Goal: Information Seeking & Learning: Learn about a topic

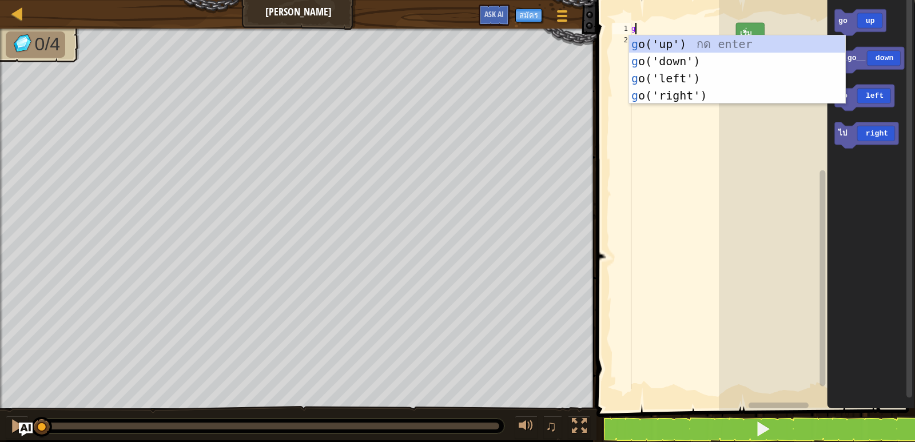
scroll to position [5, 0]
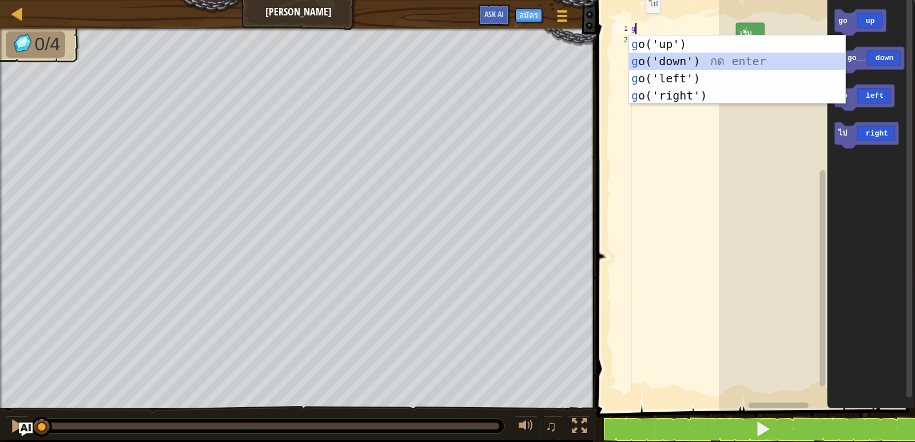
click at [680, 56] on div "g o('up') กด enter g o('down') กด enter g o('left') กด enter g o('right') กด en…" at bounding box center [737, 86] width 216 height 103
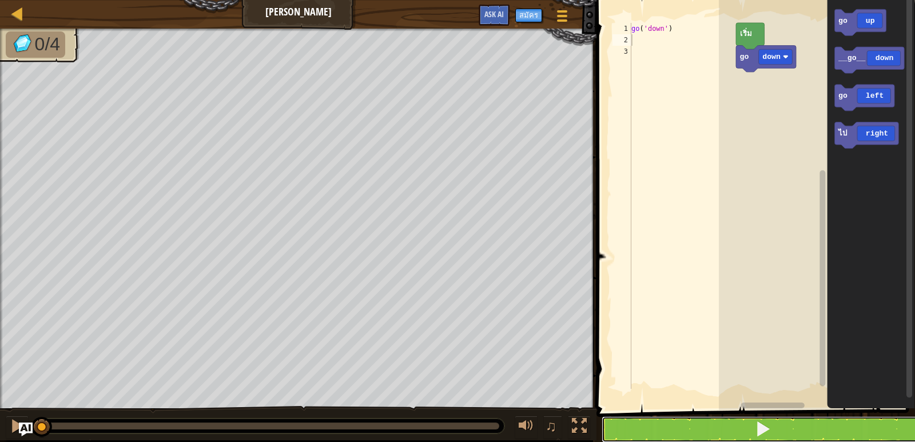
click at [697, 420] on button at bounding box center [762, 429] width 322 height 26
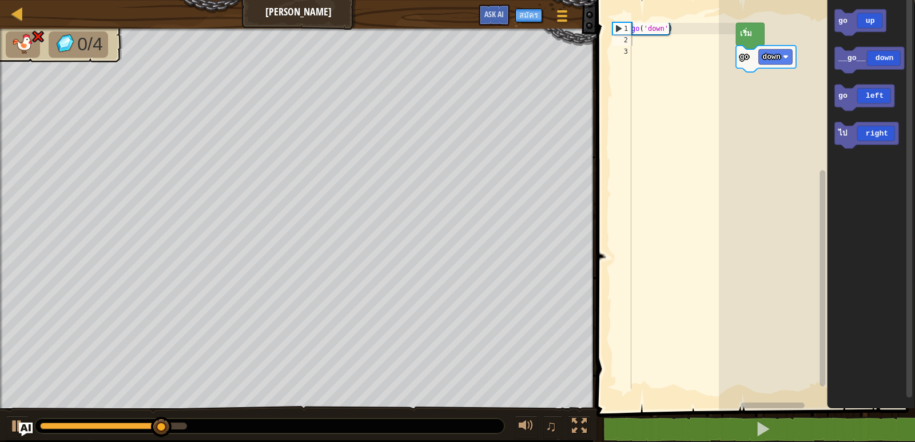
click at [675, 29] on div "go ( 'down' )" at bounding box center [682, 217] width 106 height 389
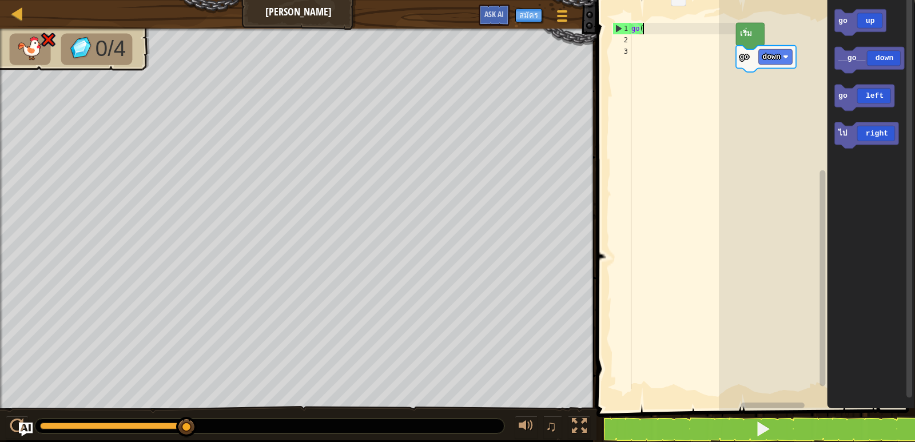
type textarea "g"
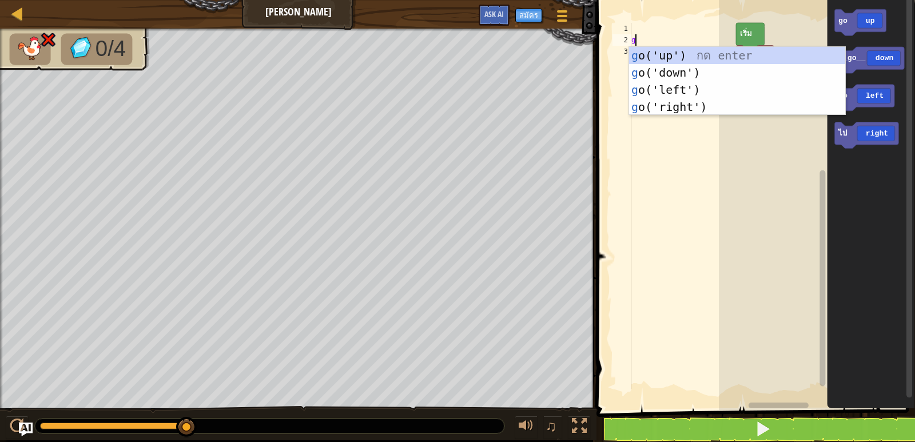
click at [683, 357] on div "g" at bounding box center [682, 217] width 106 height 389
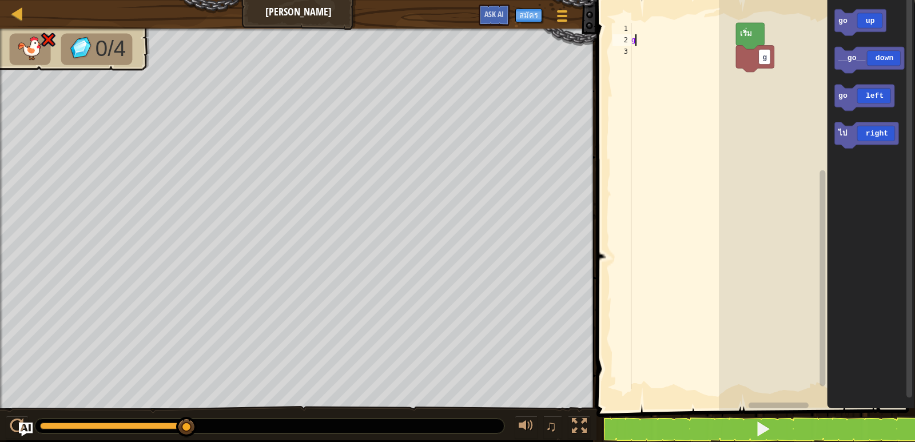
click at [644, 39] on div "g" at bounding box center [682, 217] width 106 height 389
type textarea "g"
click at [640, 18] on span at bounding box center [757, 189] width 328 height 456
click at [633, 30] on div at bounding box center [682, 217] width 106 height 389
type textarea "g"
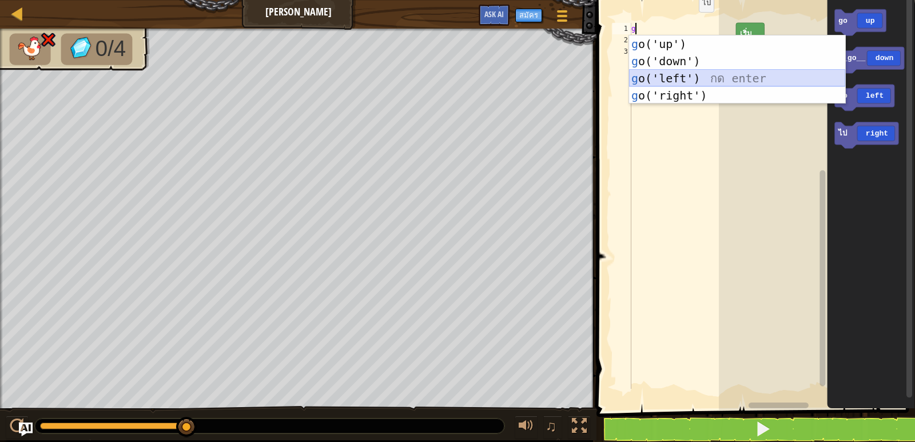
click at [655, 70] on div "g o('up') กด enter g o('down') กด enter g o('left') กด enter g o('right') กด en…" at bounding box center [737, 86] width 216 height 103
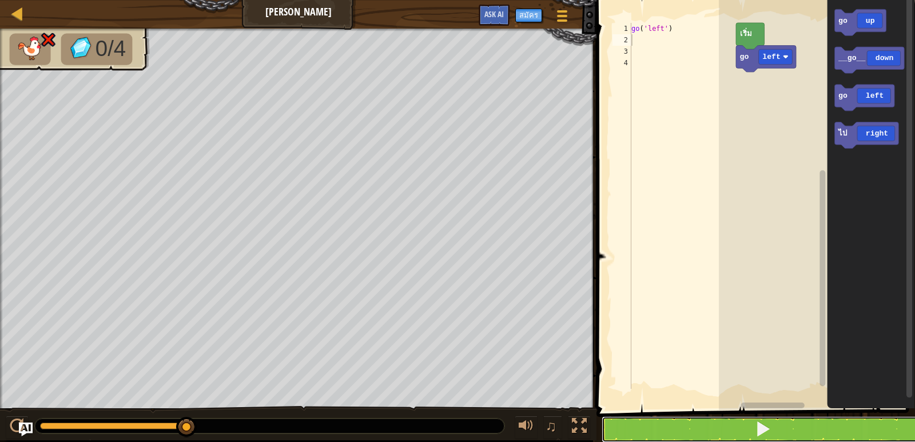
drag, startPoint x: 606, startPoint y: 432, endPoint x: 609, endPoint y: 425, distance: 7.4
click at [608, 429] on button at bounding box center [762, 429] width 322 height 26
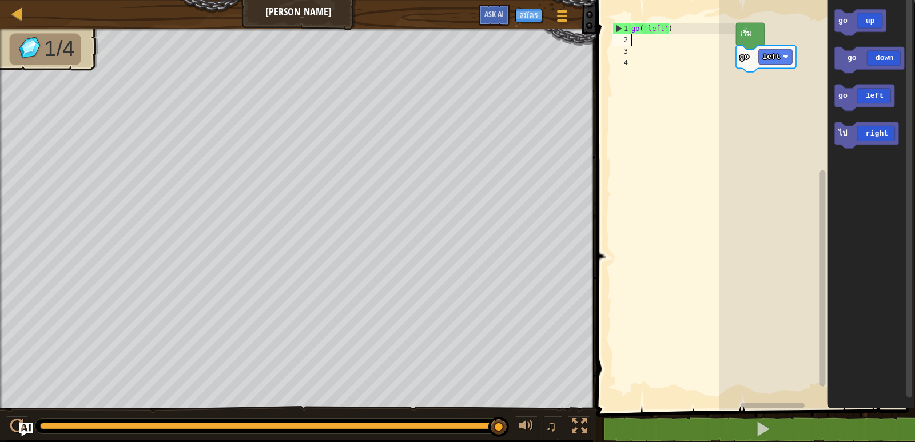
click at [632, 40] on div "go ( 'left' )" at bounding box center [682, 217] width 106 height 389
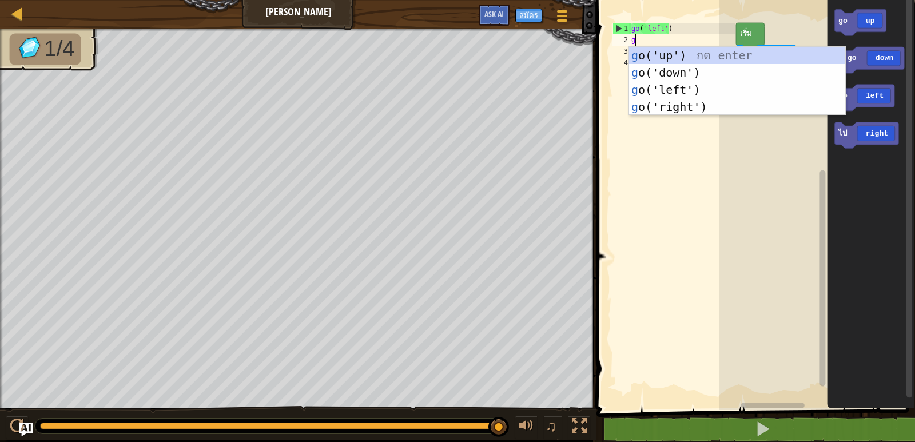
type textarea "g"
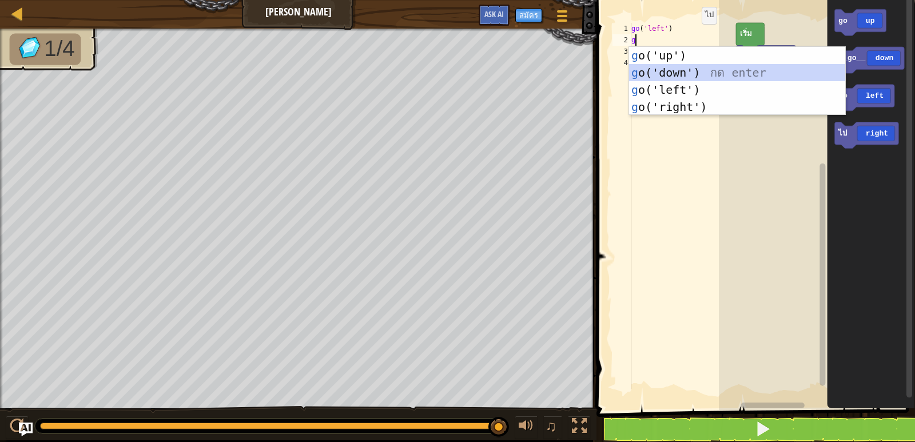
click at [662, 71] on div "g o('up') กด enter g o('down') กด enter g o('left') กด enter g o('right') กด en…" at bounding box center [737, 98] width 216 height 103
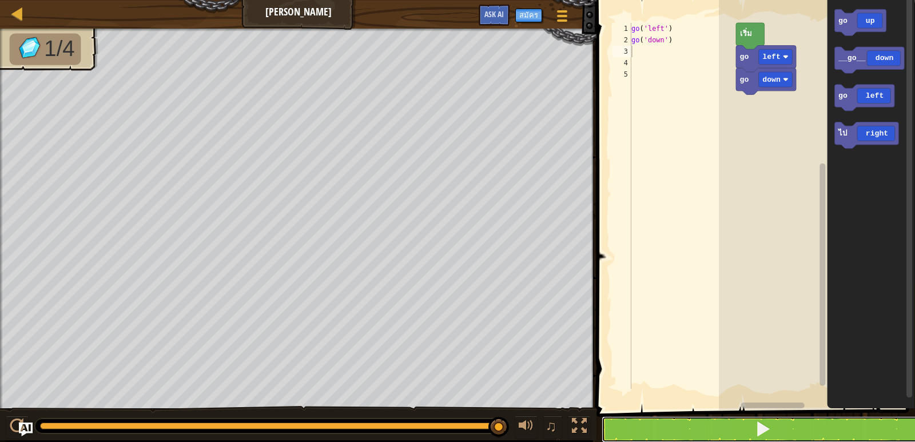
click at [736, 429] on button at bounding box center [762, 429] width 322 height 26
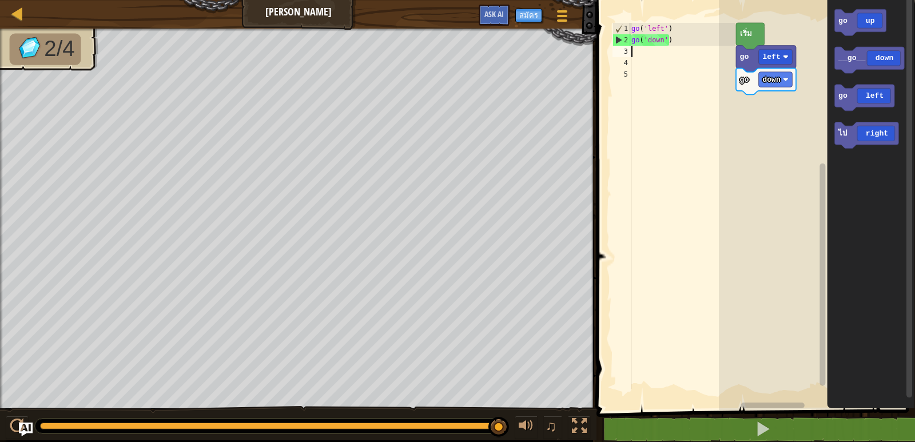
click at [637, 51] on div "go ( 'left' ) go ( 'down' )" at bounding box center [682, 217] width 106 height 389
type textarea "g"
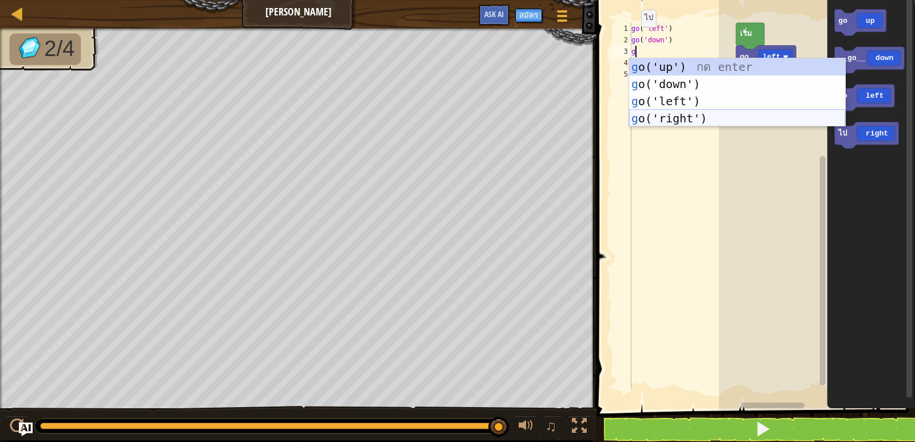
click at [655, 117] on div "g o('up') กด enter g o('down') กด enter g o('left') กด enter g o('right') กด en…" at bounding box center [737, 109] width 216 height 103
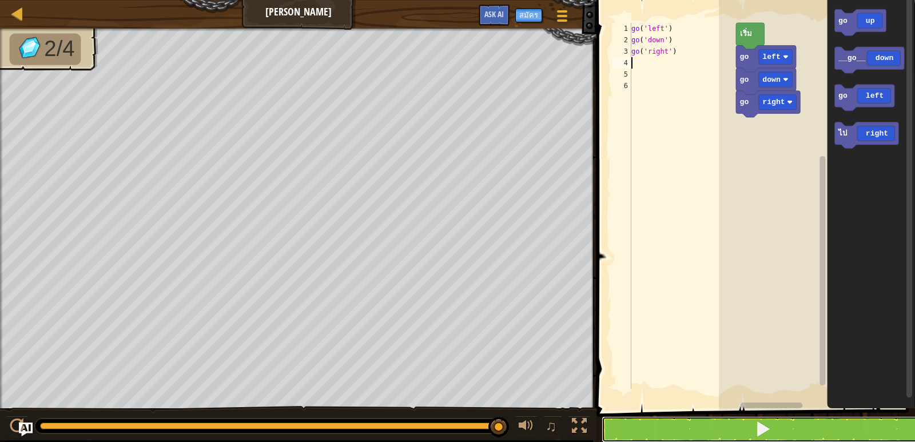
click at [731, 427] on button at bounding box center [762, 429] width 322 height 26
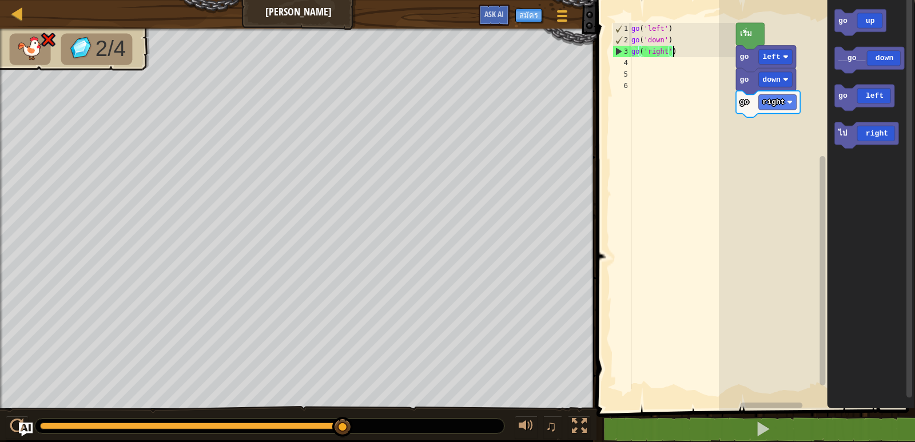
click at [677, 54] on div "go ( 'left' ) go ( 'down' ) go ( 'right' )" at bounding box center [682, 217] width 106 height 389
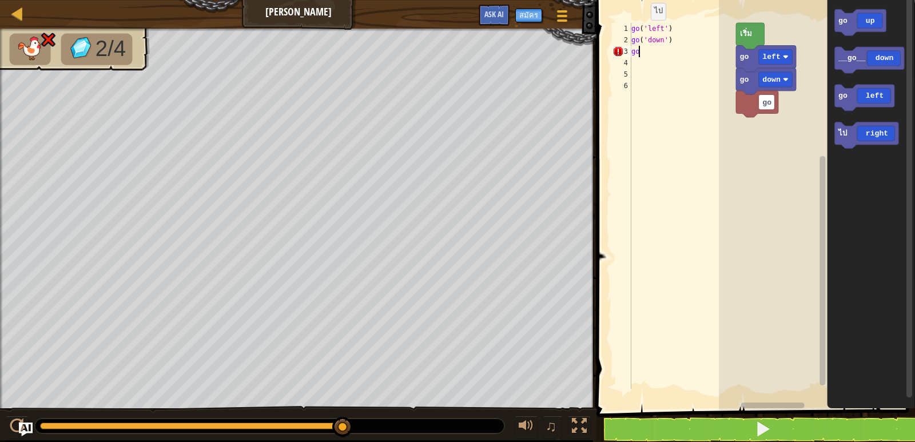
type textarea "g"
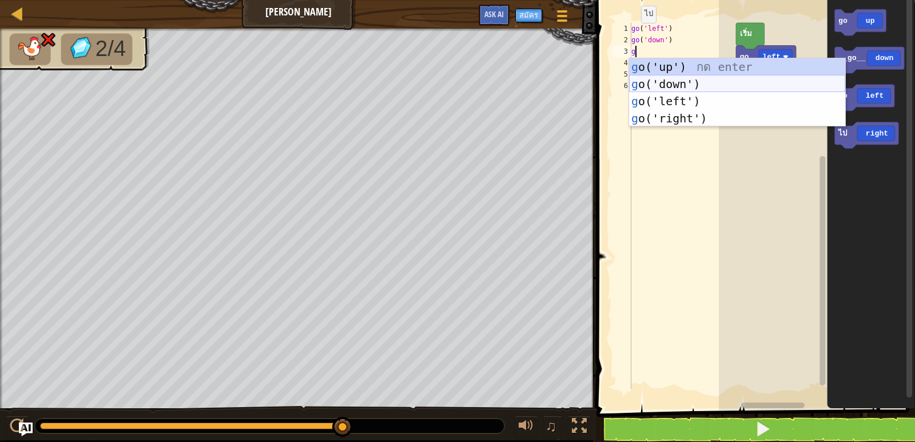
click at [638, 81] on div "g o('up') กด enter g o('down') กด enter g o('left') กด enter g o('right') กด en…" at bounding box center [737, 109] width 216 height 103
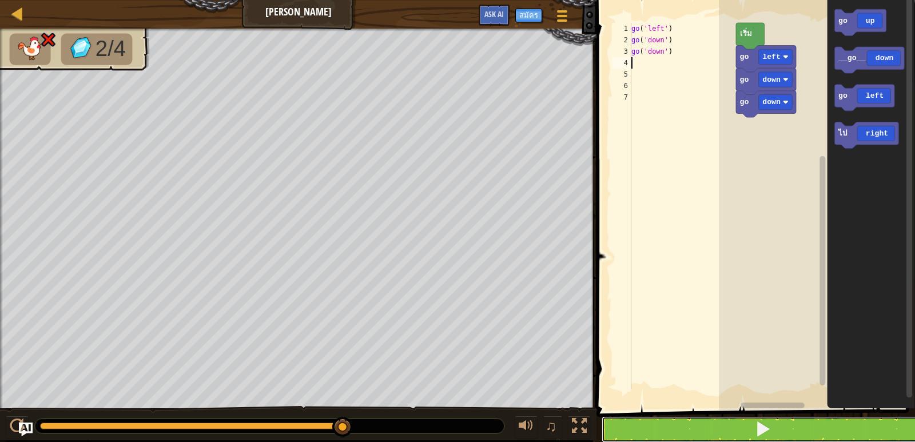
click at [713, 425] on button at bounding box center [762, 429] width 322 height 26
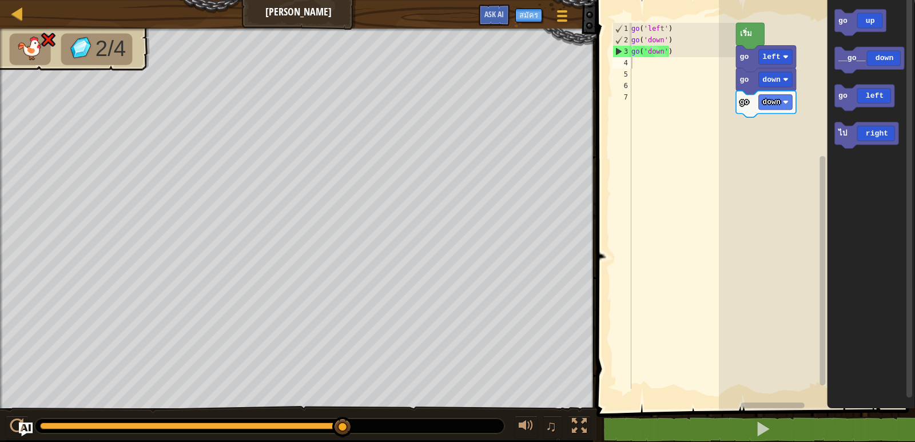
click at [672, 53] on div "go ( 'left' ) go ( 'down' ) go ( 'down' )" at bounding box center [682, 217] width 106 height 389
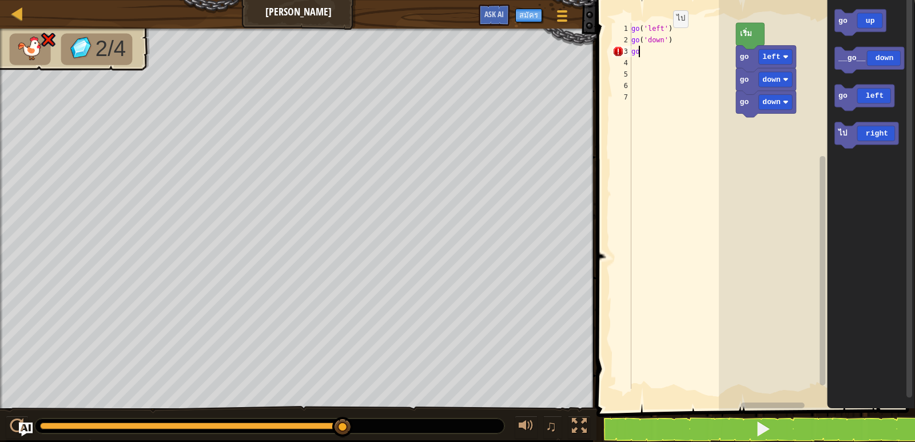
type textarea "g"
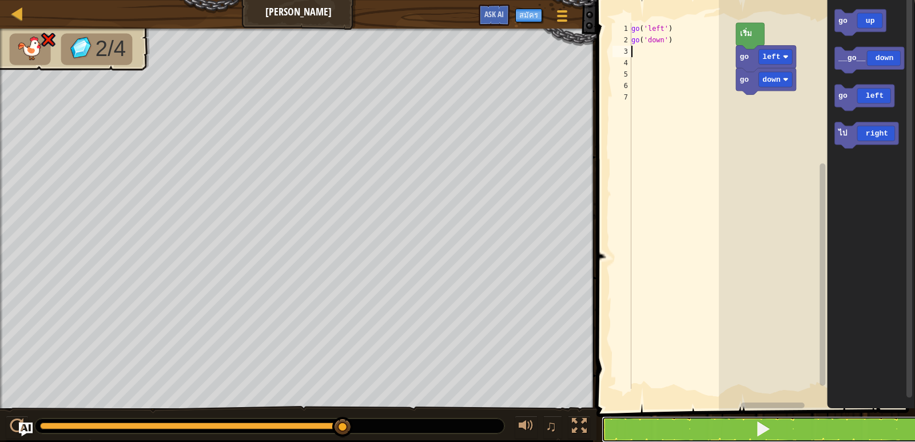
click at [673, 425] on button at bounding box center [762, 429] width 322 height 26
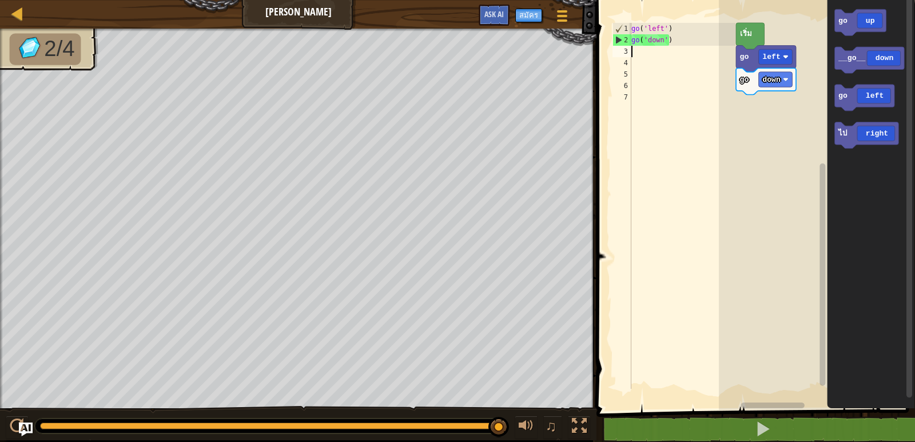
click at [633, 53] on div "go ( 'left' ) go ( 'down' )" at bounding box center [682, 217] width 106 height 389
type textarea "g"
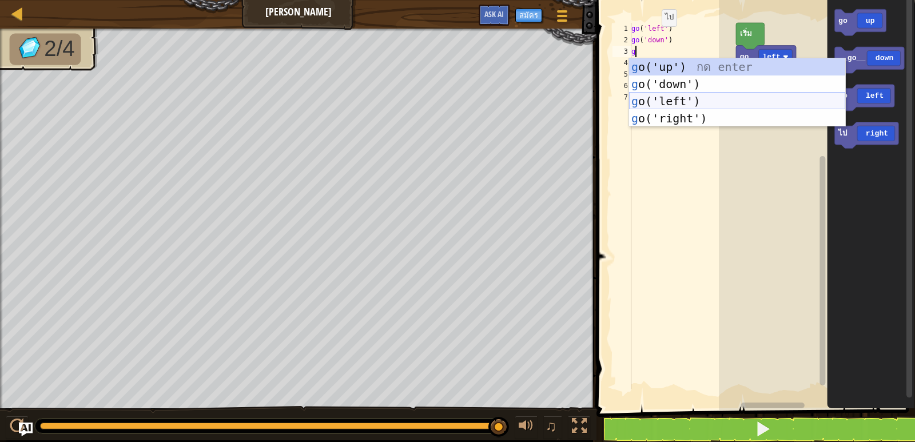
click at [668, 107] on div "g o('up') กด enter g o('down') กด enter g o('left') กด enter g o('right') กด en…" at bounding box center [737, 109] width 216 height 103
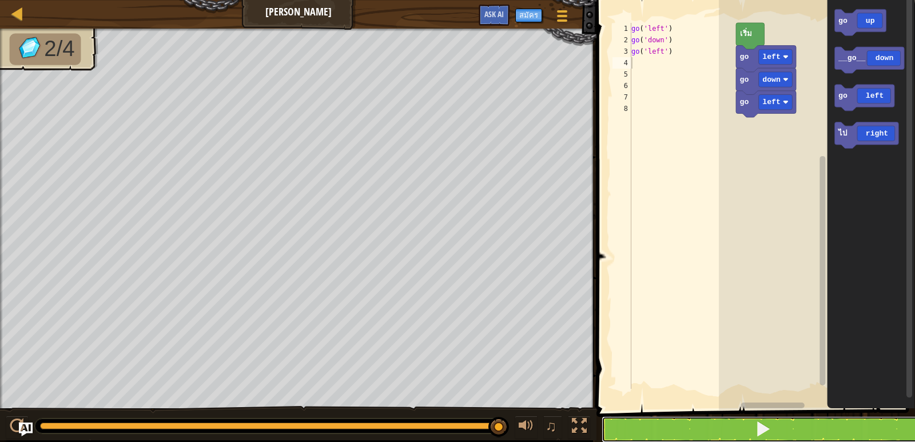
click at [668, 439] on button at bounding box center [762, 429] width 322 height 26
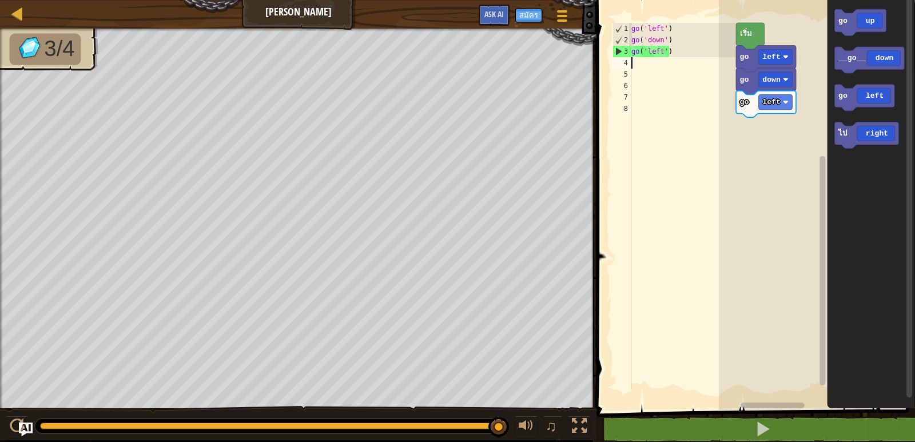
click at [639, 67] on div "go ( 'left' ) go ( 'down' ) go ( 'left' )" at bounding box center [682, 217] width 106 height 389
type textarea "g"
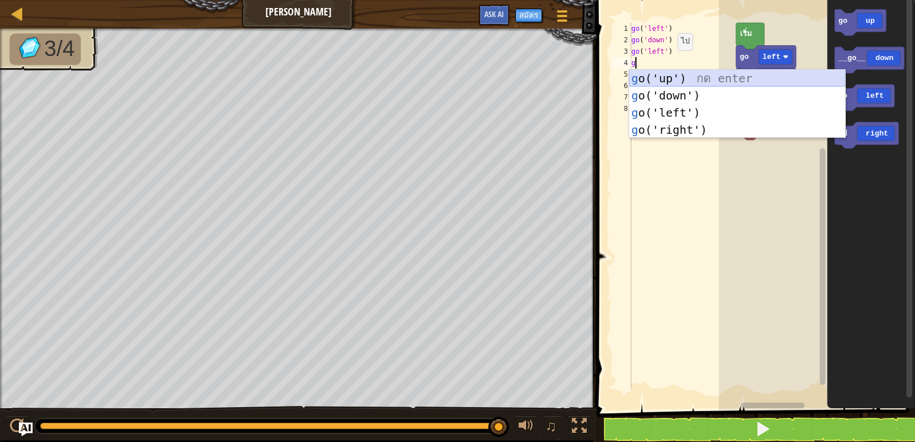
click at [644, 79] on div "g o('up') กด enter g o('down') กด enter g o('left') กด enter g o('right') กด en…" at bounding box center [737, 121] width 216 height 103
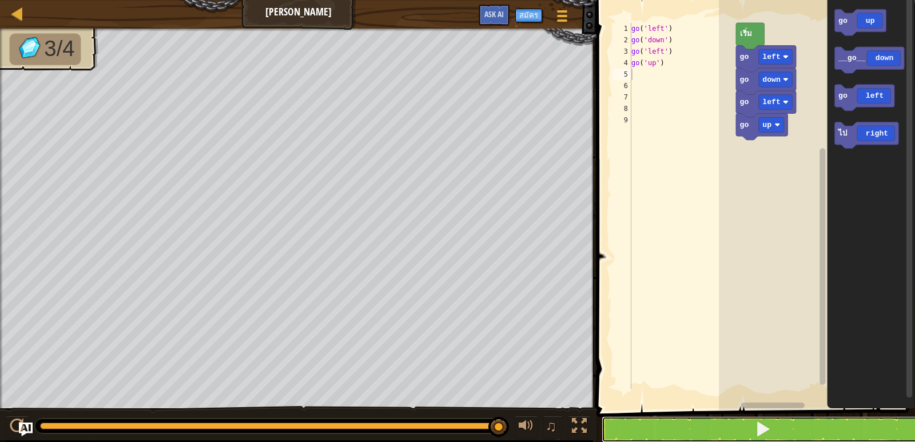
click at [637, 420] on button at bounding box center [762, 429] width 322 height 26
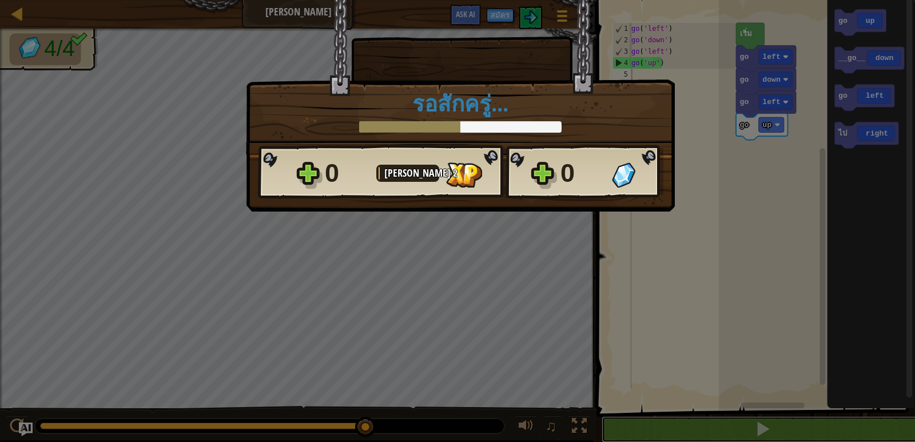
scroll to position [1, 0]
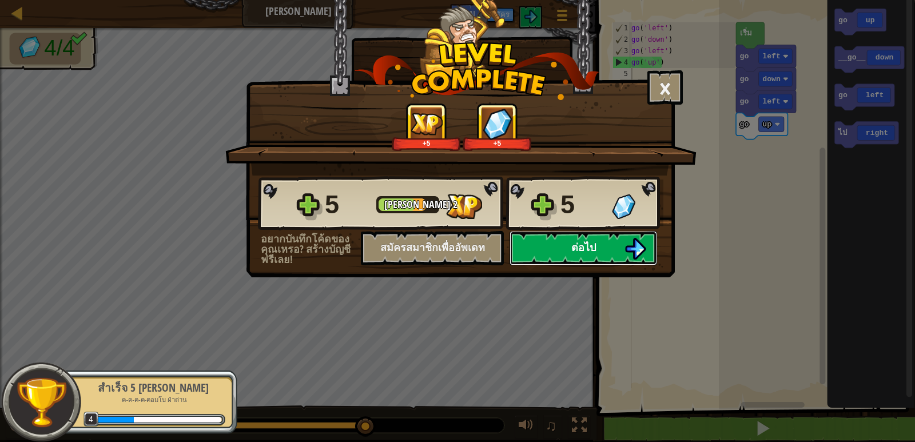
click at [537, 261] on button "ต่อไป" at bounding box center [582, 248] width 147 height 34
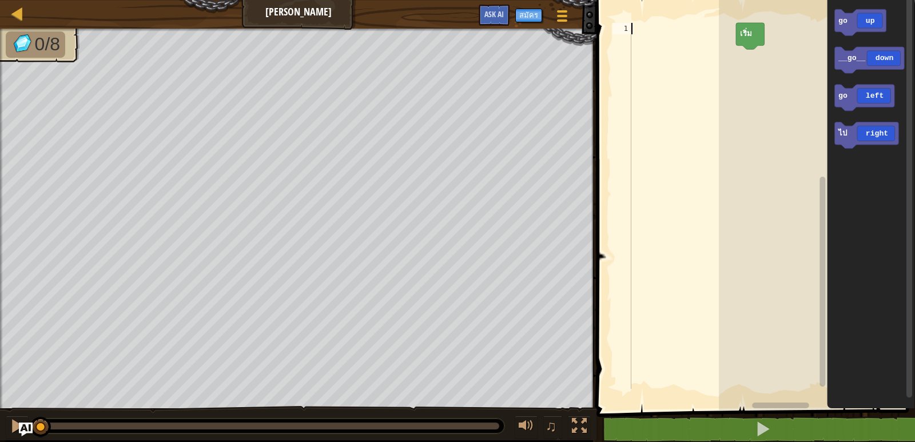
click at [640, 29] on div at bounding box center [682, 217] width 106 height 389
type textarea "g"
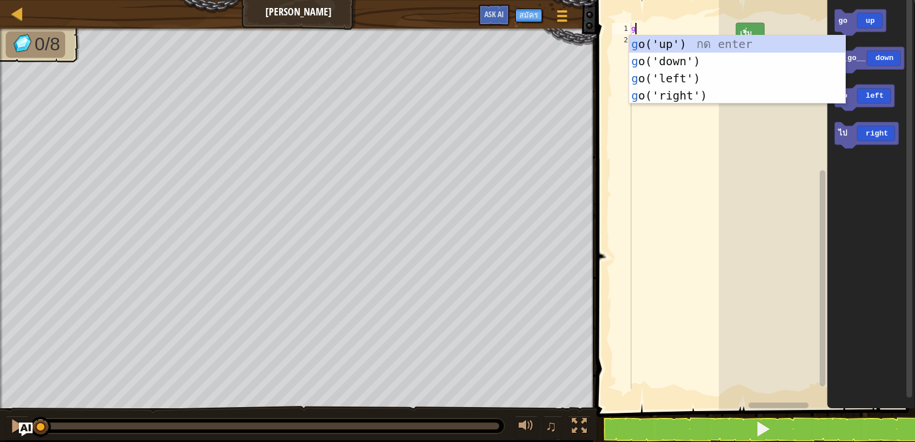
scroll to position [5, 0]
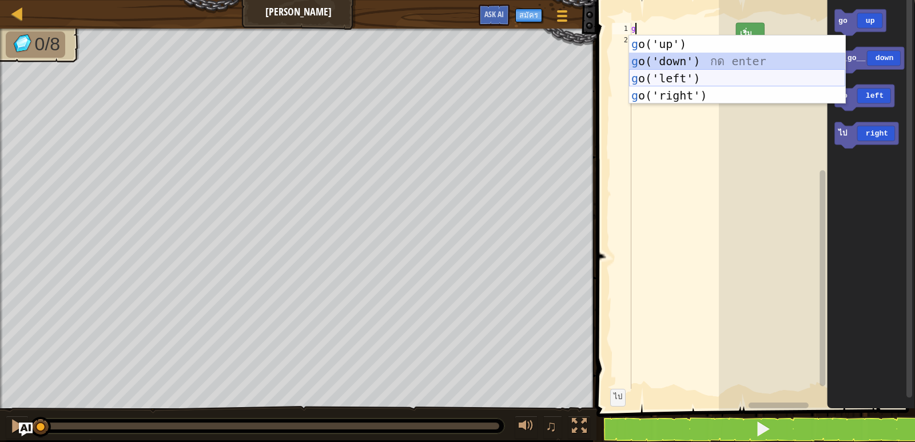
drag, startPoint x: 667, startPoint y: 59, endPoint x: 655, endPoint y: 81, distance: 24.3
click at [655, 81] on div "g o('up') กด enter g o('down') กด enter g o('left') กด enter g o('right') กด en…" at bounding box center [737, 86] width 216 height 103
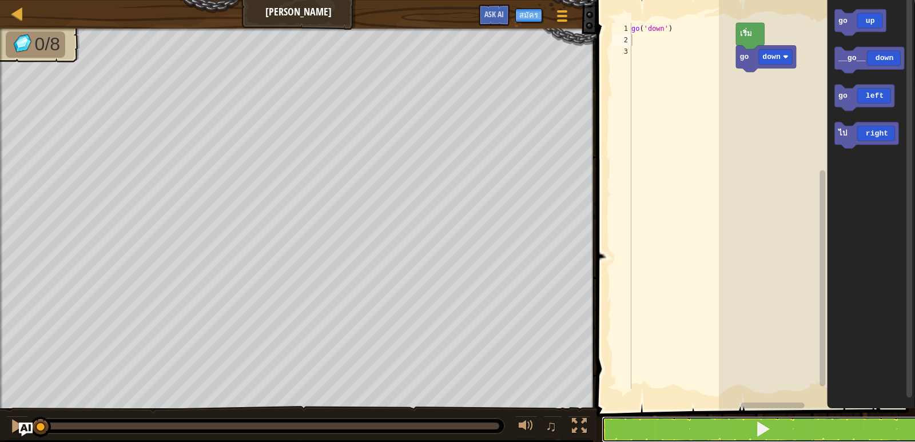
click at [673, 437] on button at bounding box center [762, 429] width 322 height 26
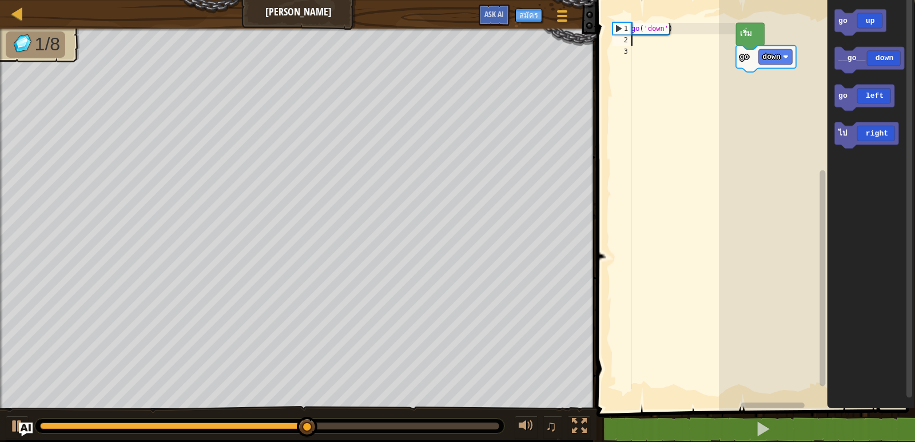
click at [638, 42] on div "go ( 'down' )" at bounding box center [682, 217] width 106 height 389
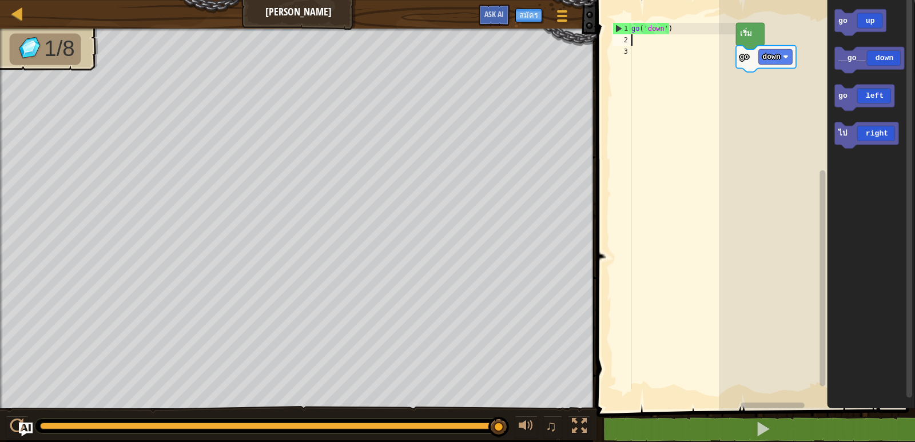
type textarea "g"
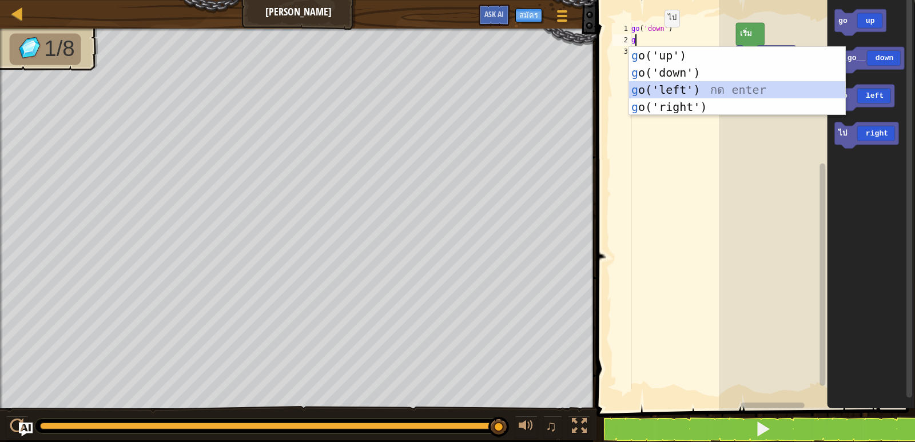
click at [660, 86] on div "g o('up') กด enter g o('down') กด enter g o('left') กด enter g o('right') กด en…" at bounding box center [737, 98] width 216 height 103
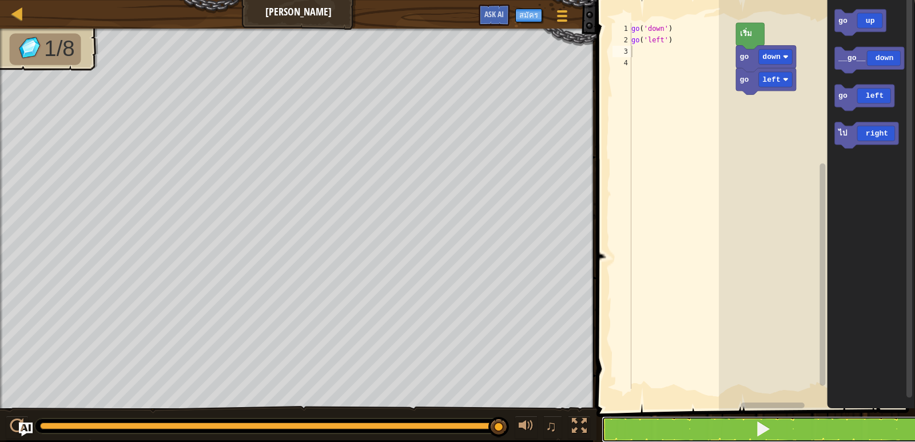
click at [640, 427] on button at bounding box center [762, 429] width 322 height 26
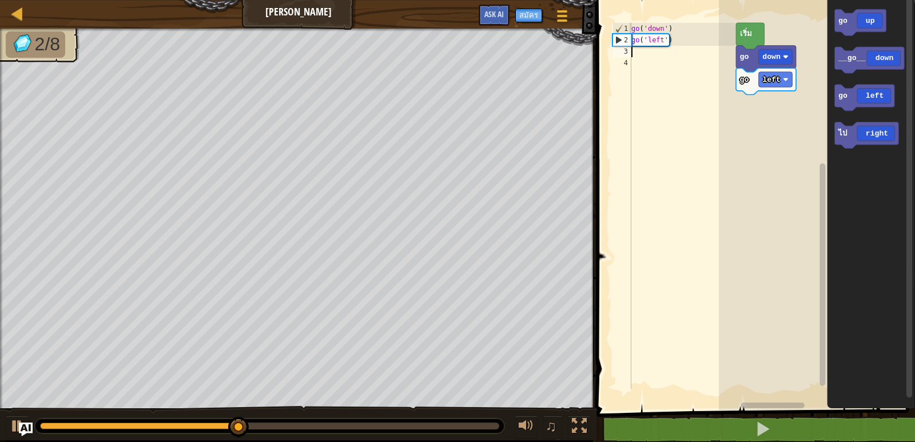
click at [647, 55] on div "go ( 'down' ) go ( 'left' )" at bounding box center [682, 217] width 106 height 389
type textarea "g"
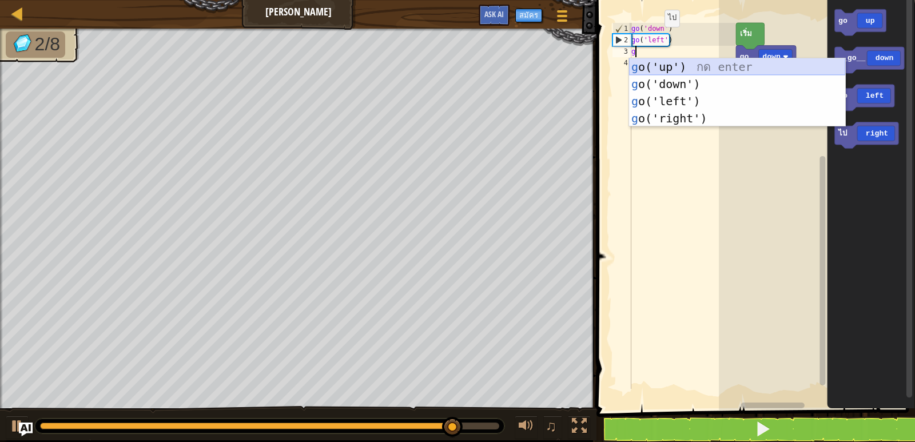
click at [653, 62] on div "g o('up') กด enter g o('down') กด enter g o('left') กด enter g o('right') กด en…" at bounding box center [737, 109] width 216 height 103
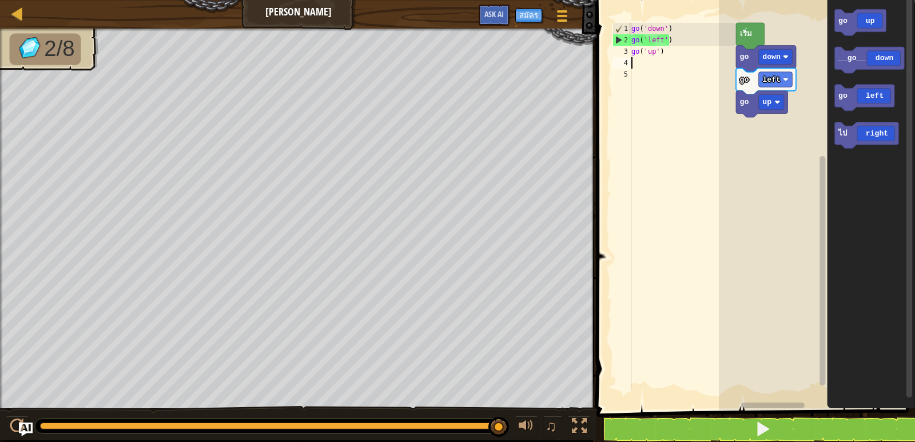
click at [635, 63] on div "go ( 'down' ) go ( 'left' ) go ( 'up' )" at bounding box center [682, 217] width 106 height 389
click at [678, 421] on button at bounding box center [762, 429] width 322 height 26
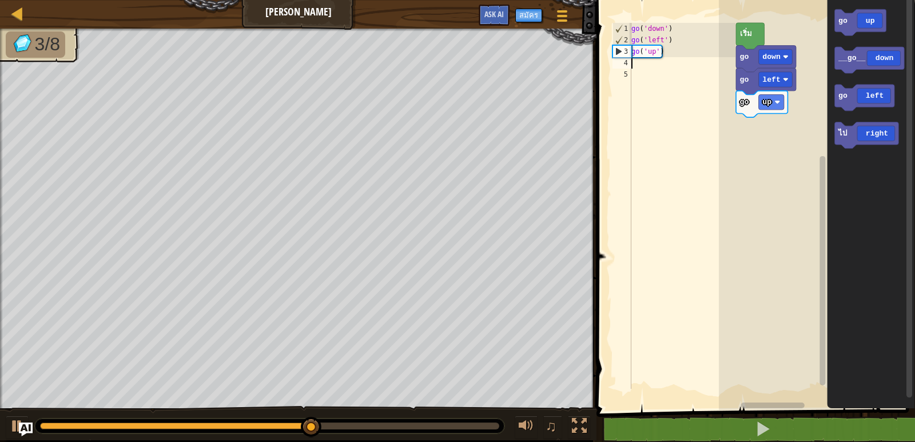
click at [632, 66] on div "go ( 'down' ) go ( 'left' ) go ( 'up' )" at bounding box center [682, 217] width 106 height 389
type textarea "g"
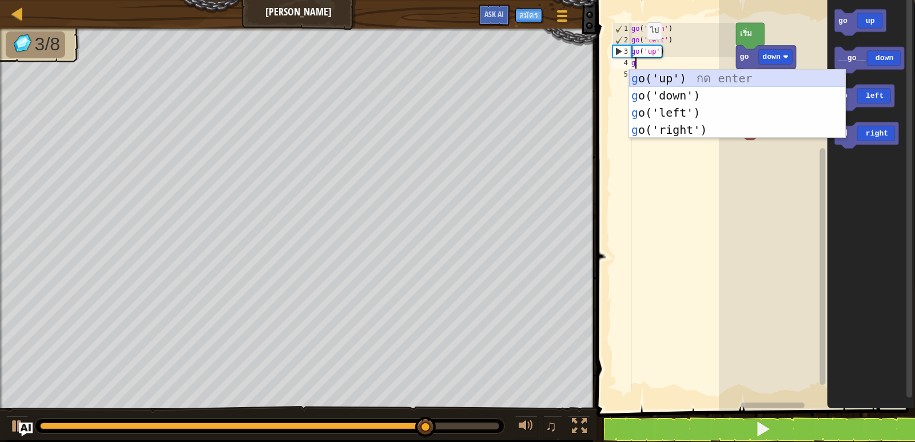
click at [662, 75] on div "g o('up') กด enter g o('down') กด enter g o('left') กด enter g o('right') กด en…" at bounding box center [737, 121] width 216 height 103
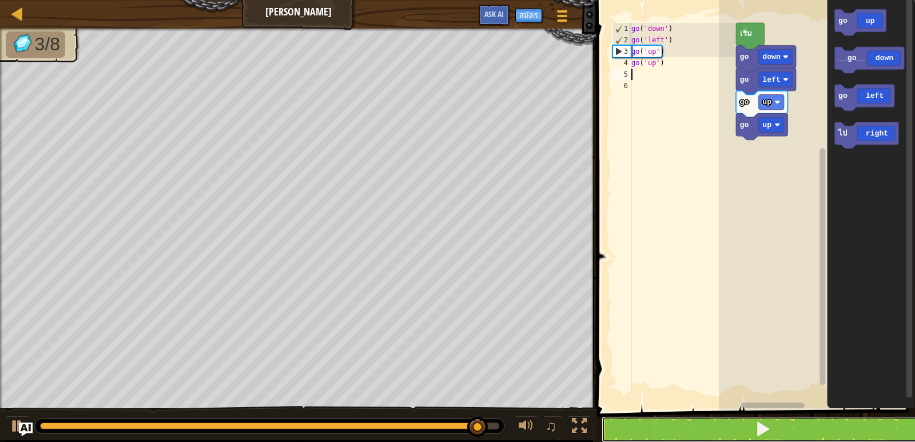
click at [685, 427] on button at bounding box center [762, 429] width 322 height 26
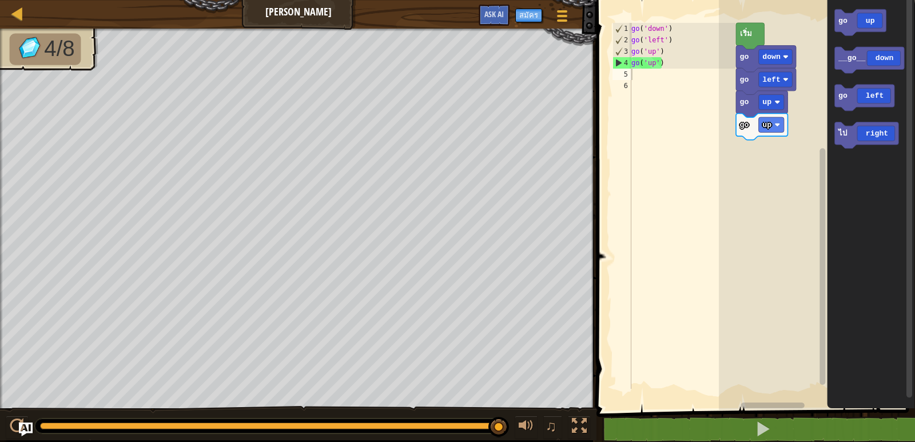
click at [633, 75] on div "go ( 'down' ) go ( 'left' ) go ( 'up' ) go ( 'up' )" at bounding box center [682, 217] width 106 height 389
type textarea "g"
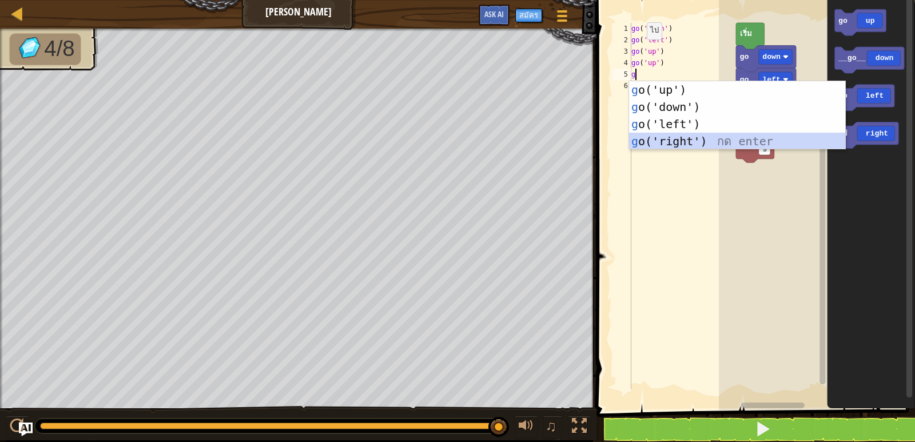
click at [683, 138] on div "g o('up') กด enter g o('down') กด enter g o('left') กด enter g o('right') กด en…" at bounding box center [737, 132] width 216 height 103
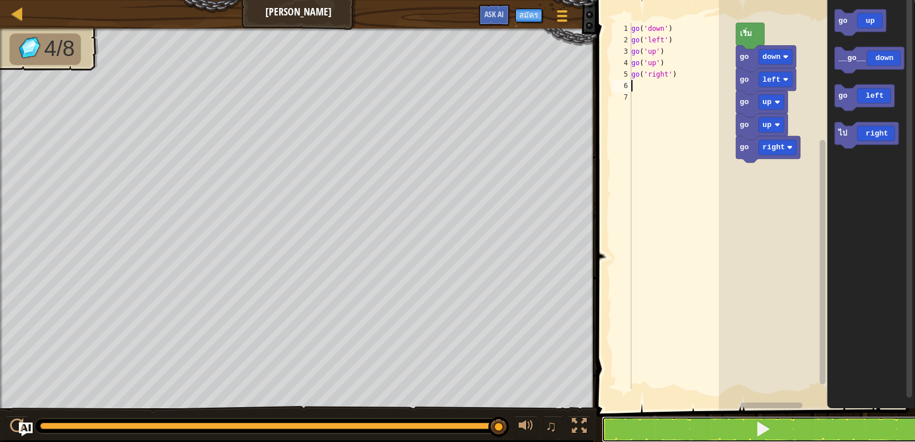
click at [640, 421] on button at bounding box center [762, 429] width 322 height 26
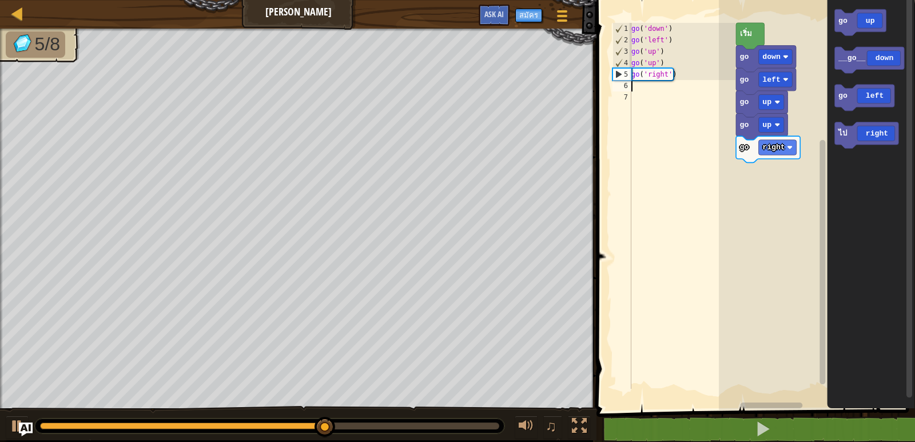
click at [633, 86] on div "go ( 'down' ) go ( 'left' ) go ( 'up' ) go ( 'up' ) go ( 'right' )" at bounding box center [682, 217] width 106 height 389
type textarea "g"
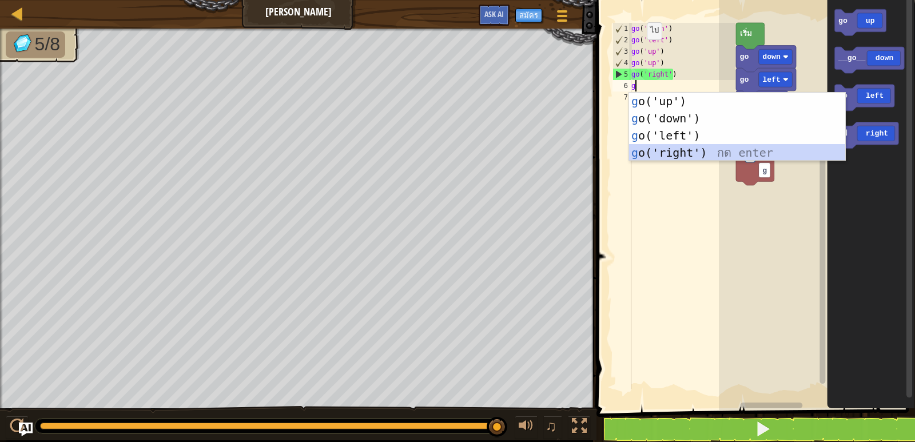
click at [673, 145] on div "g o('up') กด enter g o('down') กด enter g o('left') กด enter g o('right') กด en…" at bounding box center [737, 144] width 216 height 103
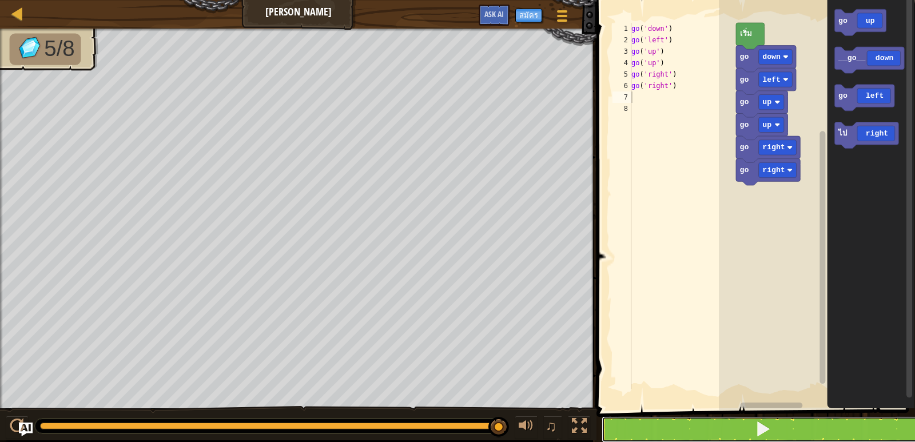
click at [717, 428] on button at bounding box center [762, 429] width 322 height 26
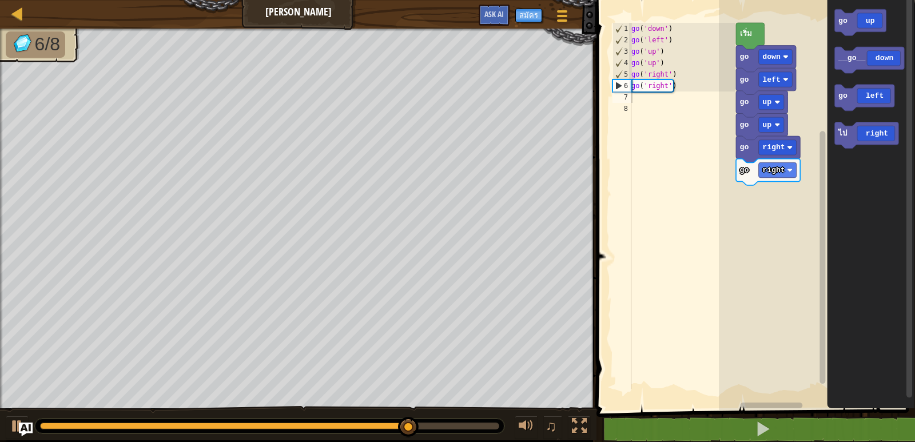
click at [635, 99] on div "go ( 'down' ) go ( 'left' ) go ( 'up' ) go ( 'up' ) go ( 'right' ) go ( 'right'…" at bounding box center [682, 217] width 106 height 389
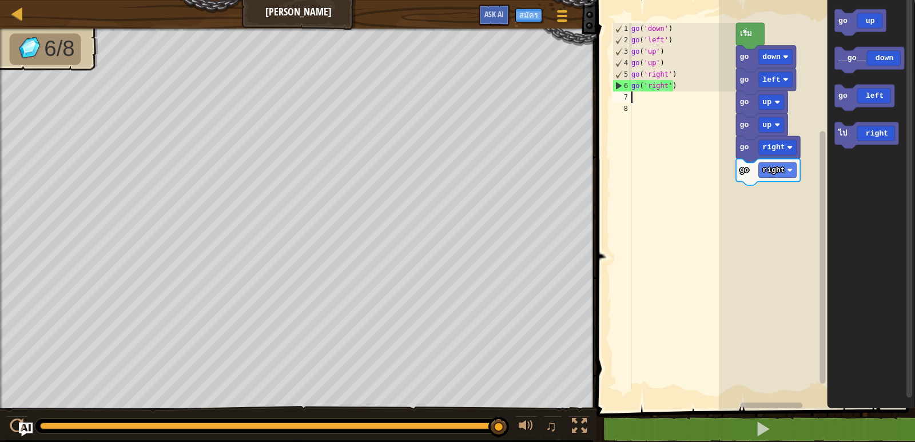
type textarea "g"
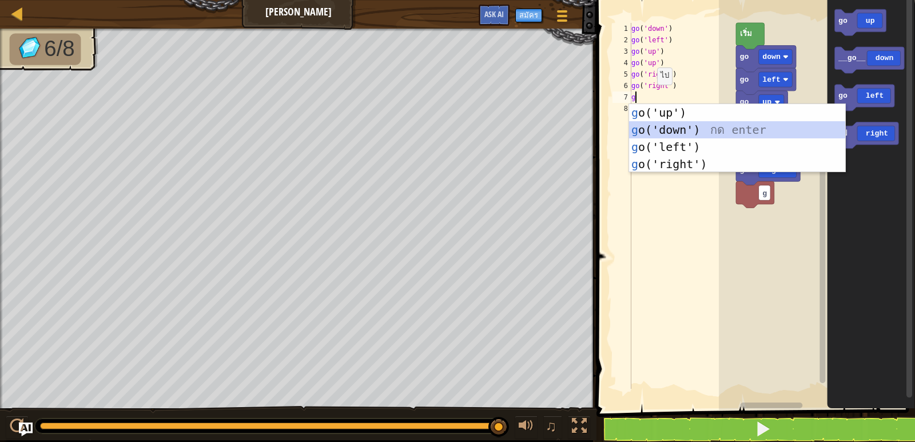
click at [651, 130] on div "g o('up') กด enter g o('down') กด enter g o('left') กด enter g o('right') กด en…" at bounding box center [737, 155] width 216 height 103
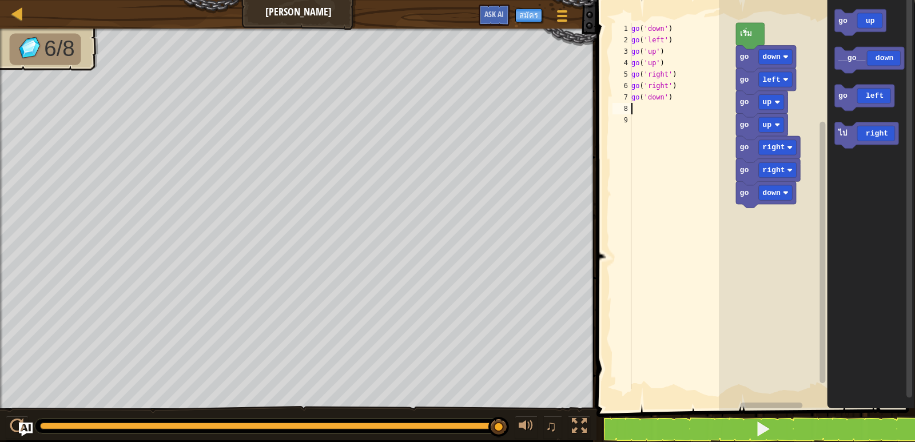
type textarea "g"
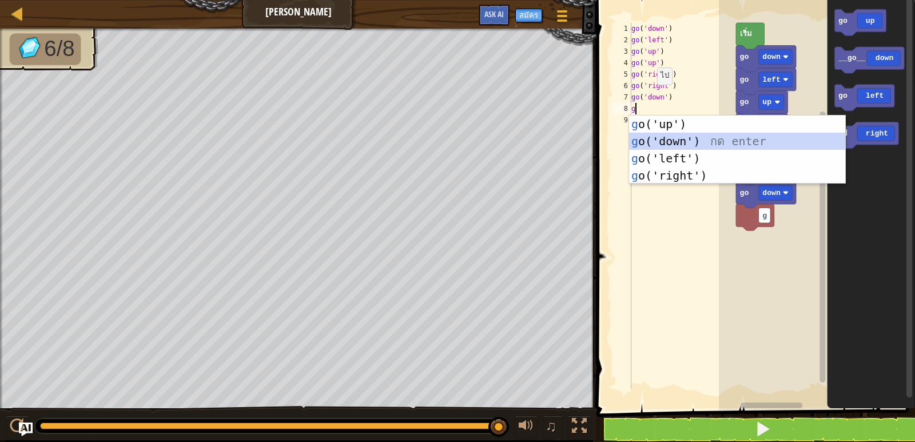
click at [654, 137] on div "g o('up') กด enter g o('down') กด enter g o('left') กด enter g o('right') กด en…" at bounding box center [737, 166] width 216 height 103
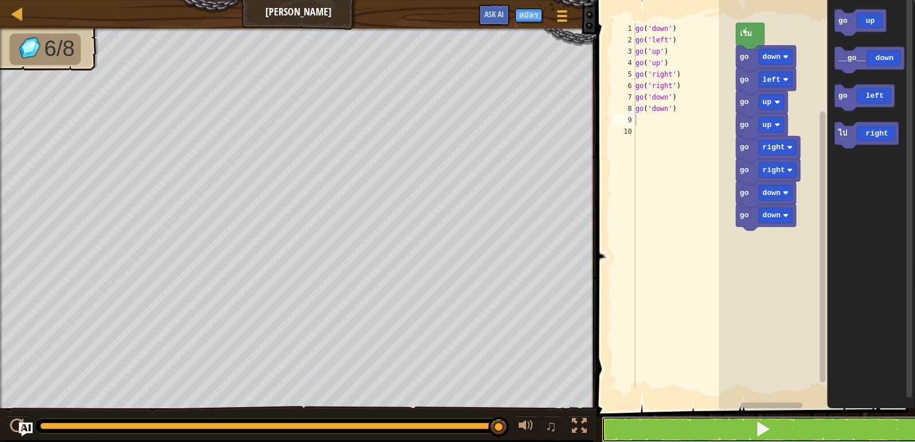
click at [709, 426] on button at bounding box center [762, 429] width 322 height 26
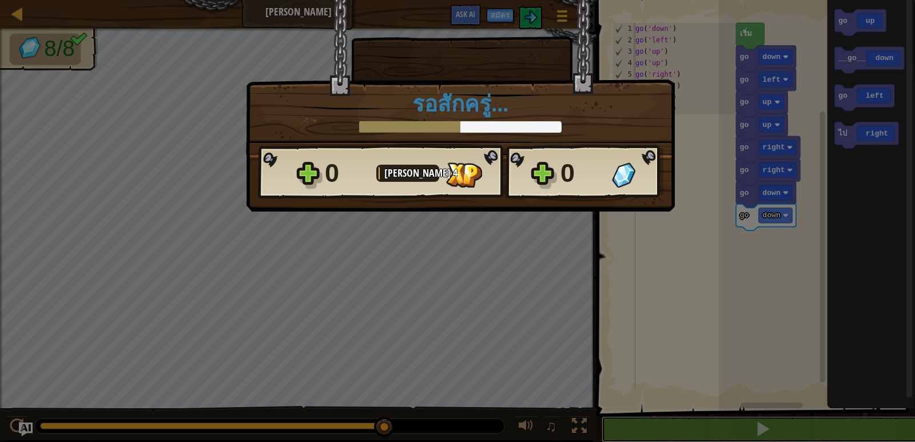
scroll to position [1, 0]
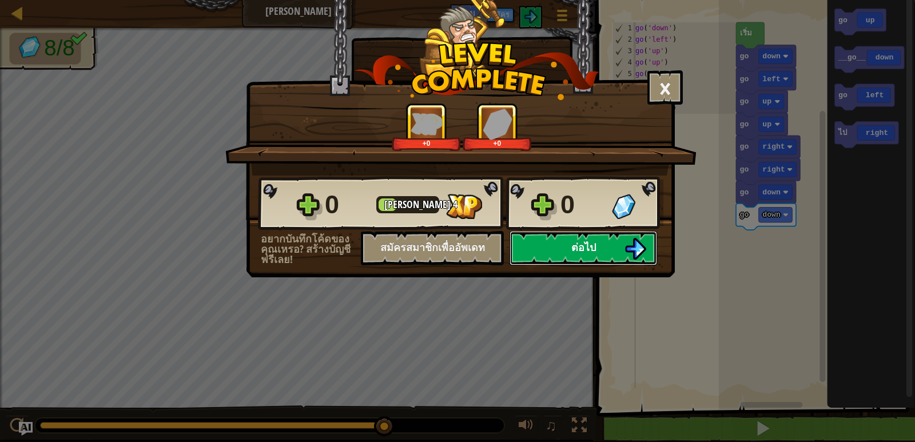
click at [552, 245] on button "ต่อไป" at bounding box center [582, 248] width 147 height 34
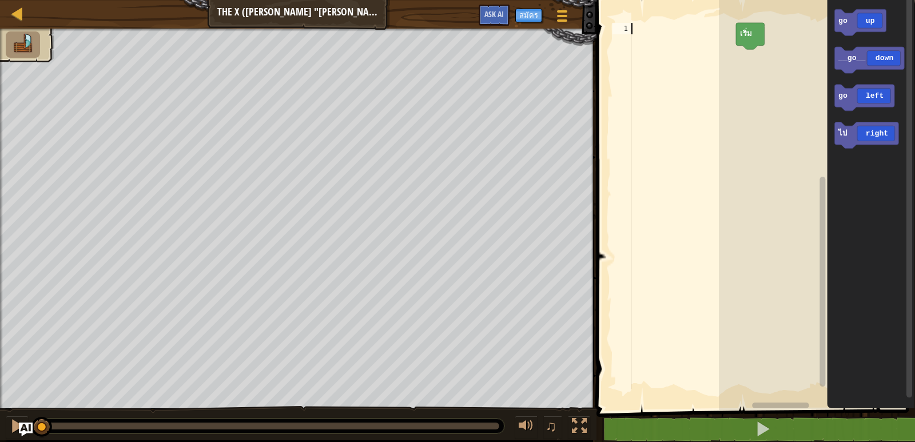
click at [639, 31] on div at bounding box center [682, 217] width 106 height 389
type textarea "g"
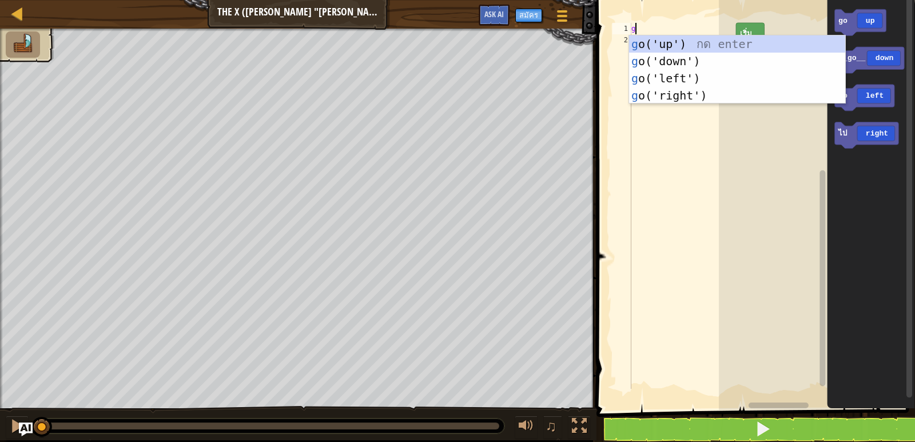
scroll to position [5, 0]
click at [668, 37] on div "g o('up') กด enter g o('down') กด enter g o('left') กด enter g o('right') กด en…" at bounding box center [737, 86] width 216 height 103
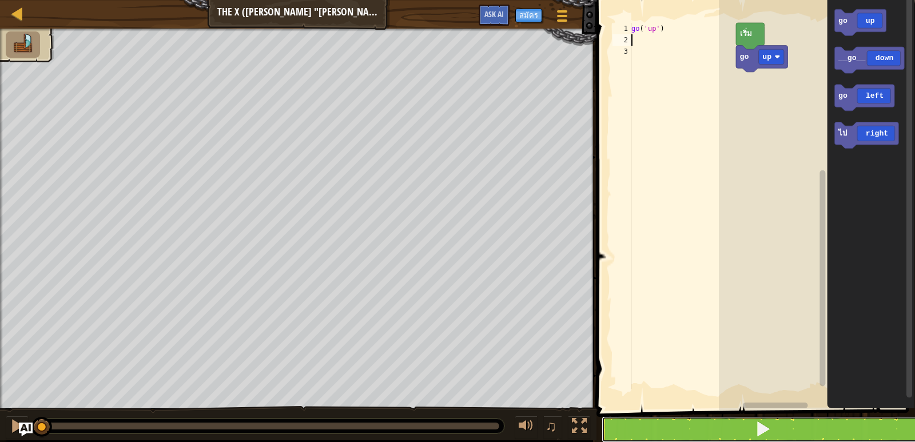
click at [834, 423] on button at bounding box center [762, 429] width 322 height 26
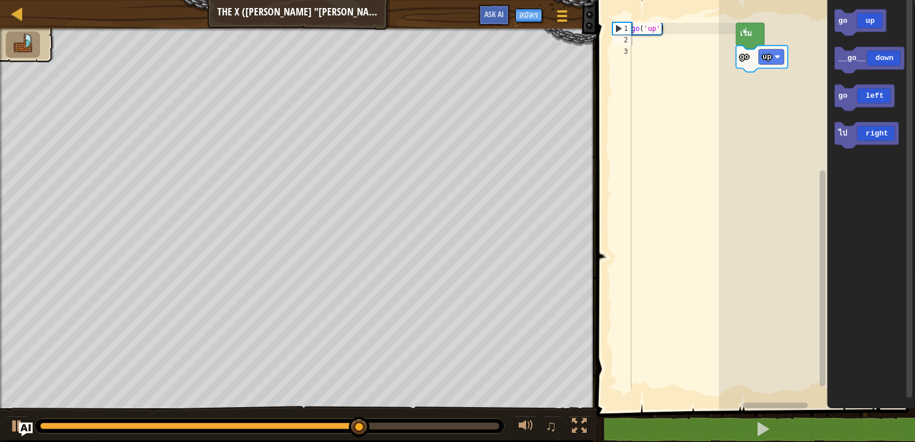
click at [640, 44] on div "go ( 'up' )" at bounding box center [682, 217] width 106 height 389
type textarea "g"
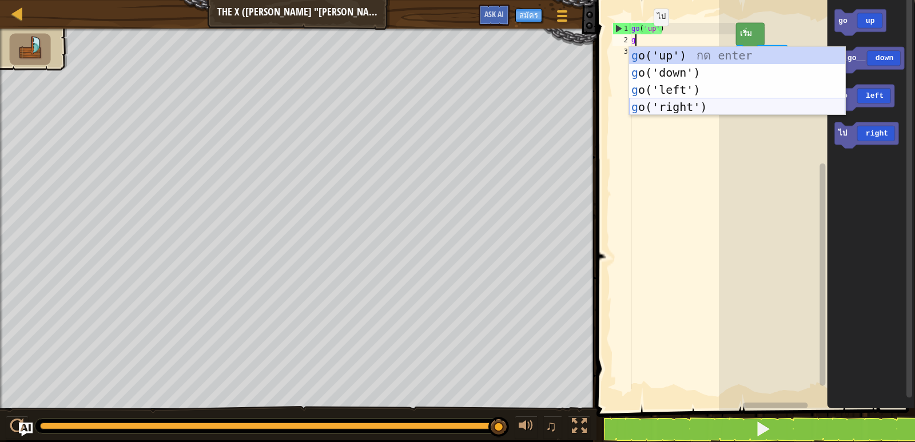
click at [648, 106] on div "g o('up') กด enter g o('down') กด enter g o('left') กด enter g o('right') กด en…" at bounding box center [737, 98] width 216 height 103
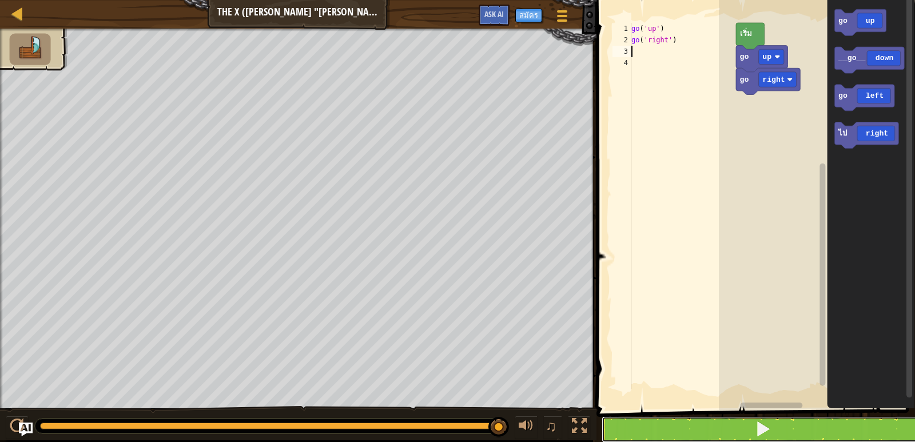
click at [699, 425] on button at bounding box center [762, 429] width 322 height 26
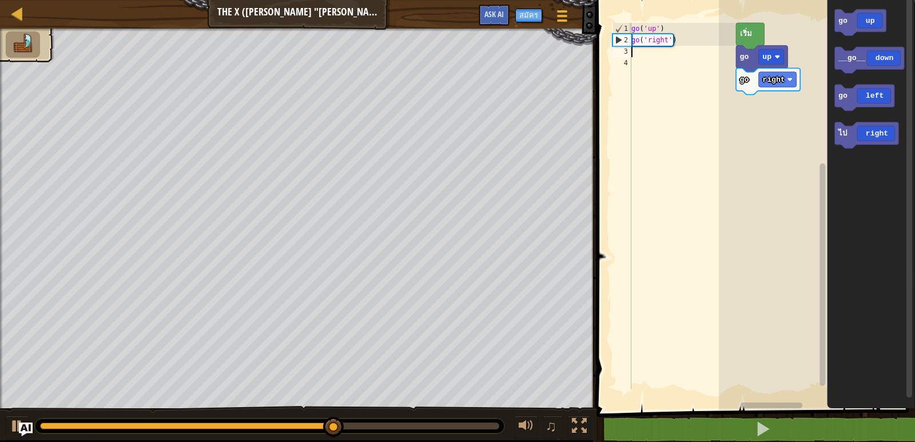
click at [633, 54] on div "go ( 'up' ) go ( 'right' )" at bounding box center [682, 217] width 106 height 389
type textarea "g"
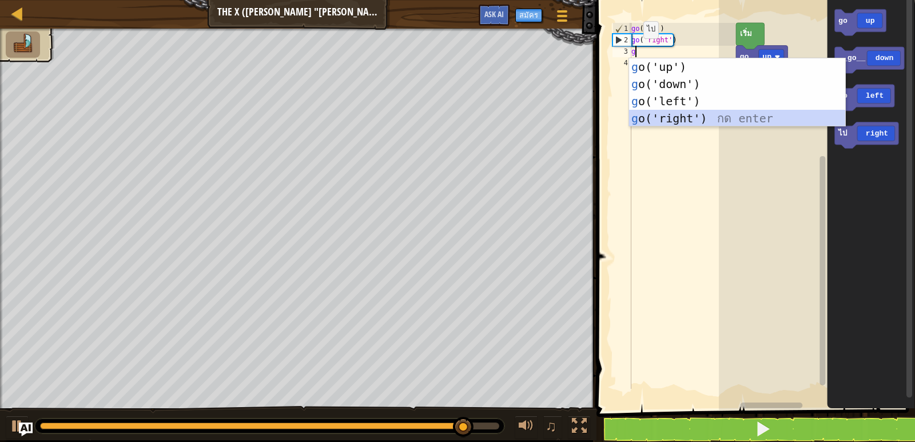
click at [654, 114] on div "g o('up') กด enter g o('down') กด enter g o('left') กด enter g o('right') กด en…" at bounding box center [737, 109] width 216 height 103
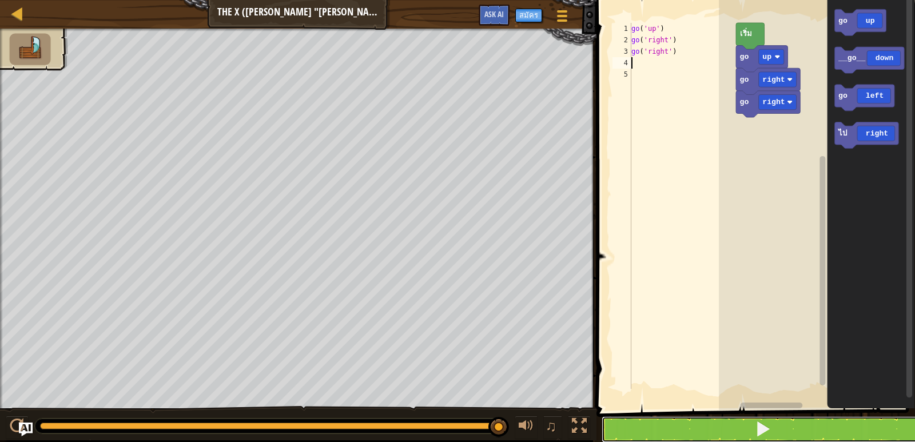
click at [695, 437] on button at bounding box center [762, 429] width 322 height 26
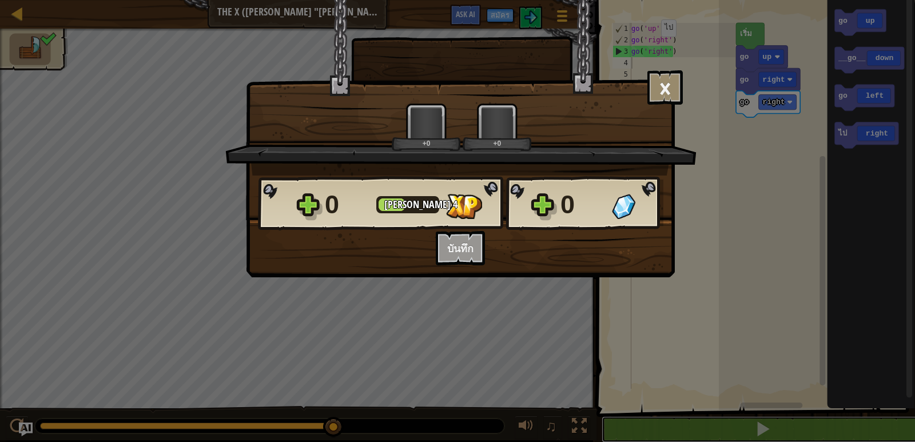
scroll to position [1, 0]
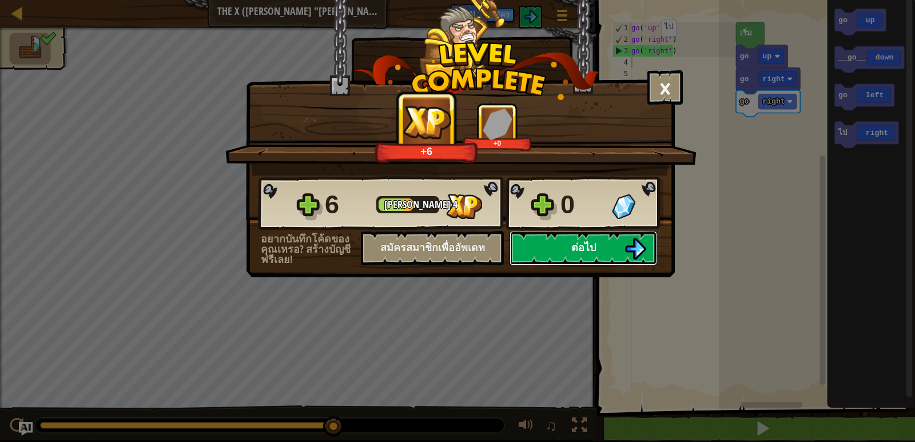
drag, startPoint x: 588, startPoint y: 254, endPoint x: 608, endPoint y: 237, distance: 26.4
click at [608, 237] on button "ต่อไป" at bounding box center [582, 248] width 147 height 34
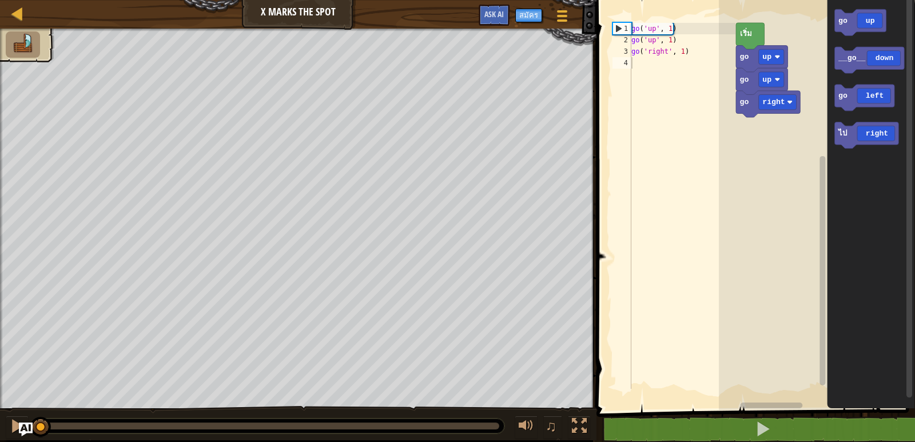
click at [681, 30] on div "go ( 'up' , 1 ) go ( 'up' , 1 ) go ( 'right' , 1 )" at bounding box center [682, 217] width 106 height 389
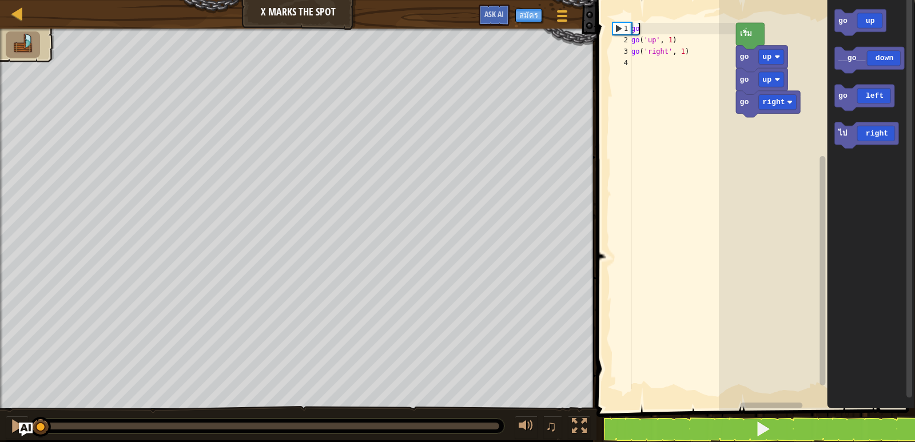
type textarea "g"
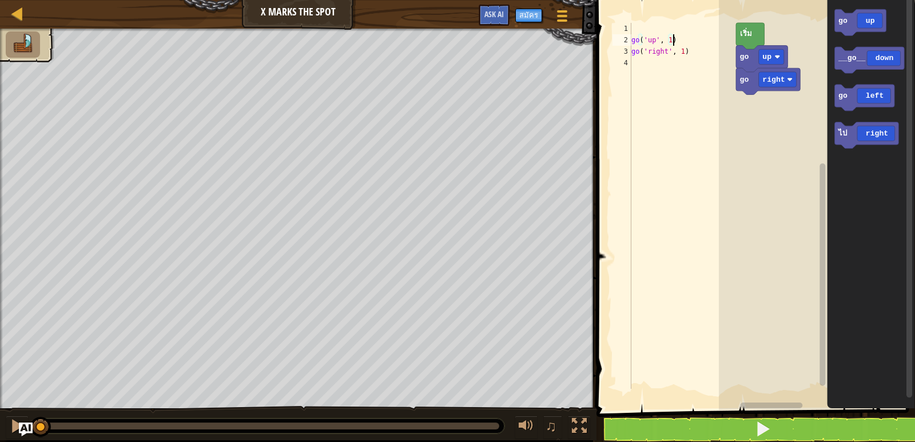
click at [677, 39] on div "go ( 'up' , 1 ) go ( 'right' , 1 )" at bounding box center [682, 217] width 106 height 389
type textarea "g"
click at [685, 56] on div "go ( 'right' , 1 )" at bounding box center [682, 217] width 106 height 389
type textarea "g"
click at [638, 30] on div at bounding box center [682, 217] width 106 height 389
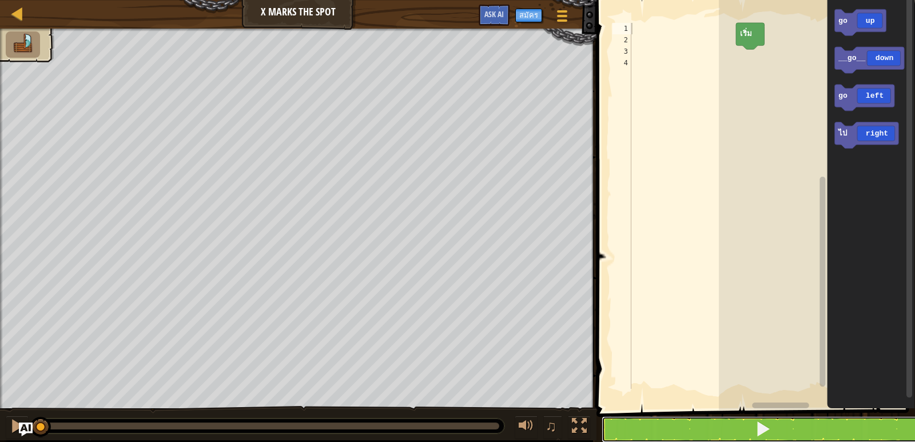
drag, startPoint x: 628, startPoint y: 418, endPoint x: 635, endPoint y: 416, distance: 6.9
click at [635, 416] on div "1 2 3 4 ההההההההההההההההההההההההההההההההההההההההההההההההההההההההההההההההההההההה…" at bounding box center [754, 224] width 322 height 437
click at [656, 434] on button at bounding box center [762, 429] width 322 height 26
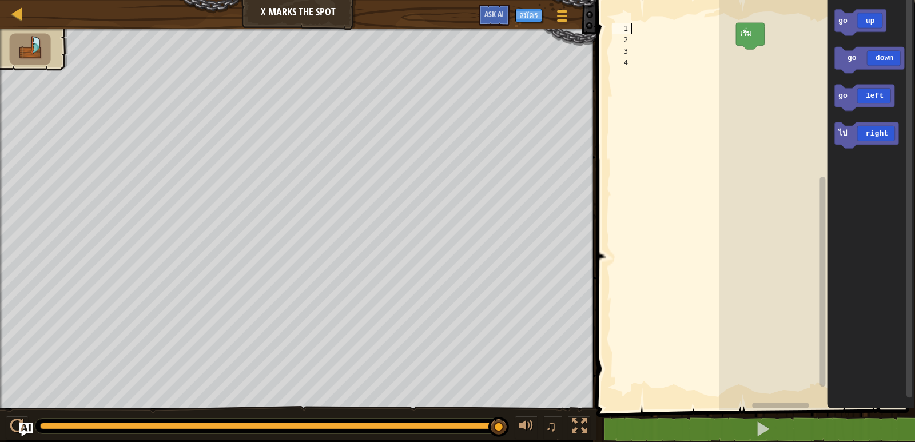
click at [635, 27] on div at bounding box center [682, 217] width 106 height 389
type textarea "g"
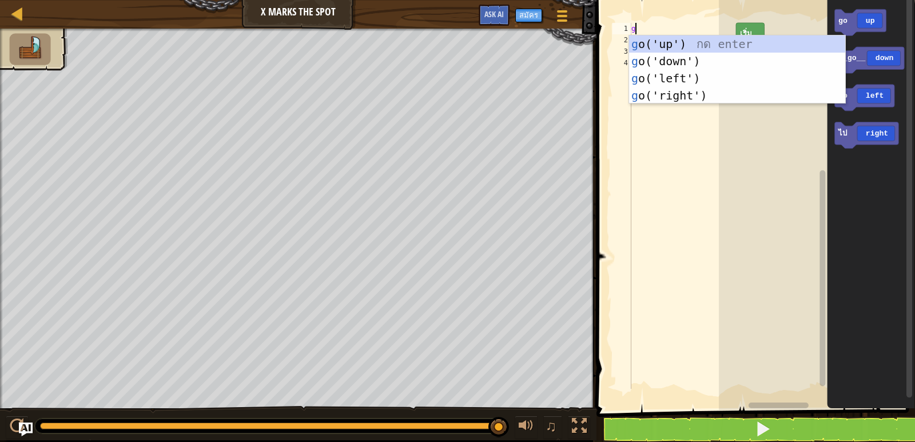
scroll to position [5, 0]
click at [659, 42] on div "g o('up') กด enter g o('down') กด enter g o('left') กด enter g o('right') กด en…" at bounding box center [737, 86] width 216 height 103
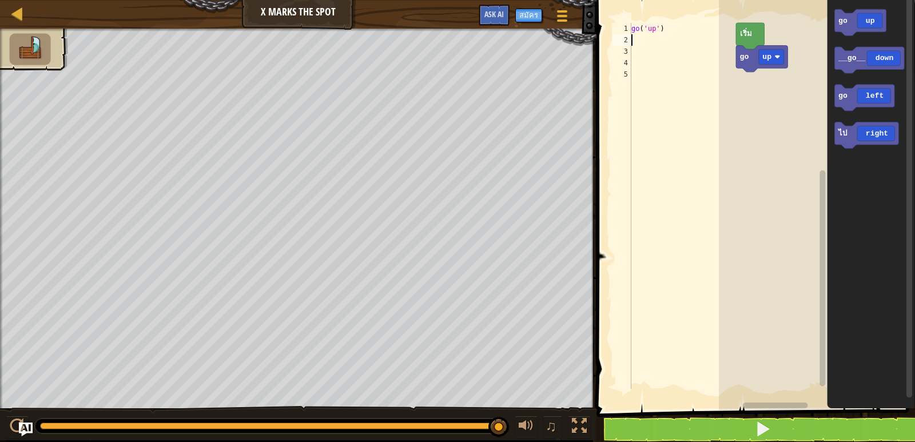
click at [636, 42] on div "go ( 'up' )" at bounding box center [682, 217] width 106 height 389
type textarea "g"
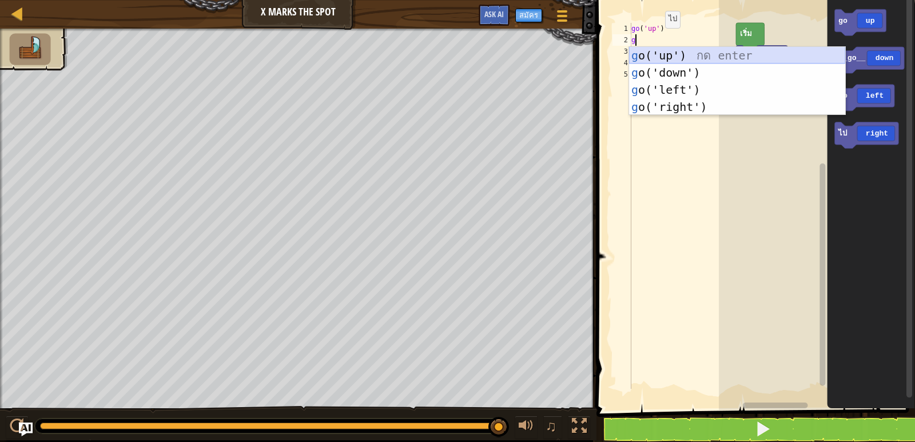
click at [643, 54] on div "g o('up') กด enter g o('down') กด enter g o('left') กด enter g o('right') กด en…" at bounding box center [737, 98] width 216 height 103
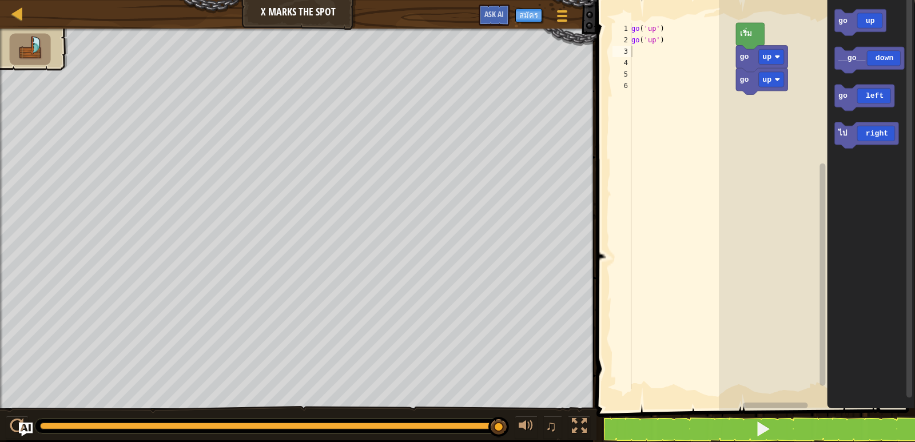
click at [691, 413] on span at bounding box center [757, 189] width 328 height 456
drag, startPoint x: 691, startPoint y: 421, endPoint x: 687, endPoint y: 432, distance: 10.8
click at [688, 429] on button at bounding box center [762, 429] width 322 height 26
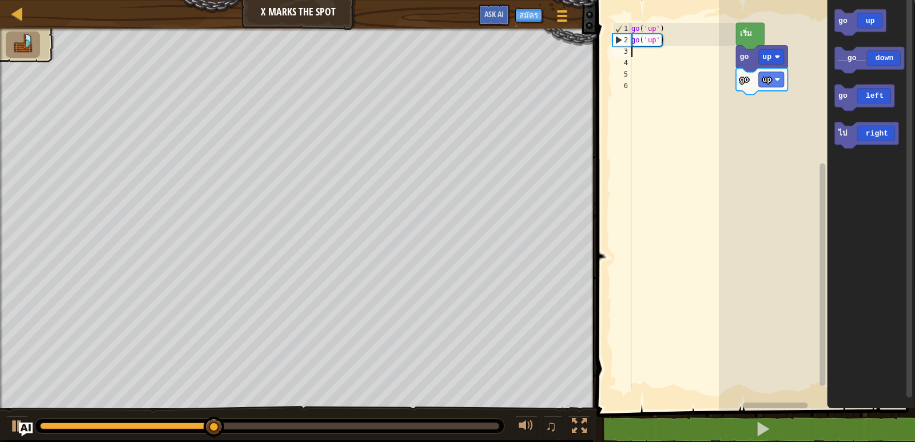
click at [627, 53] on div "3" at bounding box center [621, 51] width 19 height 11
type textarea "g"
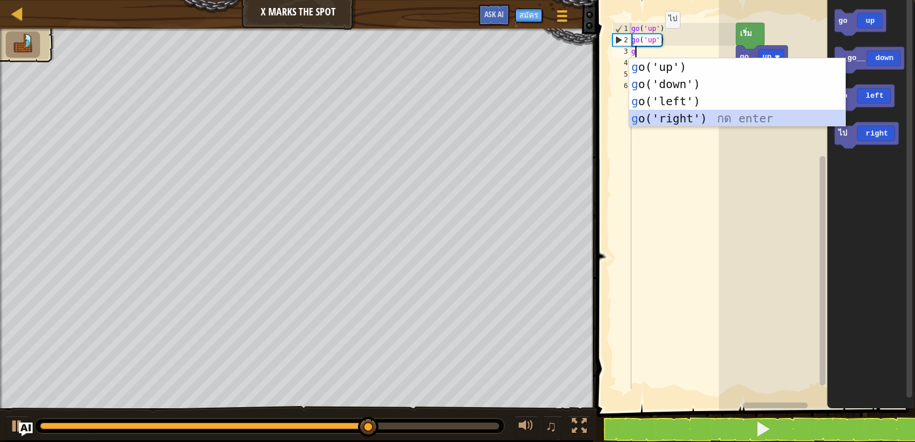
click at [673, 111] on div "g o('up') กด enter g o('down') กด enter g o('left') กด enter g o('right') กด en…" at bounding box center [737, 109] width 216 height 103
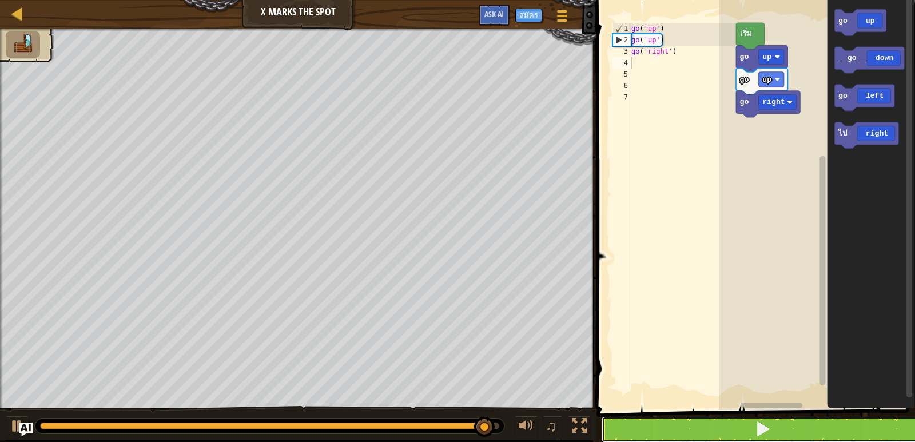
click at [704, 425] on button at bounding box center [762, 429] width 322 height 26
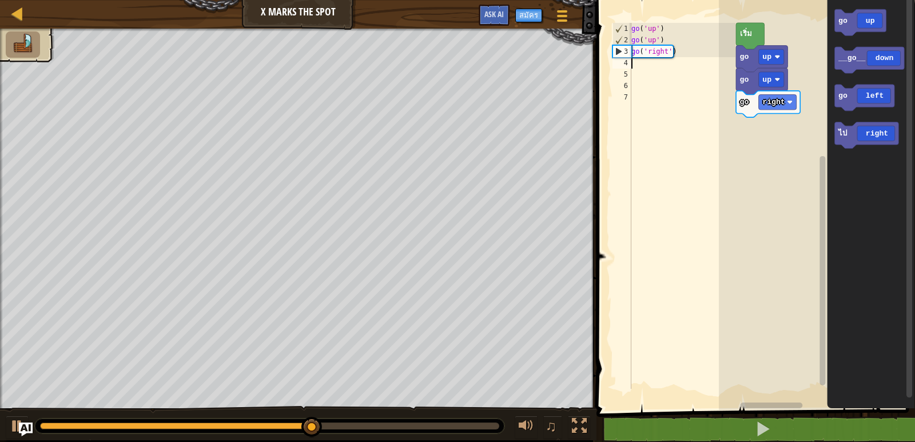
click at [637, 66] on div "go ( 'up' ) go ( 'up' ) go ( 'right' )" at bounding box center [682, 217] width 106 height 389
type textarea "g"
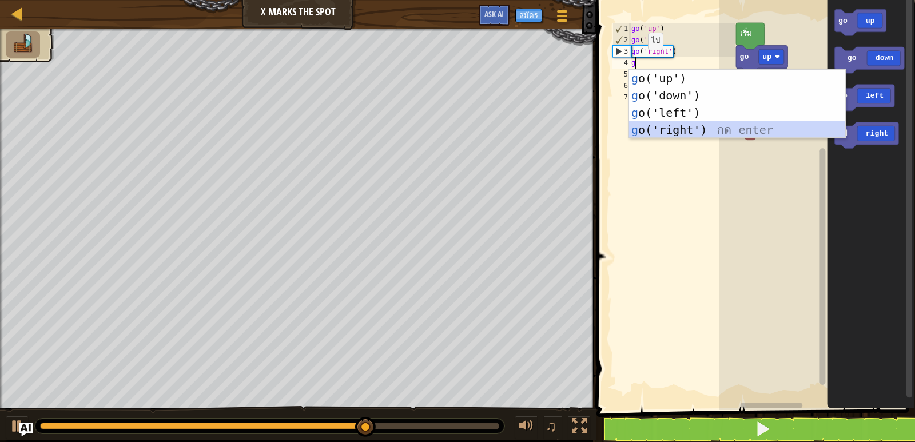
drag, startPoint x: 665, startPoint y: 131, endPoint x: 662, endPoint y: 162, distance: 31.6
click at [665, 130] on div "g o('up') กด enter g o('down') กด enter g o('left') กด enter g o('right') กด en…" at bounding box center [737, 121] width 216 height 103
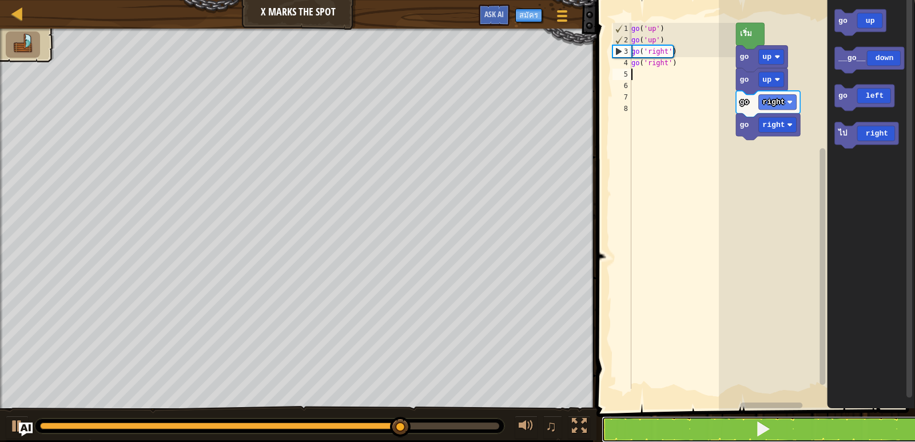
click at [701, 426] on button at bounding box center [762, 429] width 322 height 26
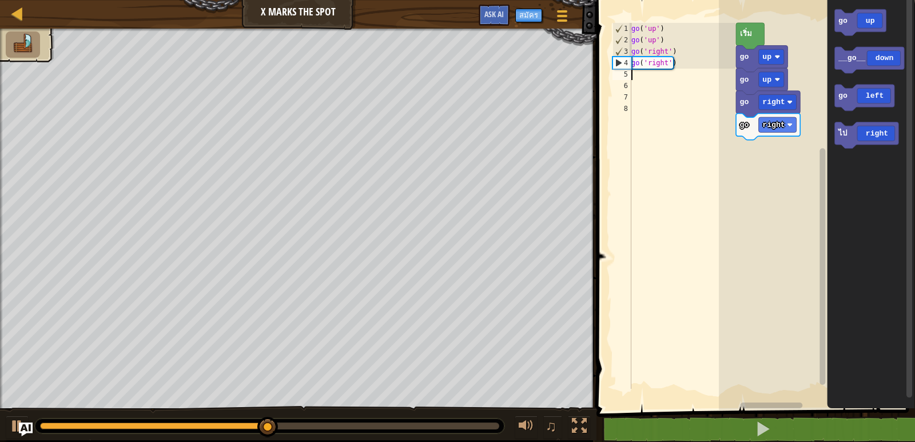
click at [631, 76] on div "go ( 'up' ) go ( 'up' ) go ( 'right' ) go ( 'right' )" at bounding box center [682, 217] width 106 height 389
type textarea "g"
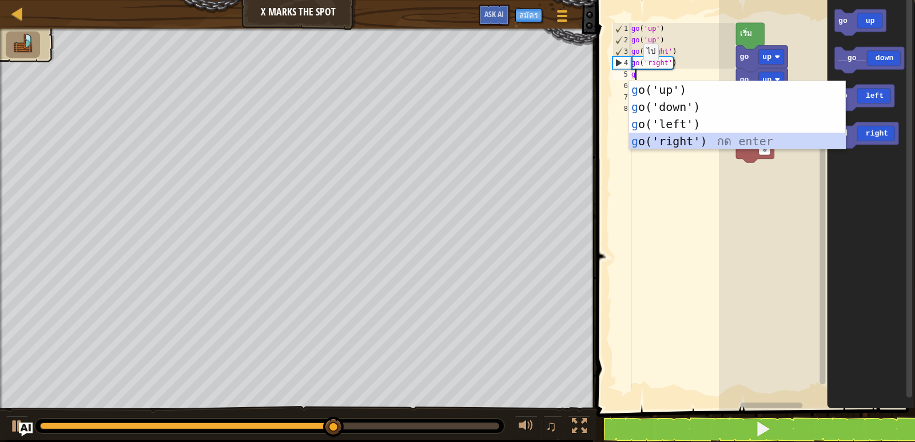
click at [665, 142] on div "g o('up') กด enter g o('down') กด enter g o('left') กด enter g o('right') กด en…" at bounding box center [737, 132] width 216 height 103
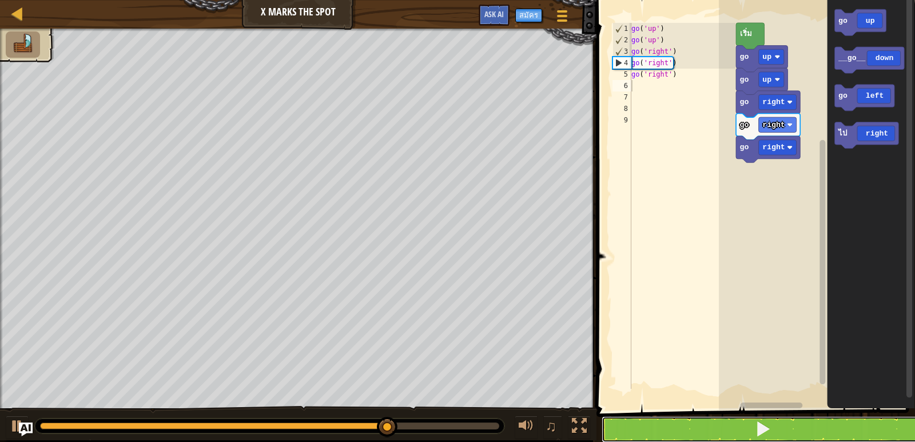
click at [760, 432] on span at bounding box center [763, 429] width 16 height 16
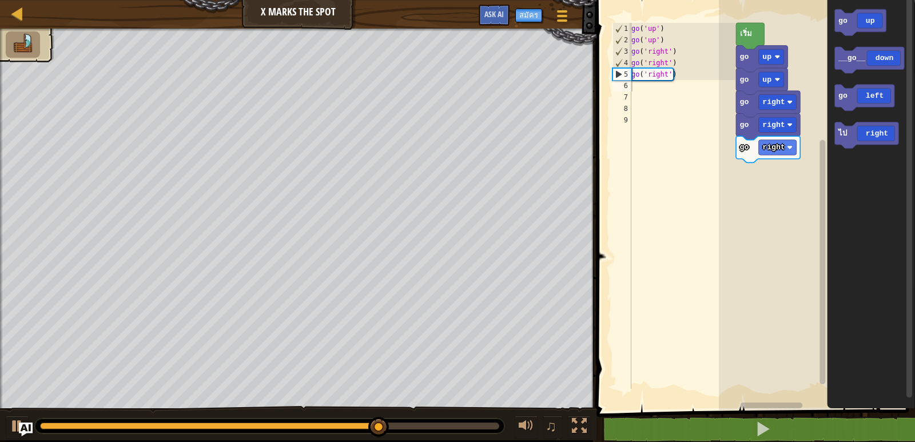
click at [635, 86] on div "go ( 'up' ) go ( 'up' ) go ( 'right' ) go ( 'right' ) go ( 'right' )" at bounding box center [682, 217] width 106 height 389
type textarea "g"
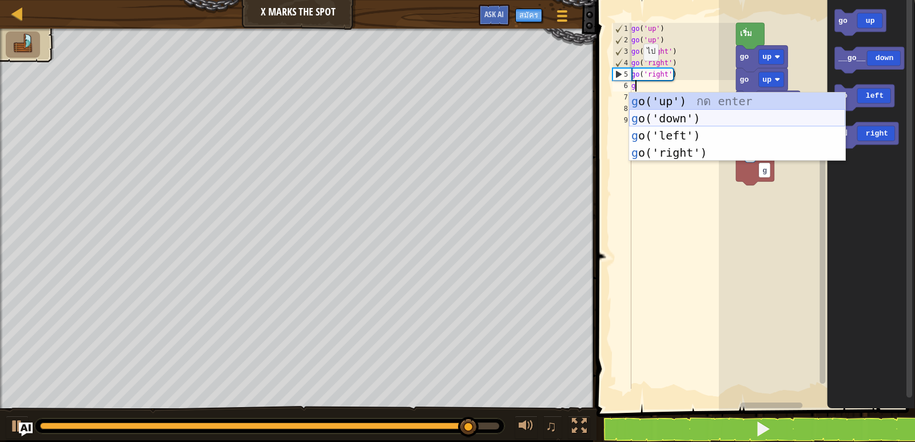
click at [657, 115] on div "g o('up') กด enter g o('down') กด enter g o('left') กด enter g o('right') กด en…" at bounding box center [737, 144] width 216 height 103
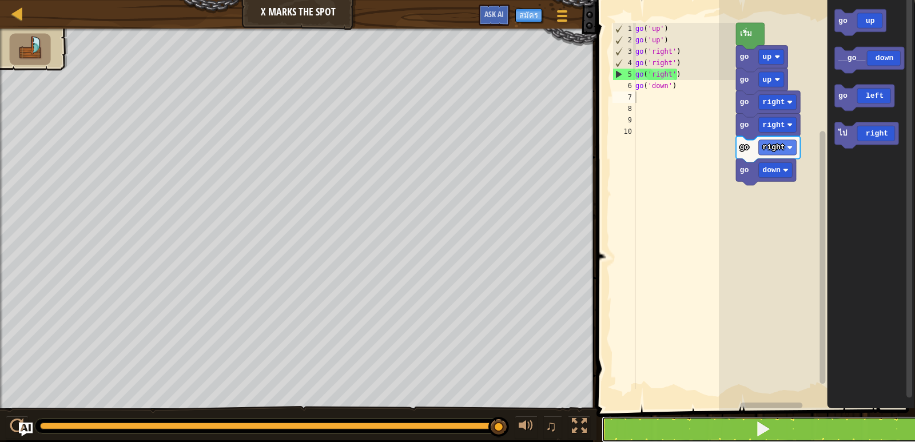
click at [697, 430] on button at bounding box center [762, 429] width 322 height 26
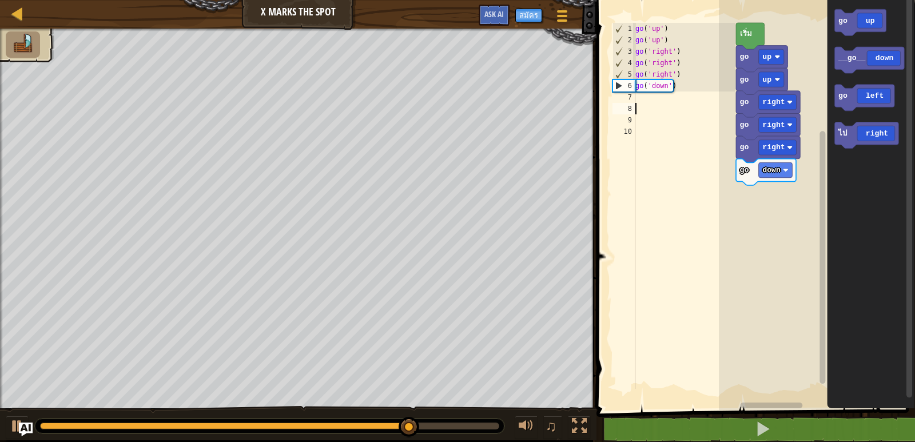
click at [640, 105] on div "go ( 'up' ) go ( 'up' ) go ( 'right' ) go ( 'right' ) go ( 'right' ) go ( 'down…" at bounding box center [684, 217] width 102 height 389
type textarea "g"
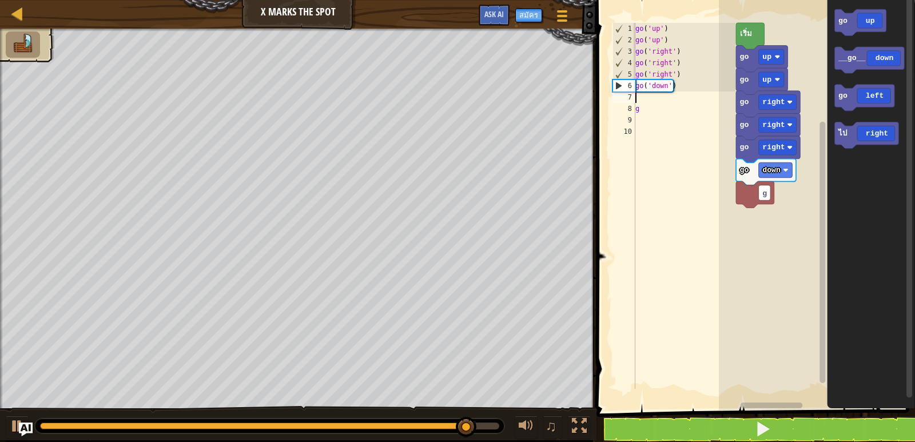
click at [636, 98] on div "go ( 'up' ) go ( 'up' ) go ( 'right' ) go ( 'right' ) go ( 'right' ) go ( 'down…" at bounding box center [684, 217] width 102 height 389
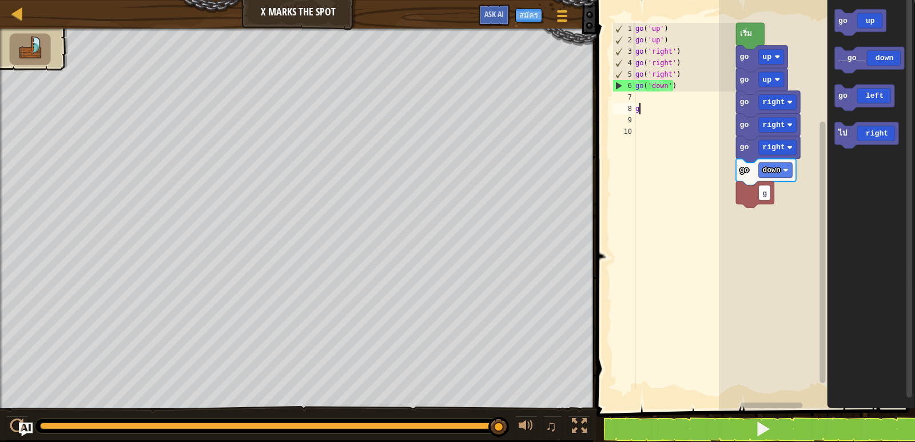
click at [640, 111] on div "go ( 'up' ) go ( 'up' ) go ( 'right' ) go ( 'right' ) go ( 'right' ) go ( 'down…" at bounding box center [684, 217] width 102 height 389
type textarea "g"
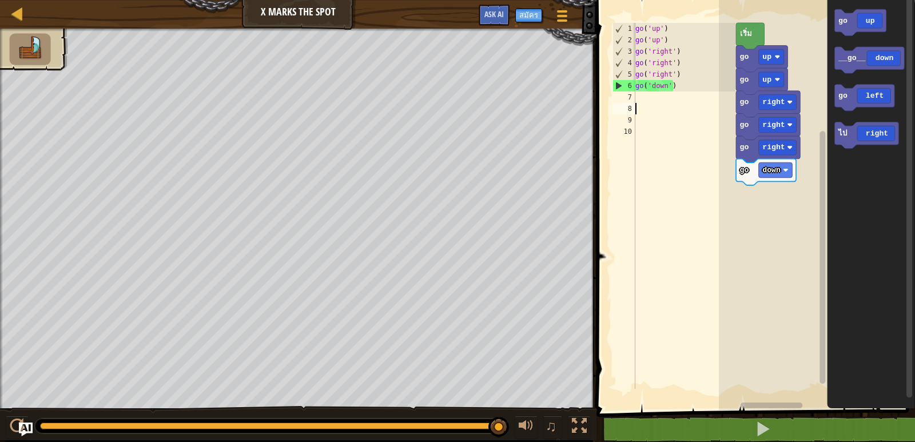
click at [641, 100] on div "go ( 'up' ) go ( 'up' ) go ( 'right' ) go ( 'right' ) go ( 'right' ) go ( 'down…" at bounding box center [684, 217] width 102 height 389
type textarea "g"
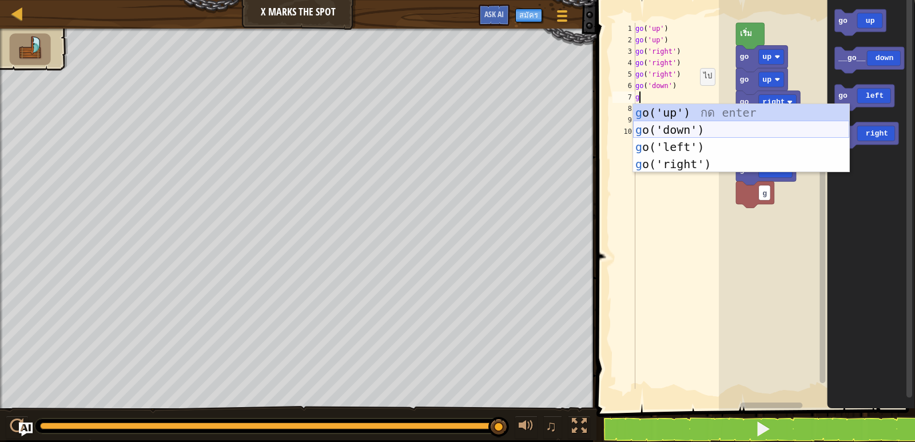
click at [674, 127] on div "g o('up') กด enter g o('down') กด enter g o('left') กด enter g o('right') กด en…" at bounding box center [741, 155] width 216 height 103
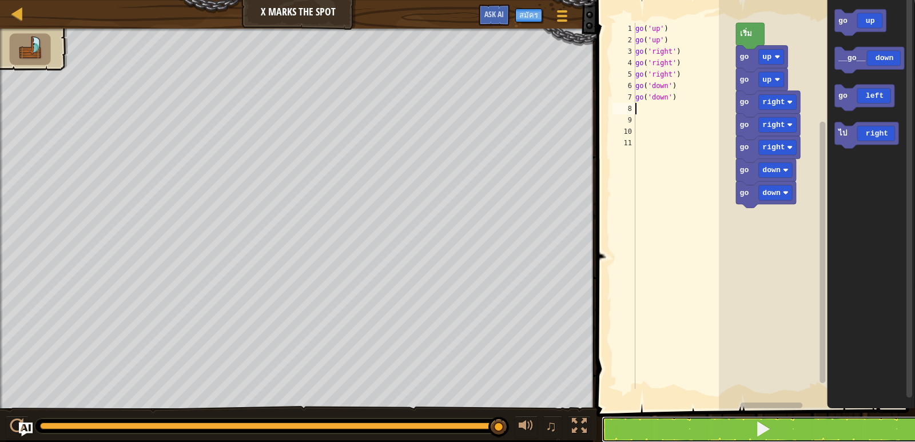
click at [699, 429] on button at bounding box center [762, 429] width 322 height 26
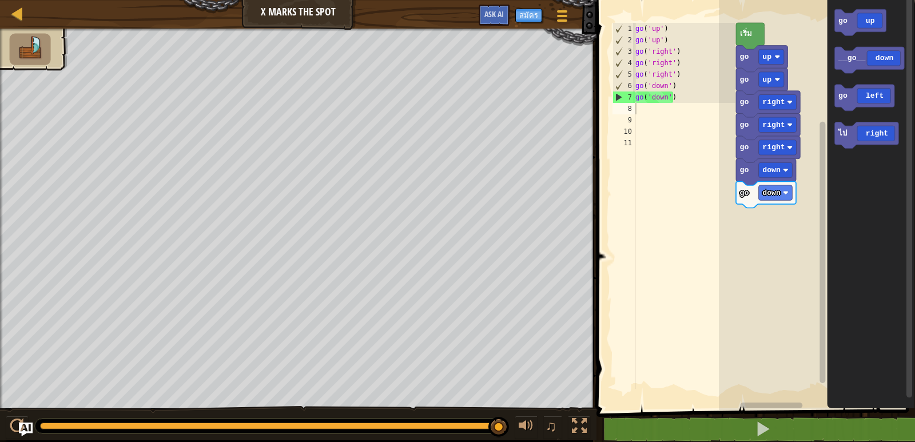
click at [637, 112] on div "go ( 'up' ) go ( 'up' ) go ( 'right' ) go ( 'right' ) go ( 'right' ) go ( 'down…" at bounding box center [684, 217] width 102 height 389
type textarea "g"
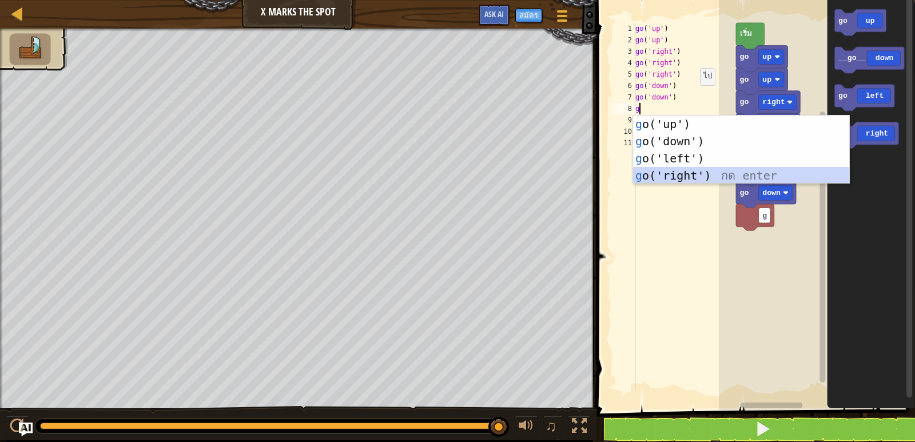
click at [669, 175] on div "g o('up') กด enter g o('down') กด enter g o('left') กด enter g o('right') กด en…" at bounding box center [741, 166] width 216 height 103
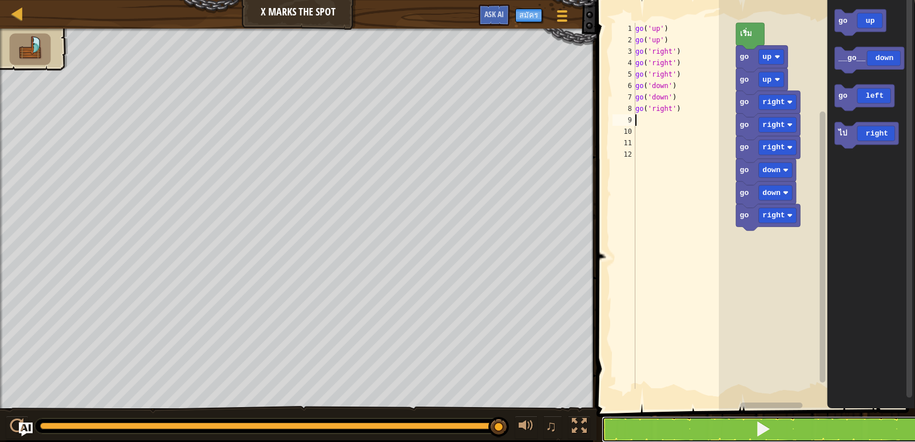
click at [676, 428] on button at bounding box center [762, 429] width 322 height 26
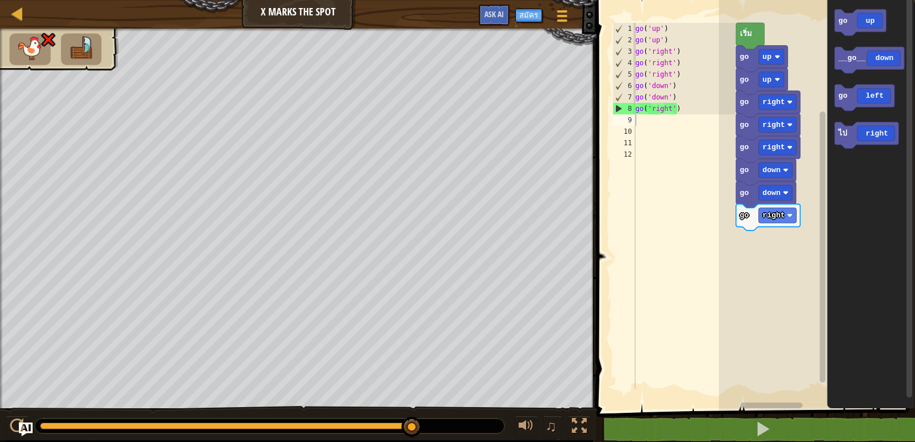
click at [681, 109] on div "go ( 'up' ) go ( 'up' ) go ( 'right' ) go ( 'right' ) go ( 'right' ) go ( 'down…" at bounding box center [684, 217] width 102 height 389
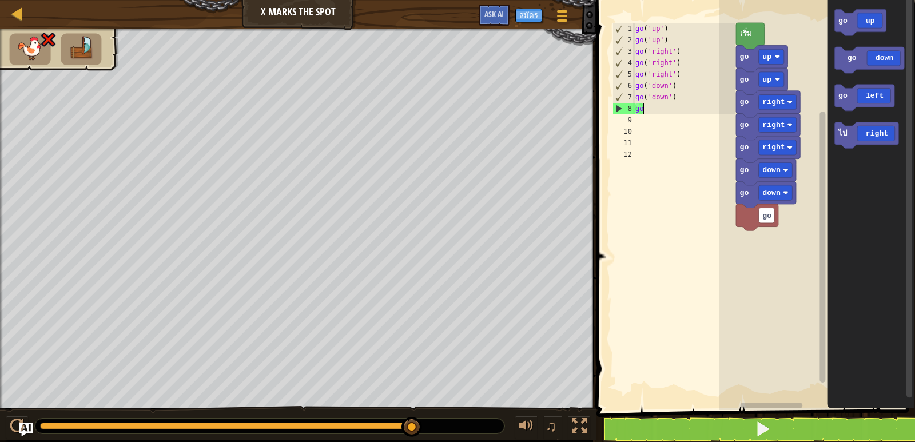
type textarea "g"
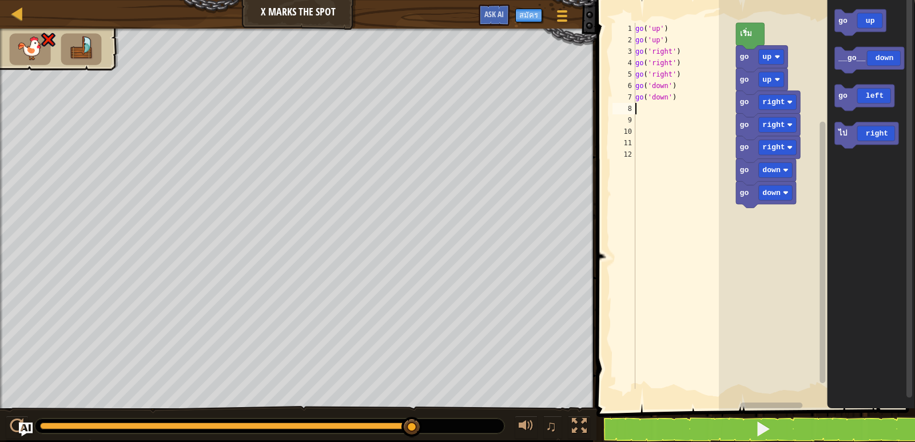
type textarea "g"
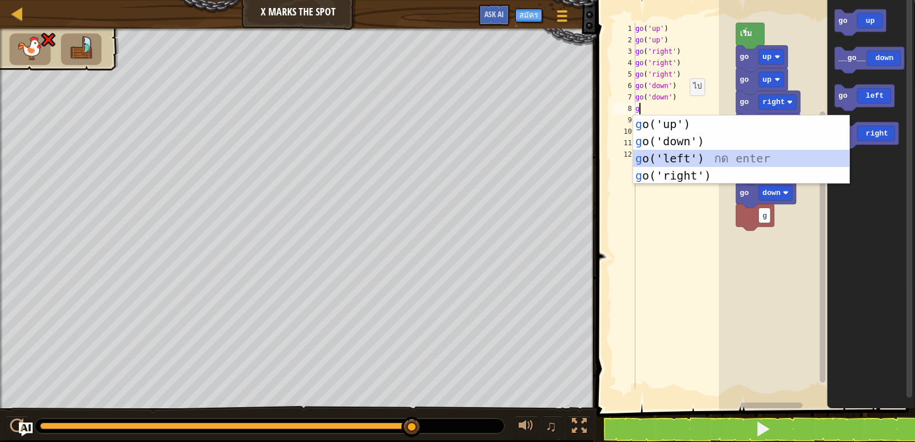
click at [684, 157] on div "g o('up') กด enter g o('down') กด enter g o('left') กด enter g o('right') กด en…" at bounding box center [741, 166] width 216 height 103
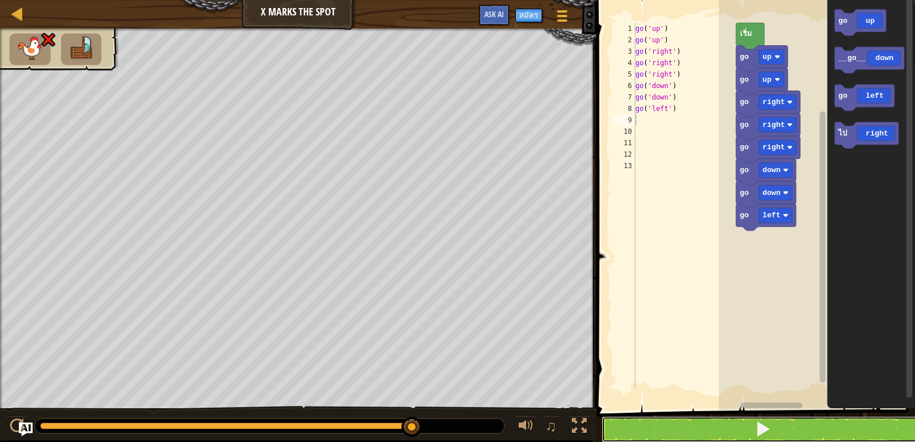
drag, startPoint x: 708, startPoint y: 434, endPoint x: 708, endPoint y: 427, distance: 7.4
click at [708, 429] on button at bounding box center [762, 429] width 322 height 26
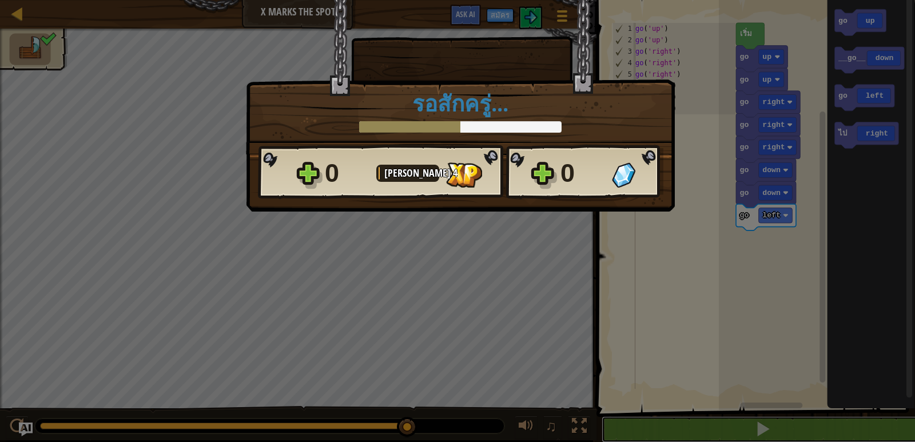
scroll to position [1, 0]
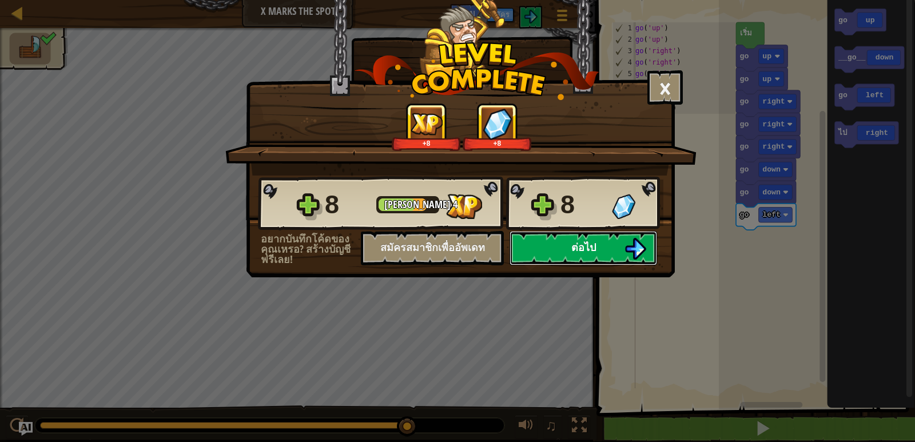
click at [594, 239] on button "ต่อไป" at bounding box center [582, 248] width 147 height 34
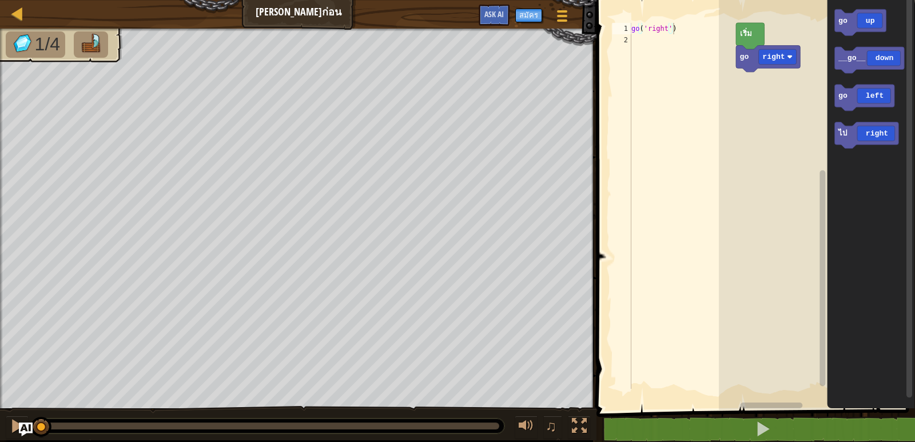
click at [636, 42] on div "go ( 'right' )" at bounding box center [682, 217] width 106 height 389
type textarea "g"
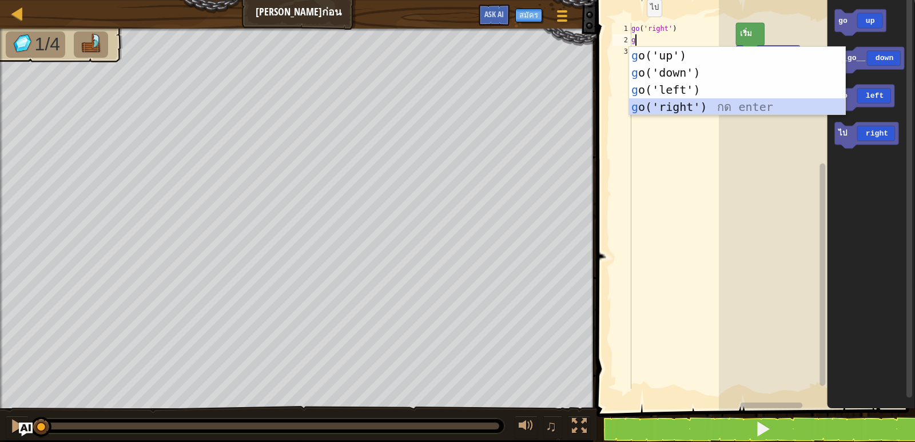
click at [656, 109] on div "g o('up') กด enter g o('down') กด enter g o('left') กด enter g o('right') กด en…" at bounding box center [737, 98] width 216 height 103
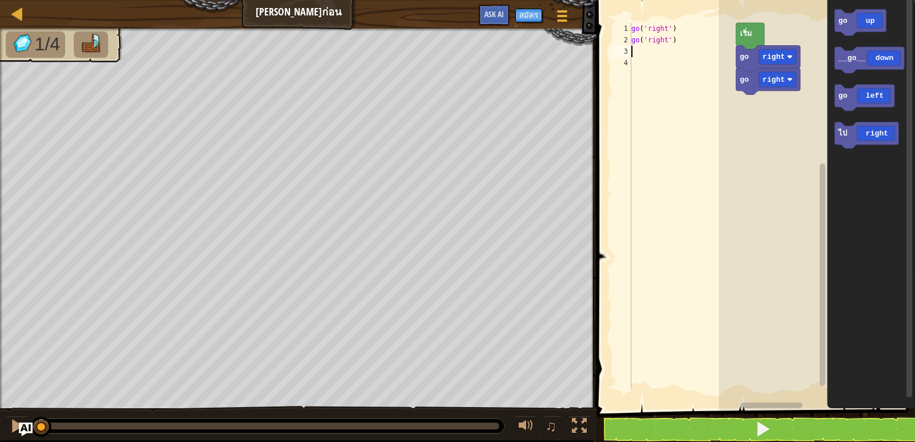
type textarea "g"
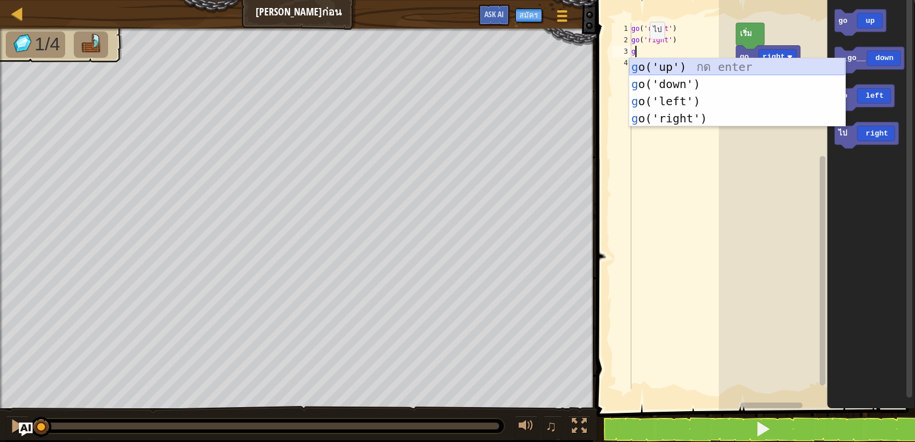
click at [651, 68] on div "g o('up') กด enter g o('down') กด enter g o('left') กด enter g o('right') กด en…" at bounding box center [737, 109] width 216 height 103
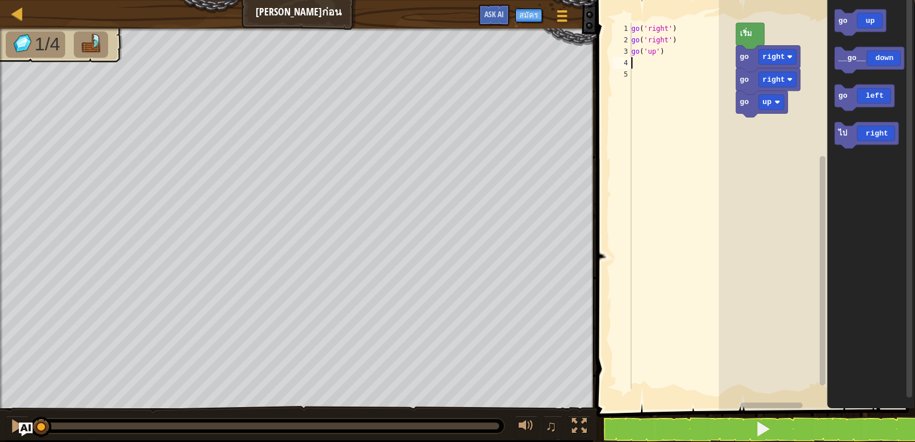
click at [636, 62] on div "go ( 'right' ) go ( 'right' ) go ( 'up' )" at bounding box center [682, 217] width 106 height 389
type textarea "g"
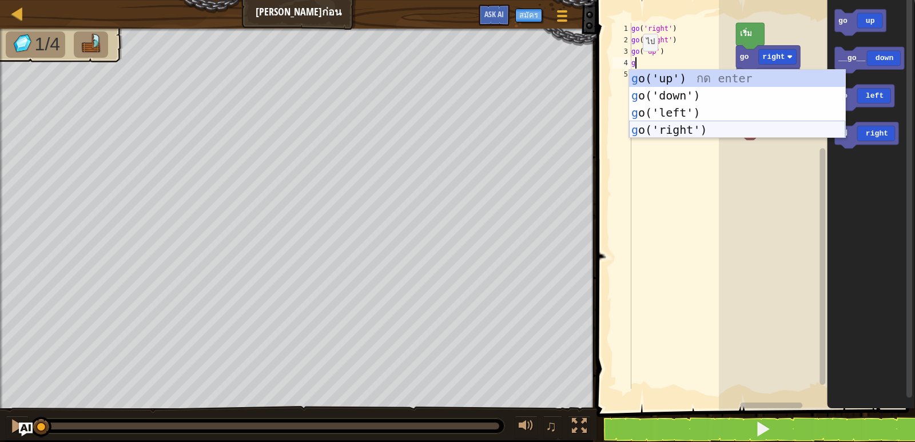
click at [647, 124] on div "g o('up') กด enter g o('down') กด enter g o('left') กด enter g o('right') กด en…" at bounding box center [737, 121] width 216 height 103
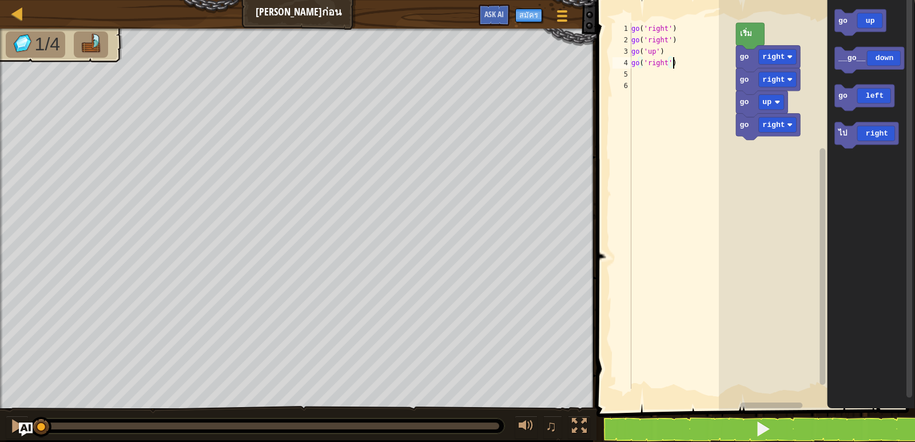
click at [673, 65] on div "go ( 'right' ) go ( 'right' ) go ( 'up' ) go ( 'right' )" at bounding box center [682, 217] width 106 height 389
type textarea "g"
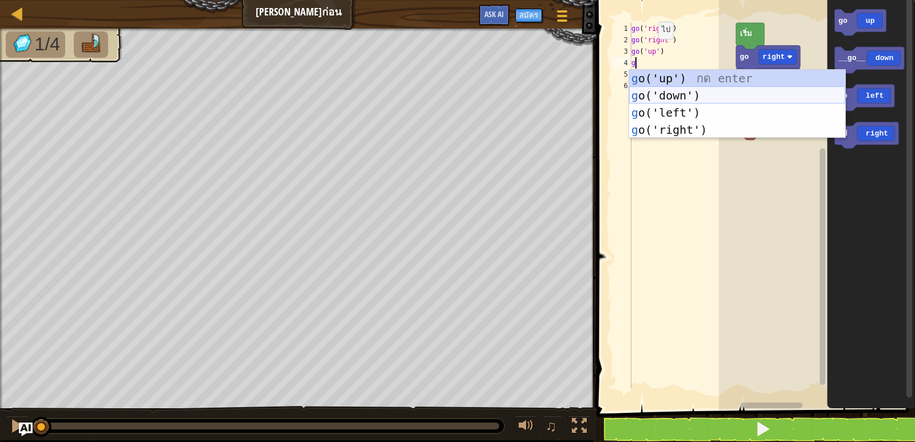
click at [660, 98] on div "g o('up') กด enter g o('down') กด enter g o('left') กด enter g o('right') กด en…" at bounding box center [737, 121] width 216 height 103
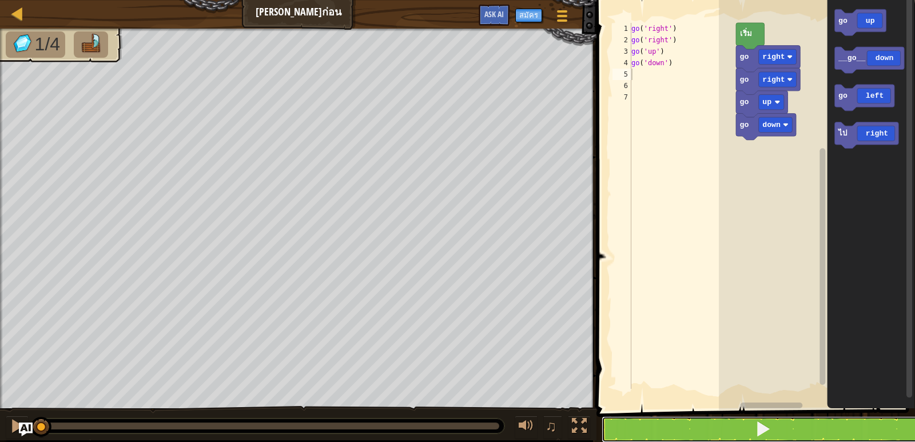
click at [682, 429] on button at bounding box center [762, 429] width 322 height 26
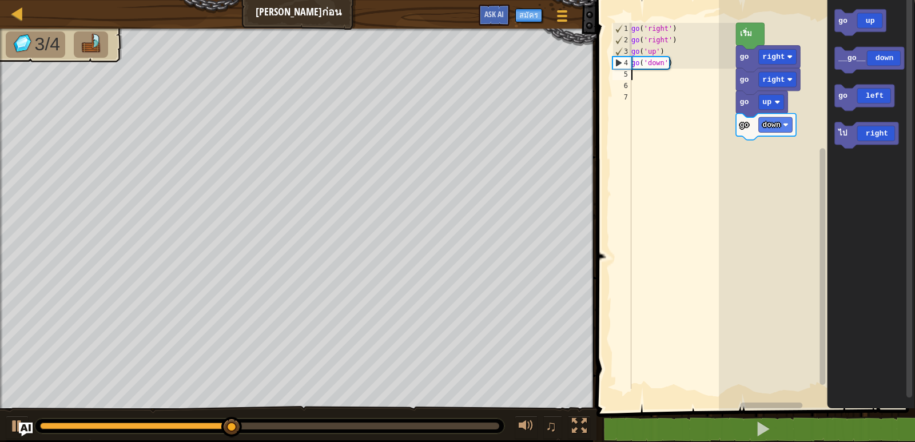
click at [634, 78] on div "go ( 'right' ) go ( 'right' ) go ( 'up' ) go ( 'down' )" at bounding box center [682, 217] width 106 height 389
type textarea "g"
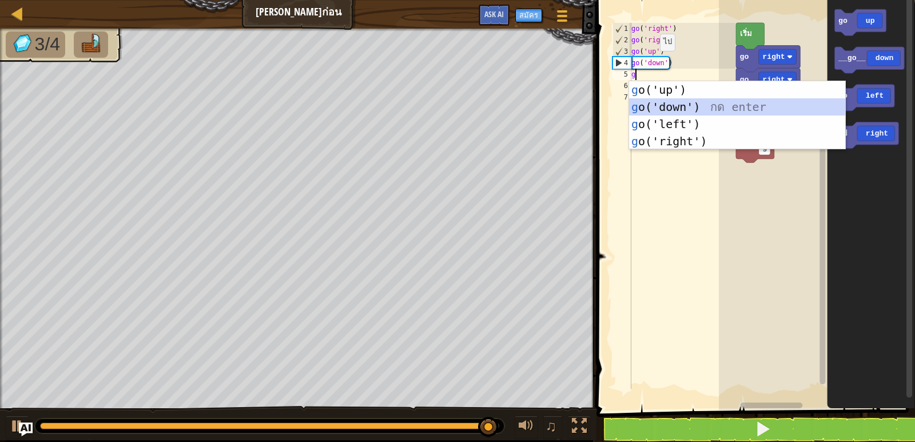
click at [653, 103] on div "g o('up') กด enter g o('down') กด enter g o('left') กด enter g o('right') กด en…" at bounding box center [737, 132] width 216 height 103
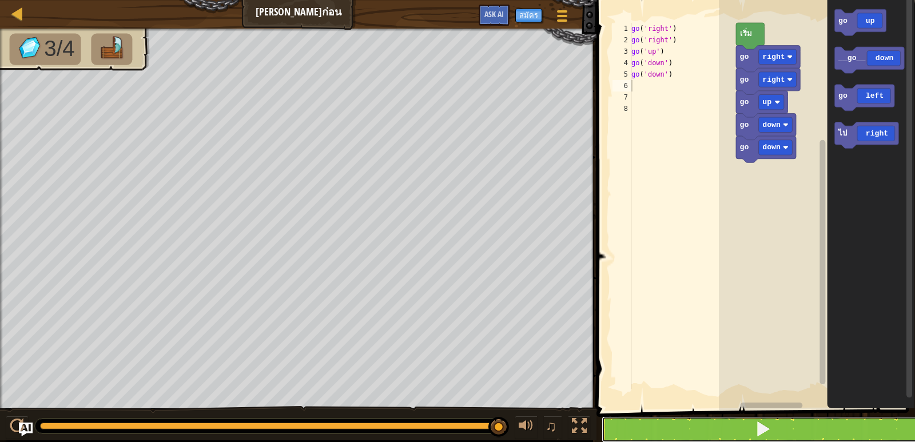
click at [712, 427] on button at bounding box center [762, 429] width 322 height 26
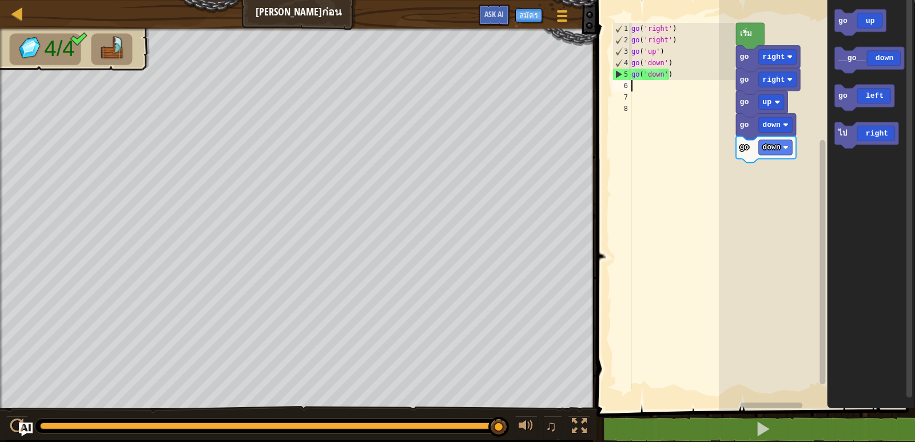
click at [636, 91] on div "go ( 'right' ) go ( 'right' ) go ( 'up' ) go ( 'down' ) go ( 'down' )" at bounding box center [682, 217] width 106 height 389
type textarea "g"
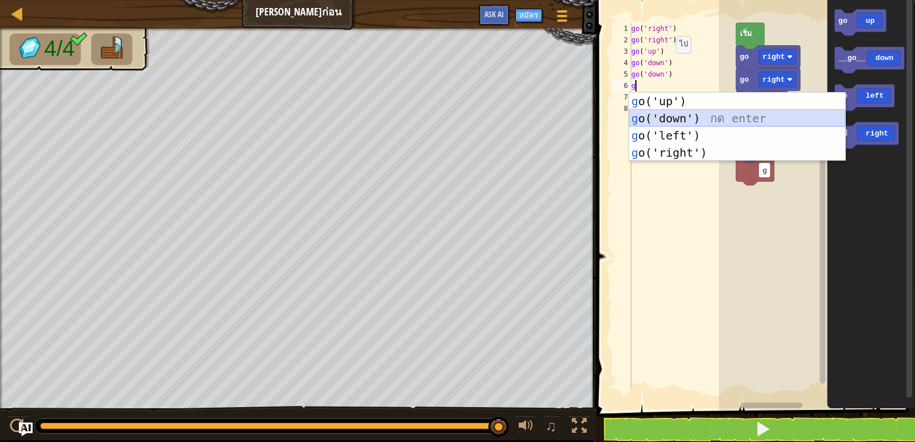
click at [663, 118] on div "g o('up') กด enter g o('down') กด enter g o('left') กด enter g o('right') กด en…" at bounding box center [737, 144] width 216 height 103
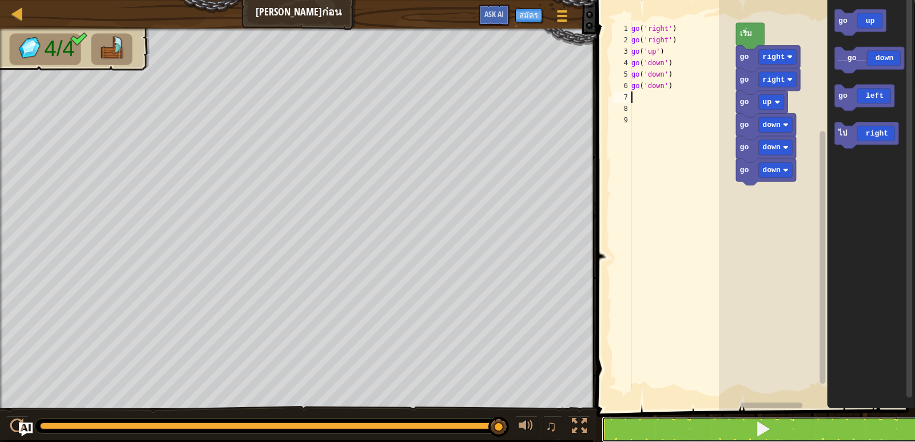
click at [663, 430] on button at bounding box center [762, 429] width 322 height 26
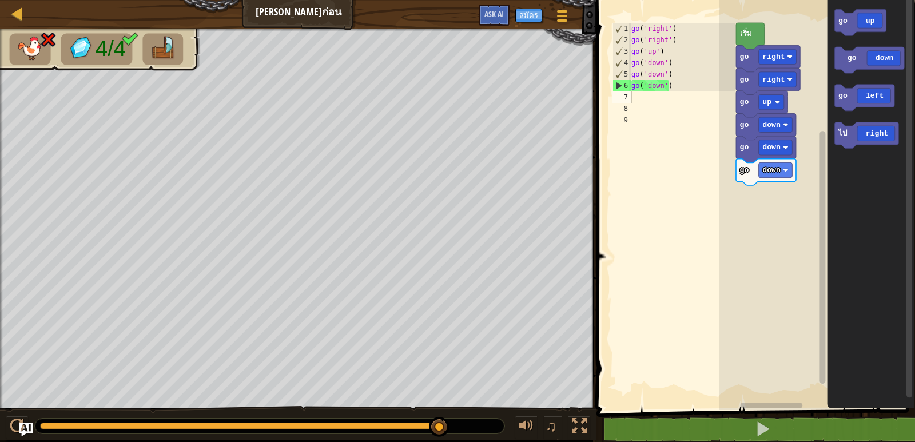
click at [672, 82] on div "go ( 'right' ) go ( 'right' ) go ( 'up' ) go ( 'down' ) go ( 'down' ) go ( 'dow…" at bounding box center [682, 217] width 106 height 389
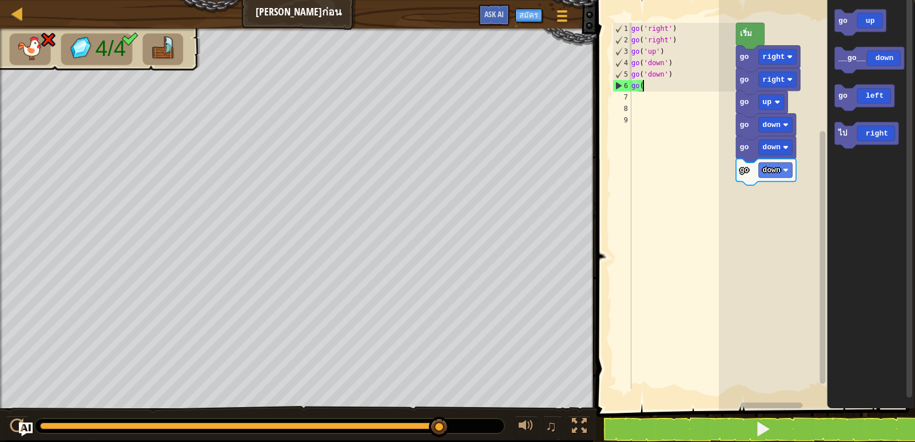
type textarea "g"
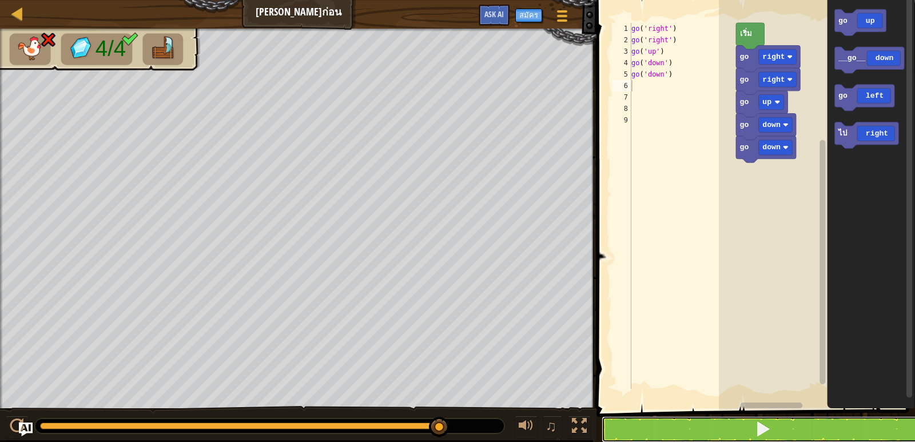
click at [699, 430] on button at bounding box center [762, 429] width 322 height 26
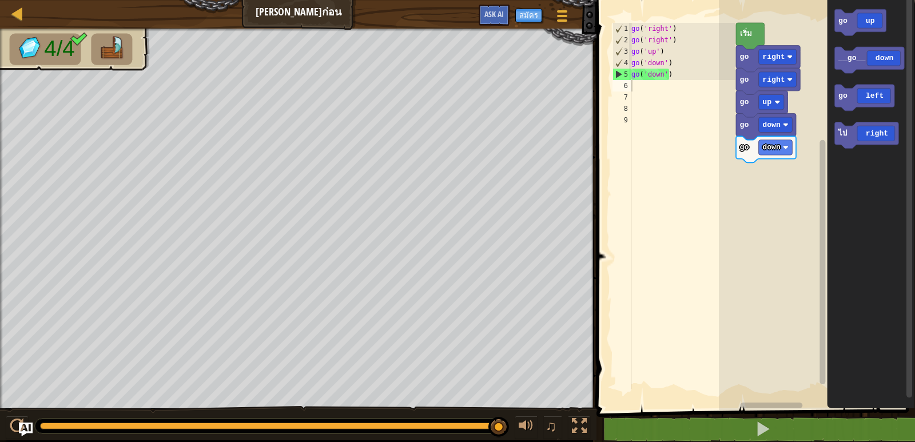
click at [633, 85] on div "go ( 'right' ) go ( 'right' ) go ( 'up' ) go ( 'down' ) go ( 'down' )" at bounding box center [682, 217] width 106 height 389
type textarea "g"
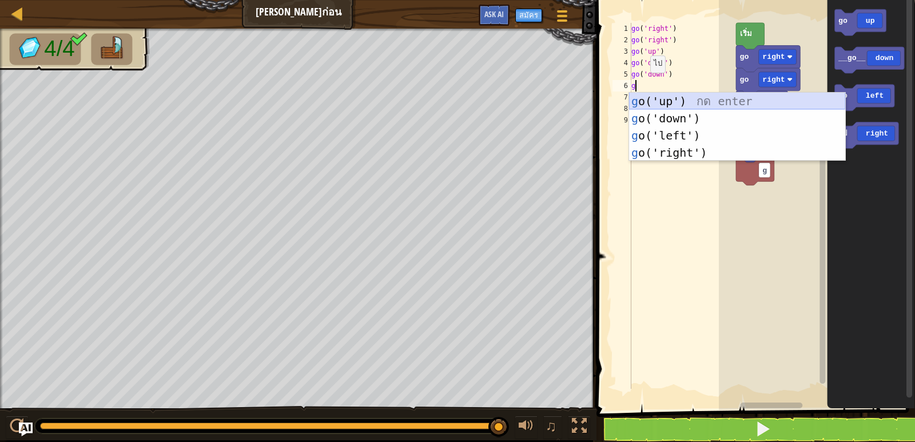
click at [649, 99] on div "g o('up') กด enter g o('down') กด enter g o('left') กด enter g o('right') กด en…" at bounding box center [737, 144] width 216 height 103
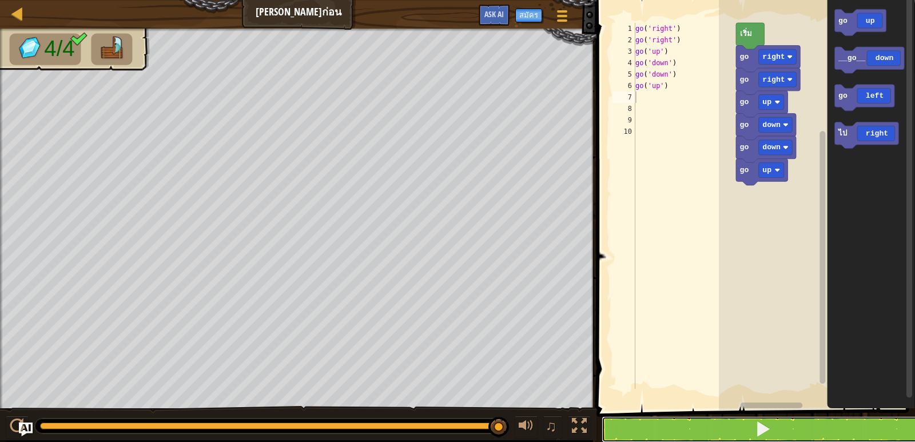
click at [625, 427] on button at bounding box center [762, 429] width 322 height 26
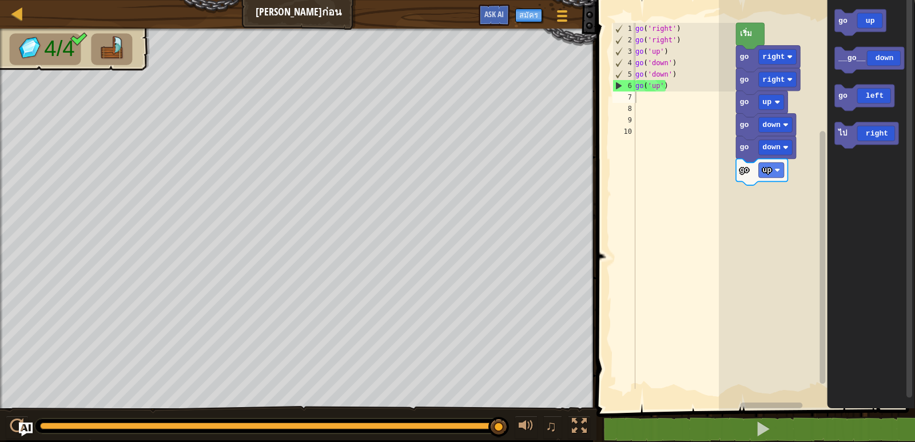
click at [636, 93] on div "1 2 3 4 5 6 7 8 9 10 go ( 'right' ) go ( 'right' ) go ( 'up' ) go ( 'down' ) go…" at bounding box center [672, 206] width 125 height 366
type textarea "g"
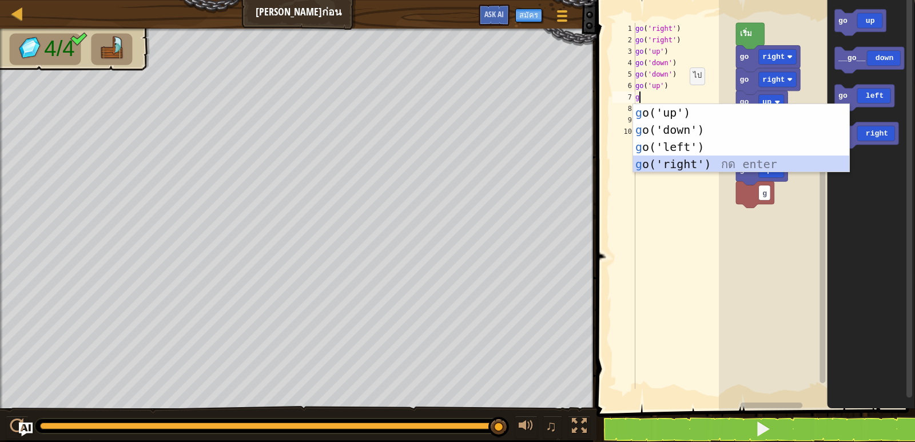
click at [684, 160] on div "g o('up') กด enter g o('down') กด enter g o('left') กด enter g o('right') กด en…" at bounding box center [741, 155] width 216 height 103
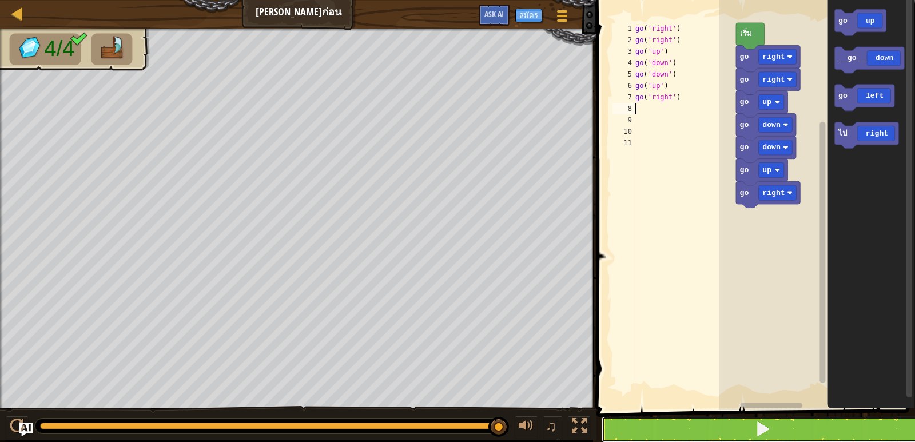
click at [762, 429] on span at bounding box center [763, 429] width 16 height 16
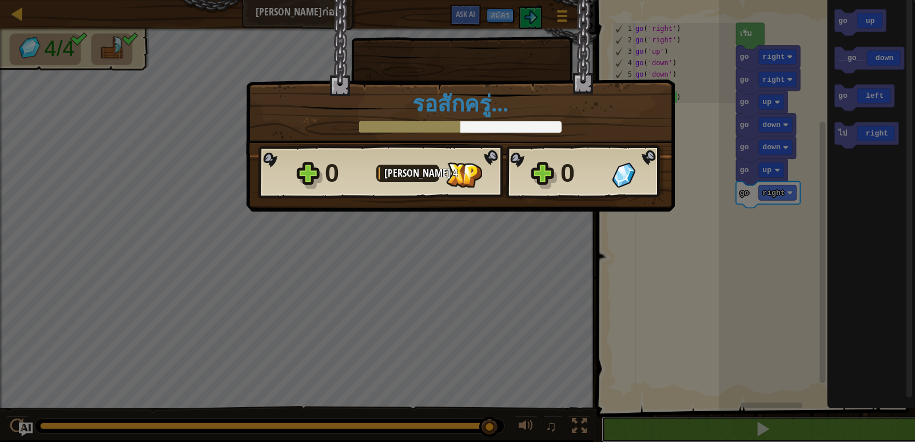
scroll to position [1, 0]
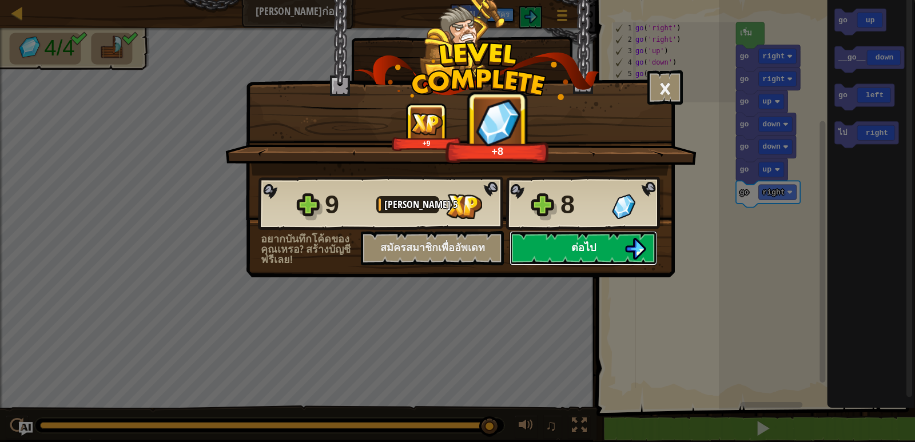
click at [549, 242] on button "ต่อไป" at bounding box center [582, 248] width 147 height 34
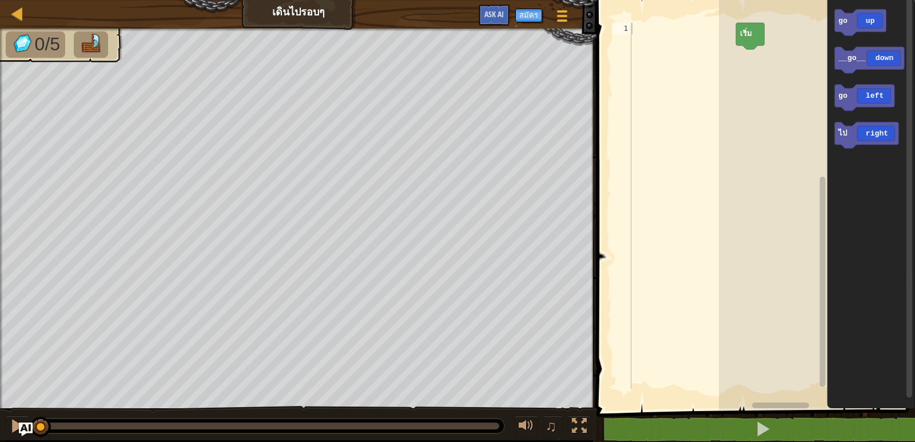
click at [644, 31] on div at bounding box center [682, 217] width 106 height 389
type textarea "g"
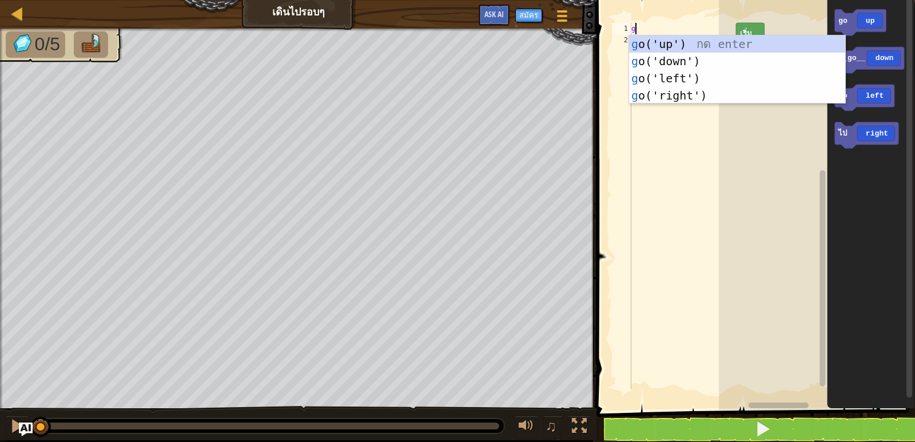
scroll to position [5, 0]
click at [663, 42] on div "g o('up') กด enter g o('down') กด enter g o('left') กด enter g o('right') กด en…" at bounding box center [737, 86] width 216 height 103
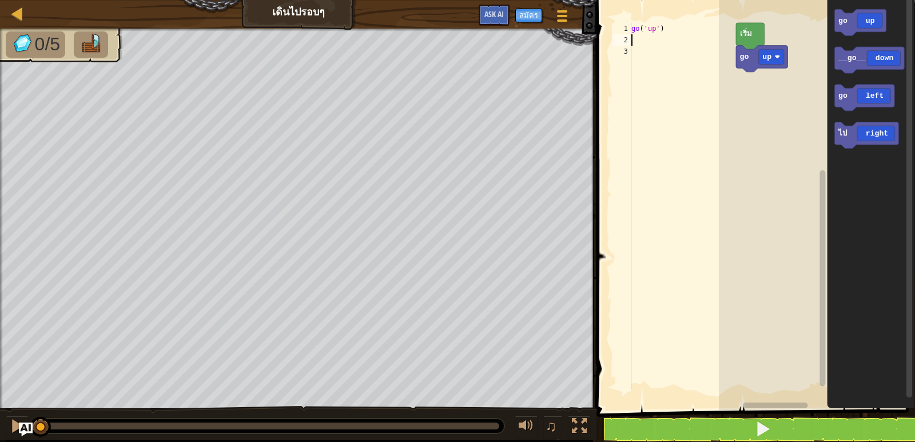
type textarea "g"
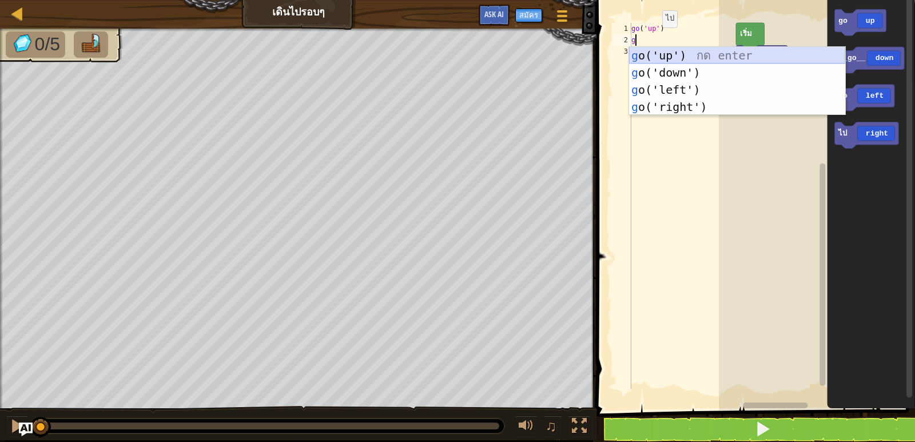
click at [660, 55] on div "g o('up') กด enter g o('down') กด enter g o('left') กด enter g o('right') กด en…" at bounding box center [737, 98] width 216 height 103
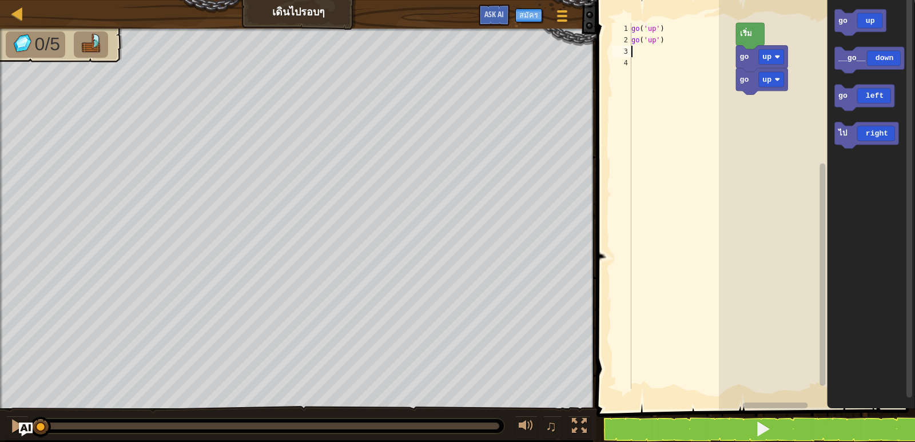
type textarea "g"
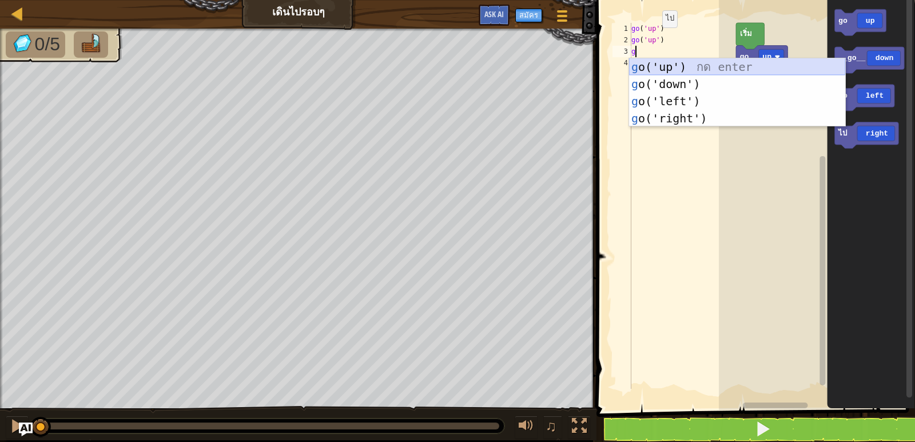
drag, startPoint x: 642, startPoint y: 67, endPoint x: 643, endPoint y: 73, distance: 6.4
click at [643, 67] on div "g o('up') กด enter g o('down') กด enter g o('left') กด enter g o('right') กด en…" at bounding box center [737, 109] width 216 height 103
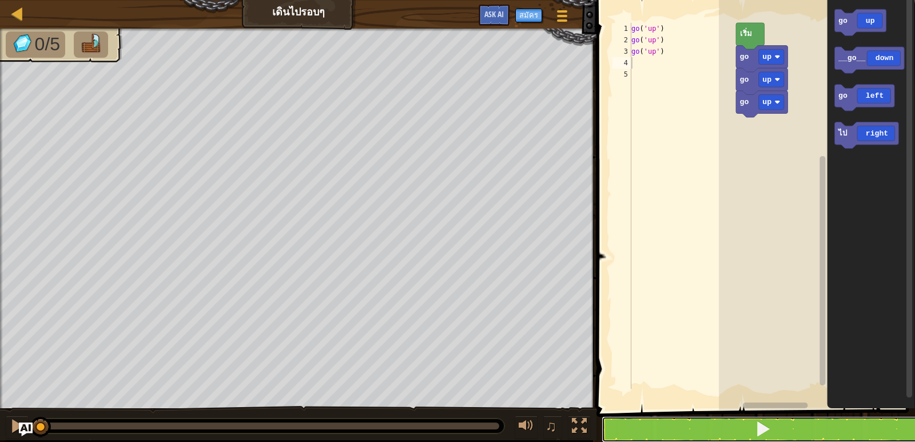
click at [675, 427] on button at bounding box center [762, 429] width 322 height 26
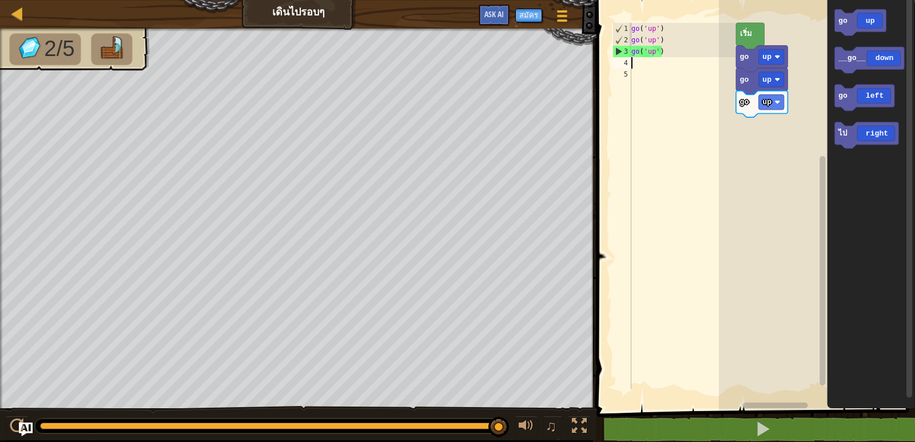
click at [633, 67] on div "go ( 'up' ) go ( 'up' ) go ( 'up' )" at bounding box center [682, 217] width 106 height 389
type textarea "g"
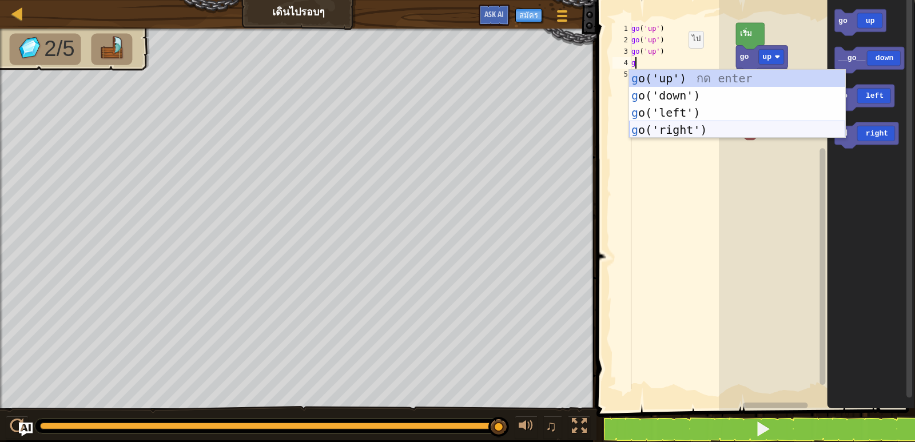
click at [676, 123] on div "g o('up') กด enter g o('down') กด enter g o('left') กด enter g o('right') กด en…" at bounding box center [737, 121] width 216 height 103
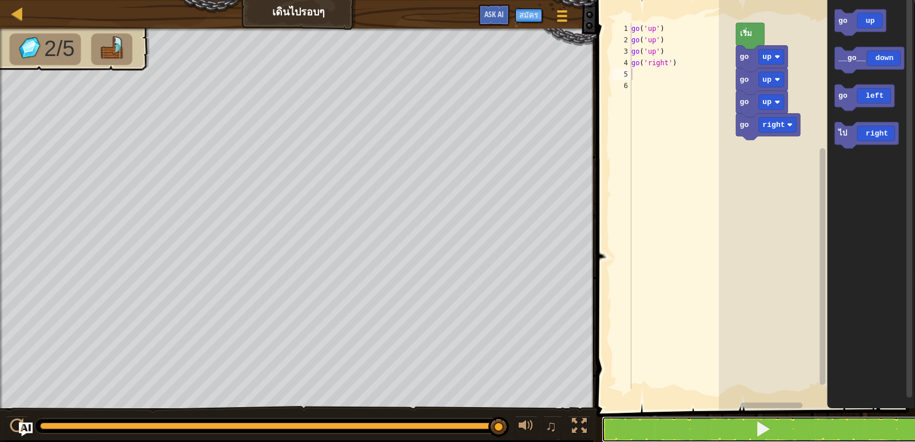
click at [733, 428] on button at bounding box center [762, 429] width 322 height 26
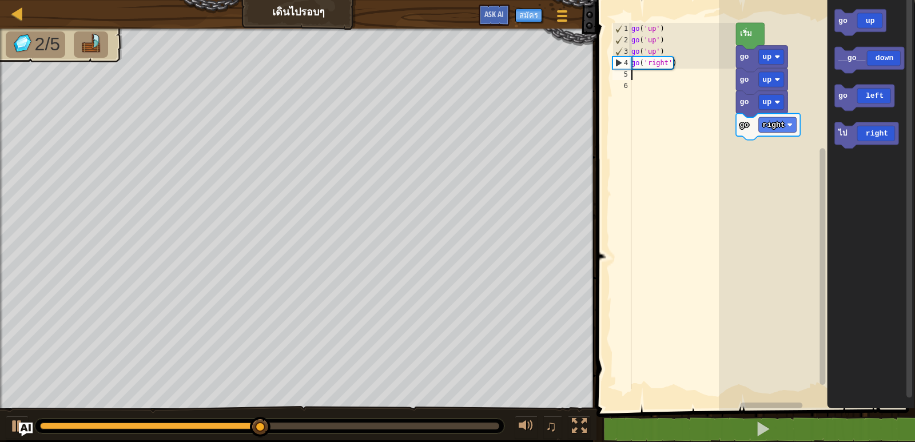
click at [632, 78] on div "go ( 'up' ) go ( 'up' ) go ( 'up' ) go ( 'right' )" at bounding box center [682, 217] width 106 height 389
type textarea "g"
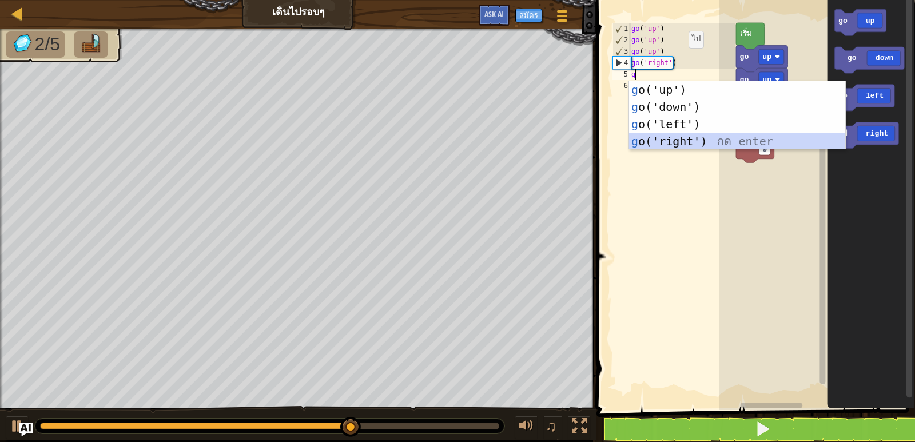
click at [661, 137] on div "g o('up') กด enter g o('down') กด enter g o('left') กด enter g o('right') กด en…" at bounding box center [737, 132] width 216 height 103
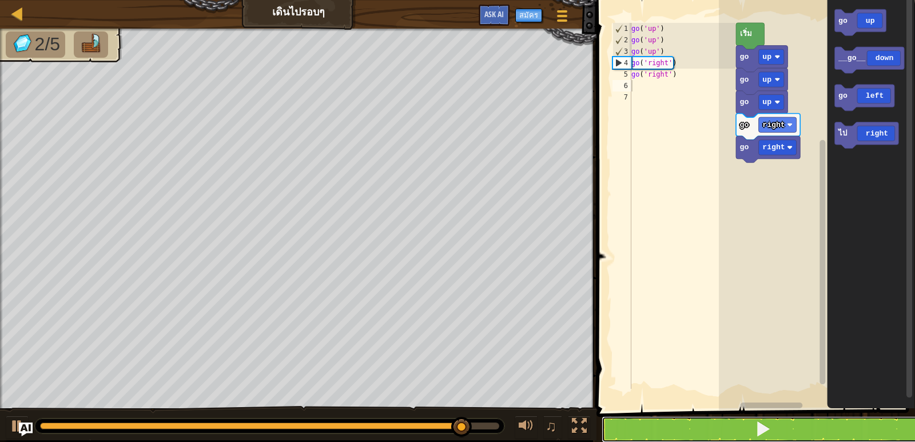
click at [677, 424] on button at bounding box center [762, 429] width 322 height 26
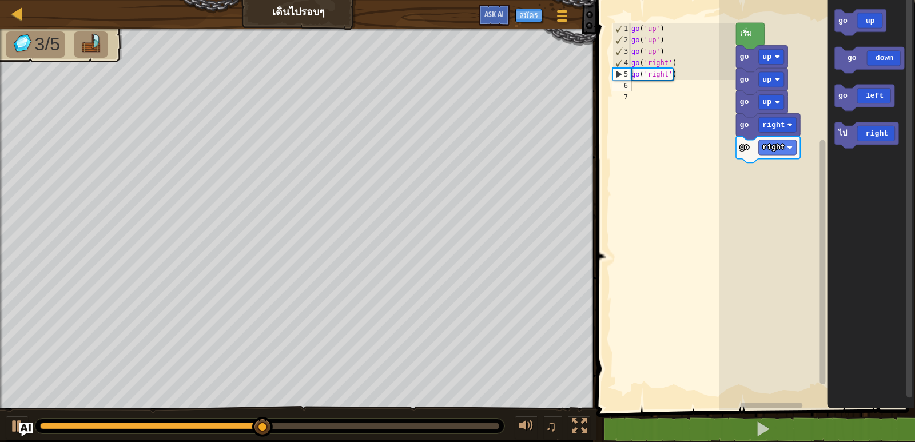
click at [635, 94] on div "go ( 'up' ) go ( 'up' ) go ( 'up' ) go ( 'right' ) go ( 'right' )" at bounding box center [682, 217] width 106 height 389
click at [636, 85] on div "go ( 'up' ) go ( 'up' ) go ( 'up' ) go ( 'right' ) go ( 'right' )" at bounding box center [682, 217] width 106 height 389
type textarea "f"
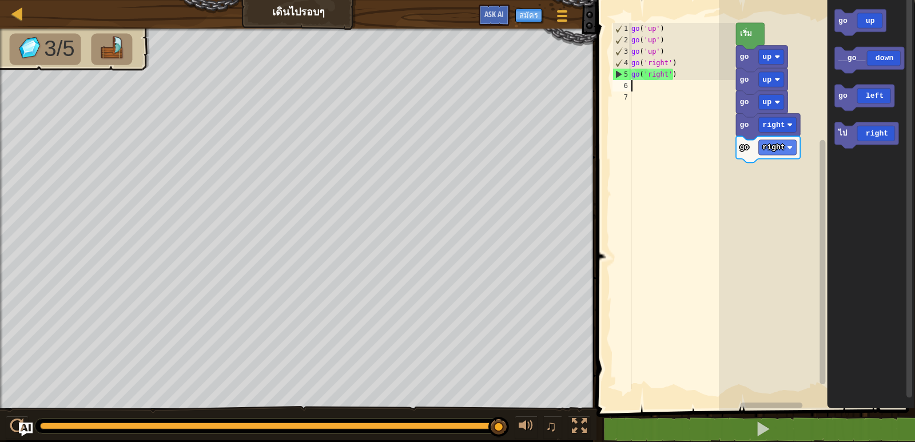
type textarea "g"
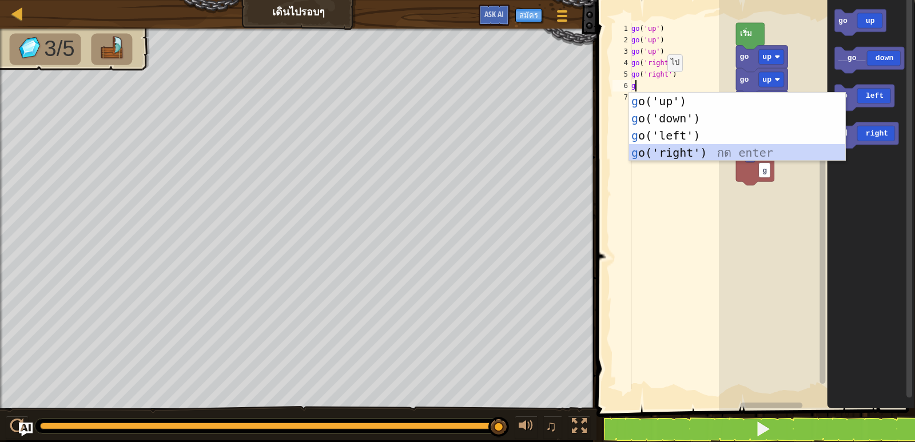
click at [678, 147] on div "g o('up') กด enter g o('down') กด enter g o('left') กด enter g o('right') กด en…" at bounding box center [737, 144] width 216 height 103
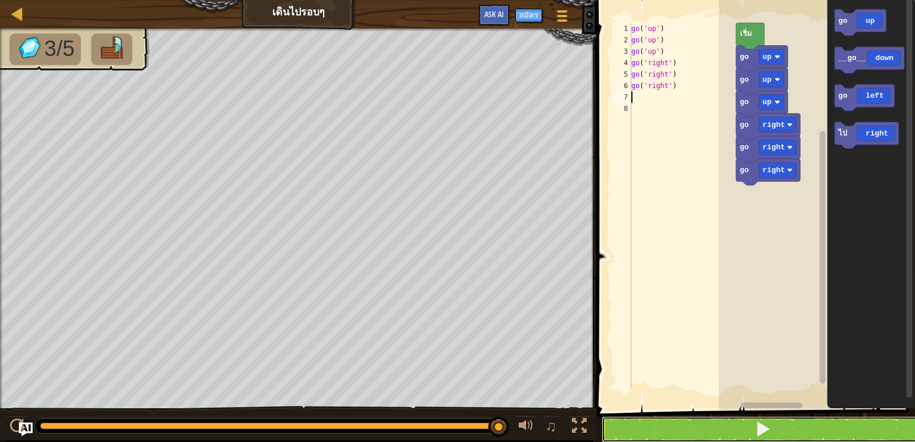
click at [709, 426] on button at bounding box center [762, 429] width 322 height 26
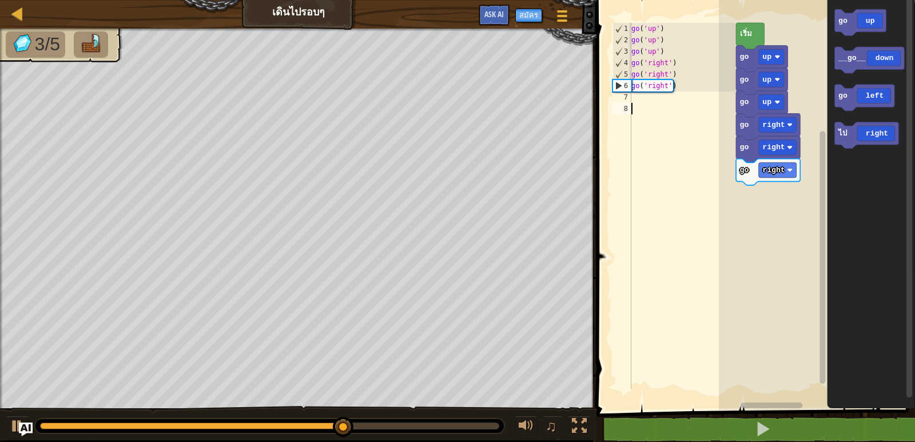
click at [639, 105] on div "go ( 'up' ) go ( 'up' ) go ( 'up' ) go ( 'right' ) go ( 'right' ) go ( 'right' )" at bounding box center [682, 217] width 106 height 389
click at [636, 99] on div "go ( 'up' ) go ( 'up' ) go ( 'up' ) go ( 'right' ) go ( 'right' ) go ( 'right' )" at bounding box center [682, 217] width 106 height 389
type textarea "g"
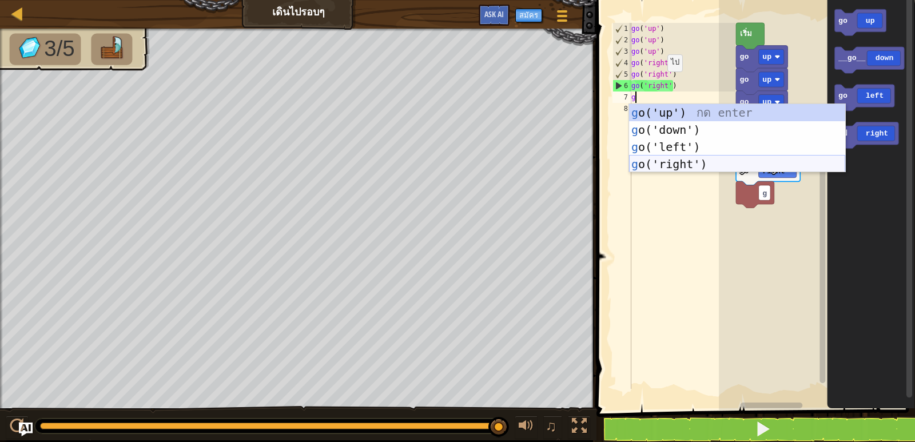
click at [657, 156] on div "g o('up') กด enter g o('down') กด enter g o('left') กด enter g o('right') กด en…" at bounding box center [737, 155] width 216 height 103
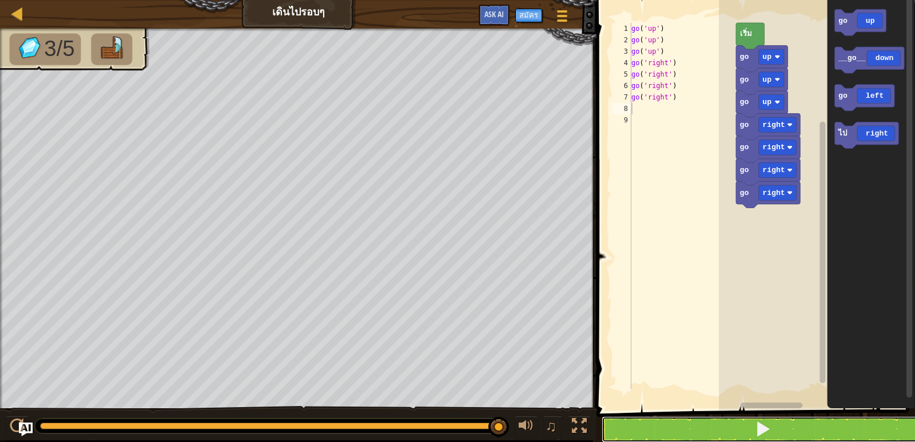
click at [715, 417] on button at bounding box center [762, 429] width 322 height 26
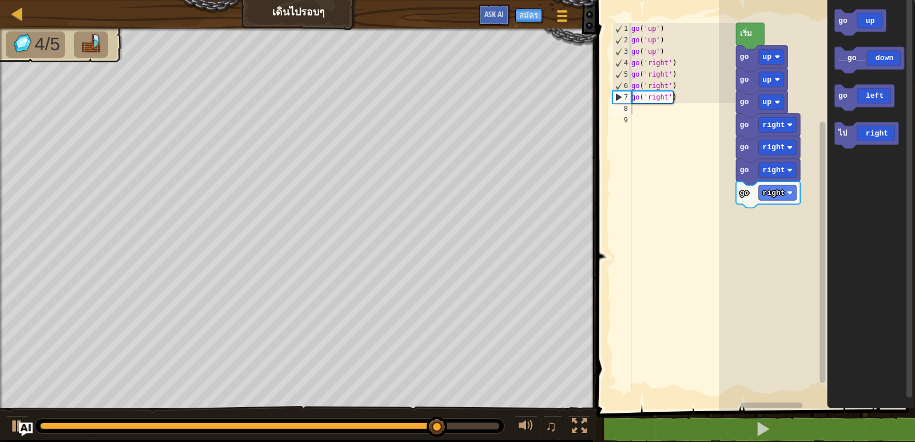
click at [637, 111] on div "go ( 'up' ) go ( 'up' ) go ( 'up' ) go ( 'right' ) go ( 'right' ) go ( 'right' …" at bounding box center [682, 217] width 106 height 389
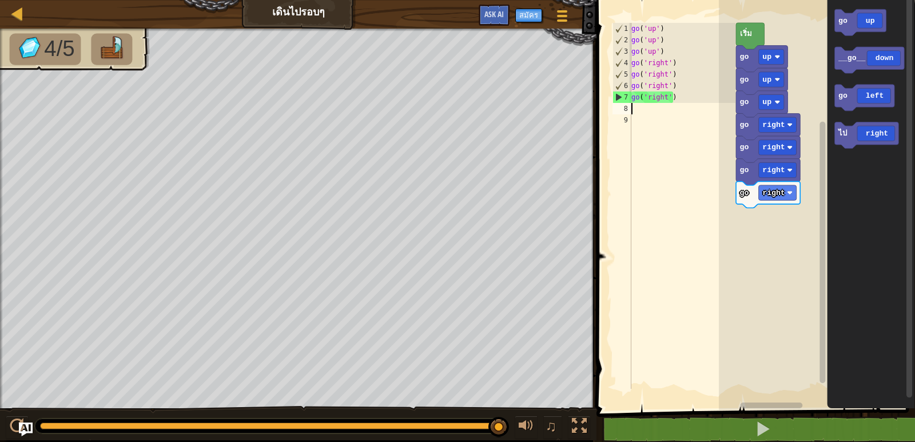
type textarea "g"
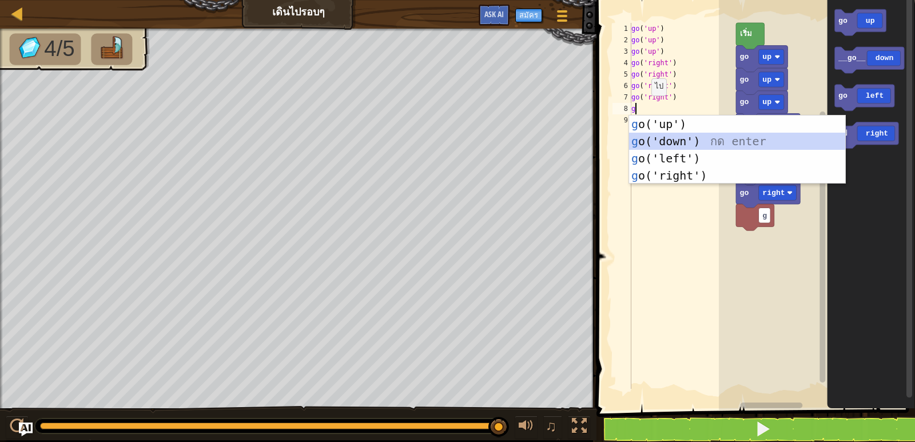
click at [660, 140] on div "g o('up') กด enter g o('down') กด enter g o('left') กด enter g o('right') กด en…" at bounding box center [737, 166] width 216 height 103
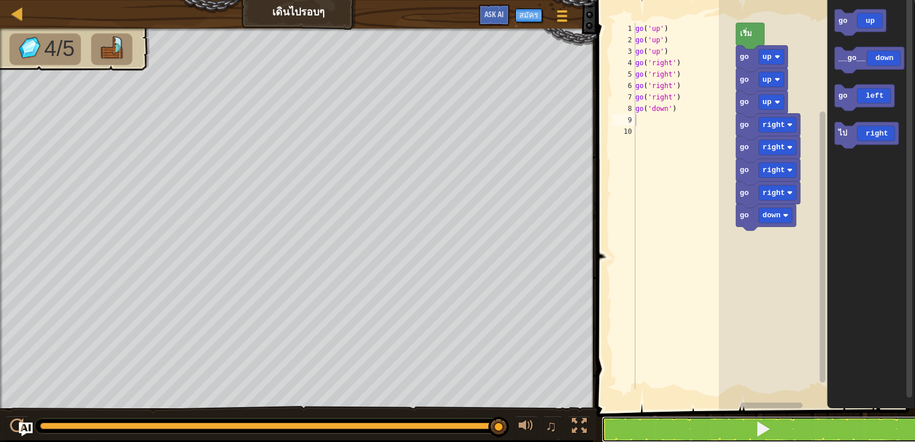
click at [723, 431] on button at bounding box center [762, 429] width 322 height 26
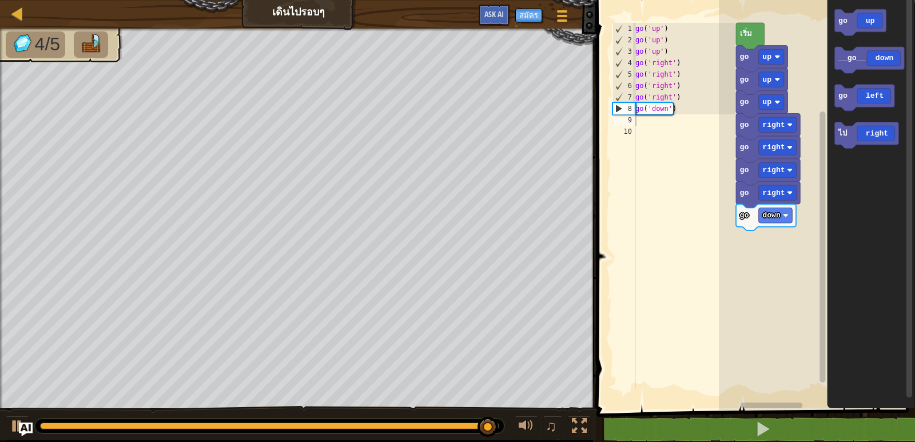
click at [639, 128] on div "go ( 'up' ) go ( 'up' ) go ( 'up' ) go ( 'right' ) go ( 'right' ) go ( 'right' …" at bounding box center [684, 217] width 102 height 389
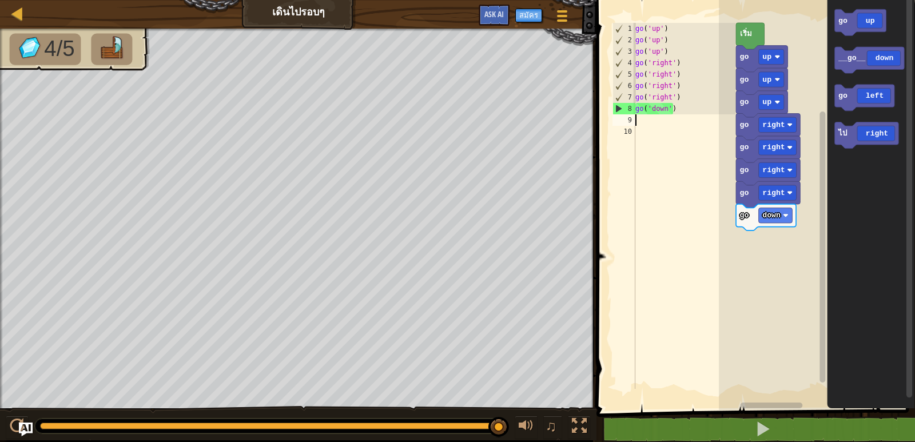
click at [640, 125] on div "go ( 'up' ) go ( 'up' ) go ( 'up' ) go ( 'right' ) go ( 'right' ) go ( 'right' …" at bounding box center [684, 217] width 102 height 389
type textarea "g"
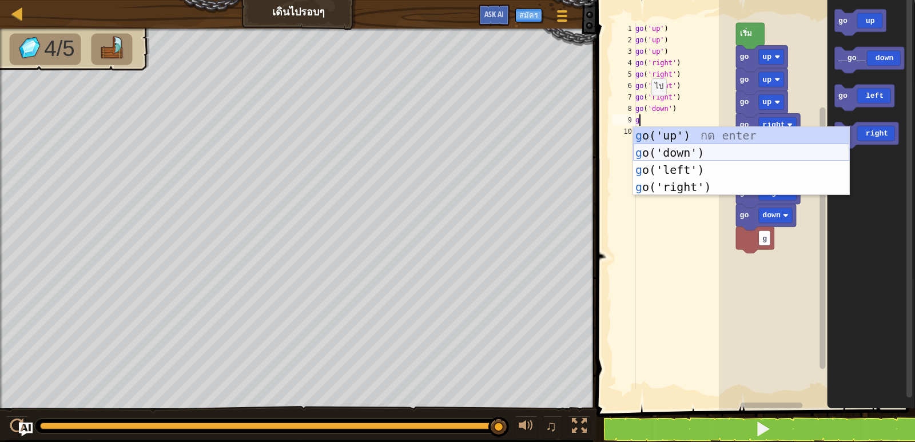
click at [659, 154] on div "g o('up') กด enter g o('down') กด enter g o('left') กด enter g o('right') กด en…" at bounding box center [741, 178] width 216 height 103
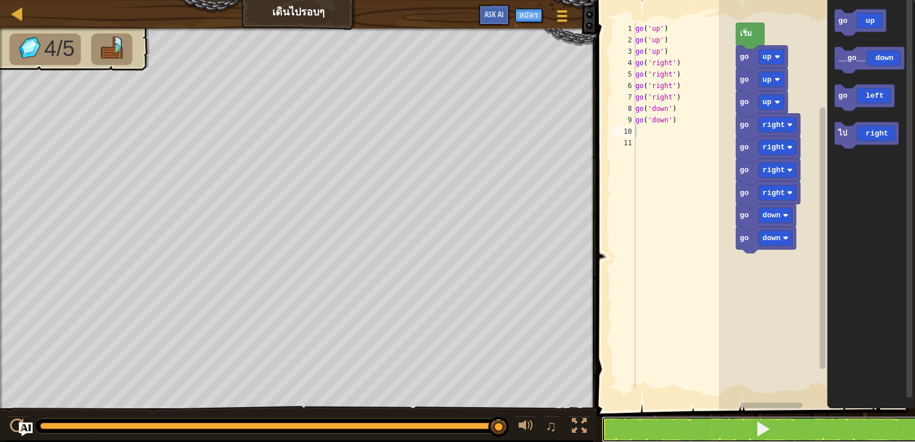
click at [705, 424] on button at bounding box center [762, 429] width 322 height 26
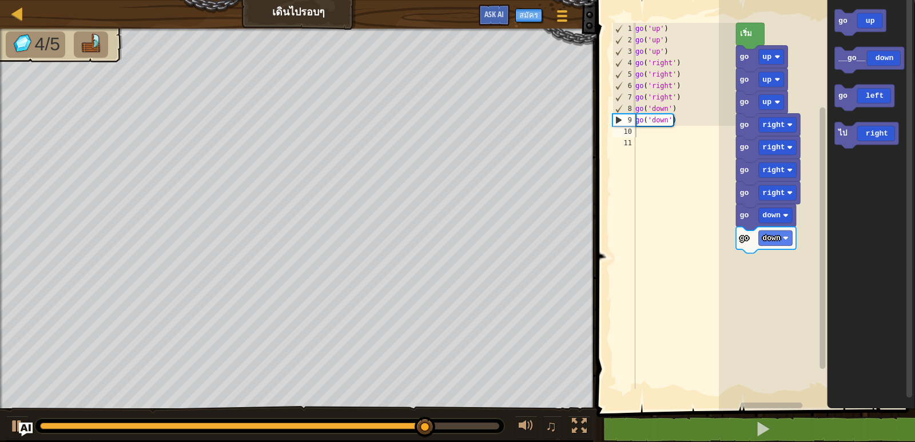
click at [640, 134] on div "go ( 'up' ) go ( 'up' ) go ( 'up' ) go ( 'right' ) go ( 'right' ) go ( 'right' …" at bounding box center [684, 217] width 102 height 389
type textarea "g"
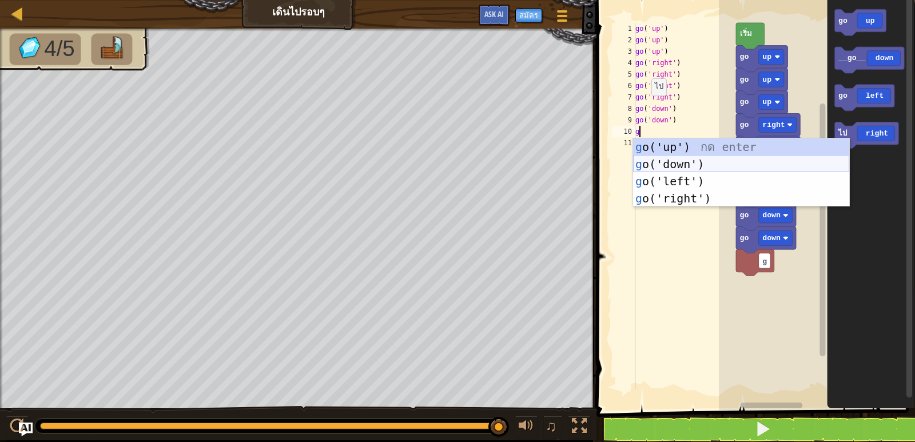
click at [655, 161] on div "g o('up') กด enter g o('down') กด enter g o('left') กด enter g o('right') กด en…" at bounding box center [741, 189] width 216 height 103
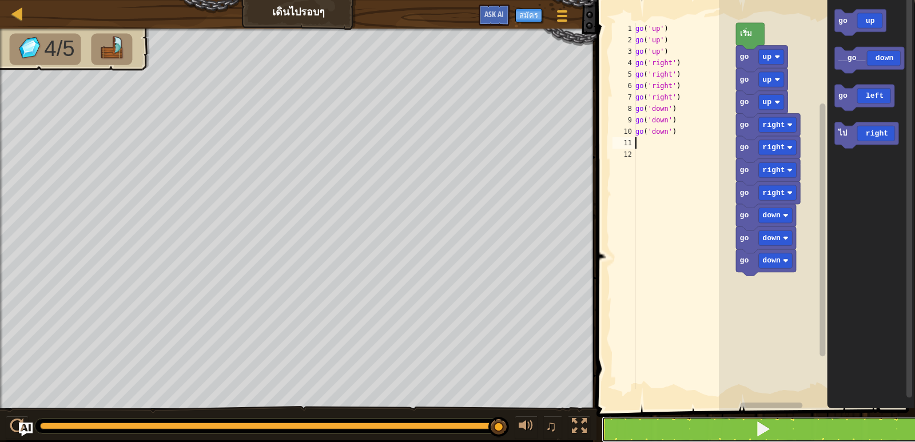
click at [697, 424] on button at bounding box center [762, 429] width 322 height 26
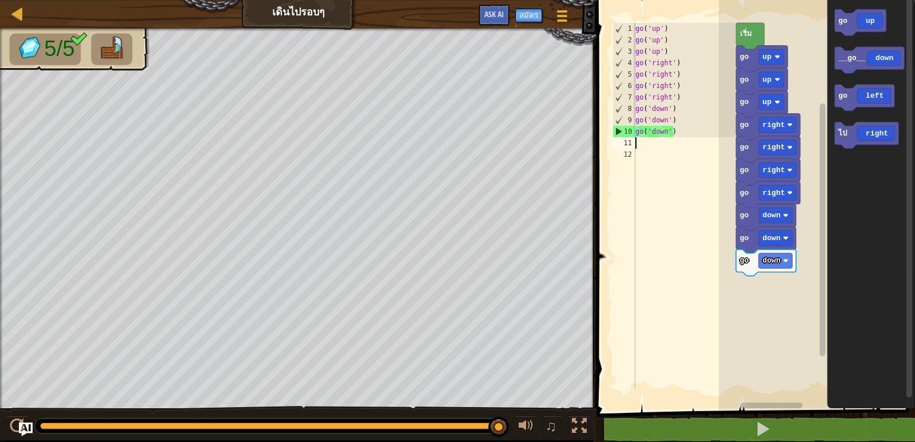
click at [634, 143] on div "11" at bounding box center [623, 142] width 23 height 11
type textarea "g"
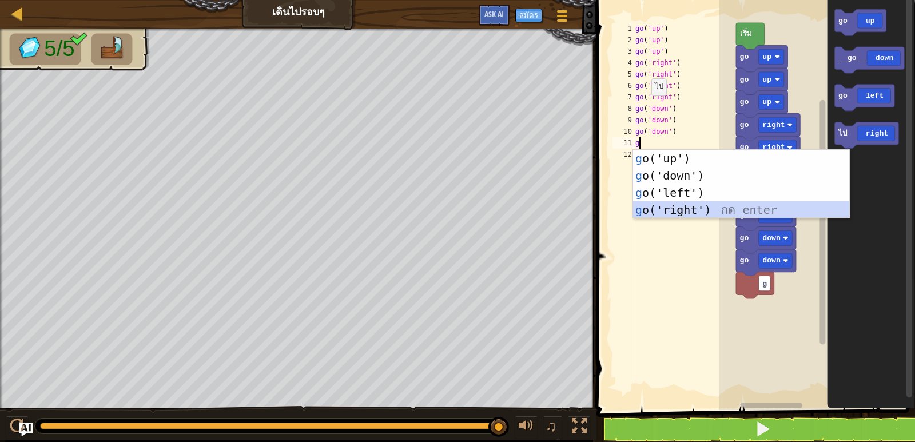
click at [655, 205] on div "g o('up') กด enter g o('down') กด enter g o('left') กด enter g o('right') กด en…" at bounding box center [741, 201] width 216 height 103
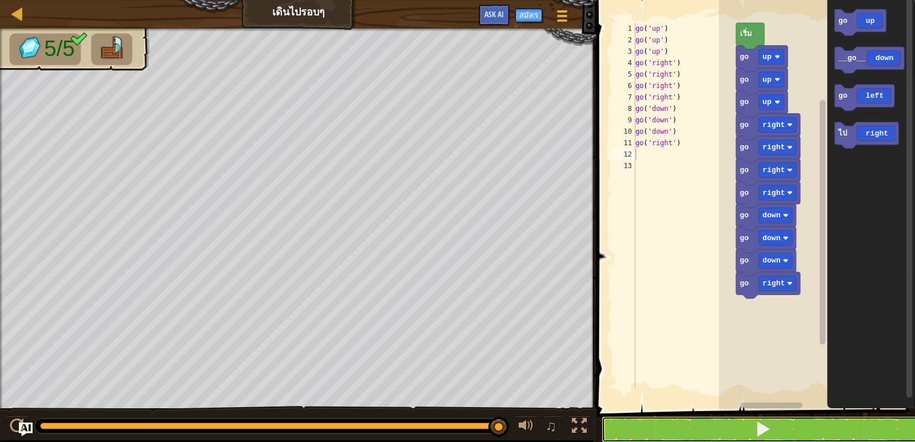
click at [677, 429] on button at bounding box center [762, 429] width 322 height 26
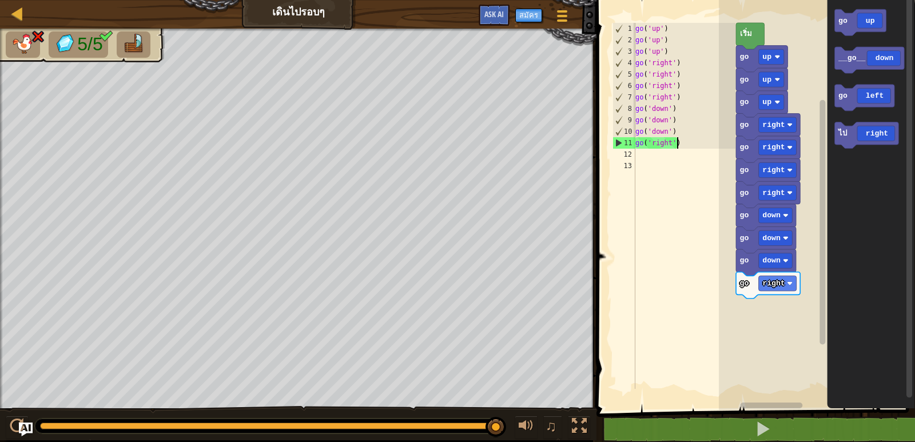
click at [679, 146] on div "go ( 'up' ) go ( 'up' ) go ( 'up' ) go ( 'right' ) go ( 'right' ) go ( 'right' …" at bounding box center [684, 217] width 102 height 389
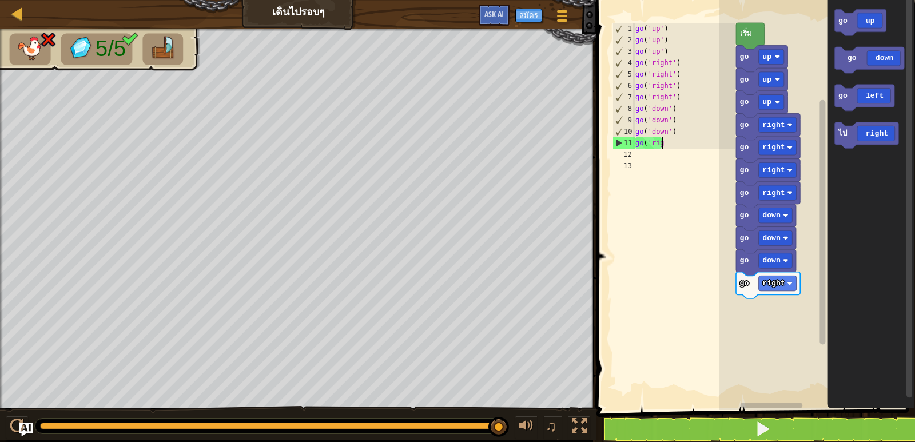
type textarea "g"
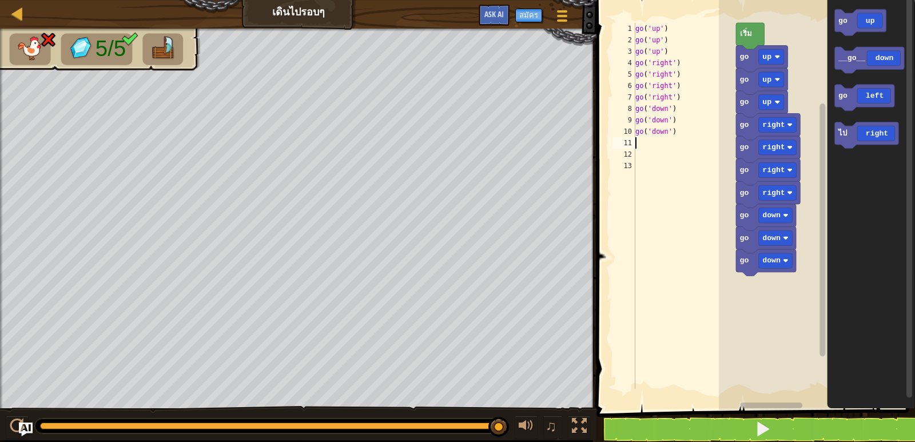
type textarea "g"
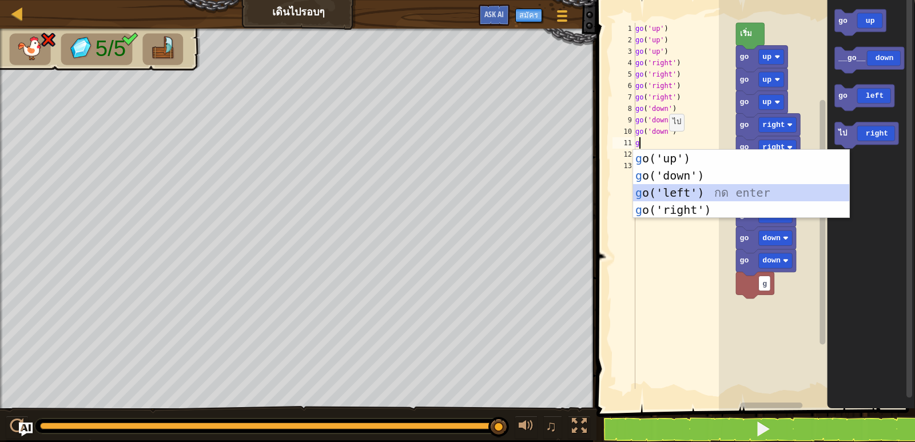
click at [669, 187] on div "g o('up') กด enter g o('down') กด enter g o('left') กด enter g o('right') กด en…" at bounding box center [741, 201] width 216 height 103
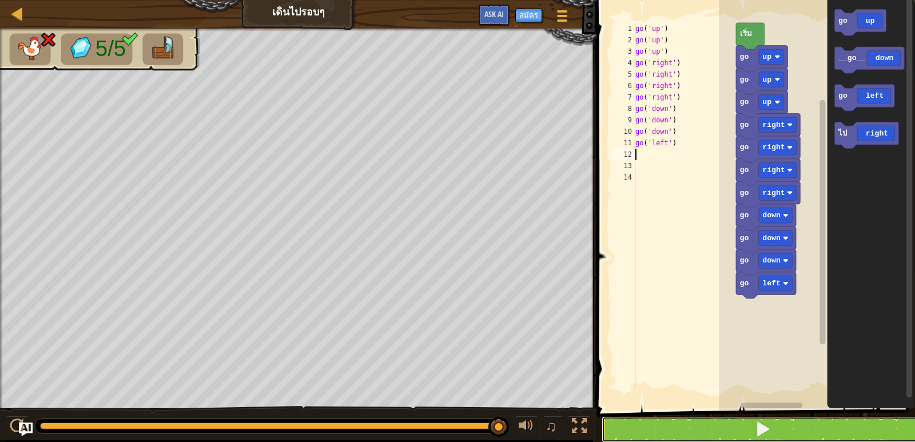
click at [723, 430] on button at bounding box center [762, 429] width 322 height 26
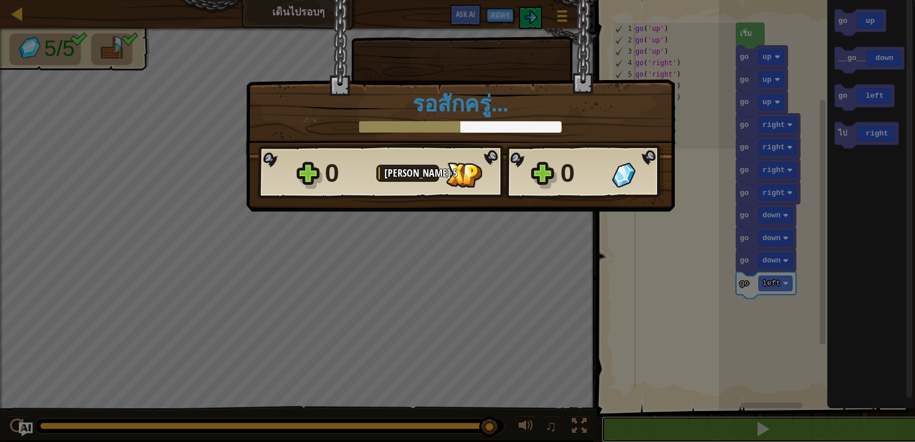
scroll to position [1, 0]
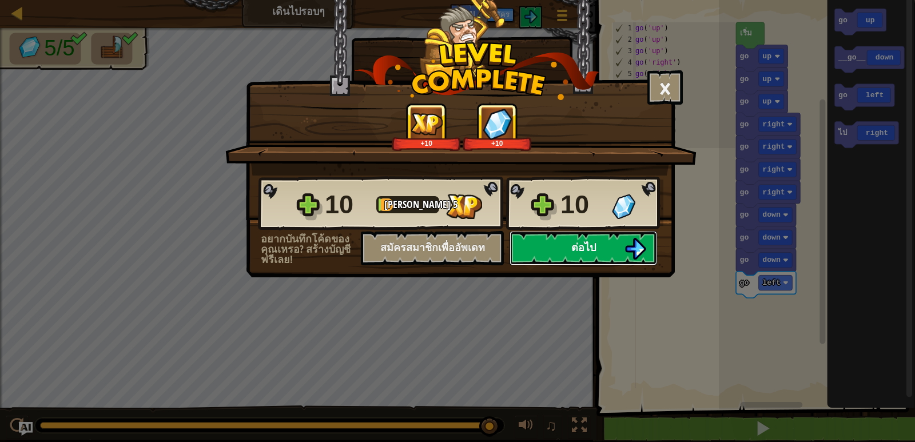
click at [593, 253] on span "ต่อไป" at bounding box center [583, 247] width 25 height 14
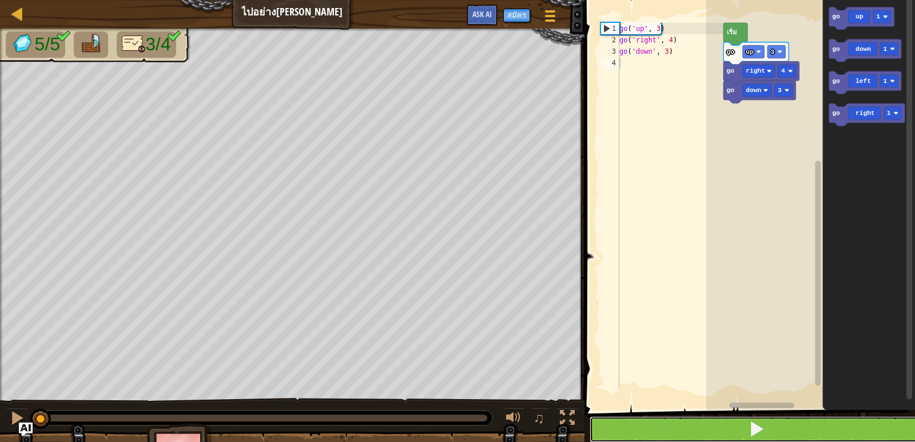
click at [705, 432] on button at bounding box center [756, 429] width 334 height 26
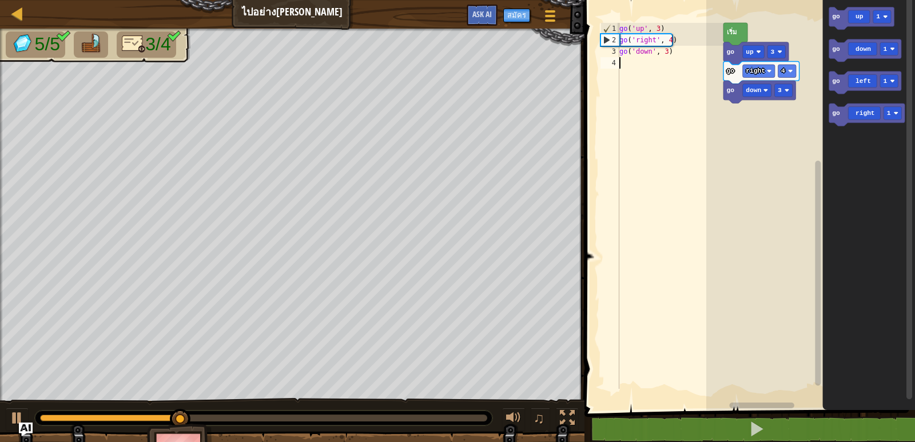
click at [627, 65] on div "go ( 'up' , 3 ) go ( 'right' , 4 ) go ( 'down' , 3 )" at bounding box center [670, 217] width 106 height 389
type textarea "g"
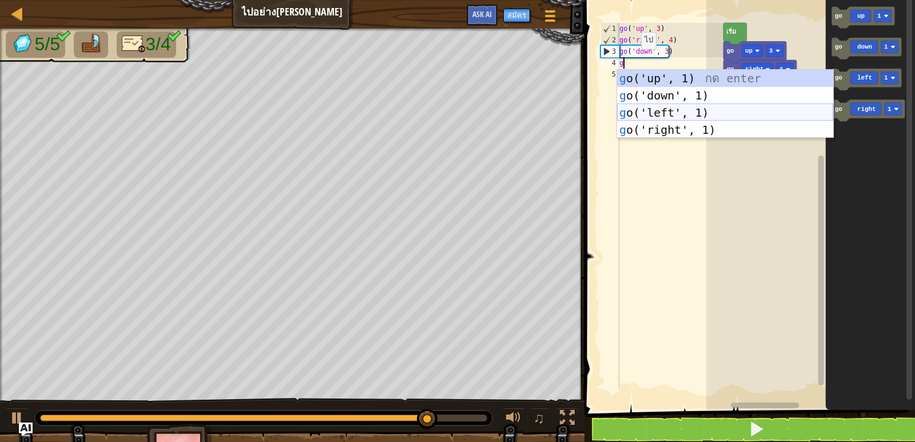
click at [672, 111] on div "g o('up', 1) กด enter g o('down', 1) กด enter g o('left', 1) กด enter g o('righ…" at bounding box center [725, 121] width 216 height 103
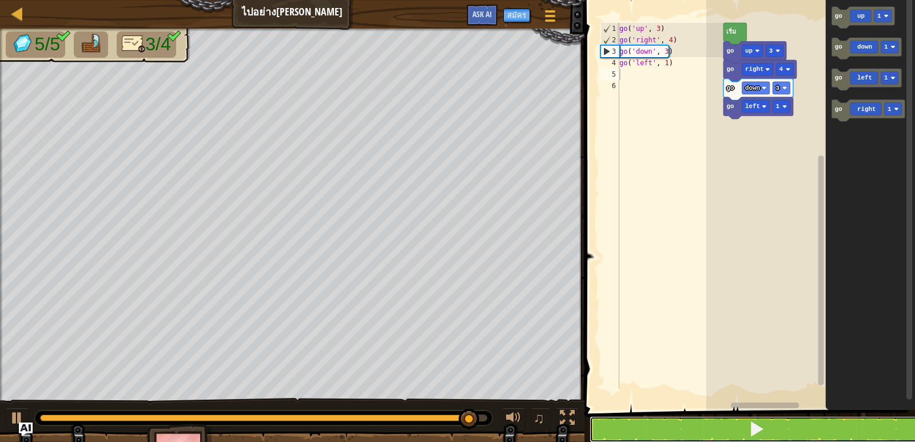
click at [662, 426] on button at bounding box center [756, 429] width 334 height 26
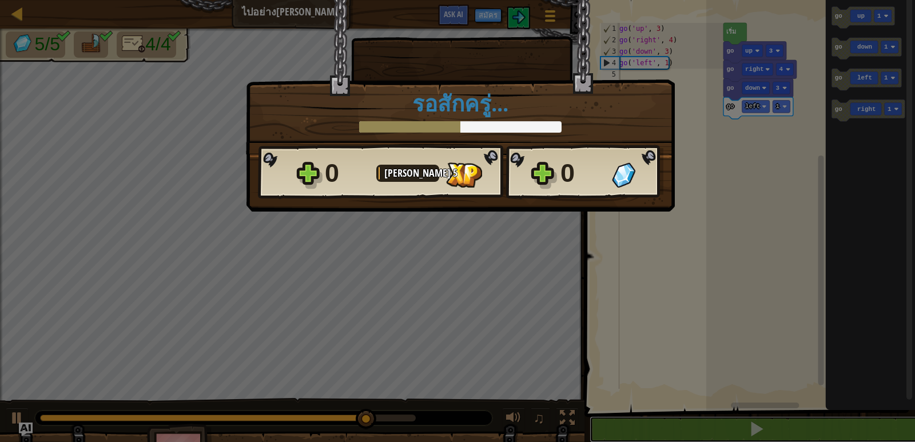
scroll to position [1, 0]
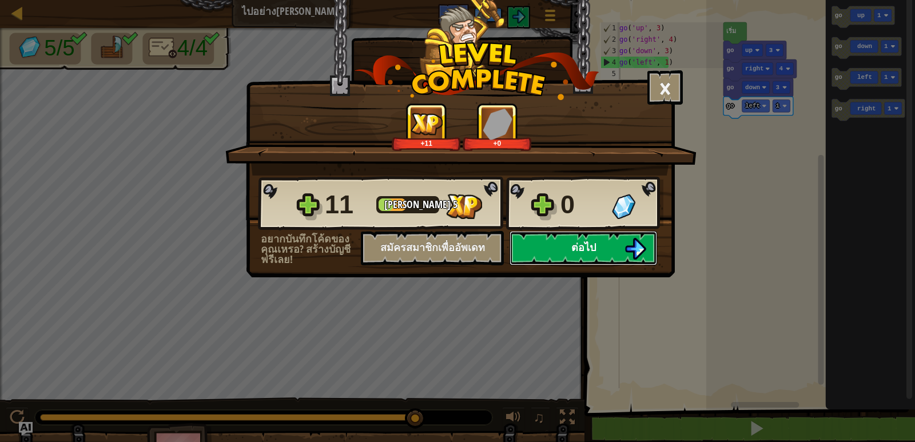
click at [575, 248] on span "ต่อไป" at bounding box center [583, 247] width 25 height 14
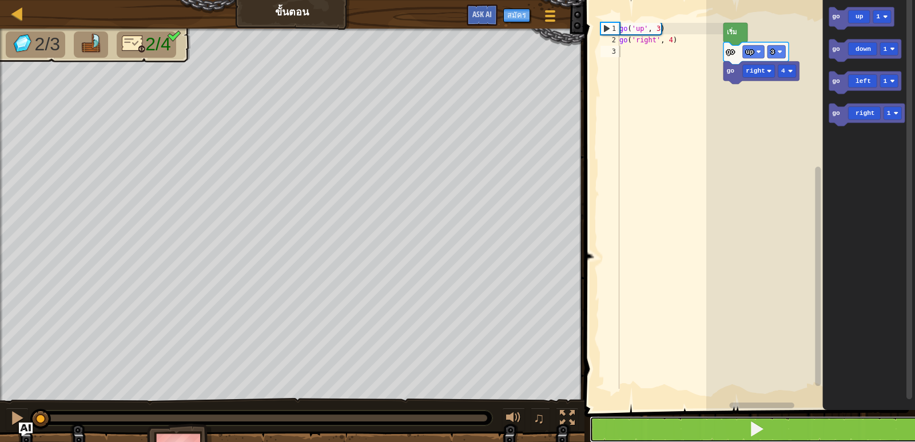
click at [758, 425] on span at bounding box center [756, 429] width 16 height 16
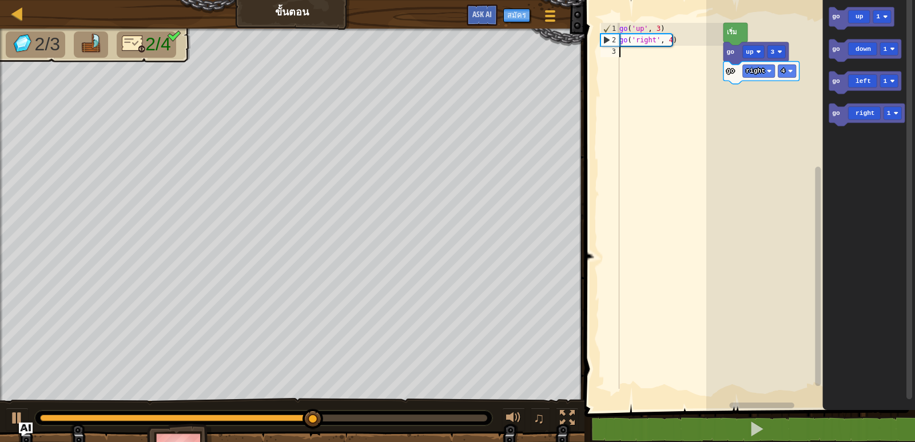
click at [627, 57] on div "go ( 'up' , 3 ) go ( 'right' , 4 )" at bounding box center [670, 217] width 106 height 389
type textarea "h"
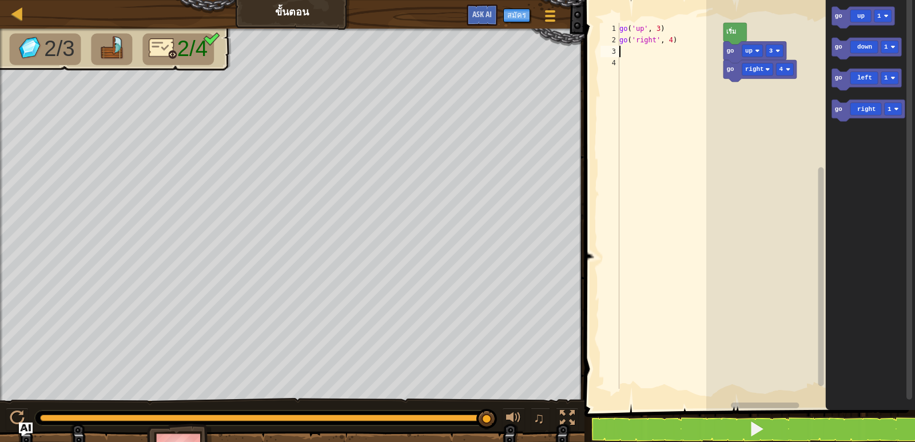
type textarea "g"
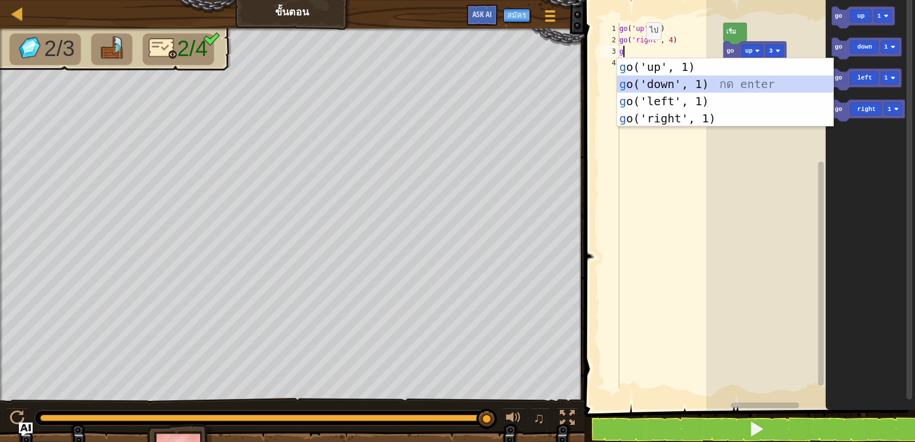
click at [640, 86] on div "g o('up', 1) กด enter g o('down', 1) กด enter g o('left', 1) กด enter g o('righ…" at bounding box center [725, 109] width 216 height 103
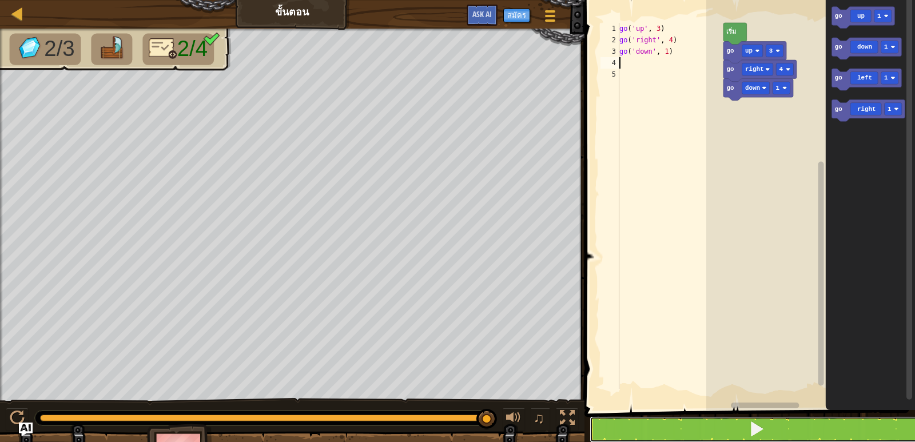
click at [659, 433] on button at bounding box center [756, 429] width 334 height 26
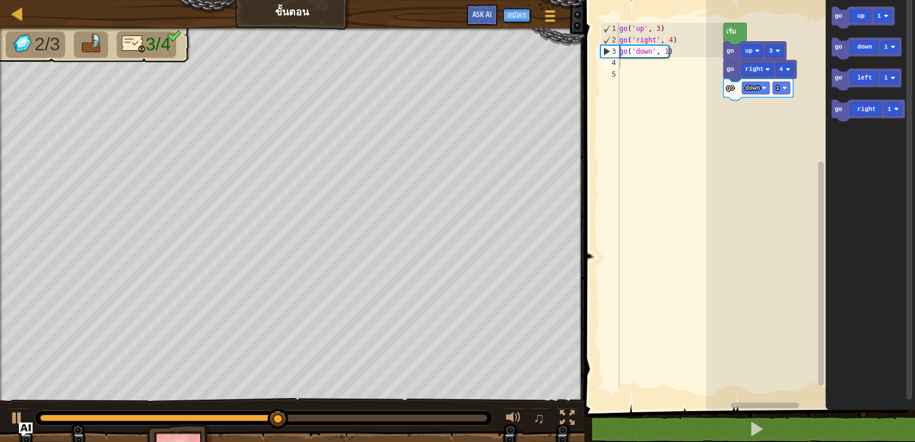
click at [623, 65] on div "go ( 'up' , 3 ) go ( 'right' , 4 ) go ( 'down' , 1 )" at bounding box center [670, 217] width 106 height 389
type textarea "g"
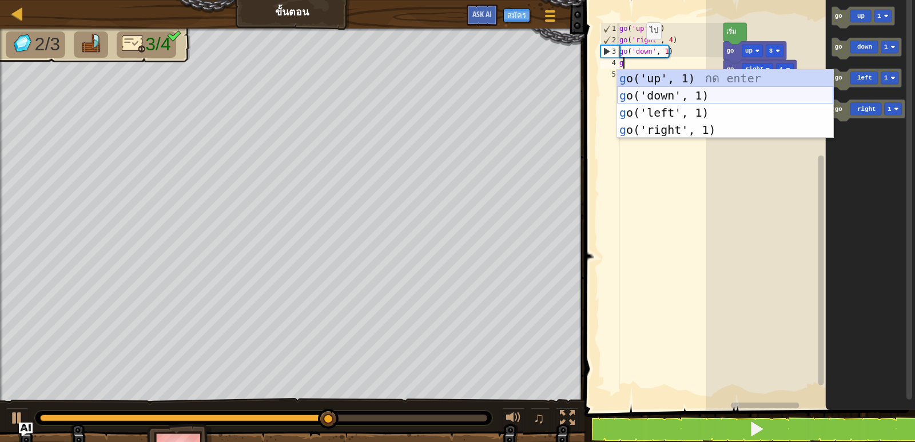
click at [649, 89] on div "g o('up', 1) กด enter g o('down', 1) กด enter g o('left', 1) กด enter g o('righ…" at bounding box center [725, 121] width 216 height 103
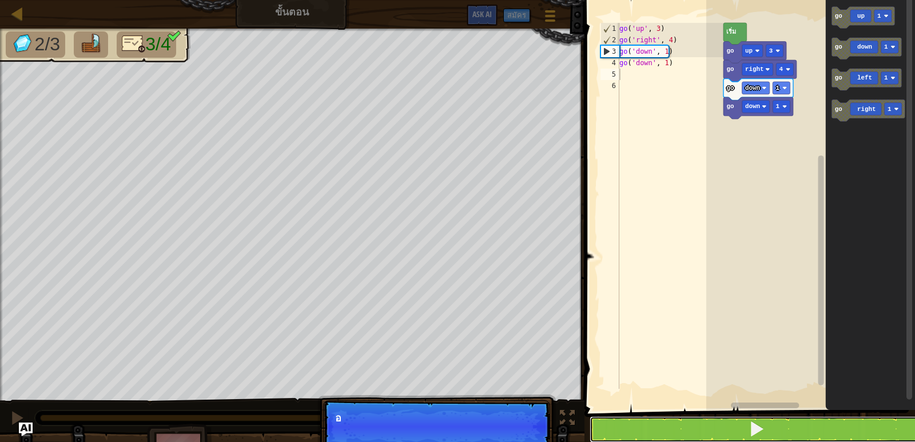
click at [708, 432] on button at bounding box center [756, 429] width 334 height 26
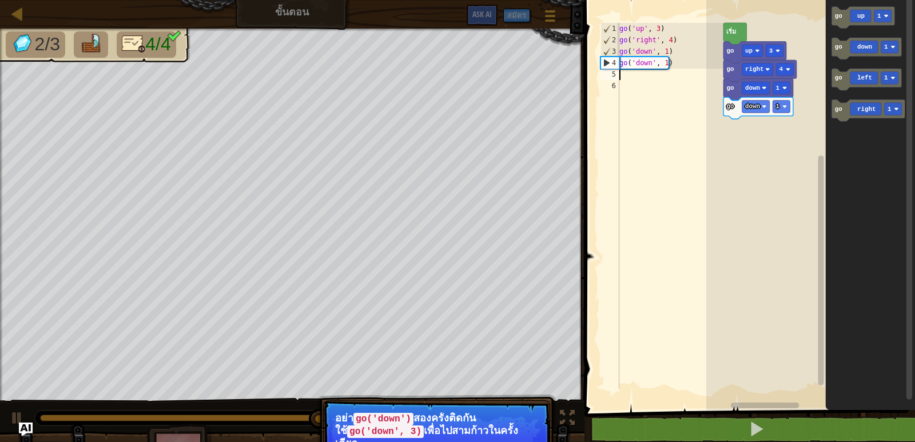
click at [620, 74] on div "go ( 'up' , 3 ) go ( 'right' , 4 ) go ( 'down' , 1 ) go ( 'down' , 1 )" at bounding box center [670, 217] width 106 height 389
type textarea "g"
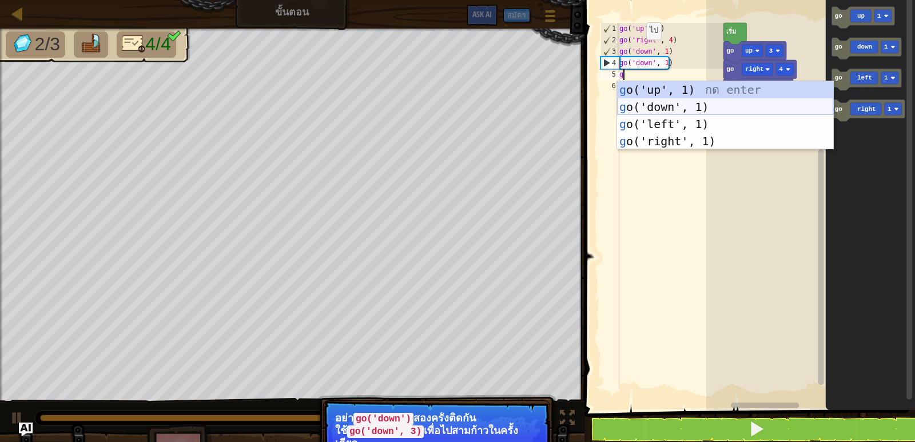
click at [637, 106] on div "g o('up', 1) กด enter g o('down', 1) กด enter g o('left', 1) กด enter g o('righ…" at bounding box center [725, 132] width 216 height 103
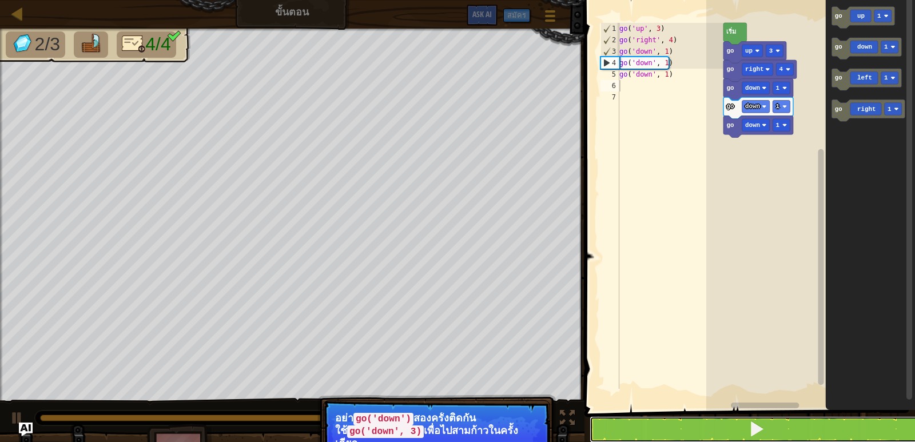
click at [691, 424] on button at bounding box center [756, 429] width 334 height 26
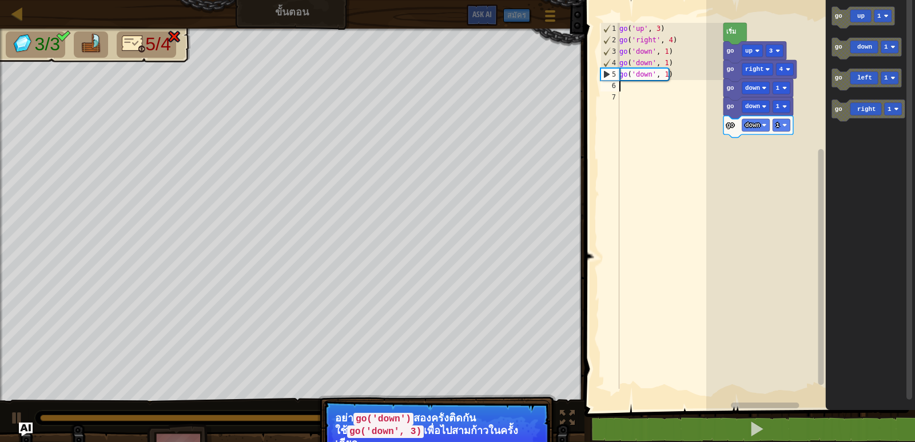
click at [620, 84] on div "go ( 'up' , 3 ) go ( 'right' , 4 ) go ( 'down' , 1 ) go ( 'down' , 1 ) go ( 'do…" at bounding box center [670, 217] width 106 height 389
type textarea "g"
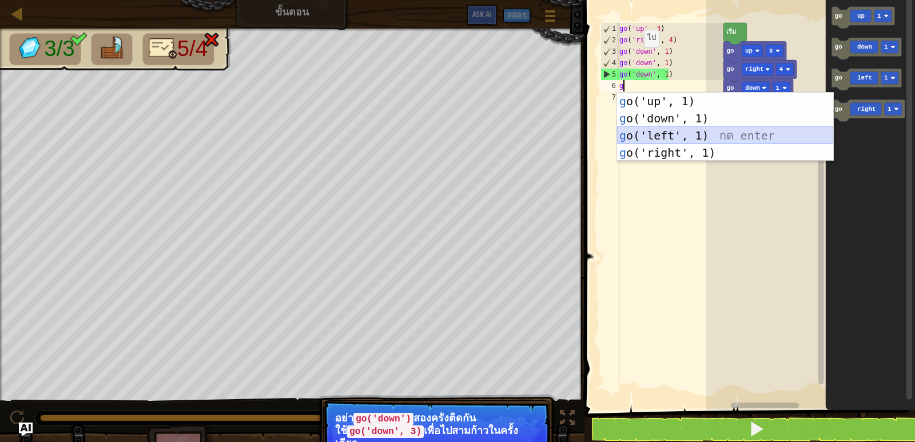
click at [657, 135] on div "g o('up', 1) กด enter g o('down', 1) กด enter g o('left', 1) กด enter g o('righ…" at bounding box center [725, 144] width 216 height 103
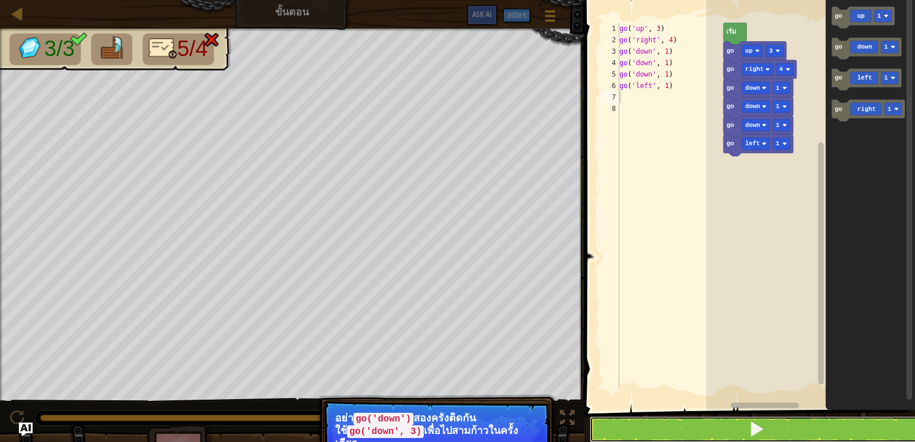
click at [703, 422] on button at bounding box center [756, 429] width 334 height 26
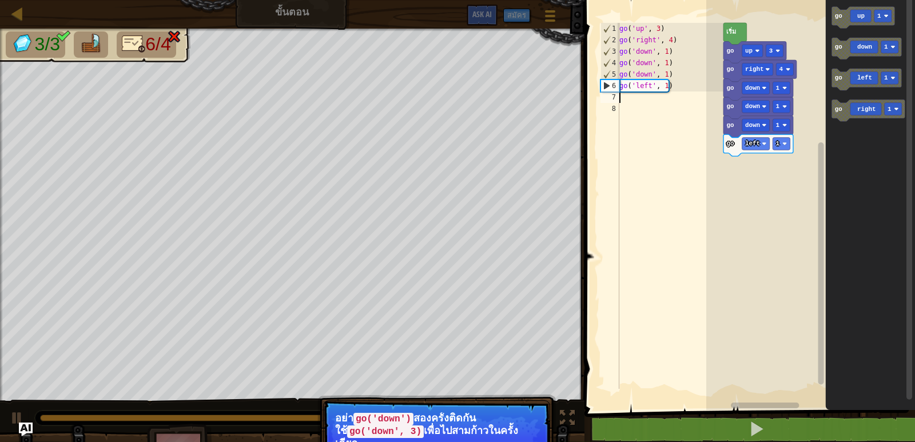
click at [619, 100] on div "7" at bounding box center [609, 96] width 19 height 11
type textarea "g"
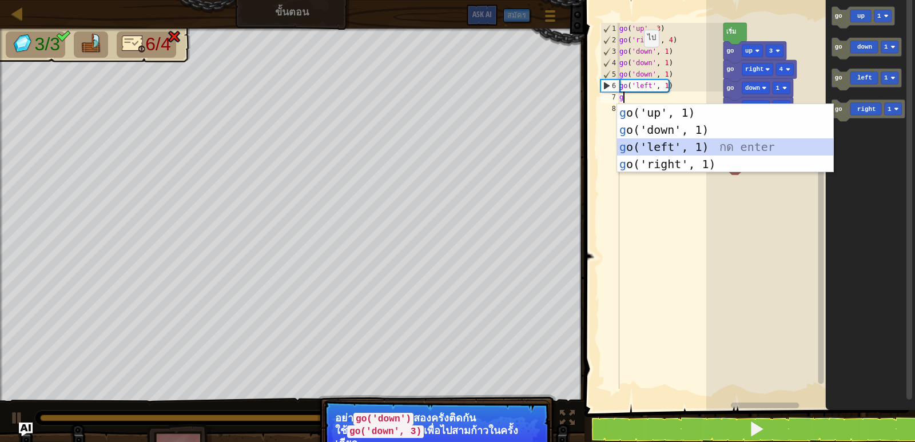
click at [647, 146] on div "g o('up', 1) กด enter g o('down', 1) กด enter g o('left', 1) กด enter g o('righ…" at bounding box center [725, 155] width 216 height 103
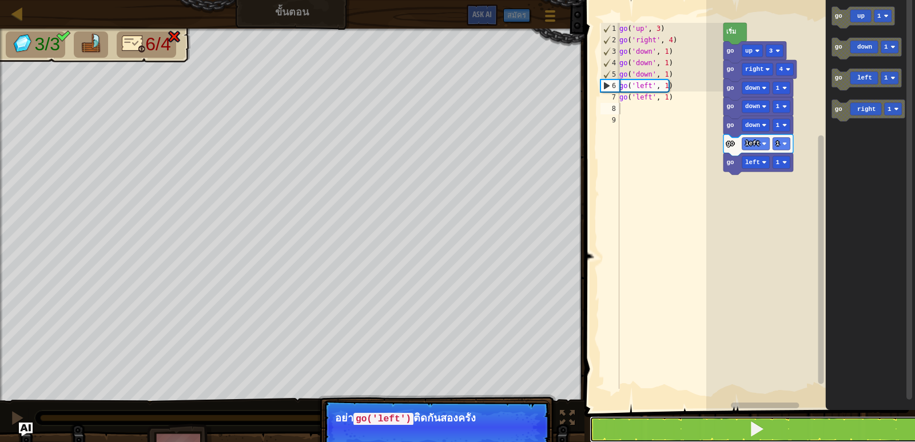
click at [708, 425] on button at bounding box center [756, 429] width 334 height 26
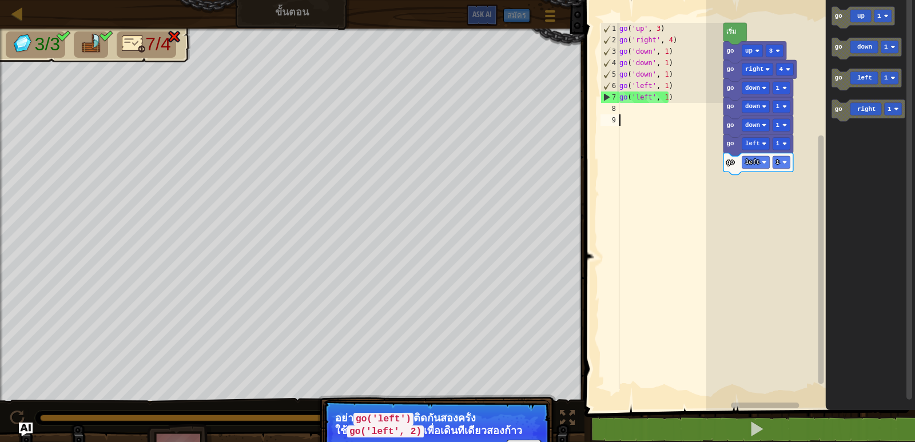
click at [643, 322] on div "go ( 'up' , 3 ) go ( 'right' , 4 ) go ( 'down' , 1 ) go ( 'down' , 1 ) go ( 'do…" at bounding box center [670, 217] width 106 height 389
click at [671, 98] on div "go ( 'up' , 3 ) go ( 'right' , 4 ) go ( 'down' , 1 ) go ( 'down' , 1 ) go ( 'do…" at bounding box center [670, 217] width 106 height 389
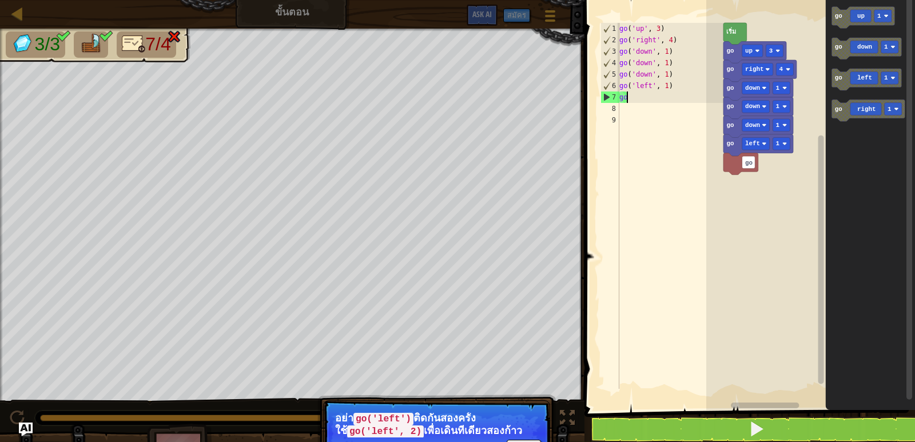
type textarea "g"
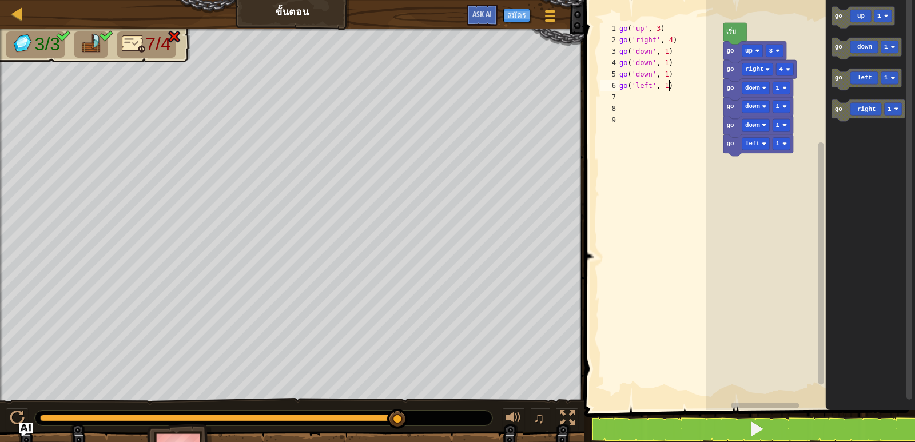
click at [669, 85] on div "go ( 'up' , 3 ) go ( 'right' , 4 ) go ( 'down' , 1 ) go ( 'down' , 1 ) go ( 'do…" at bounding box center [670, 217] width 106 height 389
type textarea "g"
click at [165, 39] on span "7/4" at bounding box center [157, 44] width 25 height 21
click at [181, 42] on img at bounding box center [174, 37] width 15 height 14
click at [179, 41] on img at bounding box center [174, 37] width 15 height 14
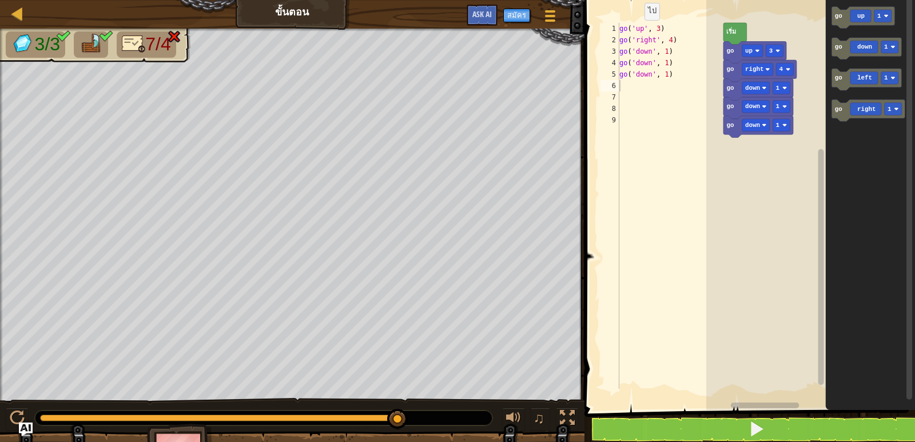
click at [178, 41] on img at bounding box center [174, 37] width 15 height 14
click at [176, 42] on img at bounding box center [174, 37] width 15 height 14
click at [173, 42] on img at bounding box center [174, 37] width 15 height 14
drag, startPoint x: 739, startPoint y: 434, endPoint x: 789, endPoint y: 373, distance: 78.8
click at [738, 434] on button at bounding box center [756, 429] width 334 height 26
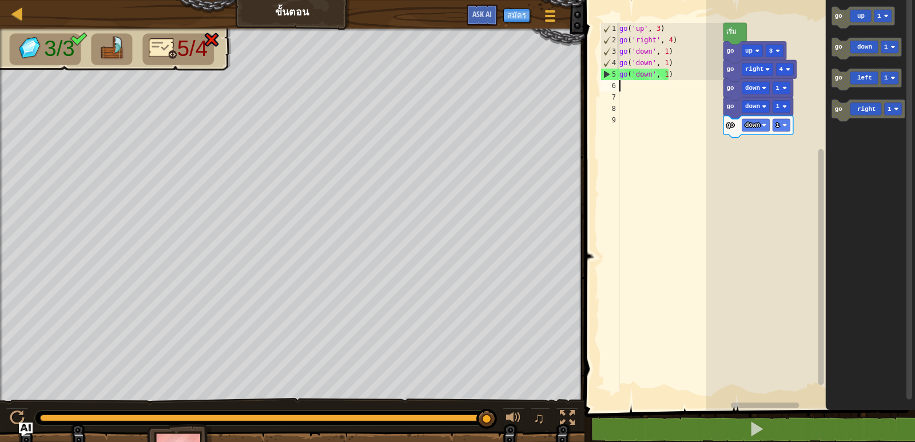
click at [629, 86] on div "go ( 'up' , 3 ) go ( 'right' , 4 ) go ( 'down' , 1 ) go ( 'down' , 1 ) go ( 'do…" at bounding box center [670, 217] width 106 height 389
type textarea "g"
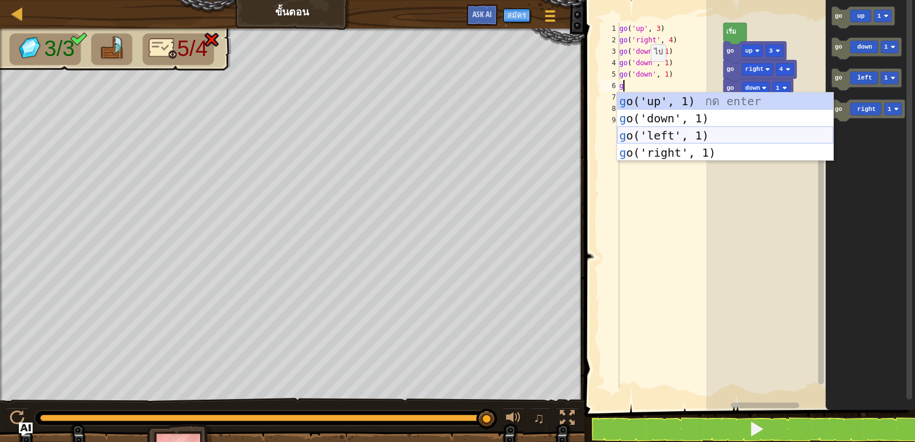
click at [633, 129] on div "g o('up', 1) กด enter g o('down', 1) กด enter g o('left', 1) กด enter g o('righ…" at bounding box center [725, 144] width 216 height 103
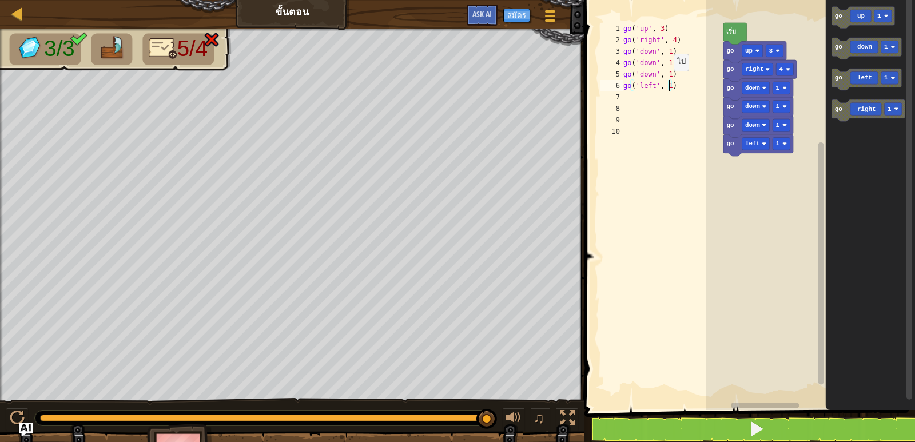
click at [668, 88] on div "go ( 'up' , 3 ) go ( 'right' , 4 ) go ( 'down' , 1 ) go ( 'down' , 1 ) go ( 'do…" at bounding box center [672, 217] width 102 height 389
type textarea "go('left', 1)"
click at [624, 98] on div "go ( 'up' , 3 ) go ( 'right' , 4 ) go ( 'down' , 1 ) go ( 'down' , 1 ) go ( 'do…" at bounding box center [672, 217] width 102 height 389
click at [721, 424] on button at bounding box center [756, 429] width 334 height 26
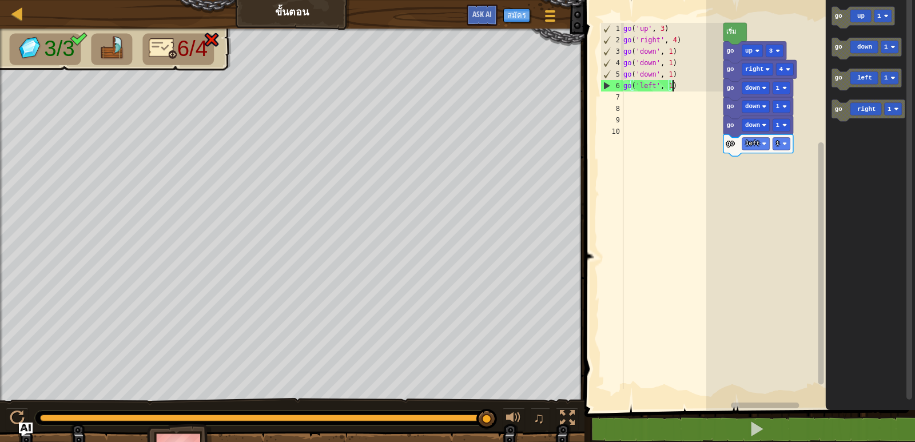
click at [679, 85] on div "go ( 'up' , 3 ) go ( 'right' , 4 ) go ( 'down' , 1 ) go ( 'down' , 1 ) go ( 'do…" at bounding box center [672, 217] width 102 height 389
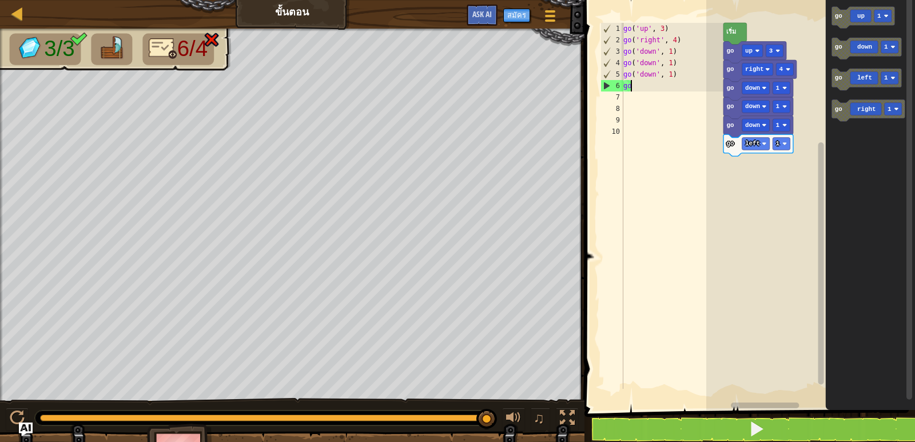
type textarea "g"
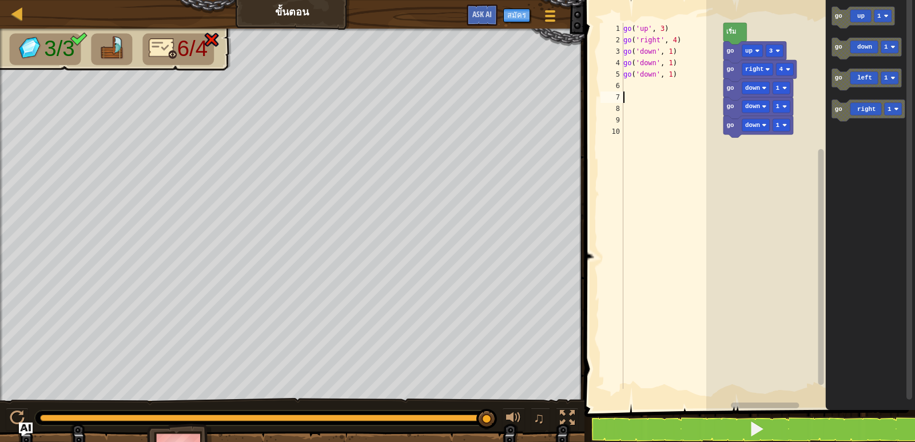
click at [671, 101] on div "go ( 'up' , 3 ) go ( 'right' , 4 ) go ( 'down' , 1 ) go ( 'down' , 1 ) go ( 'do…" at bounding box center [672, 217] width 102 height 389
click at [675, 72] on div "go ( 'up' , 3 ) go ( 'right' , 4 ) go ( 'down' , 1 ) go ( 'down' , 1 ) go ( 'do…" at bounding box center [672, 217] width 102 height 389
type textarea "g"
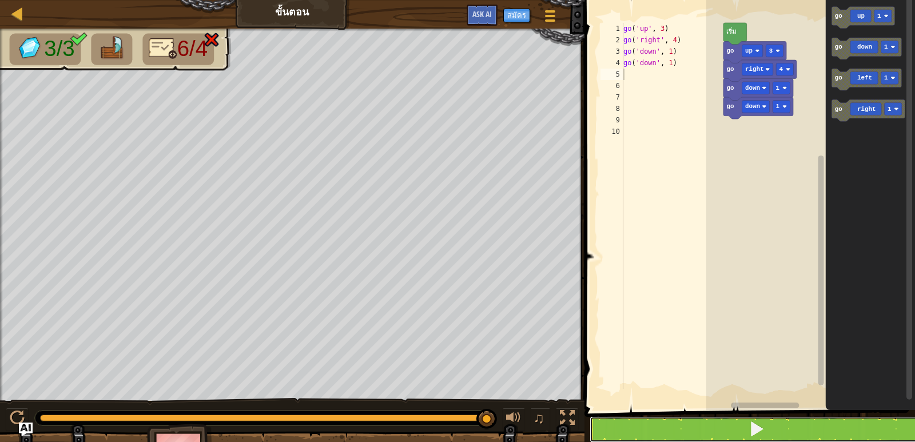
click at [731, 422] on button at bounding box center [756, 429] width 334 height 26
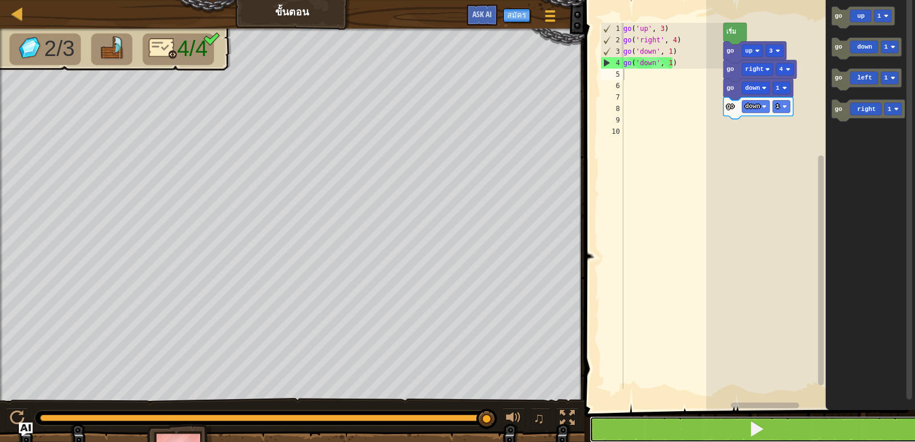
click at [784, 427] on button at bounding box center [756, 429] width 334 height 26
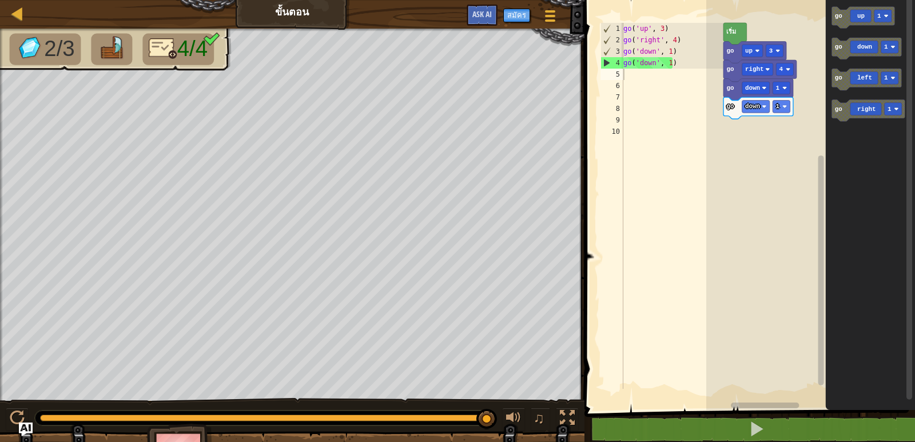
click at [676, 66] on div "go ( 'up' , 3 ) go ( 'right' , 4 ) go ( 'down' , 1 ) go ( 'down' , 1 )" at bounding box center [672, 217] width 102 height 389
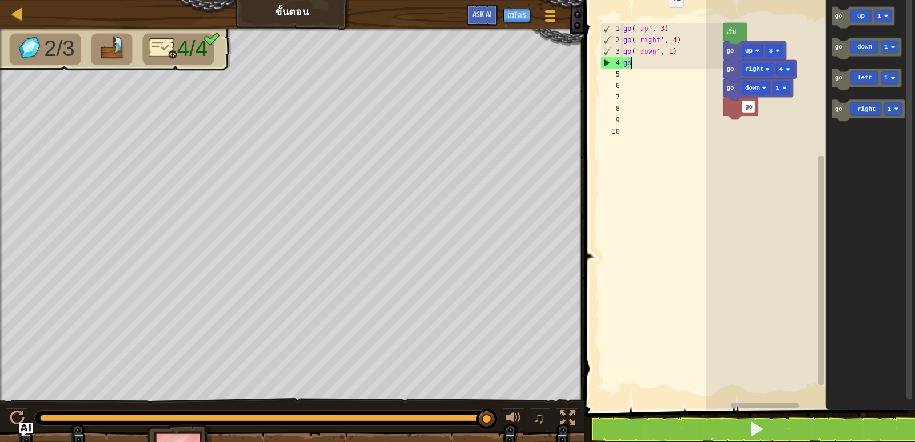
type textarea "g"
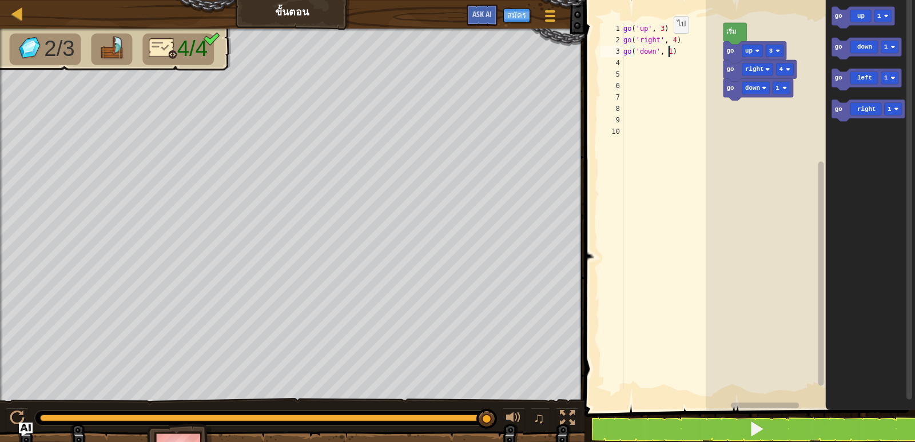
click at [668, 50] on div "go ( 'up' , 3 ) go ( 'right' , 4 ) go ( 'down' , 1 )" at bounding box center [672, 217] width 102 height 389
type textarea "go('down', 3)"
click at [725, 436] on button at bounding box center [756, 429] width 334 height 26
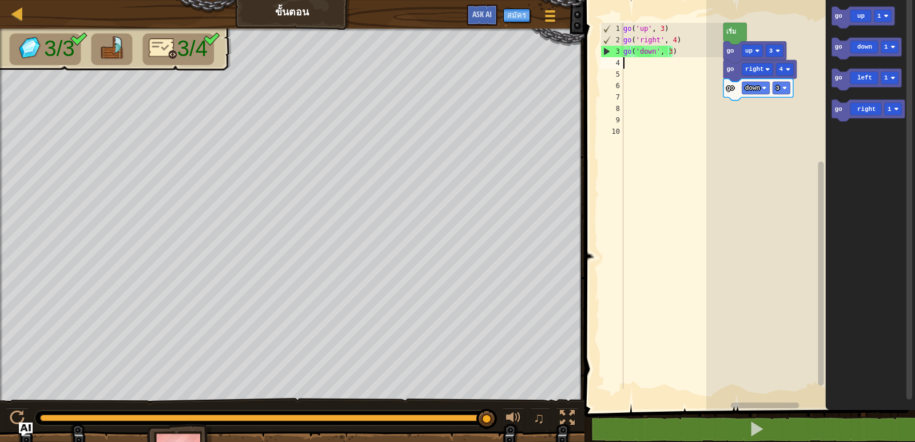
scroll to position [5, 0]
click at [635, 65] on div "go ( 'up' , 3 ) go ( 'right' , 4 ) go ( 'down' , 3 )" at bounding box center [672, 217] width 102 height 389
type textarea "g"
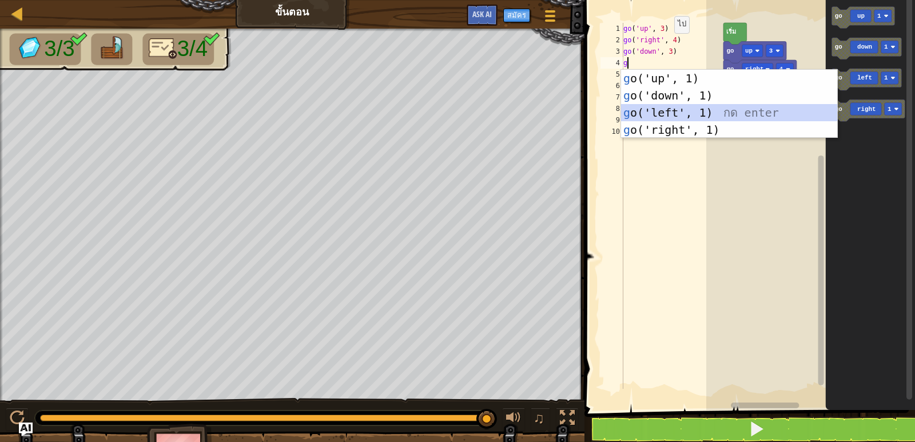
click at [653, 109] on div "g o('up', 1) กด enter g o('down', 1) กด enter g o('left', 1) กด enter g o('righ…" at bounding box center [729, 121] width 216 height 103
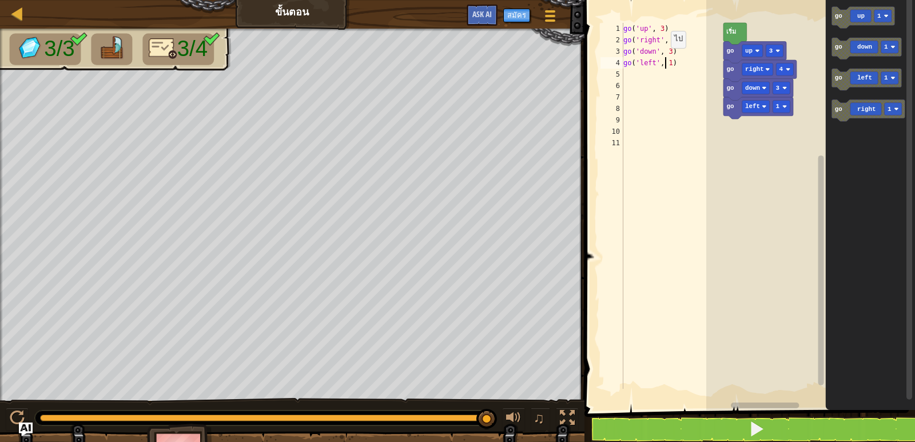
click at [665, 65] on div "go ( 'up' , 3 ) go ( 'right' , 4 ) go ( 'down' , 3 ) go ( 'left' , 1 )" at bounding box center [672, 217] width 102 height 389
click at [663, 63] on div "go ( 'up' , 3 ) go ( 'right' , 4 ) go ( 'down' , 3 ) go ( 'left' , 1 )" at bounding box center [672, 217] width 102 height 389
click at [656, 62] on div "go ( 'up' , 3 ) go ( 'right' , 4 ) go ( 'down' , 3 ) go ( 'left' , )" at bounding box center [672, 217] width 102 height 389
click at [762, 427] on span at bounding box center [756, 429] width 16 height 16
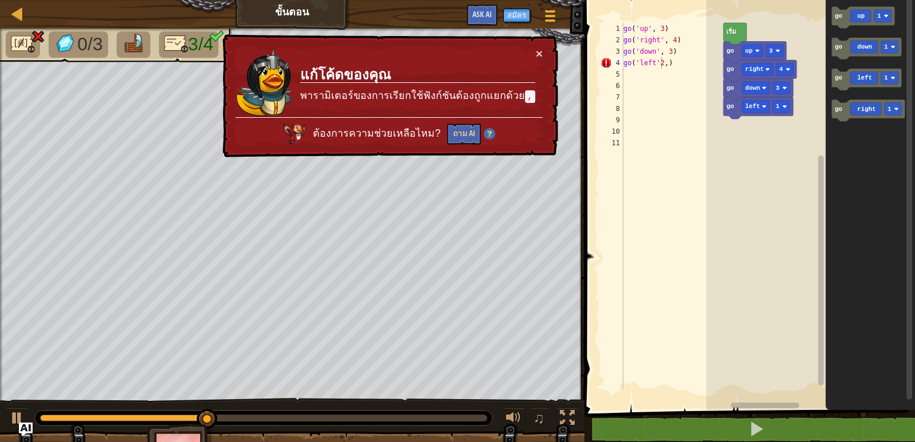
click at [673, 63] on div "go ( 'up' , 3 ) go ( 'right' , 4 ) go ( 'down' , 3 ) go ( 'left' 2 , )" at bounding box center [672, 217] width 102 height 389
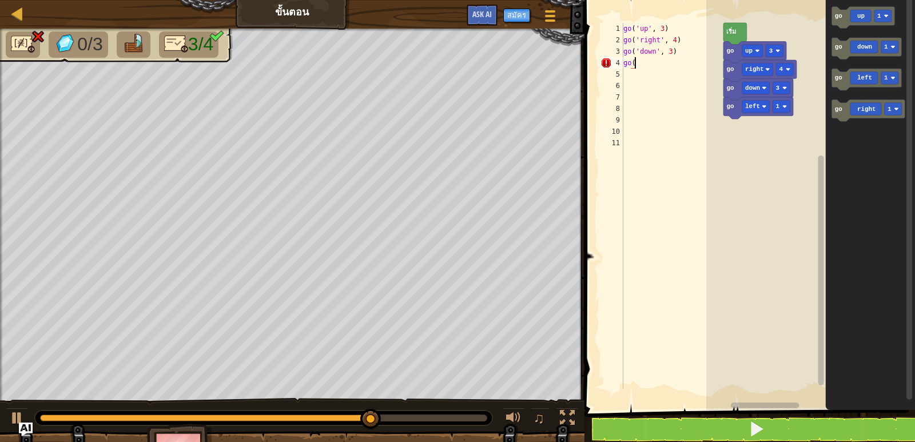
scroll to position [5, 0]
type textarea "g"
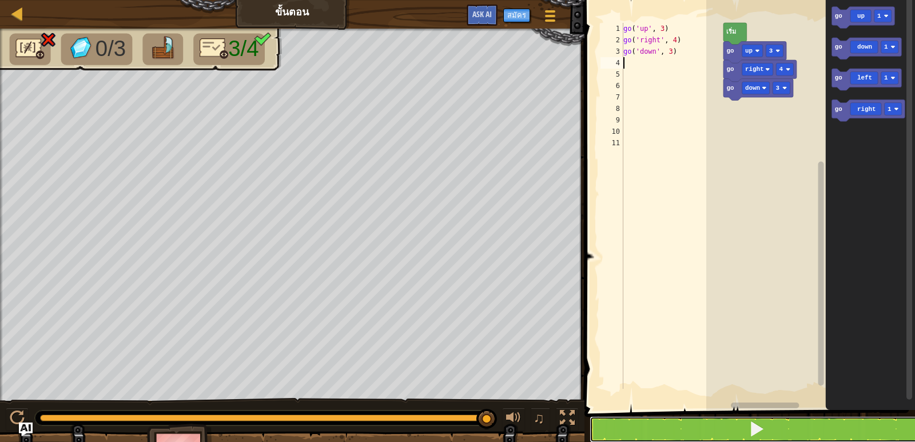
click at [619, 432] on button at bounding box center [756, 429] width 334 height 26
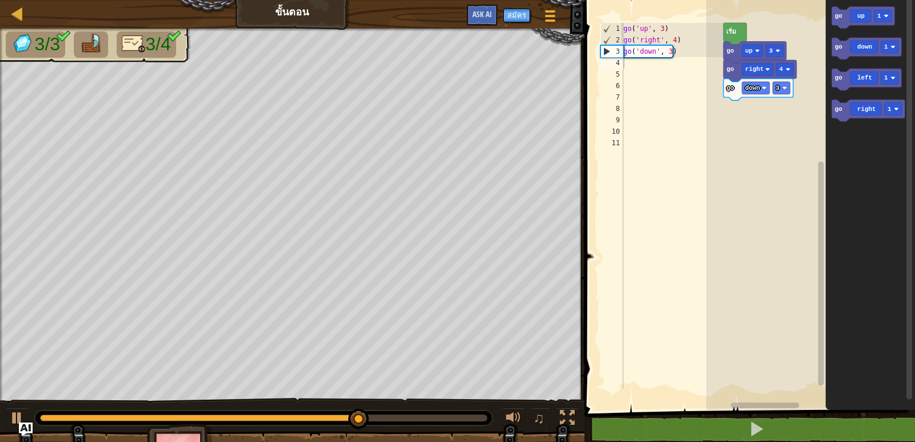
click at [627, 65] on div "go ( 'up' , 3 ) go ( 'right' , 4 ) go ( 'down' , 3 )" at bounding box center [672, 217] width 102 height 389
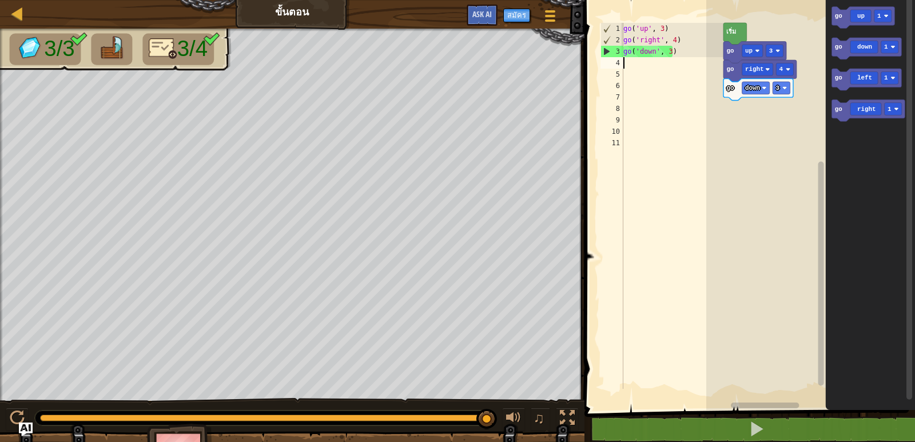
type textarea "g"
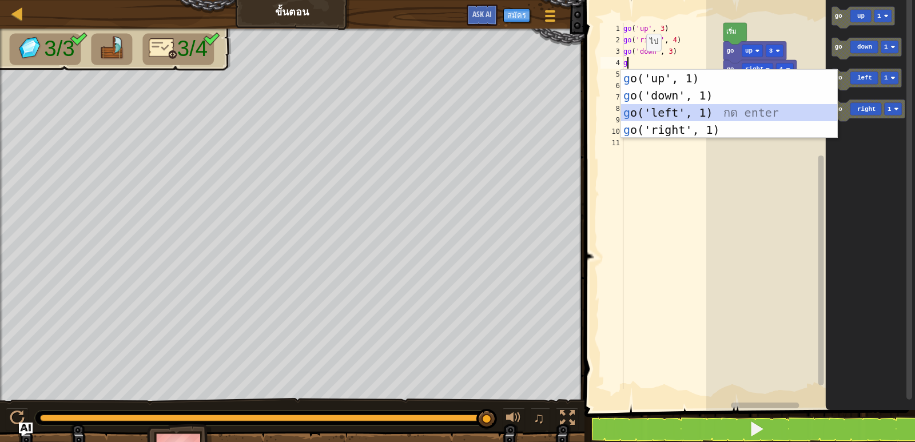
click at [664, 111] on div "g o('up', 1) กด enter g o('down', 1) กด enter g o('left', 1) กด enter g o('righ…" at bounding box center [729, 121] width 216 height 103
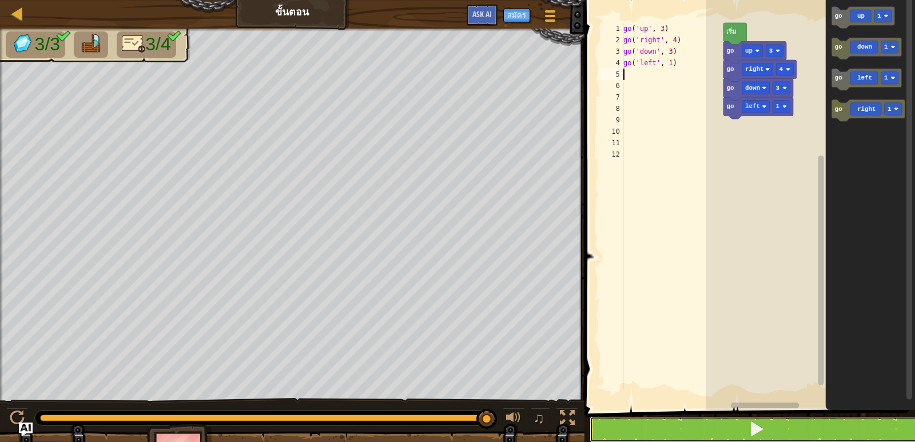
click at [760, 422] on span at bounding box center [756, 429] width 16 height 16
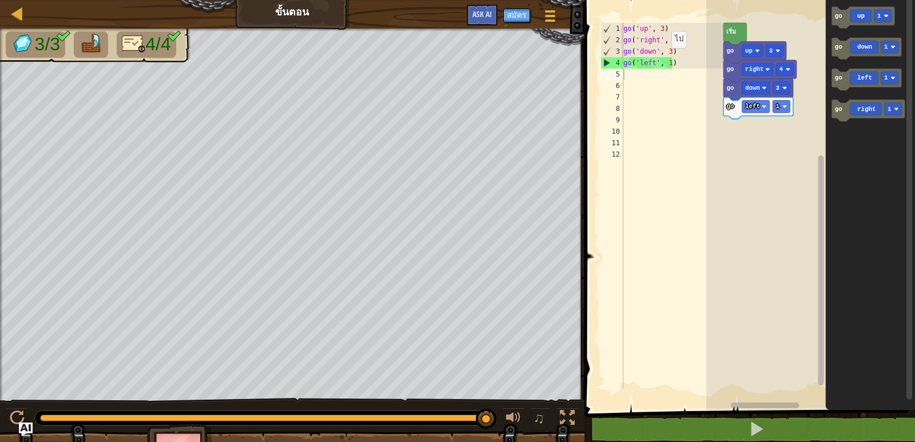
click at [665, 65] on div "go ( 'up' , 3 ) go ( 'right' , 4 ) go ( 'down' , 3 ) go ( 'left' , 1 )" at bounding box center [672, 217] width 102 height 389
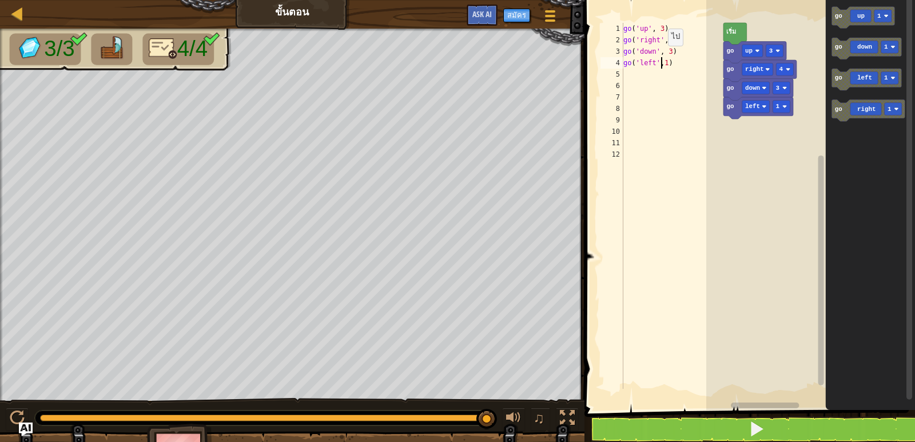
click at [662, 63] on div "go ( 'up' , 3 ) go ( 'right' , 4 ) go ( 'down' , 3 ) go ( 'left' , 1 )" at bounding box center [672, 217] width 102 height 389
click at [665, 62] on div "go ( 'up' , 3 ) go ( 'right' , 4 ) go ( 'down' , 3 ) go ( 'left' , 1 )" at bounding box center [672, 217] width 102 height 389
type textarea "go('left',2)"
click at [673, 426] on button at bounding box center [756, 429] width 334 height 26
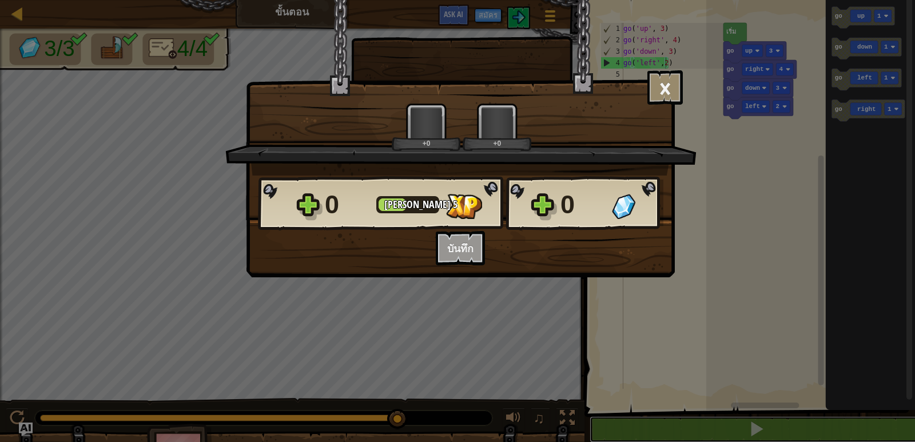
scroll to position [1, 0]
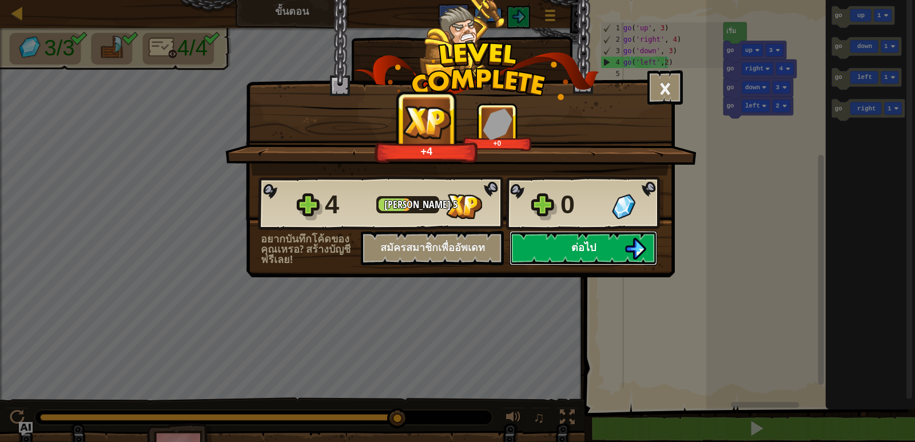
click at [604, 251] on button "ต่อไป" at bounding box center [582, 248] width 147 height 34
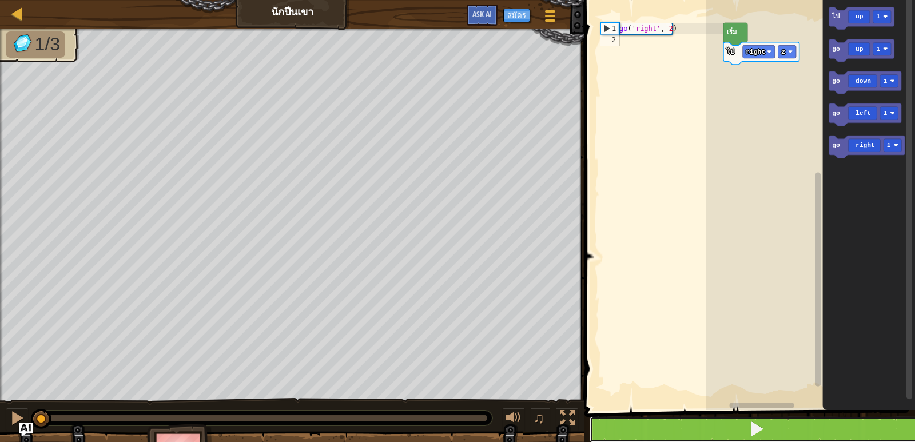
click at [699, 419] on button at bounding box center [756, 429] width 334 height 26
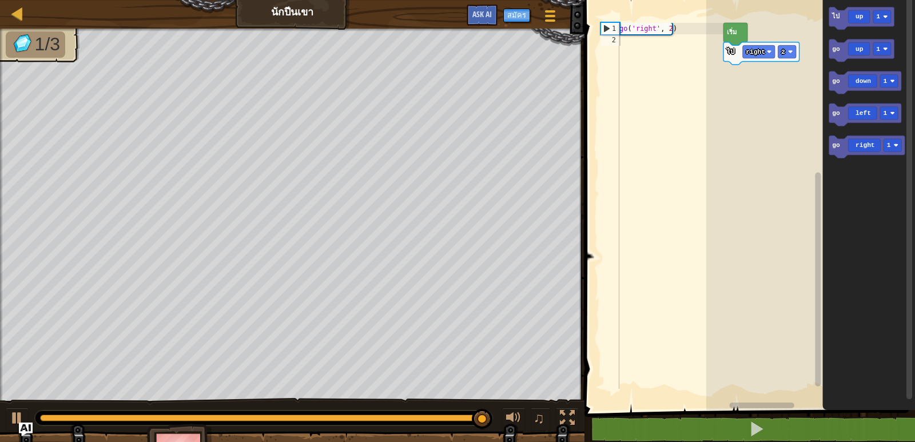
click at [620, 39] on div "go ( 'right' , 2 )" at bounding box center [670, 217] width 106 height 389
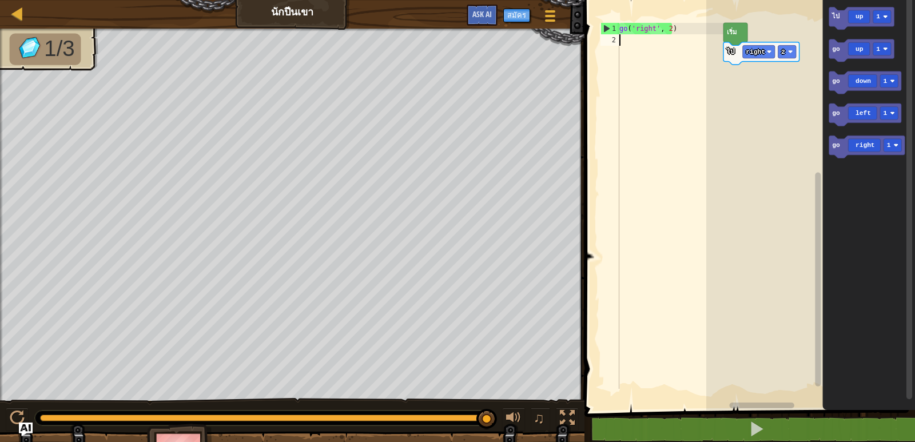
type textarea "g"
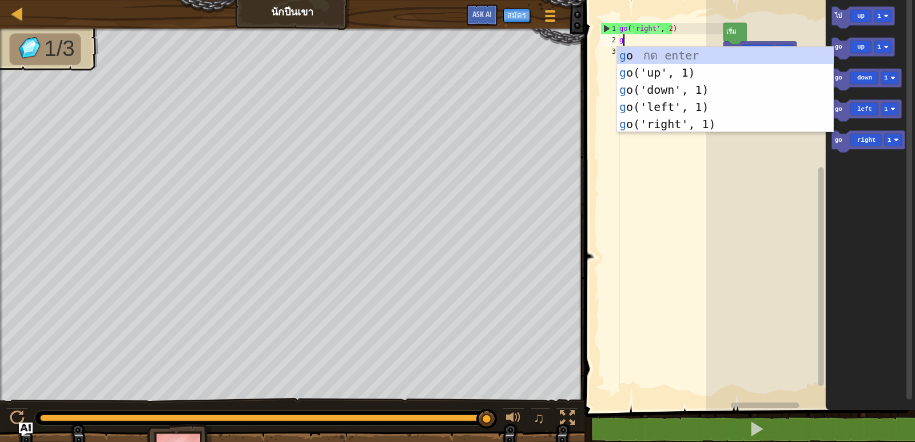
scroll to position [5, 0]
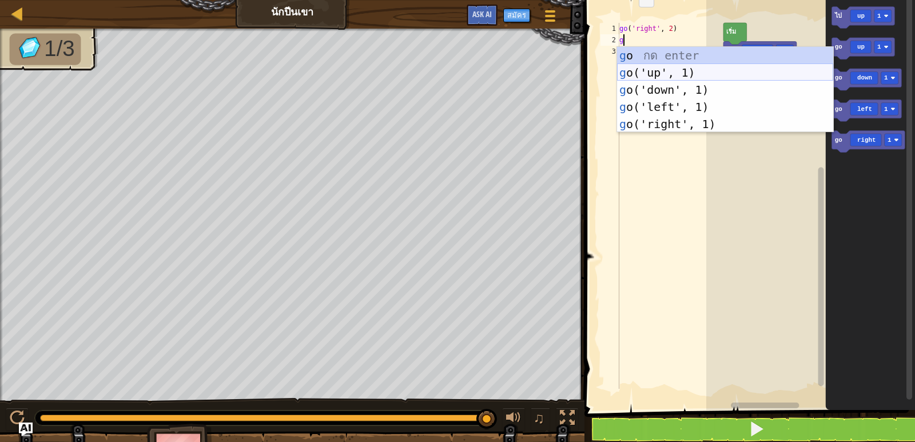
click at [646, 73] on div "g o กด enter g o('up', 1) กด enter g o('down', 1) กด enter g o('left', 1) กด en…" at bounding box center [725, 107] width 216 height 120
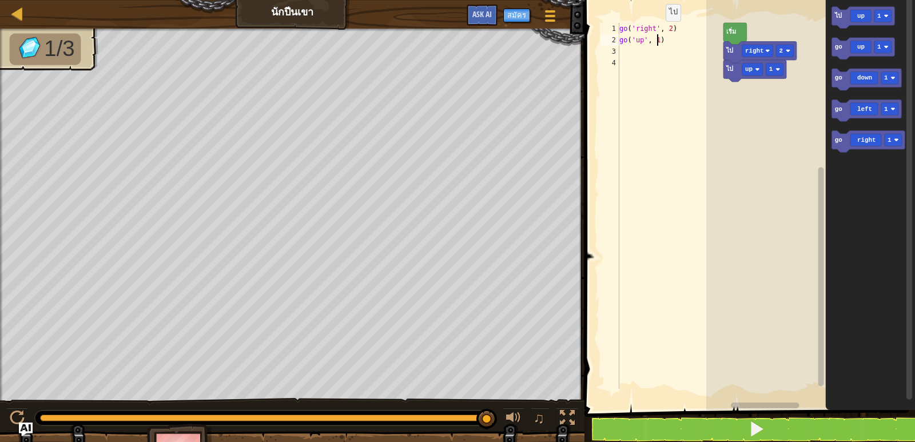
click at [656, 38] on div "go ( 'right' , 2 ) go ( 'up' , 1 )" at bounding box center [670, 217] width 106 height 389
type textarea "go('up', 3)"
click at [626, 54] on div "go ( 'right' , 2 ) go ( 'up' , 3 )" at bounding box center [670, 217] width 106 height 389
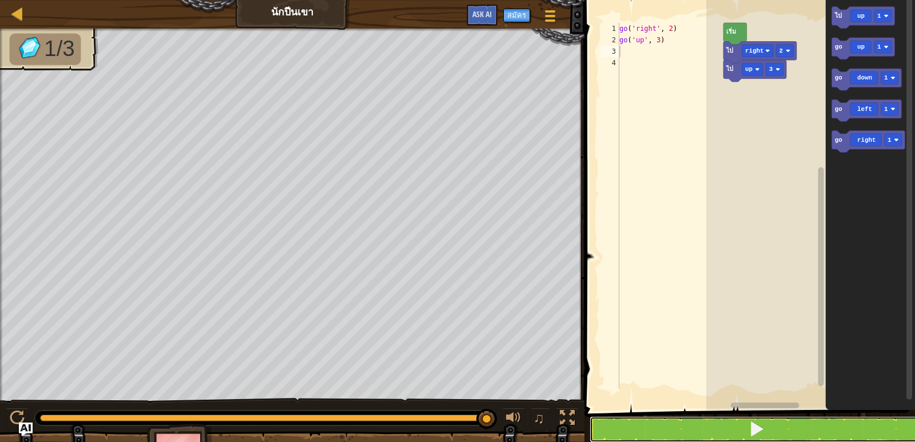
click at [718, 431] on button at bounding box center [756, 429] width 334 height 26
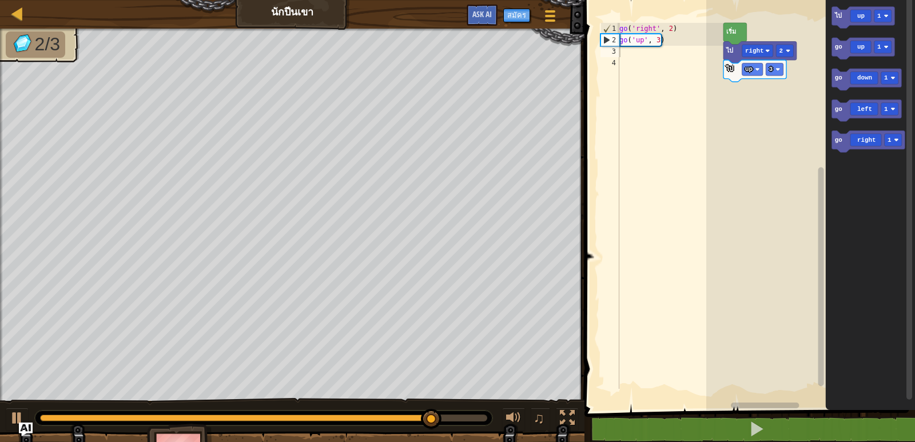
click at [632, 55] on div "go ( 'right' , 2 ) go ( 'up' , 3 )" at bounding box center [670, 217] width 106 height 389
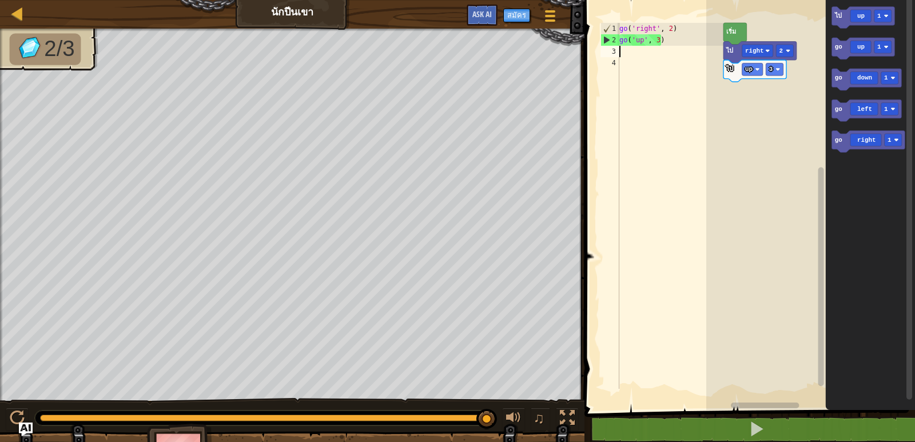
type textarea "h"
type textarea "g"
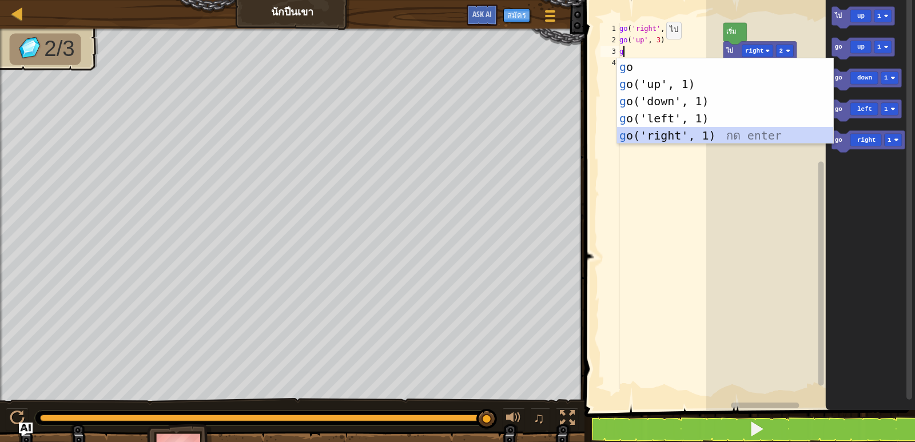
click at [663, 133] on div "g o กด enter g o('up', 1) กด enter g o('down', 1) กด enter g o('left', 1) กด en…" at bounding box center [725, 118] width 216 height 120
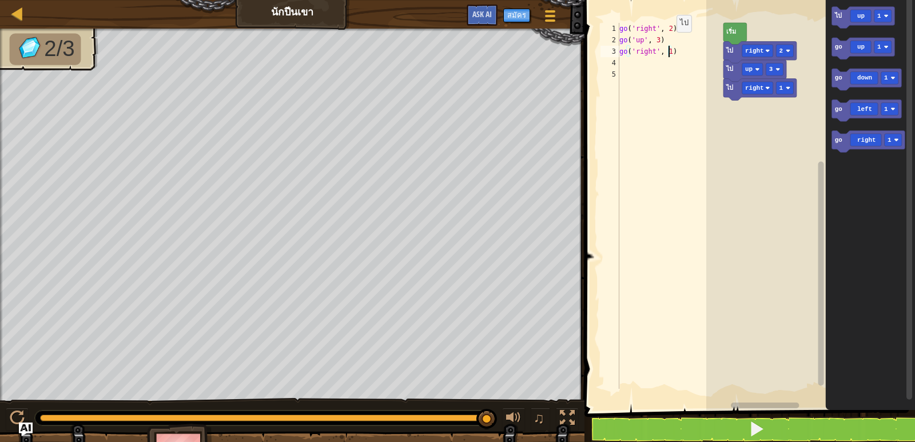
click at [667, 49] on div "go ( 'right' , 2 ) go ( 'up' , 3 ) go ( 'right' , 1 )" at bounding box center [670, 217] width 106 height 389
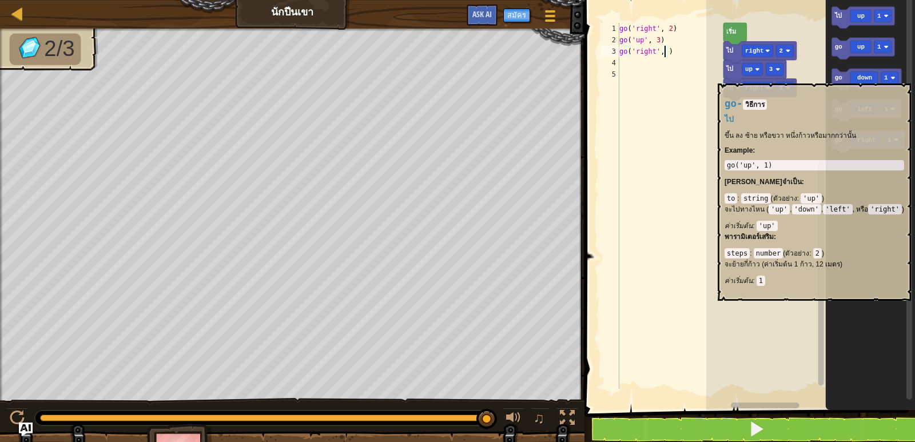
scroll to position [5, 3]
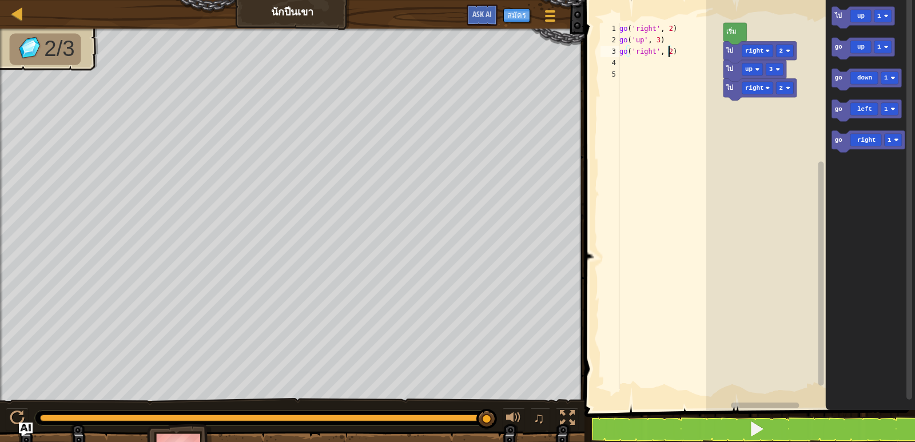
type textarea "go('right', 2)"
click at [641, 425] on button at bounding box center [756, 429] width 334 height 26
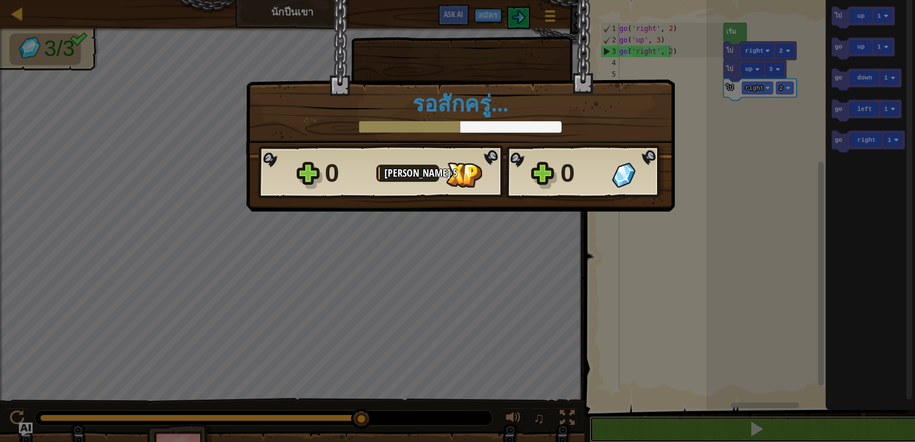
scroll to position [1, 0]
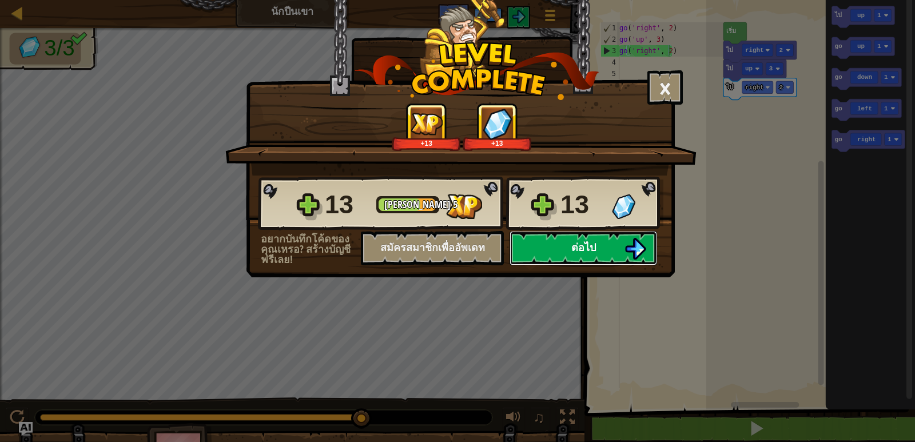
click at [565, 240] on button "ต่อไป" at bounding box center [582, 248] width 147 height 34
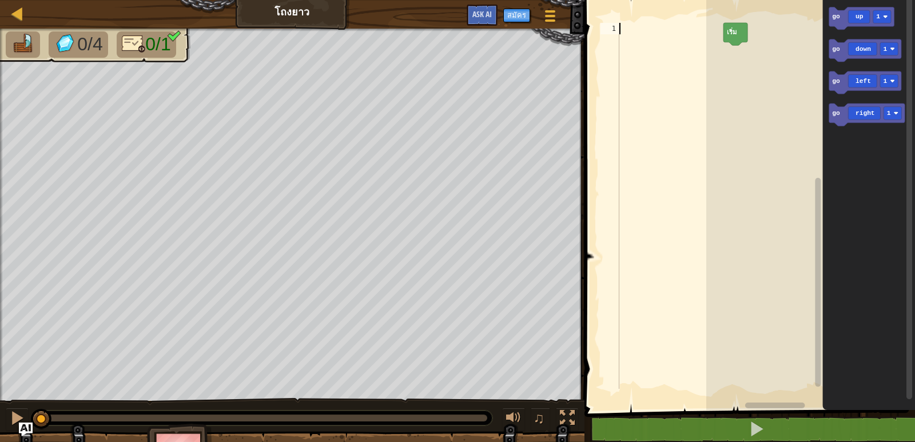
click at [625, 29] on div at bounding box center [670, 217] width 106 height 389
type textarea "h"
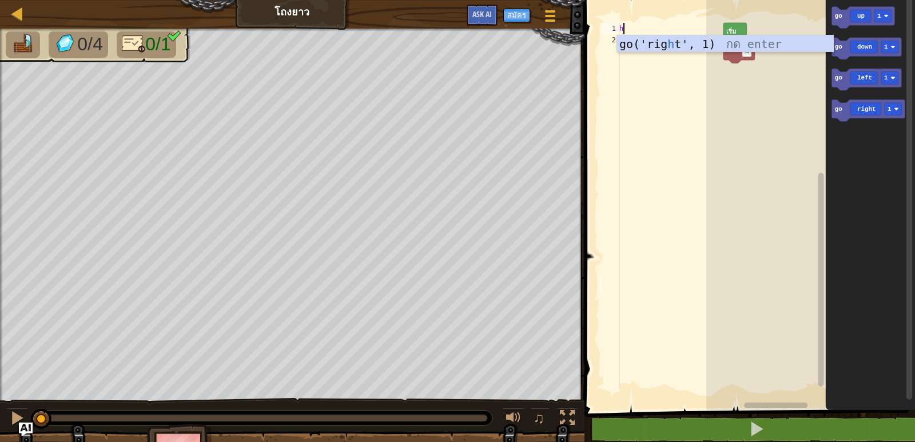
scroll to position [5, 0]
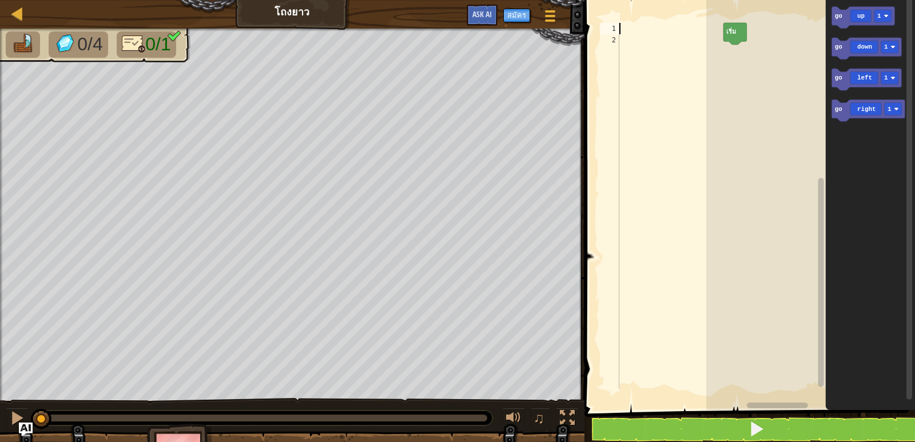
type textarea "h"
type textarea "g"
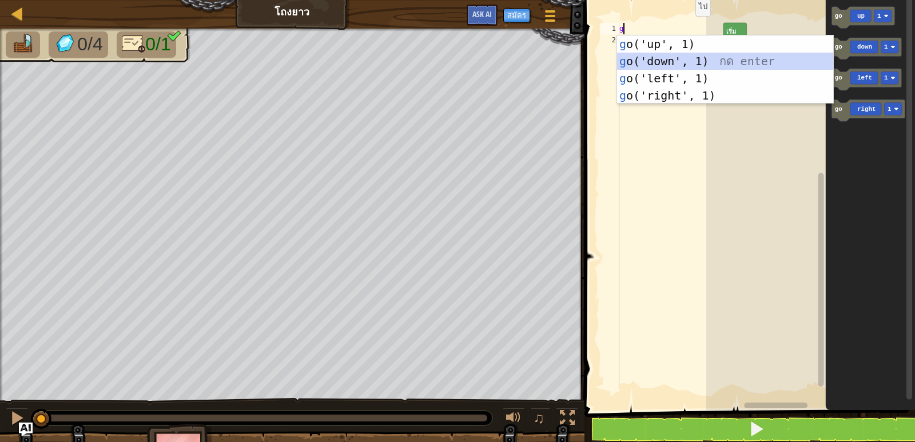
click at [675, 57] on div "g o('up', 1) กด enter g o('down', 1) กด enter g o('left', 1) กด enter g o('righ…" at bounding box center [725, 86] width 216 height 103
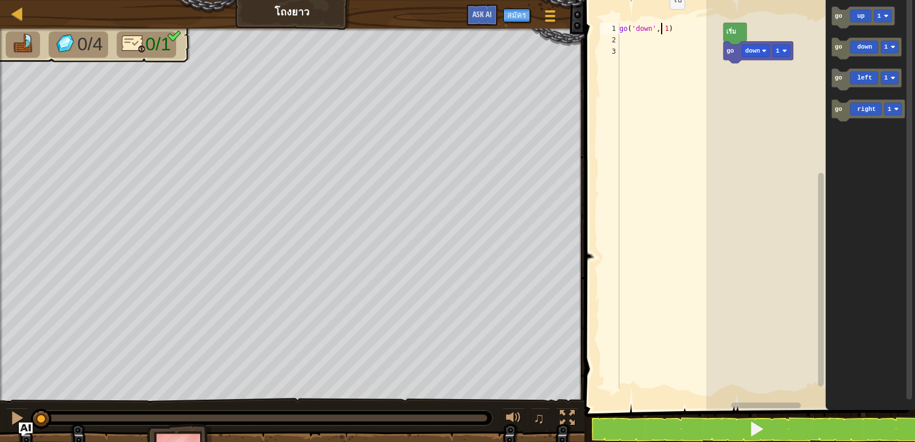
click at [660, 26] on div "go ( 'down' , 1 )" at bounding box center [670, 217] width 106 height 389
click at [665, 29] on div "go ( 'down' , 1 )" at bounding box center [670, 217] width 106 height 389
click at [612, 429] on button at bounding box center [756, 429] width 334 height 26
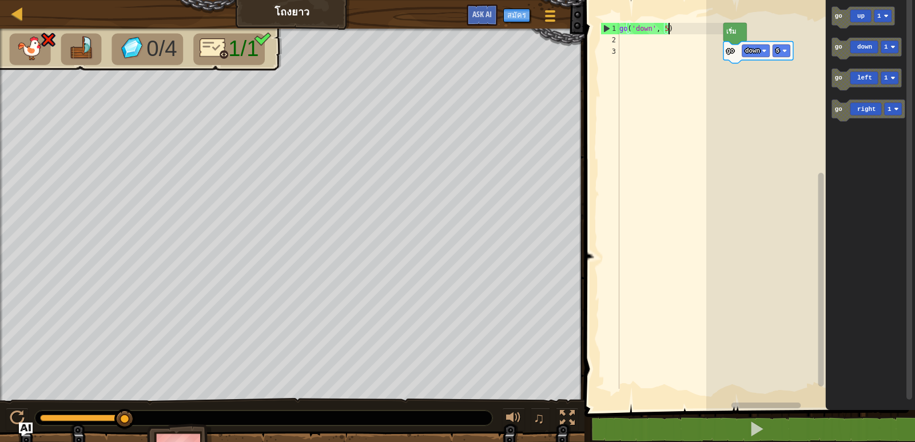
click at [672, 29] on div "go ( 'down' , 5 )" at bounding box center [670, 217] width 106 height 389
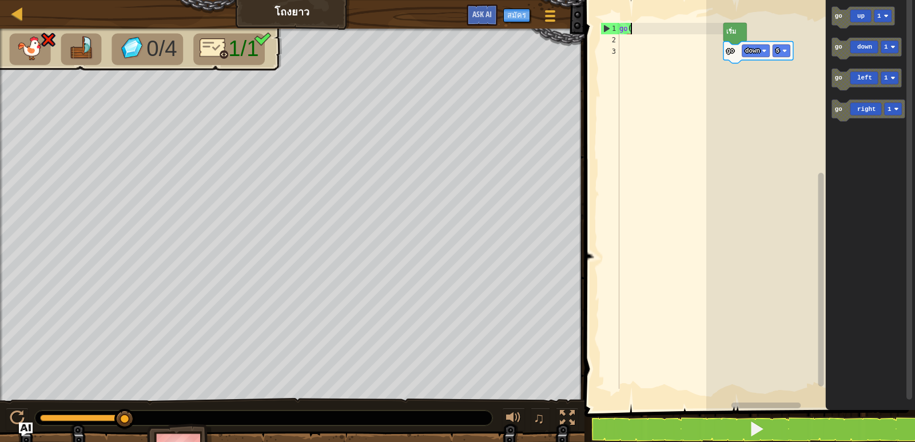
scroll to position [5, 0]
type textarea "g"
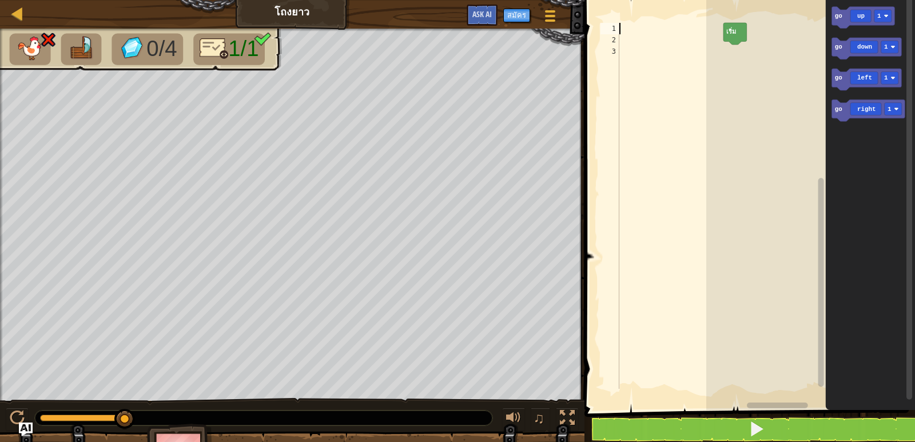
type textarea "g"
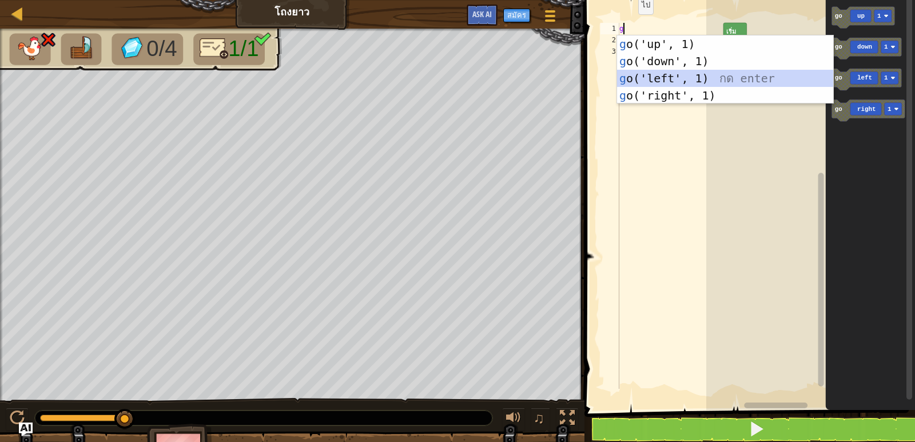
click at [680, 76] on div "g o('up', 1) กด enter g o('down', 1) กด enter g o('left', 1) กด enter g o('righ…" at bounding box center [725, 86] width 216 height 103
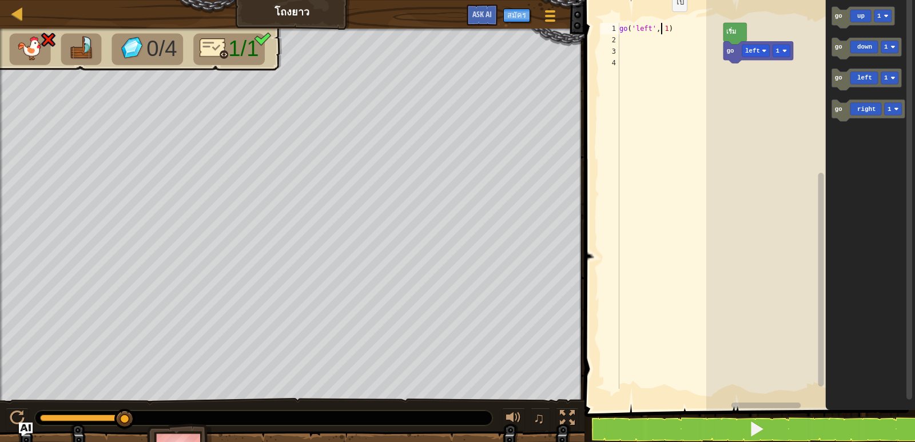
click at [662, 29] on div "go ( 'left' , 1 )" at bounding box center [670, 217] width 106 height 389
click at [663, 28] on div "go ( 'left' , 1 )" at bounding box center [670, 217] width 106 height 389
click at [655, 429] on button at bounding box center [756, 429] width 334 height 26
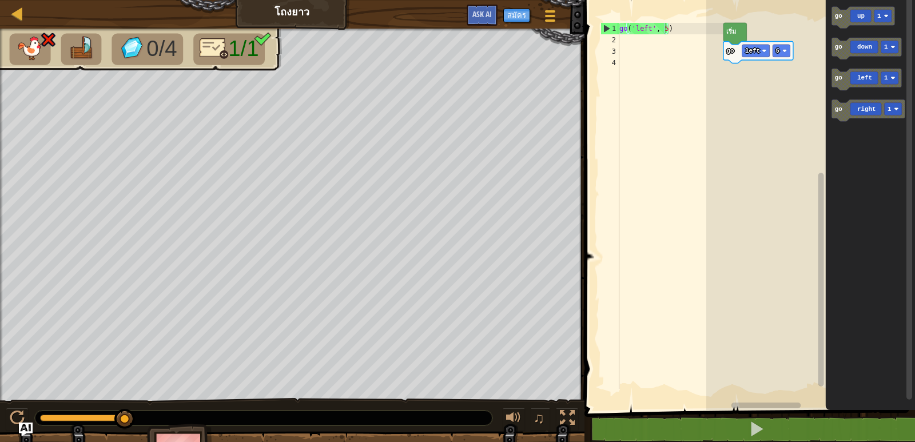
click at [680, 26] on div "go ( 'left' , 5 )" at bounding box center [670, 217] width 106 height 389
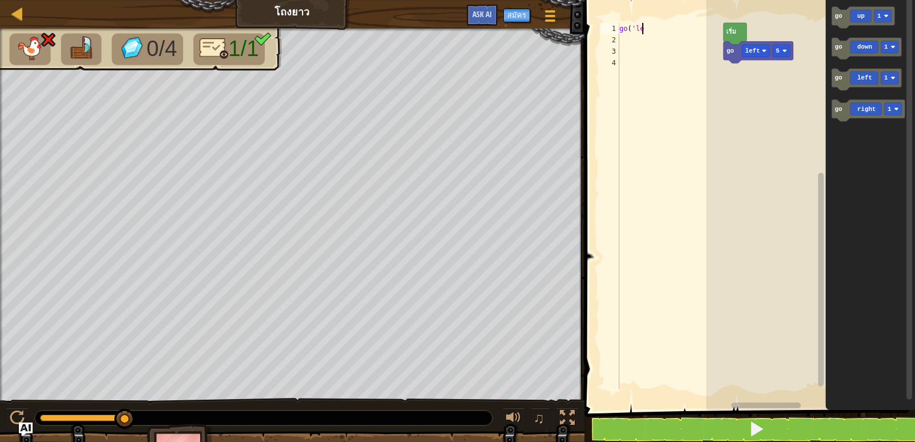
scroll to position [5, 0]
type textarea "g"
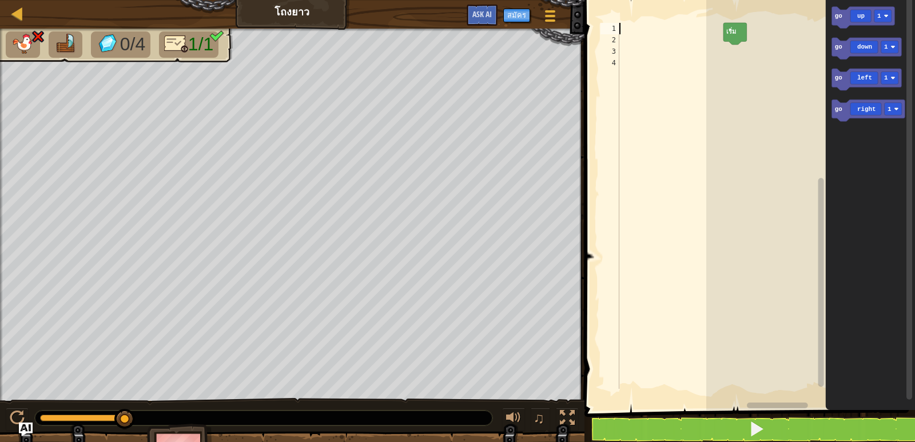
type textarea "g"
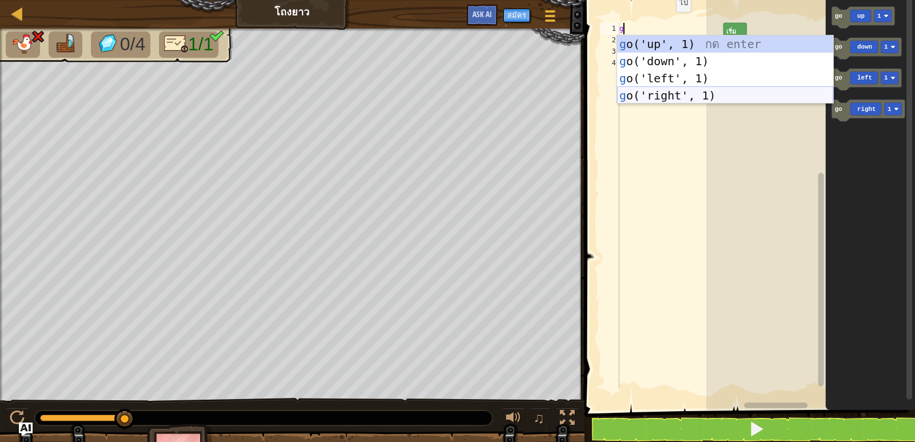
click at [664, 94] on div "g o('up', 1) กด enter g o('down', 1) กด enter g o('left', 1) กด enter g o('righ…" at bounding box center [725, 86] width 216 height 103
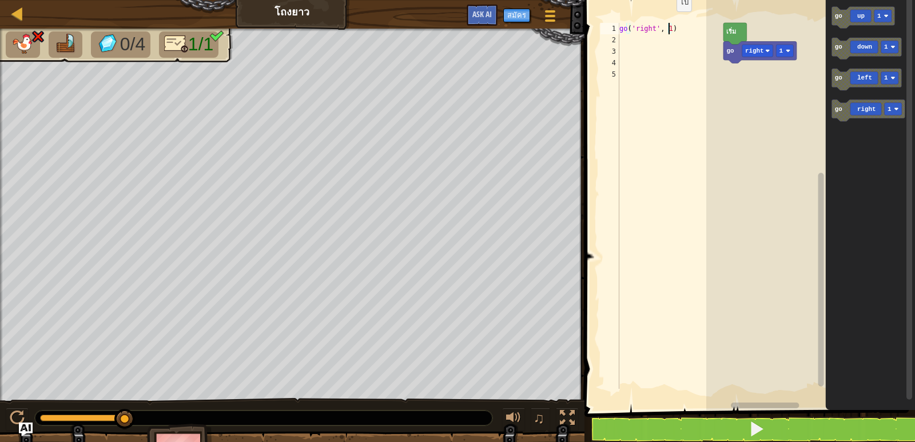
click at [667, 29] on div "go ( 'right' , 1 )" at bounding box center [670, 217] width 106 height 389
type textarea "go('right', 5)"
click at [680, 430] on button at bounding box center [756, 429] width 334 height 26
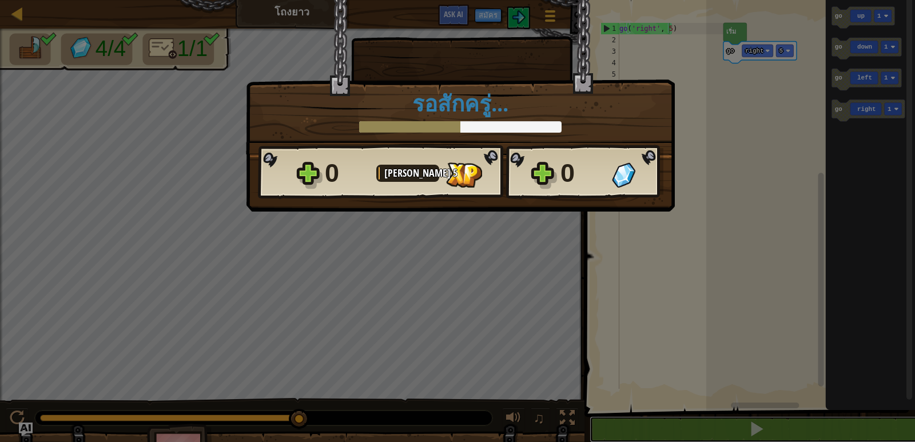
scroll to position [1, 0]
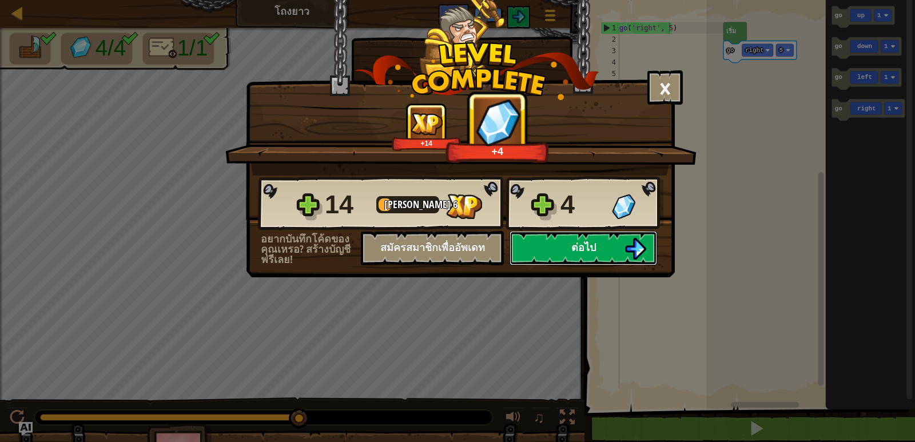
click at [596, 245] on button "ต่อไป" at bounding box center [582, 248] width 147 height 34
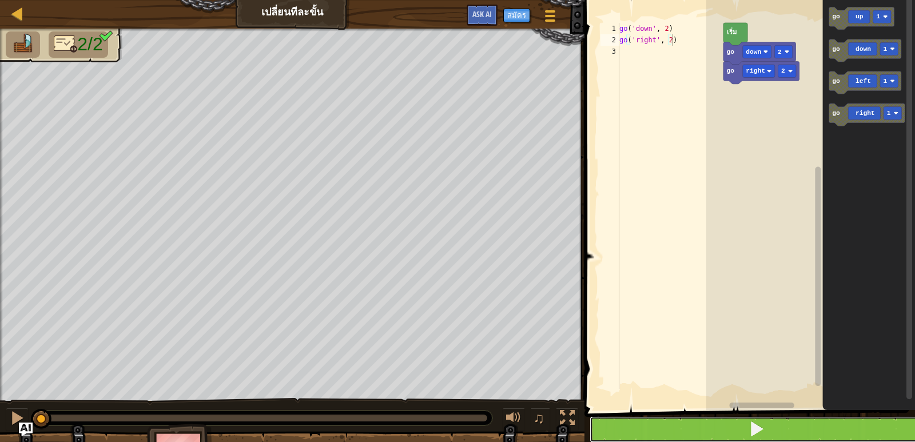
click at [631, 426] on button at bounding box center [756, 429] width 334 height 26
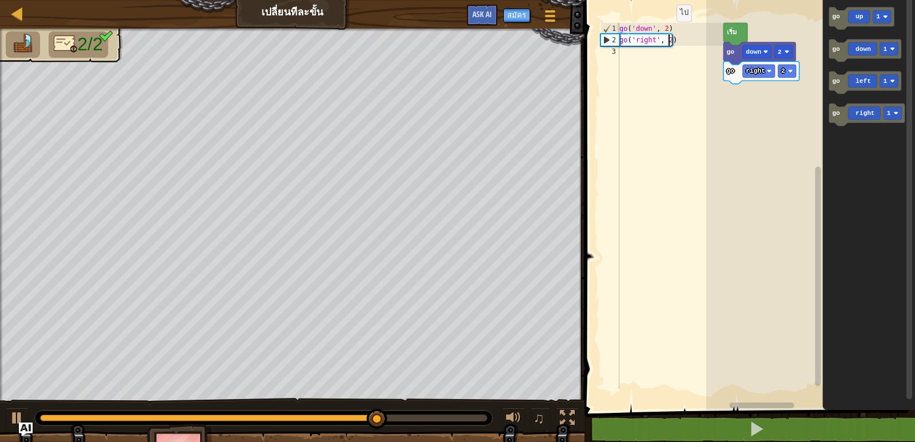
click at [667, 39] on div "go ( 'down' , 2 ) go ( 'right' , 2 )" at bounding box center [670, 217] width 106 height 389
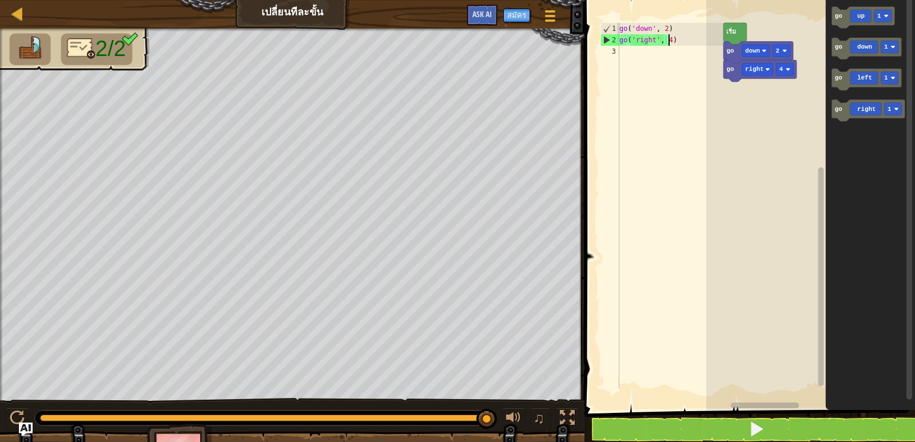
scroll to position [5, 3]
type textarea "go('right', 4)"
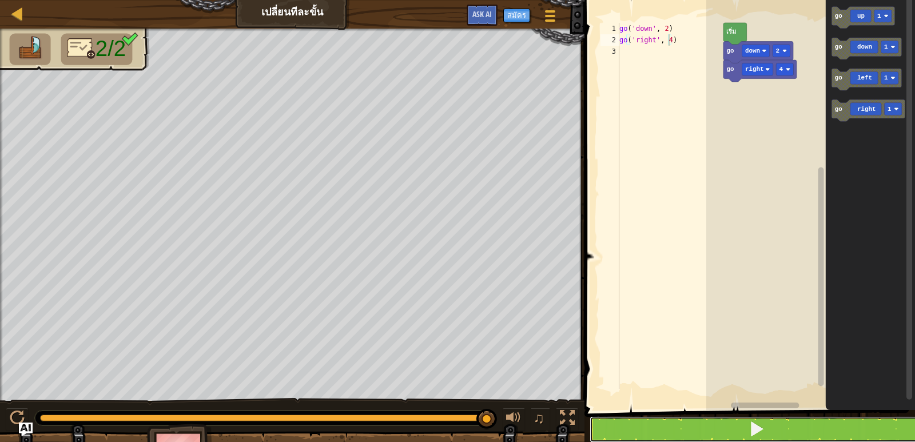
click at [723, 422] on button at bounding box center [756, 429] width 334 height 26
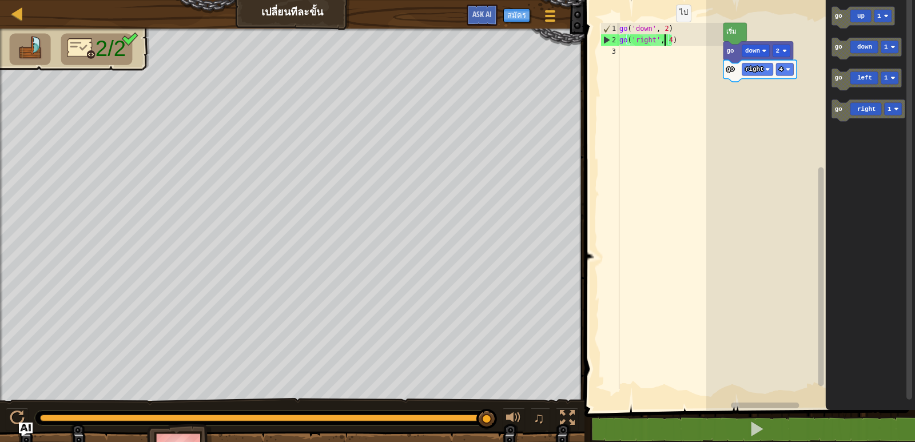
click at [666, 39] on div "go ( 'down' , 2 ) go ( 'right' , 4 )" at bounding box center [670, 217] width 106 height 389
click at [668, 39] on div "go ( 'down' , 2 ) go ( 'right' , 4 )" at bounding box center [670, 217] width 106 height 389
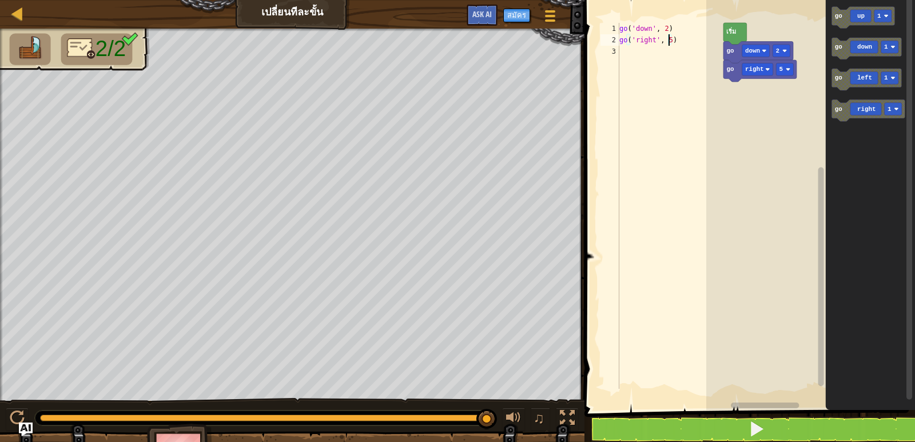
type textarea "go('right', 5)"
click at [702, 418] on button at bounding box center [756, 429] width 334 height 26
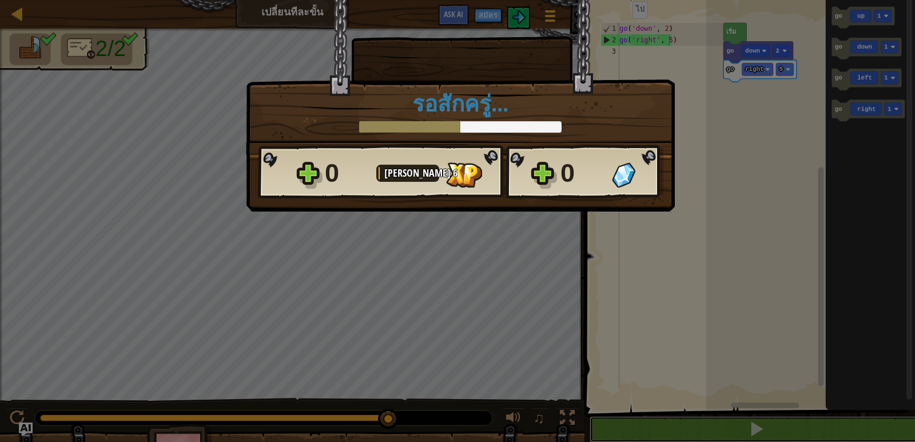
scroll to position [1, 0]
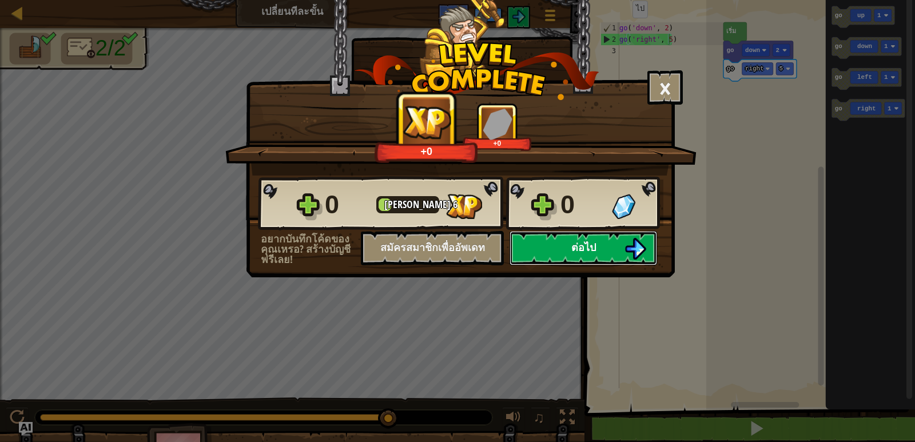
click at [516, 257] on button "ต่อไป" at bounding box center [582, 248] width 147 height 34
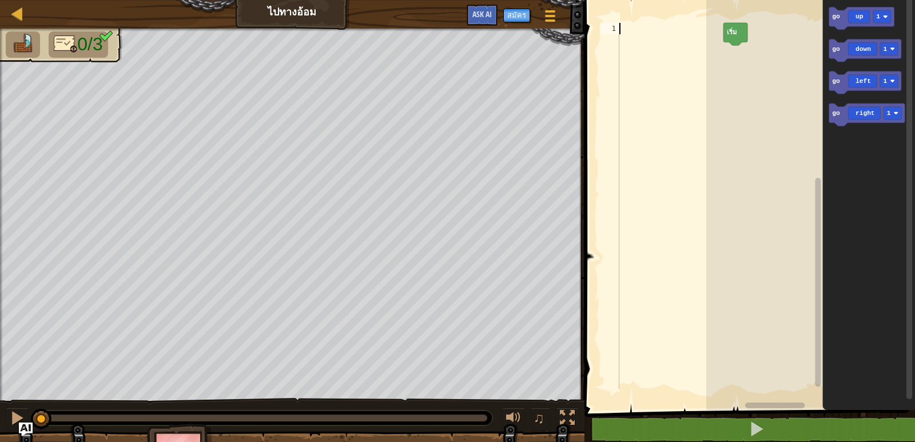
click at [622, 26] on div at bounding box center [670, 217] width 106 height 389
type textarea "g"
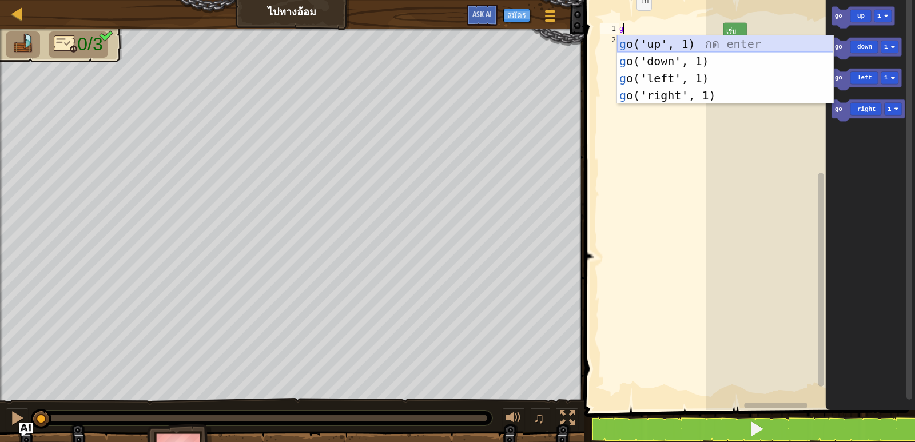
click at [620, 43] on div "g o('up', 1) กด enter g o('down', 1) กด enter g o('left', 1) กด enter g o('righ…" at bounding box center [725, 86] width 216 height 103
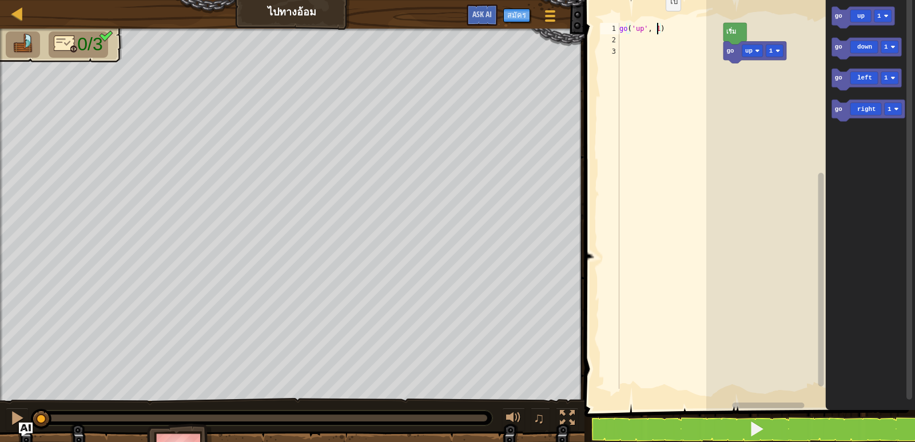
click at [656, 28] on div "go ( 'up' , 1 )" at bounding box center [670, 217] width 106 height 389
type textarea "go('up', 2)"
click at [711, 423] on button at bounding box center [756, 429] width 334 height 26
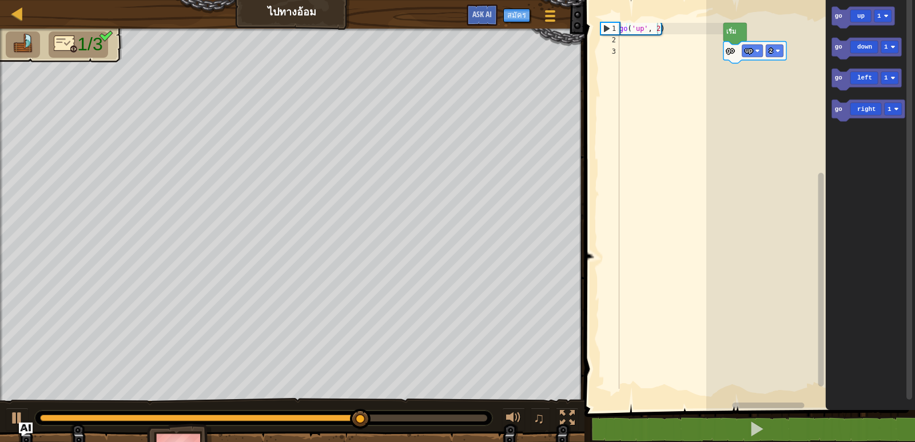
scroll to position [5, 0]
click at [620, 43] on div "go ( 'up' , 2 )" at bounding box center [670, 217] width 106 height 389
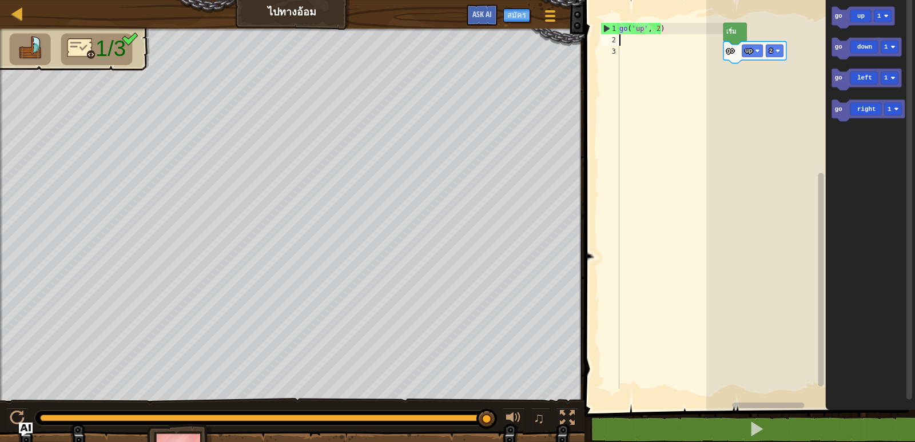
type textarea "g"
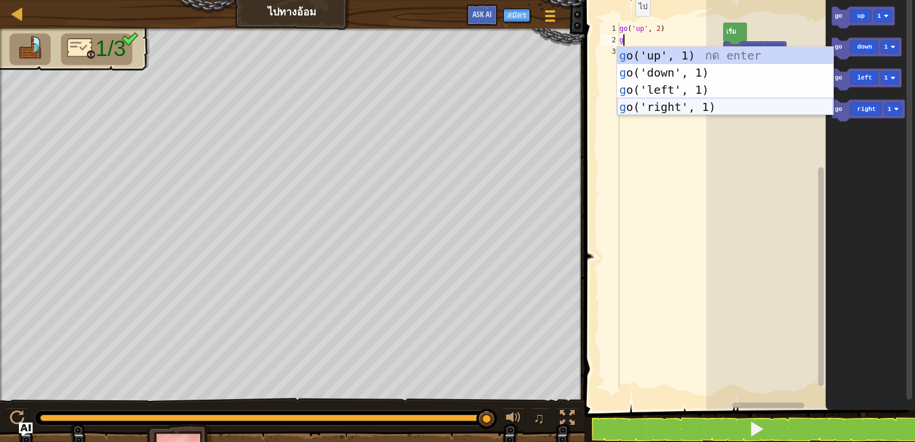
click at [655, 101] on div "g o('up', 1) กด enter g o('down', 1) กด enter g o('left', 1) กด enter g o('righ…" at bounding box center [725, 98] width 216 height 103
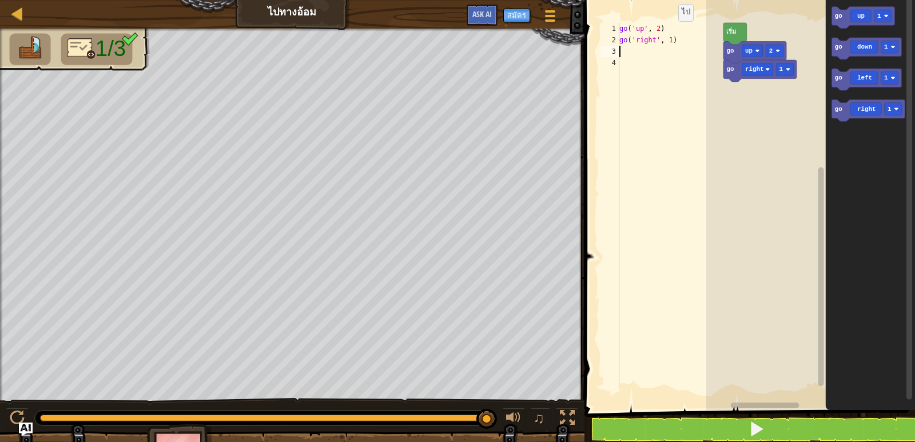
click at [668, 38] on div "go ( 'up' , 2 ) go ( 'right' , 1 )" at bounding box center [670, 217] width 106 height 389
type textarea "go('right', 3)"
drag, startPoint x: 755, startPoint y: 429, endPoint x: 748, endPoint y: 441, distance: 13.3
click at [753, 431] on span at bounding box center [756, 429] width 16 height 16
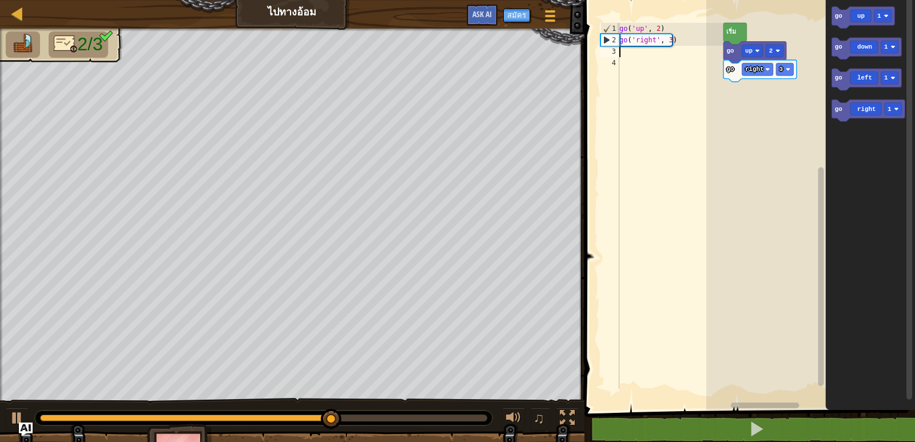
scroll to position [5, 0]
click at [621, 54] on div "go ( 'up' , 2 ) go ( 'right' , 3 )" at bounding box center [670, 217] width 106 height 389
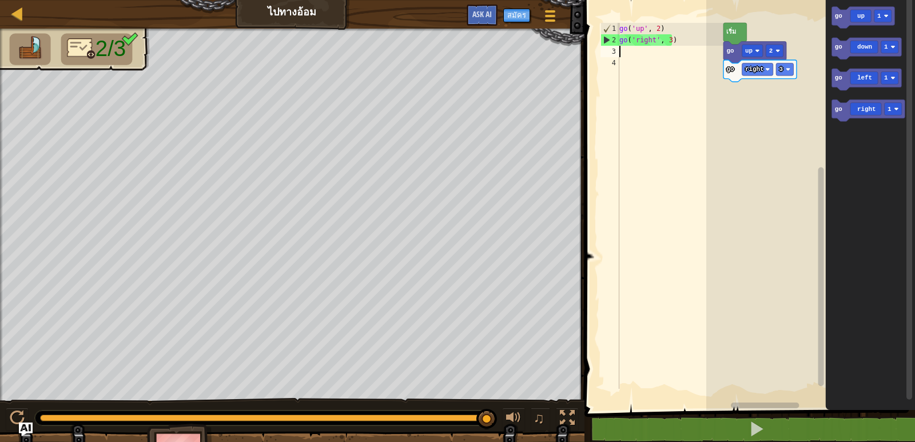
type textarea "g"
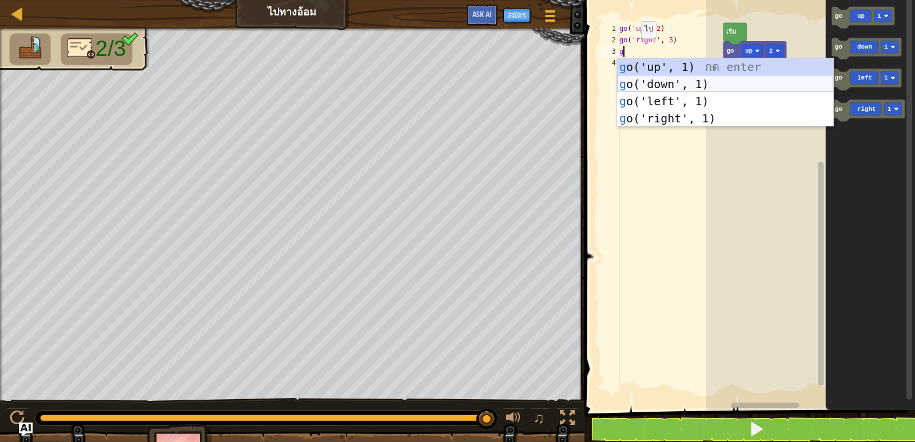
click at [641, 80] on div "g o('up', 1) กด enter g o('down', 1) กด enter g o('left', 1) กด enter g o('righ…" at bounding box center [725, 109] width 216 height 103
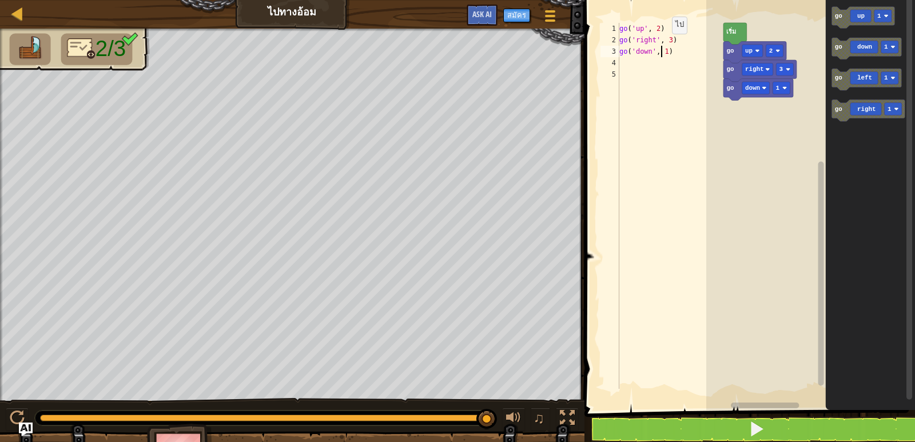
click at [662, 51] on div "go ( 'up' , 2 ) go ( 'right' , 3 ) go ( 'down' , 1 )" at bounding box center [670, 217] width 106 height 389
click at [664, 52] on div "go ( 'up' , 2 ) go ( 'right' , 3 ) go ( 'down' , 1 )" at bounding box center [670, 217] width 106 height 389
type textarea "go('down', 2)"
click at [692, 421] on button at bounding box center [756, 429] width 334 height 26
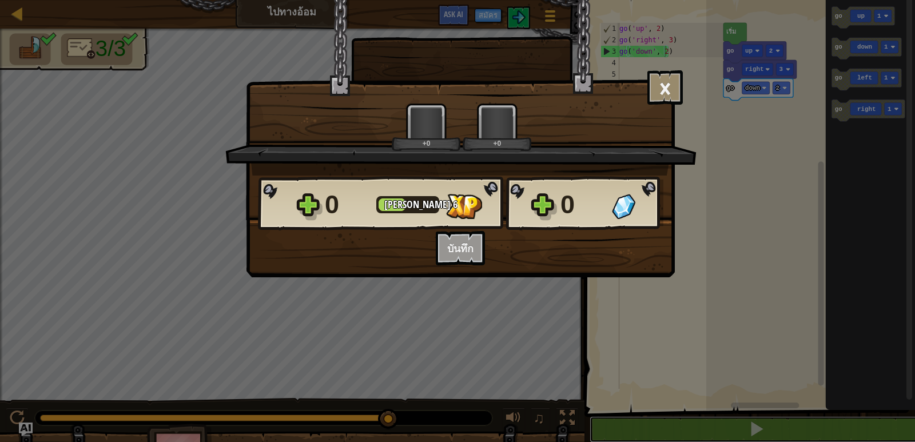
scroll to position [1, 0]
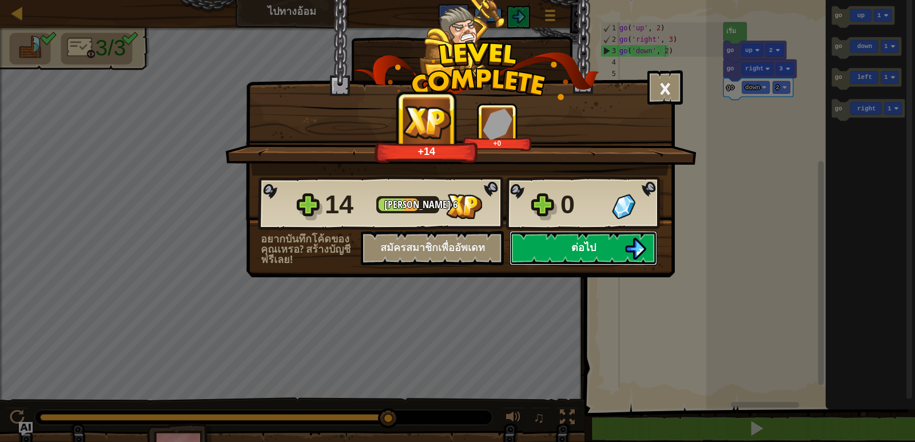
click at [593, 250] on span "ต่อไป" at bounding box center [583, 247] width 25 height 14
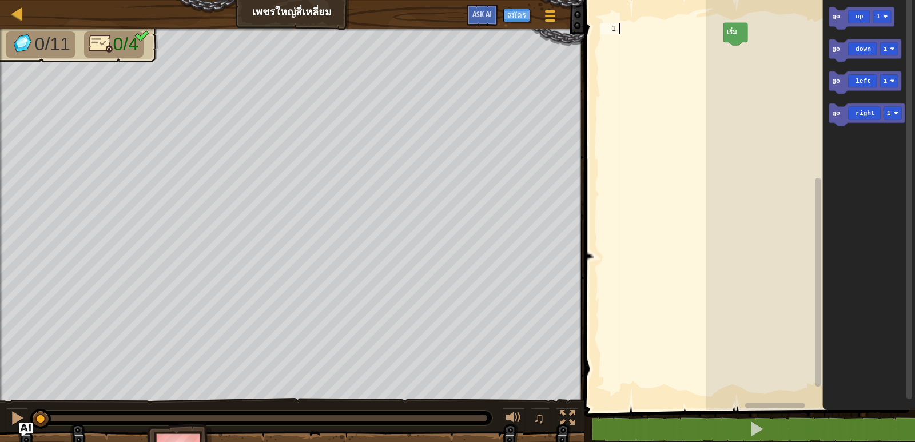
click at [625, 31] on div at bounding box center [670, 217] width 106 height 389
type textarea "g"
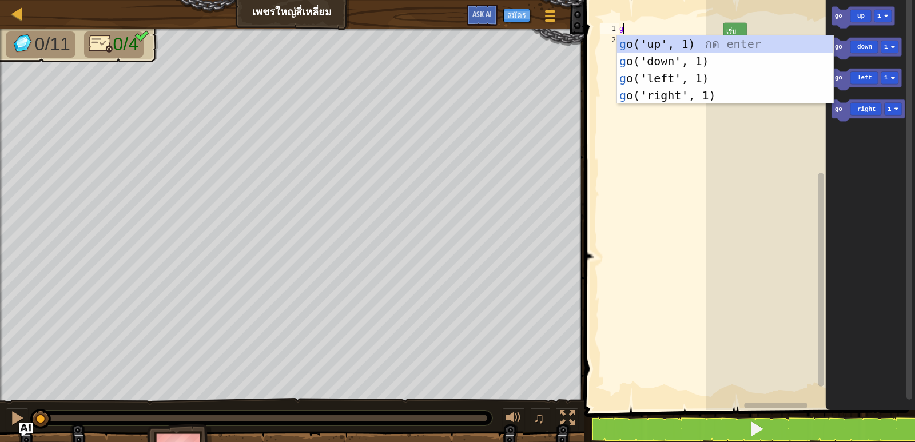
scroll to position [5, 0]
click at [647, 44] on div "g o('up', 1) กด enter g o('down', 1) กด enter g o('left', 1) กด enter g o('righ…" at bounding box center [725, 86] width 216 height 103
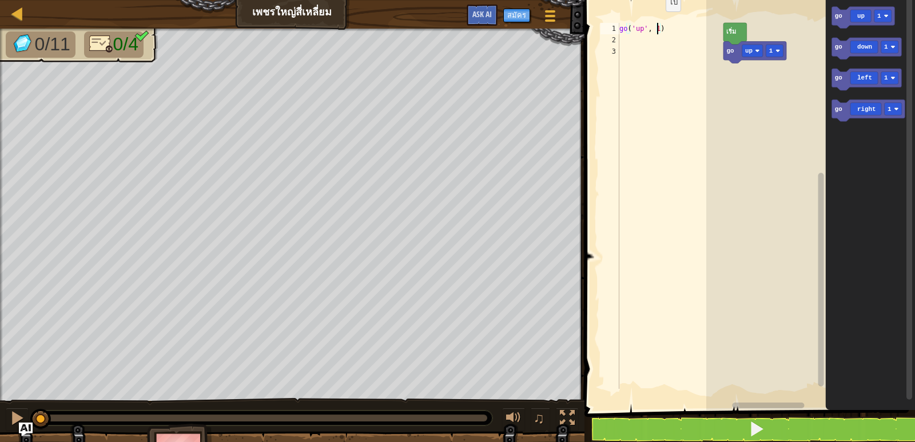
click at [656, 29] on div "go ( 'up' , 1 )" at bounding box center [670, 217] width 106 height 389
type textarea "go('up', 3)"
click at [752, 426] on span at bounding box center [756, 429] width 16 height 16
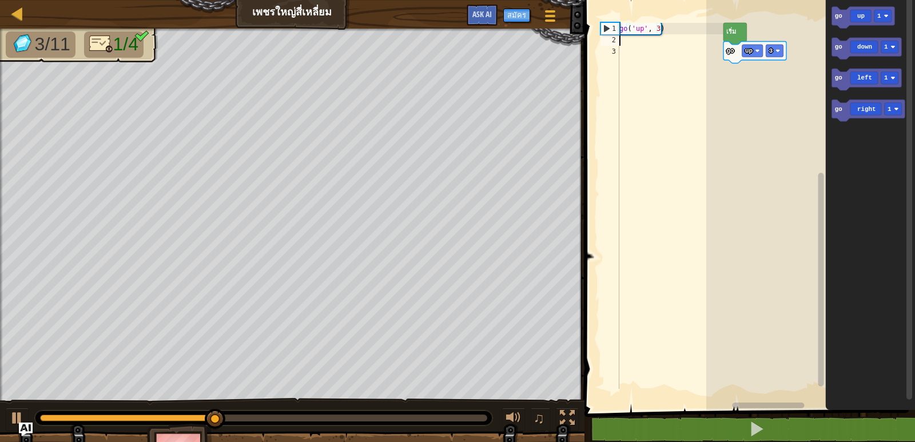
scroll to position [5, 0]
click at [626, 45] on div "go ( 'up' , 3 )" at bounding box center [670, 217] width 106 height 389
type textarea "g"
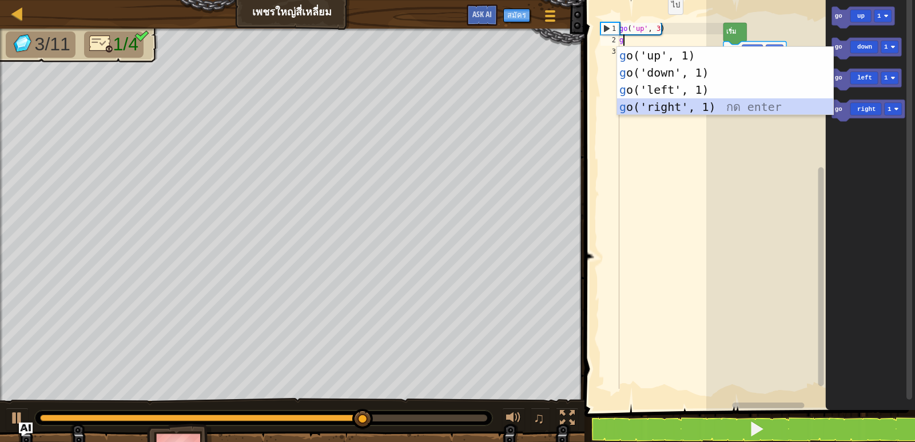
click at [657, 102] on div "g o('up', 1) กด enter g o('down', 1) กด enter g o('left', 1) กด enter g o('righ…" at bounding box center [725, 98] width 216 height 103
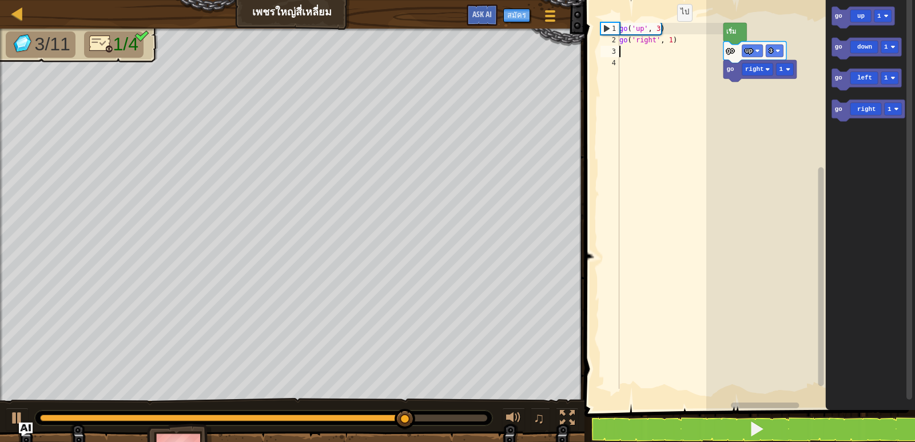
click at [667, 38] on div "go ( 'up' , 3 ) go ( 'right' , 1 )" at bounding box center [670, 217] width 106 height 389
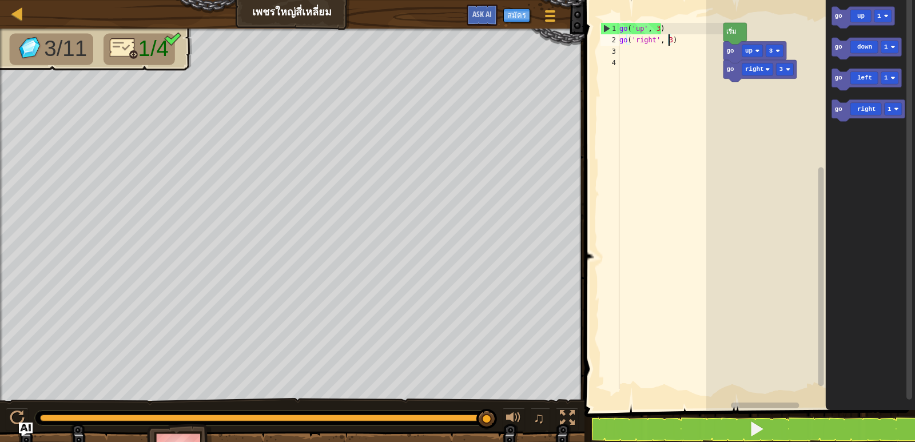
scroll to position [5, 3]
type textarea "go('right', 3)"
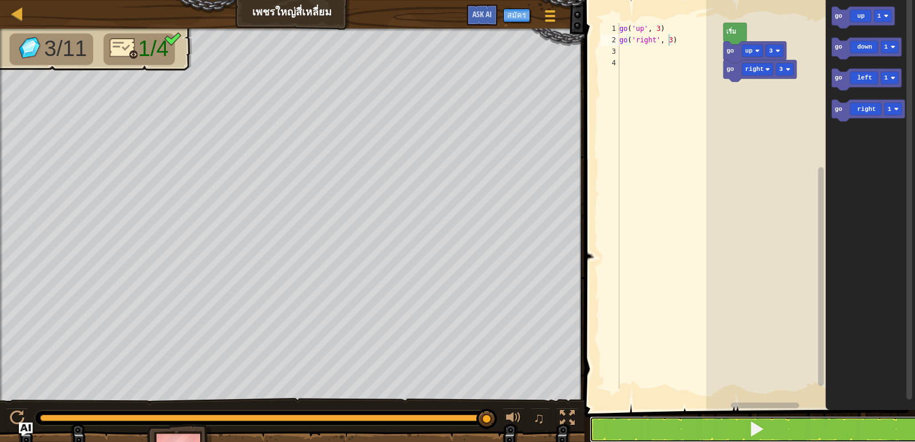
click at [645, 426] on button at bounding box center [756, 429] width 334 height 26
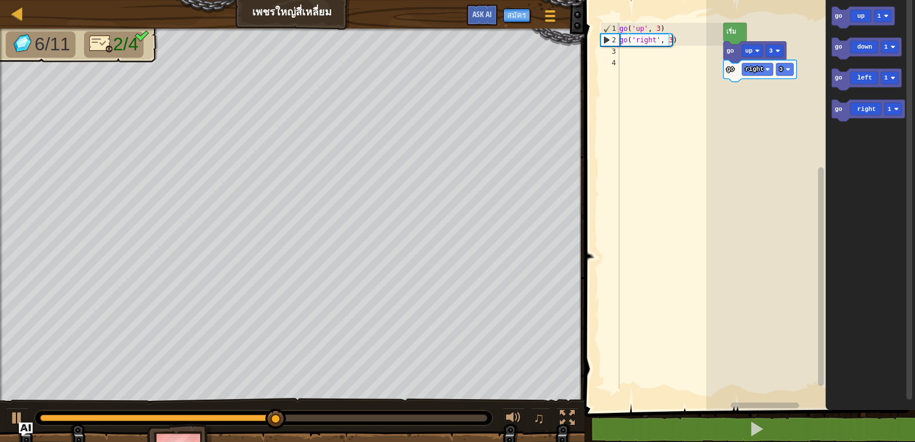
scroll to position [5, 0]
click at [625, 52] on div "go ( 'up' , 3 ) go ( 'right' , 3 )" at bounding box center [670, 217] width 106 height 389
type textarea "g"
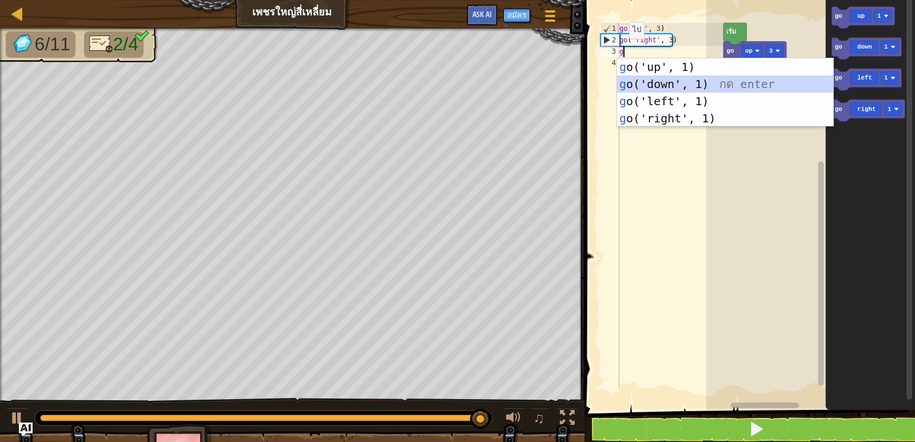
click at [646, 81] on div "g o('up', 1) กด enter g o('down', 1) กด enter g o('left', 1) กด enter g o('righ…" at bounding box center [725, 109] width 216 height 103
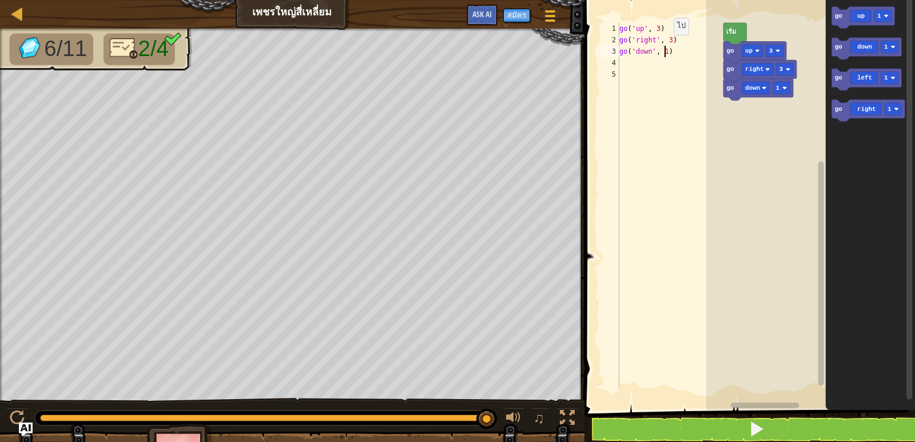
click at [664, 51] on div "go ( 'up' , 3 ) go ( 'right' , 3 ) go ( 'down' , 1 )" at bounding box center [670, 217] width 106 height 389
type textarea "go('down', 3)"
click at [624, 424] on button at bounding box center [756, 429] width 334 height 26
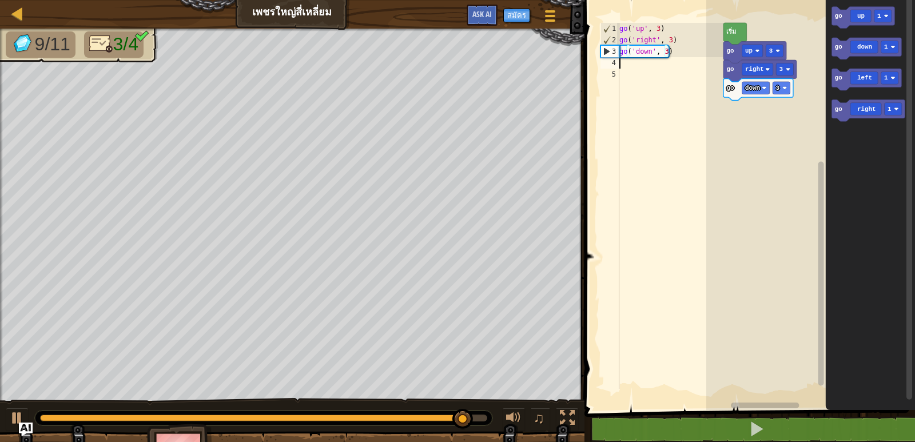
scroll to position [5, 0]
click at [624, 67] on div "go ( 'up' , 3 ) go ( 'right' , 3 ) go ( 'down' , 3 )" at bounding box center [670, 217] width 106 height 389
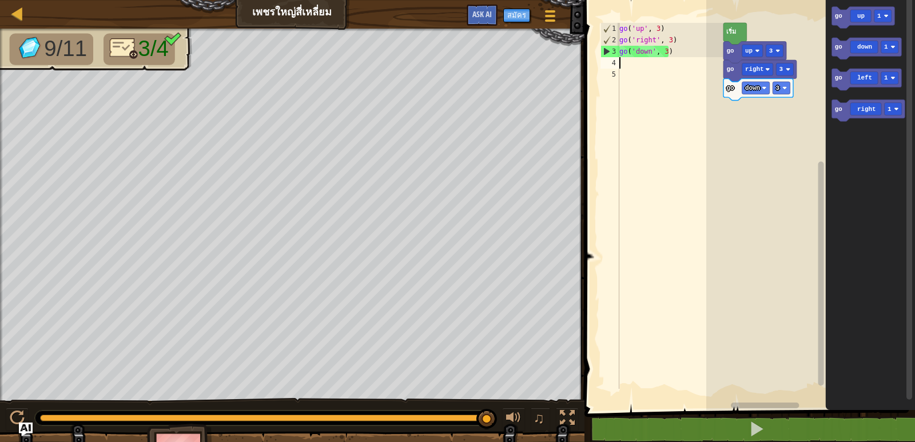
type textarea "g"
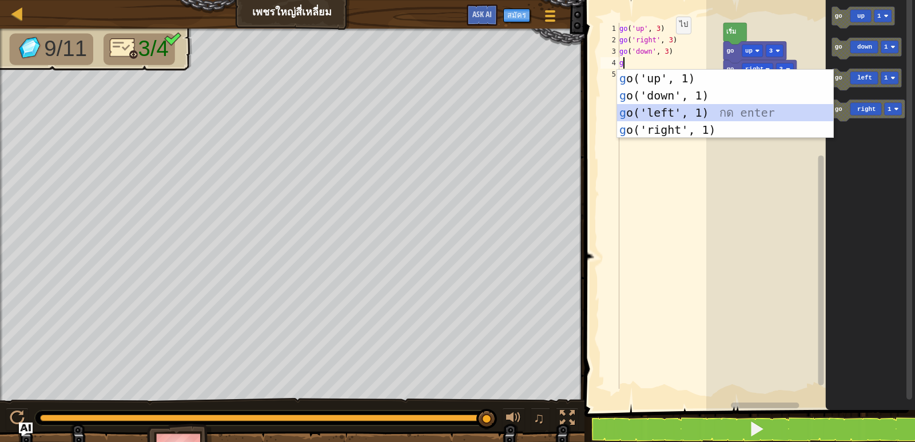
click at [651, 110] on div "g o('up', 1) กด enter g o('down', 1) กด enter g o('left', 1) กด enter g o('righ…" at bounding box center [725, 121] width 216 height 103
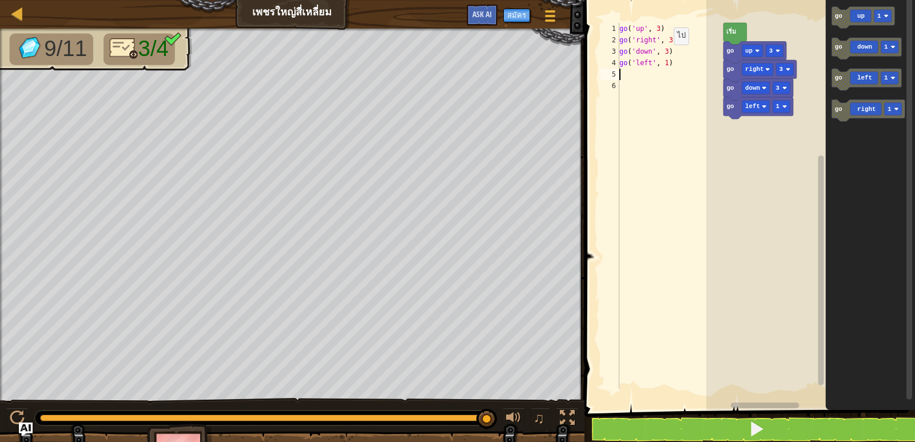
click at [664, 62] on div "go ( 'up' , 3 ) go ( 'right' , 3 ) go ( 'down' , 3 ) go ( 'left' , 1 )" at bounding box center [670, 217] width 106 height 389
type textarea "go('left', 2)"
click at [737, 418] on button at bounding box center [756, 429] width 334 height 26
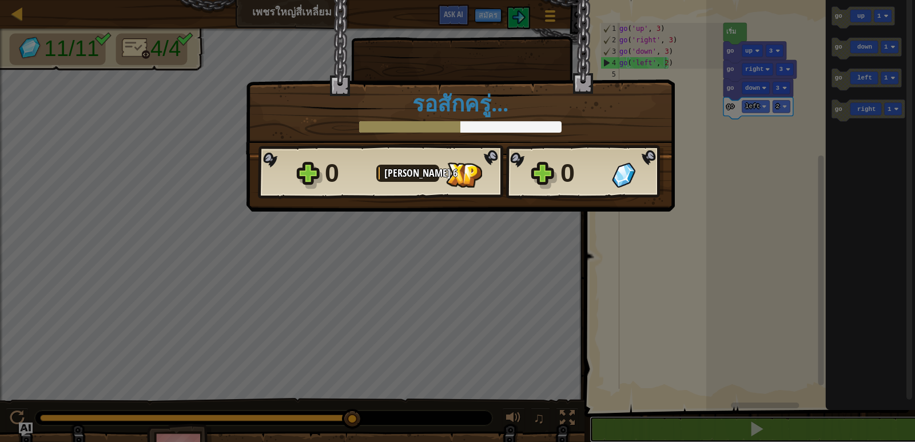
scroll to position [1, 0]
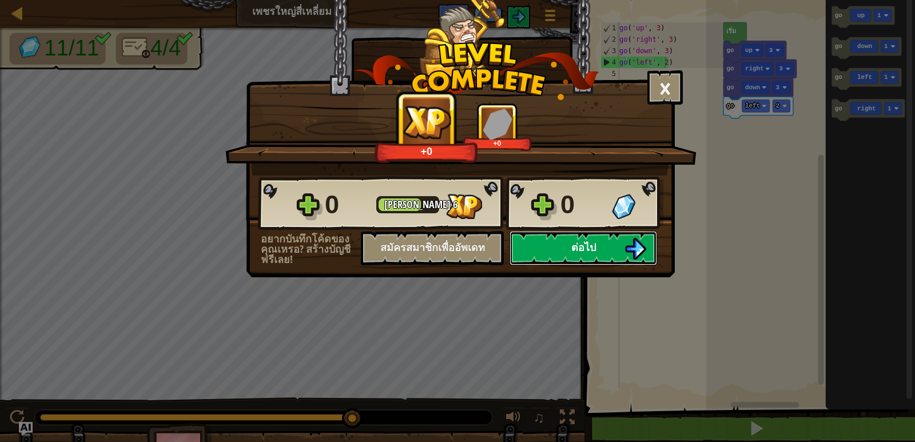
drag, startPoint x: 563, startPoint y: 248, endPoint x: 571, endPoint y: 244, distance: 9.2
click at [571, 244] on button "ต่อไป" at bounding box center [582, 248] width 147 height 34
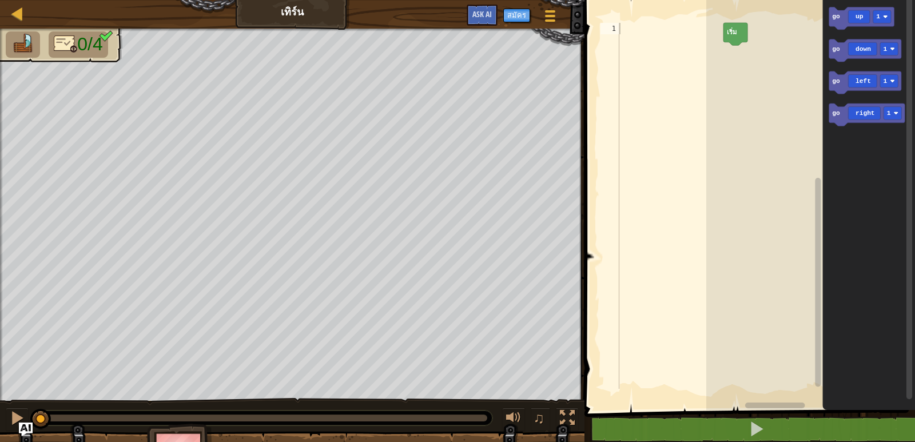
click at [632, 28] on div at bounding box center [670, 217] width 106 height 389
type textarea "g"
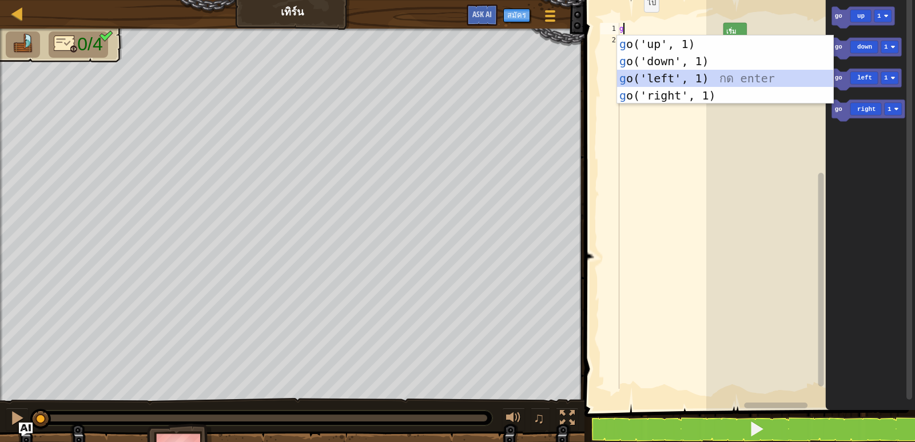
click at [639, 77] on div "g o('up', 1) กด enter g o('down', 1) กด enter g o('left', 1) กด enter g o('righ…" at bounding box center [725, 86] width 216 height 103
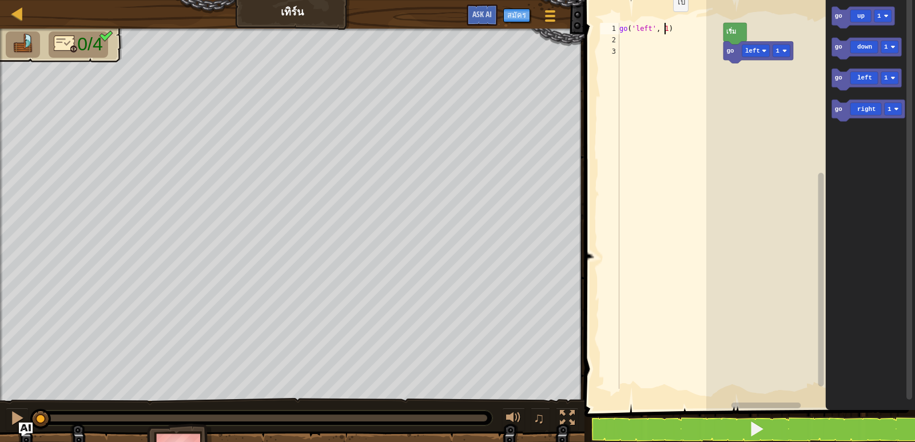
click at [663, 29] on div "go ( 'left' , 1 )" at bounding box center [670, 217] width 106 height 389
type textarea "go('left', 2)"
click at [680, 432] on button at bounding box center [756, 429] width 334 height 26
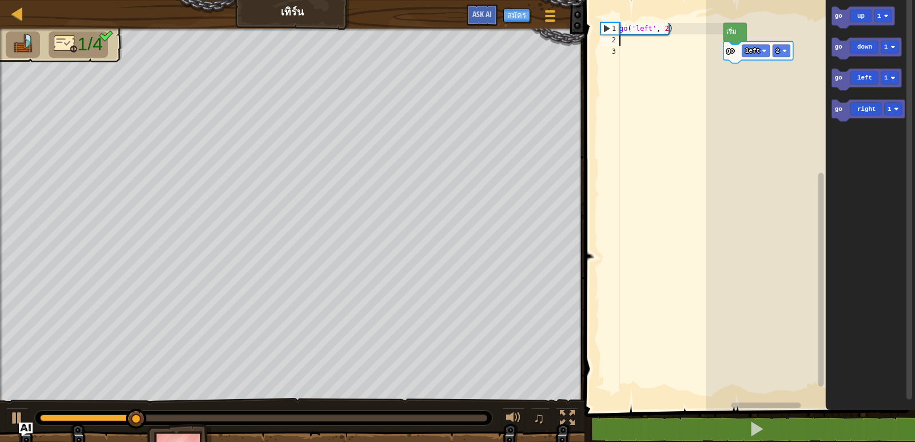
scroll to position [5, 0]
click at [623, 42] on div "go ( 'left' , 2 )" at bounding box center [670, 217] width 106 height 389
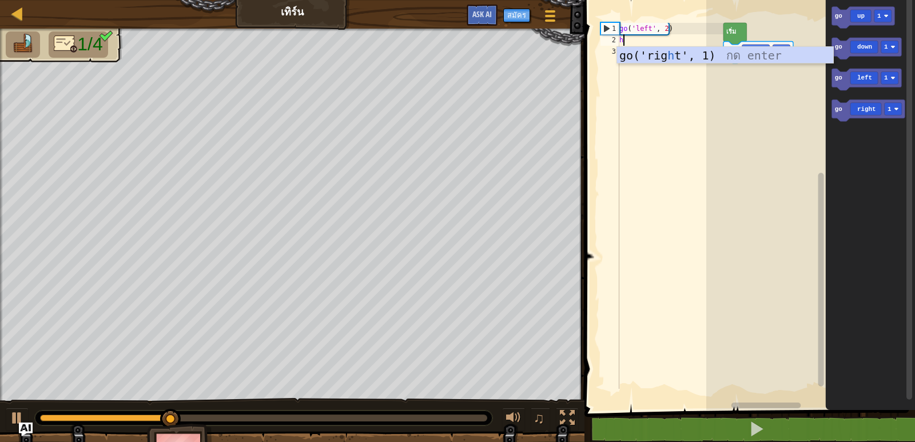
type textarea "h"
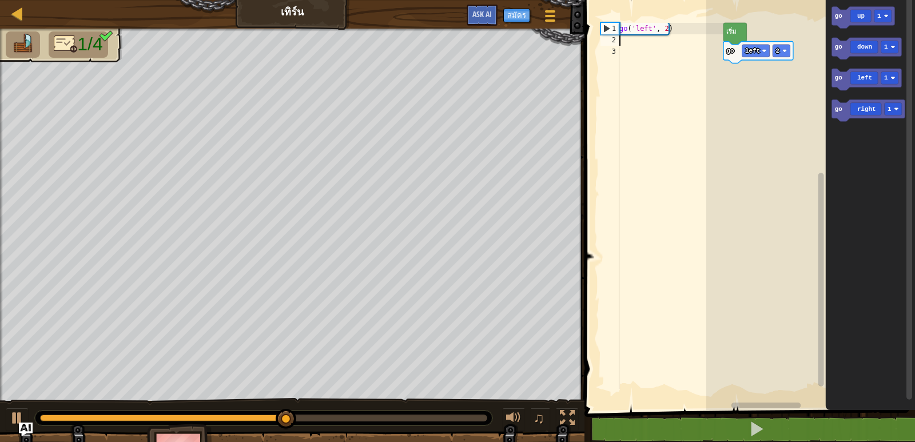
type textarea "h"
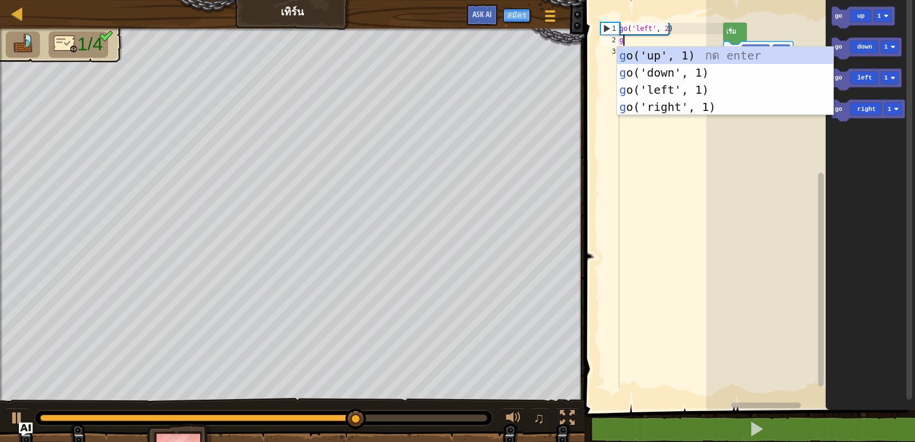
type textarea "g"
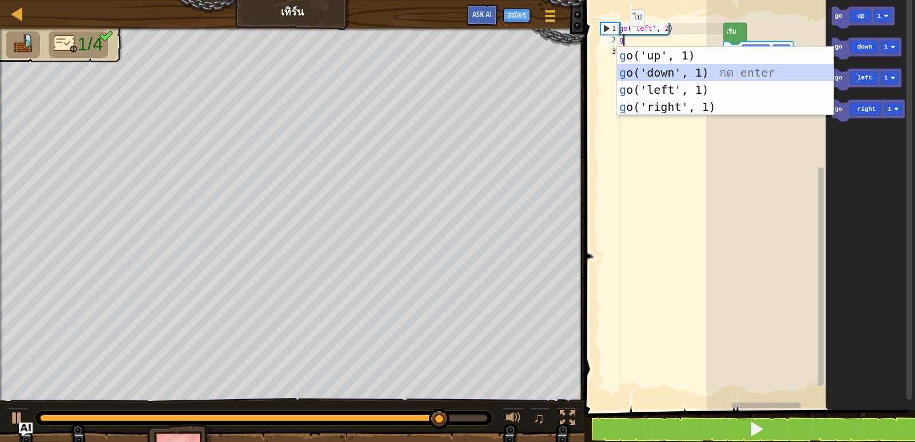
click at [639, 70] on div "g o('up', 1) กด enter g o('down', 1) กด enter g o('left', 1) กด enter g o('righ…" at bounding box center [725, 98] width 216 height 103
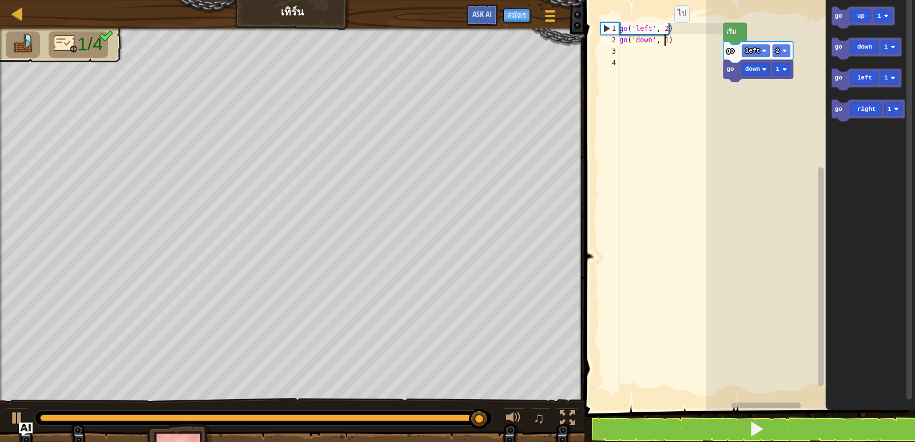
click at [664, 39] on div "go ( 'left' , 2 ) go ( 'down' , 1 )" at bounding box center [670, 217] width 106 height 389
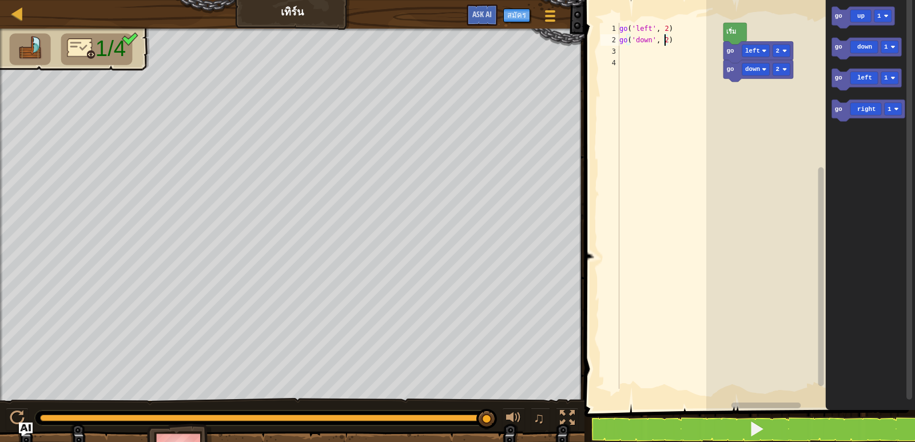
scroll to position [5, 3]
type textarea "go('down', 2)"
click at [661, 420] on button at bounding box center [756, 429] width 334 height 26
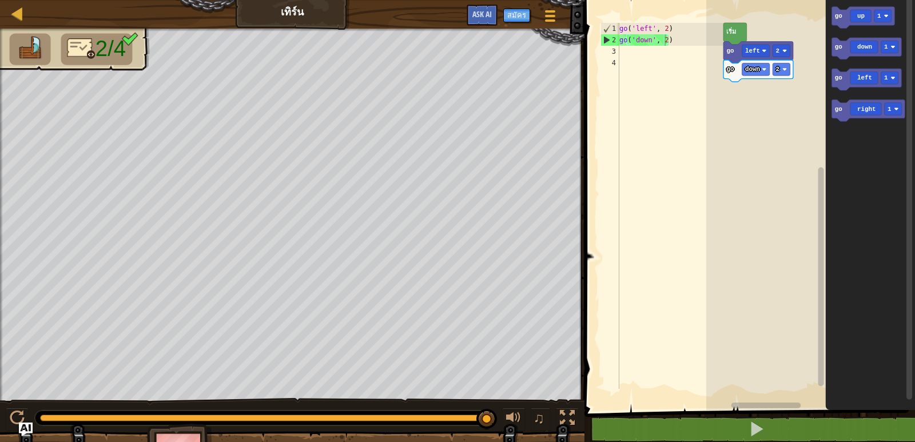
scroll to position [5, 0]
click at [620, 54] on div "go ( 'left' , 2 ) go ( 'down' , 2 )" at bounding box center [670, 217] width 106 height 389
type textarea "g"
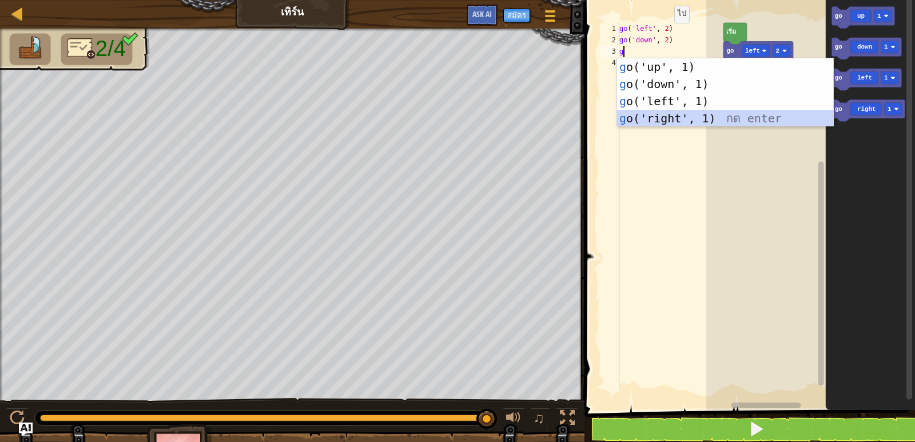
click at [643, 111] on div "g o('up', 1) กด enter g o('down', 1) กด enter g o('left', 1) กด enter g o('righ…" at bounding box center [725, 109] width 216 height 103
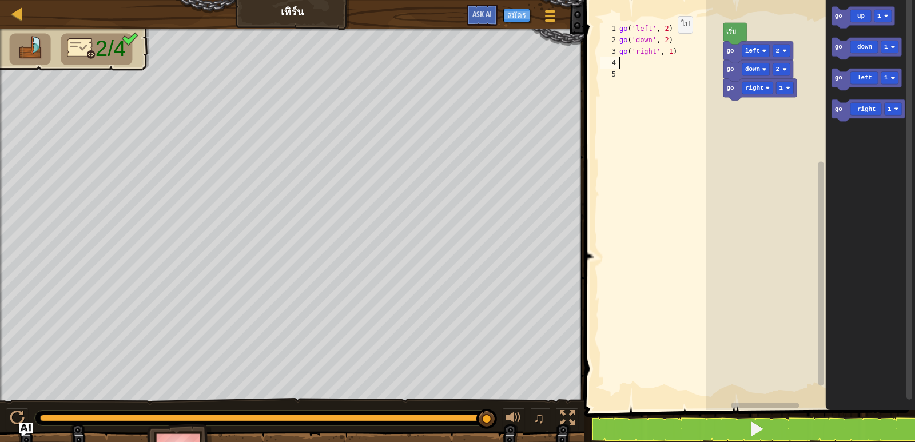
click at [668, 50] on div "go ( 'left' , 2 ) go ( 'down' , 2 ) go ( 'right' , 1 )" at bounding box center [670, 217] width 106 height 389
type textarea "go('right', 4)"
click at [647, 422] on button at bounding box center [756, 429] width 334 height 26
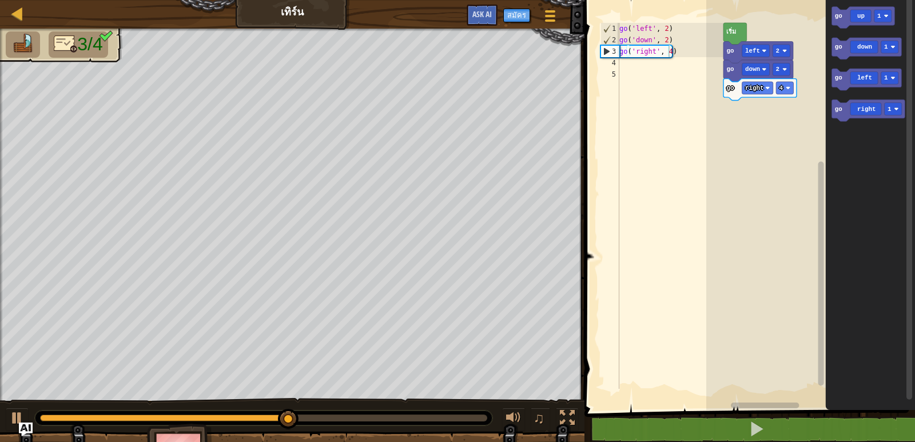
scroll to position [5, 0]
click at [627, 66] on div "go ( 'left' , 2 ) go ( 'down' , 2 ) go ( 'right' , 4 )" at bounding box center [670, 217] width 106 height 389
type textarea "g"
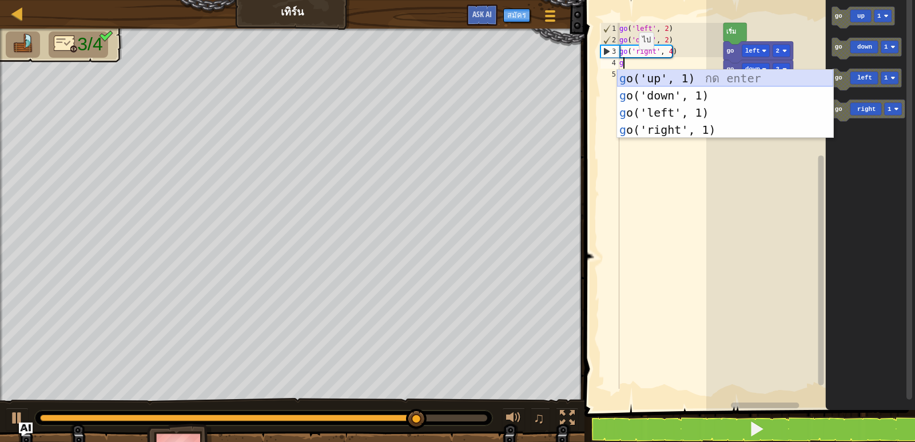
click at [639, 73] on div "g o('up', 1) กด enter g o('down', 1) กด enter g o('left', 1) กด enter g o('righ…" at bounding box center [725, 121] width 216 height 103
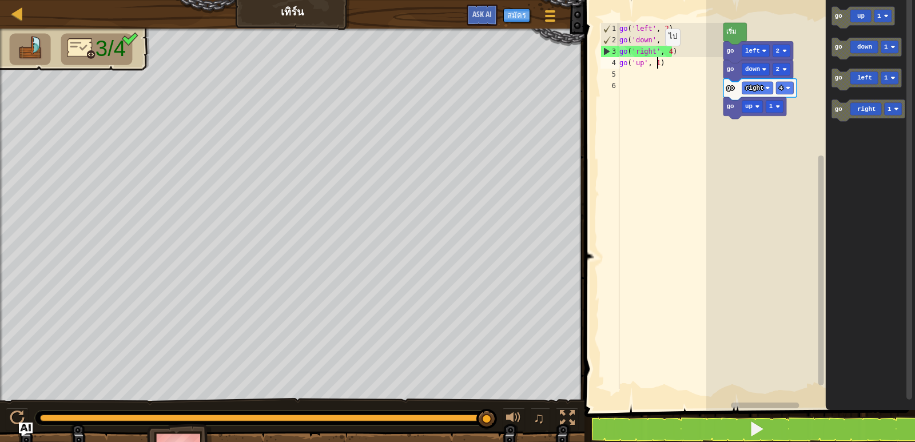
click at [655, 63] on div "go ( 'left' , 2 ) go ( 'down' , 2 ) go ( 'right' , 4 ) go ( 'up' , 1 )" at bounding box center [670, 217] width 106 height 389
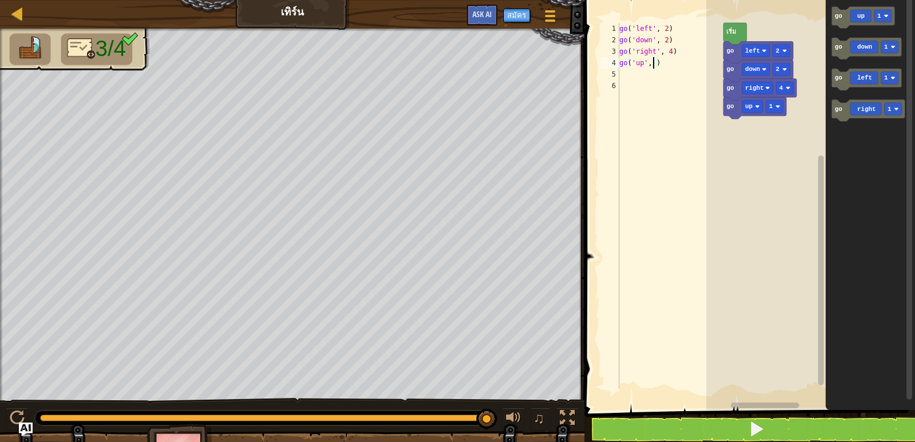
scroll to position [5, 3]
click at [609, 428] on button at bounding box center [756, 429] width 334 height 26
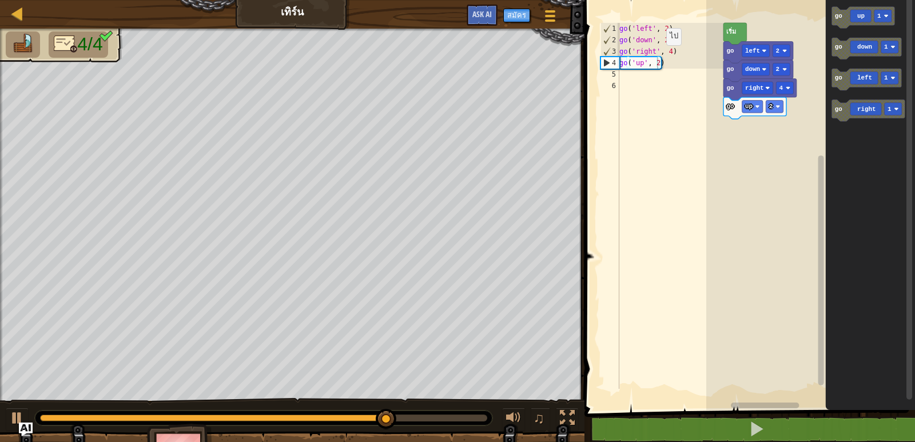
click at [656, 62] on div "go ( 'left' , 2 ) go ( 'down' , 2 ) go ( 'right' , 4 ) go ( 'up' , 2 )" at bounding box center [670, 217] width 106 height 389
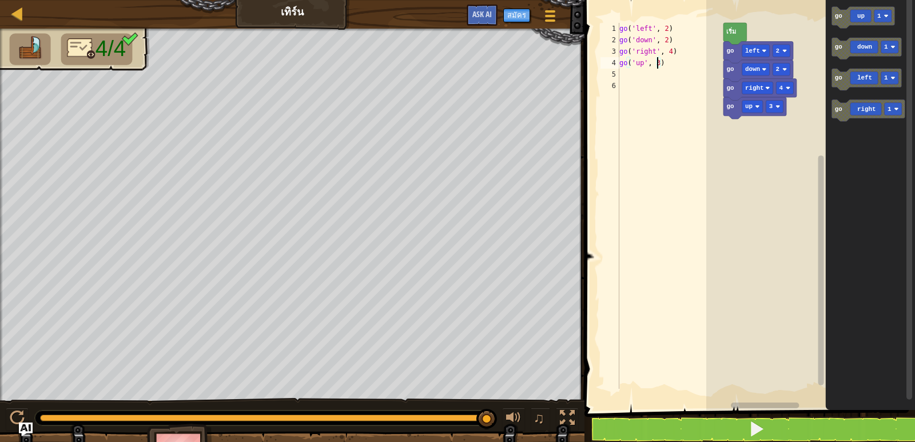
type textarea "go('up', 3)"
click at [705, 417] on button at bounding box center [756, 429] width 334 height 26
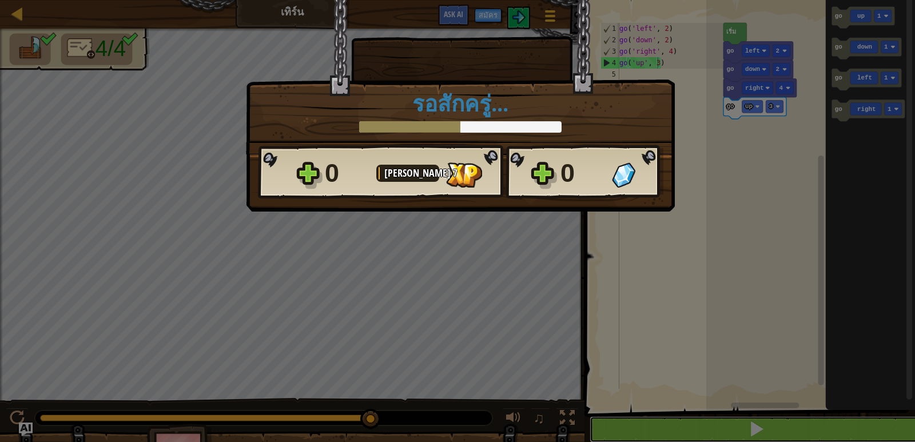
scroll to position [1, 0]
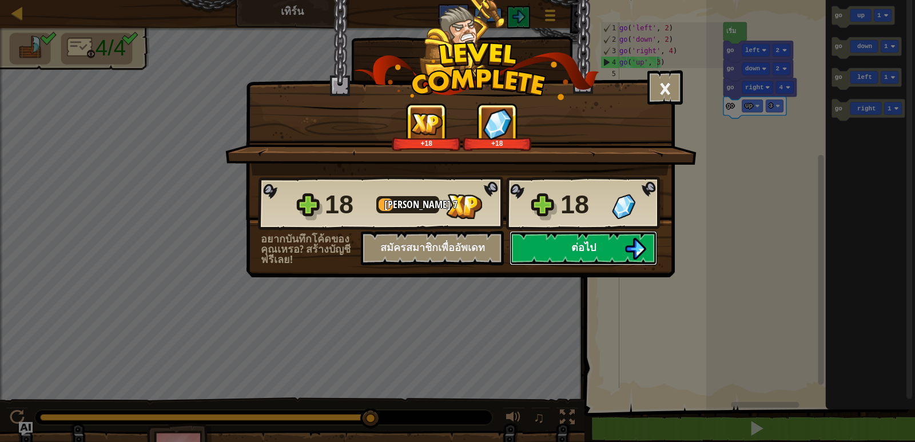
click at [555, 242] on button "ต่อไป" at bounding box center [582, 248] width 147 height 34
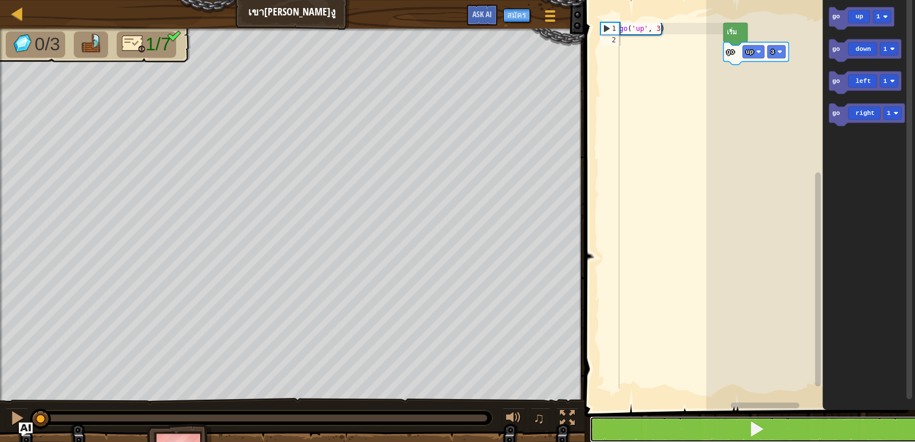
click at [736, 424] on button at bounding box center [756, 429] width 334 height 26
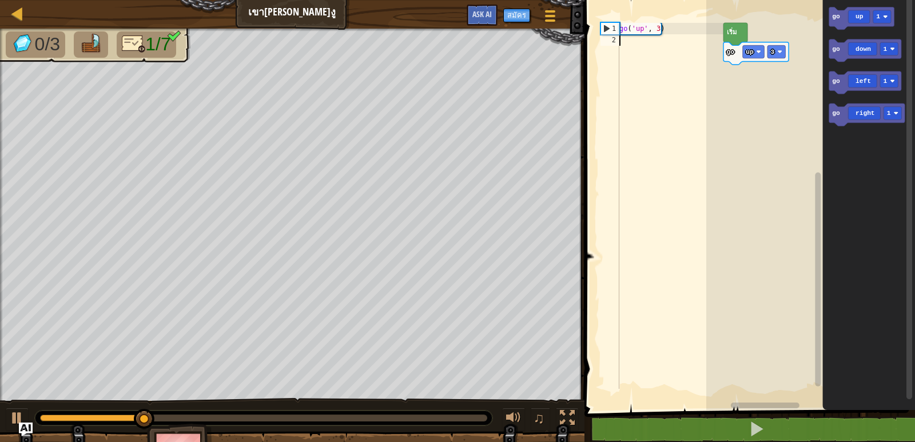
click at [625, 39] on div "go ( 'up' , 3 )" at bounding box center [670, 217] width 106 height 389
type textarea "g"
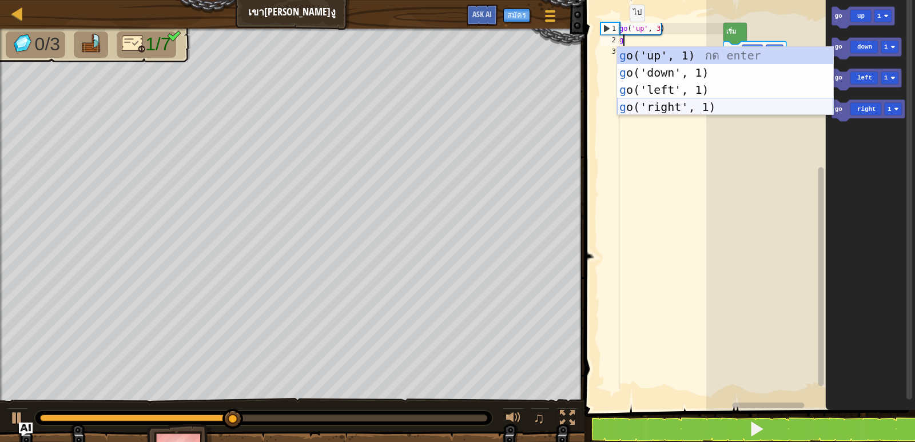
click at [640, 106] on div "g o('up', 1) กด enter g o('down', 1) กด enter g o('left', 1) กด enter g o('righ…" at bounding box center [725, 98] width 216 height 103
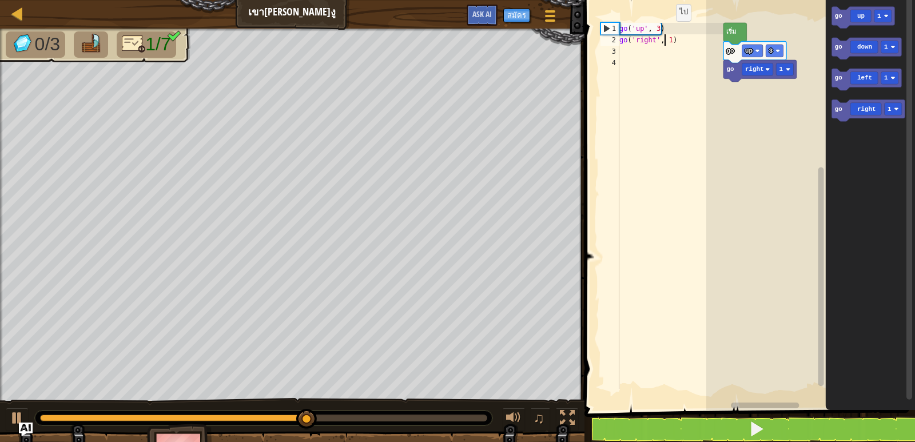
click at [666, 38] on div "go ( 'up' , 3 ) go ( 'right' , 1 )" at bounding box center [670, 217] width 106 height 389
click at [668, 39] on div "go ( 'up' , 3 ) go ( 'right' , 1 )" at bounding box center [670, 217] width 106 height 389
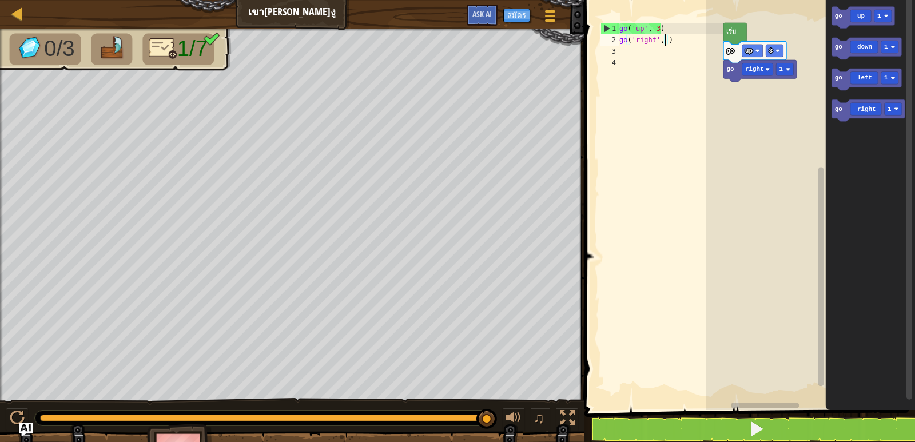
scroll to position [5, 3]
type textarea "go('right', 2)"
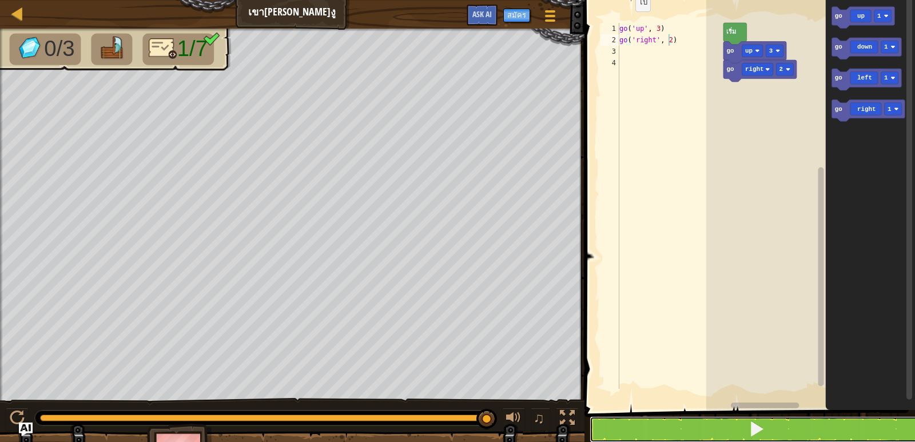
click at [627, 434] on button at bounding box center [756, 429] width 334 height 26
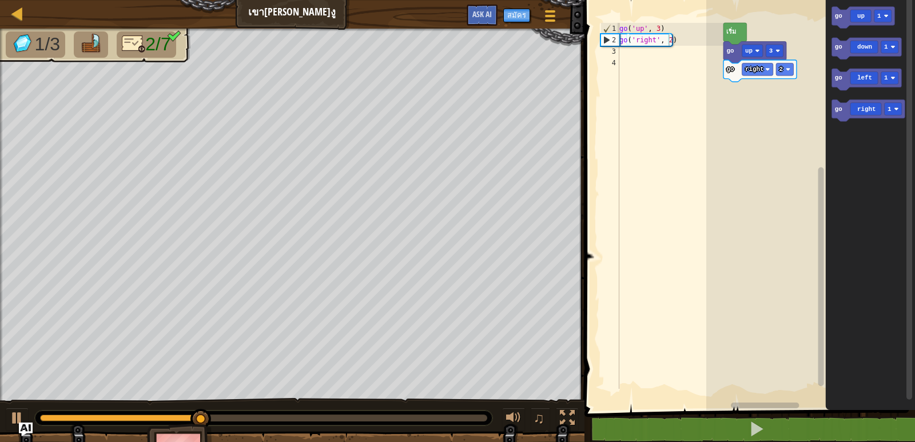
scroll to position [5, 0]
click at [622, 54] on div "go ( 'up' , 3 ) go ( 'right' , 2 )" at bounding box center [670, 217] width 106 height 389
type textarea "g"
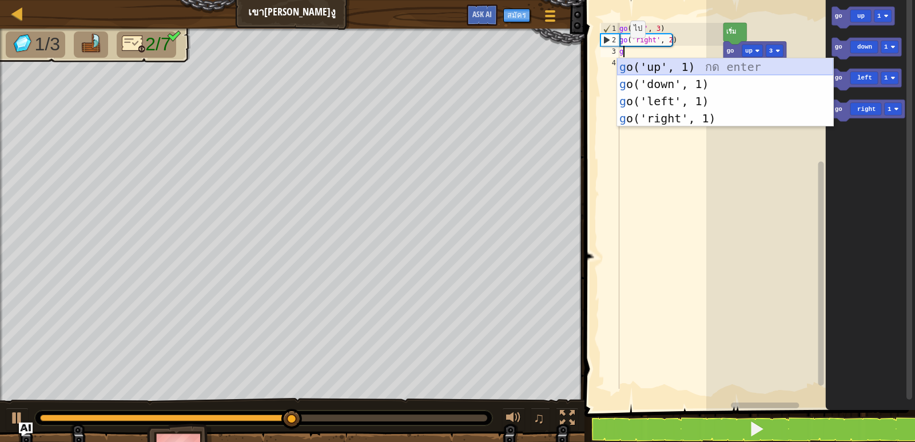
click at [652, 67] on div "g o('up', 1) กด enter g o('down', 1) กด enter g o('left', 1) กด enter g o('righ…" at bounding box center [725, 109] width 216 height 103
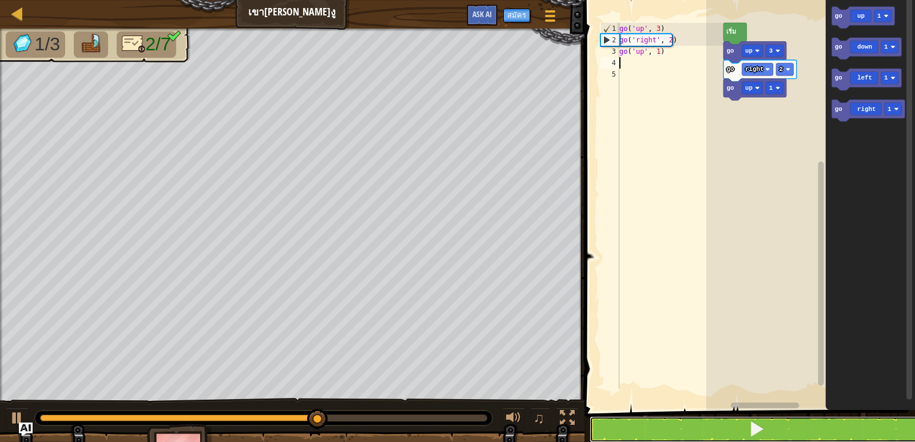
click at [648, 426] on button at bounding box center [756, 429] width 334 height 26
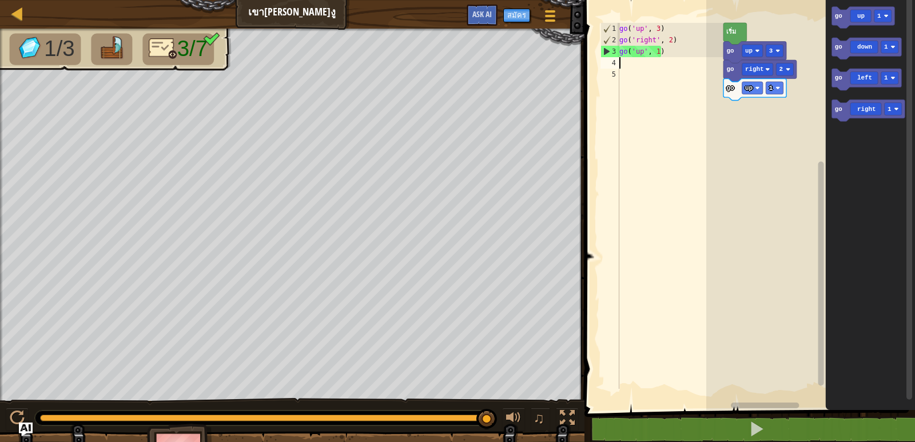
click at [623, 59] on div "go ( 'up' , 3 ) go ( 'right' , 2 ) go ( 'up' , 1 )" at bounding box center [670, 217] width 106 height 389
type textarea "h"
type textarea "g"
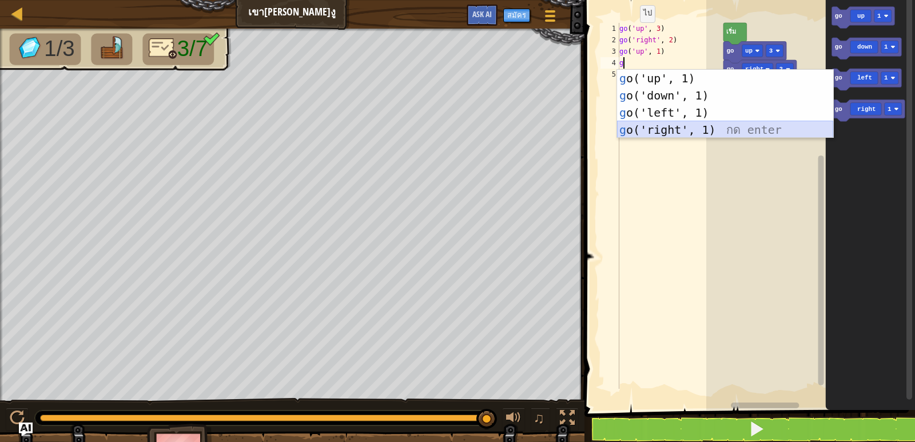
click at [651, 124] on div "g o('up', 1) กด enter g o('down', 1) กด enter g o('left', 1) กด enter g o('righ…" at bounding box center [725, 121] width 216 height 103
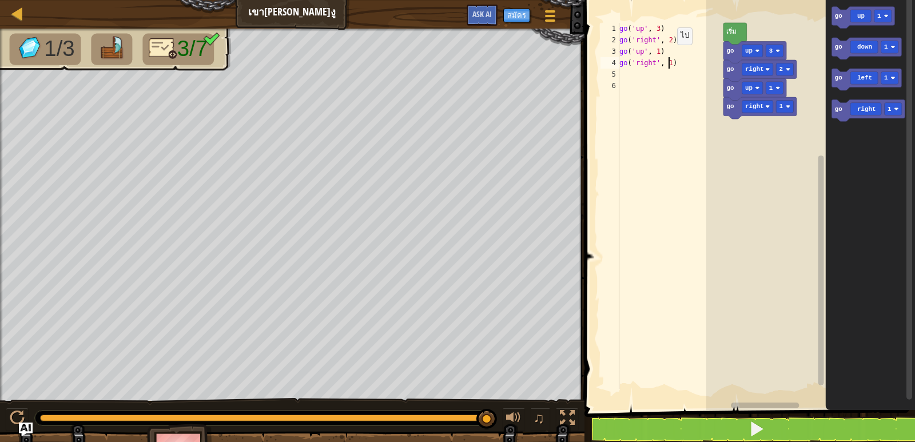
click at [667, 62] on div "go ( 'up' , 3 ) go ( 'right' , 2 ) go ( 'up' , 1 ) go ( 'right' , 1 )" at bounding box center [670, 217] width 106 height 389
type textarea "go('right', 2)"
click at [699, 434] on button at bounding box center [756, 429] width 334 height 26
